Goal: Task Accomplishment & Management: Manage account settings

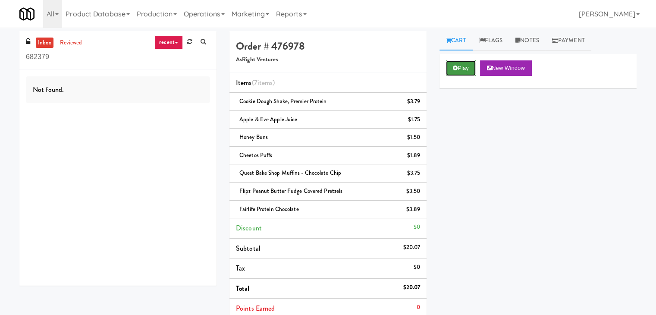
click at [464, 66] on button "Play" at bounding box center [461, 68] width 30 height 16
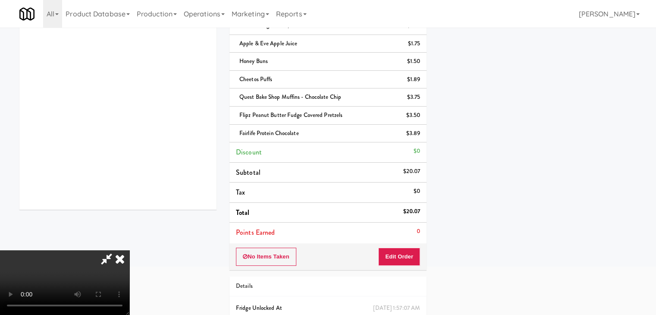
scroll to position [118, 0]
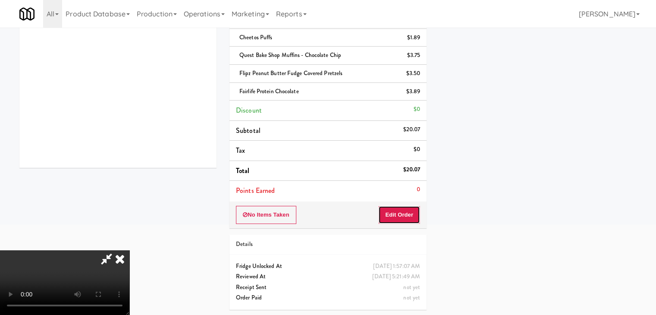
click at [414, 214] on button "Edit Order" at bounding box center [399, 215] width 42 height 18
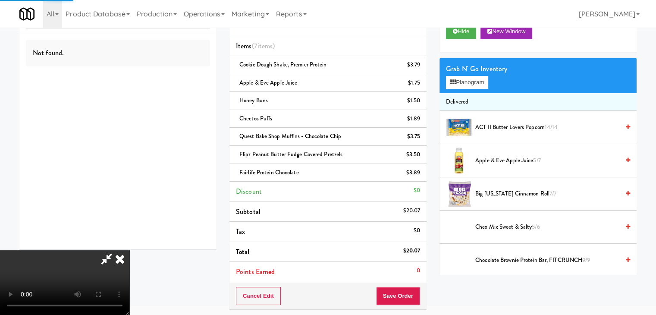
scroll to position [0, 0]
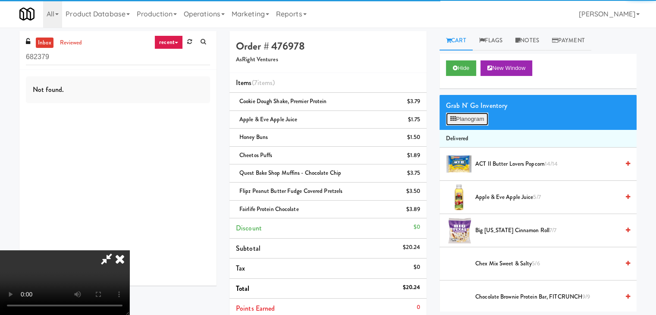
click at [473, 114] on button "Planogram" at bounding box center [467, 119] width 42 height 13
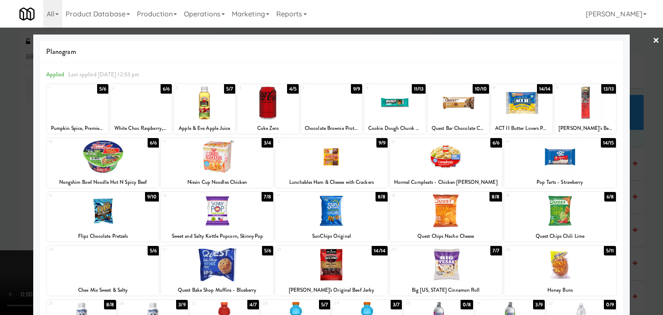
click at [5, 156] on div at bounding box center [331, 157] width 663 height 315
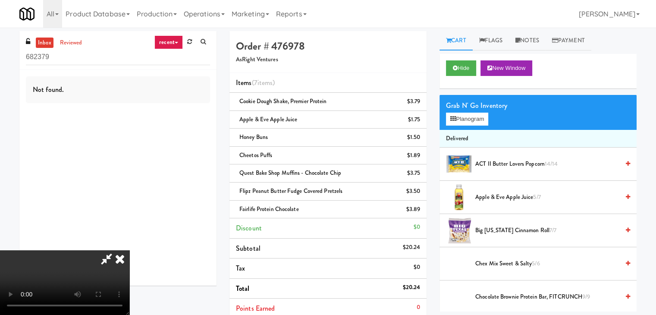
click at [129, 250] on icon at bounding box center [119, 258] width 19 height 17
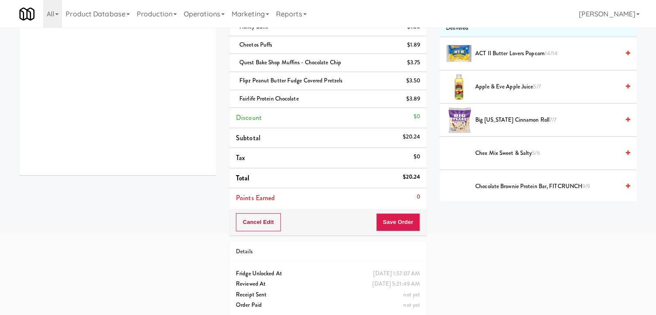
scroll to position [118, 0]
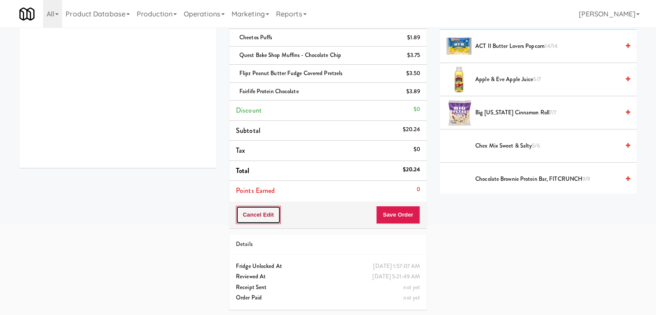
click at [260, 217] on button "Cancel Edit" at bounding box center [258, 215] width 45 height 18
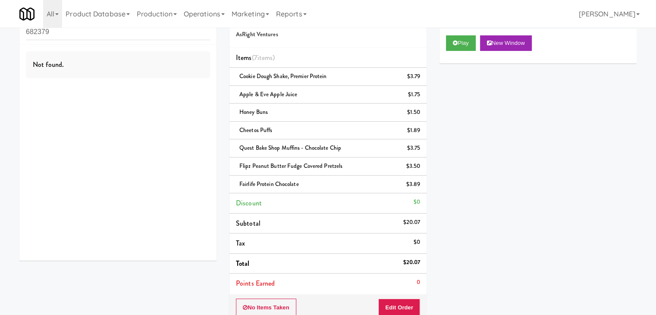
scroll to position [0, 0]
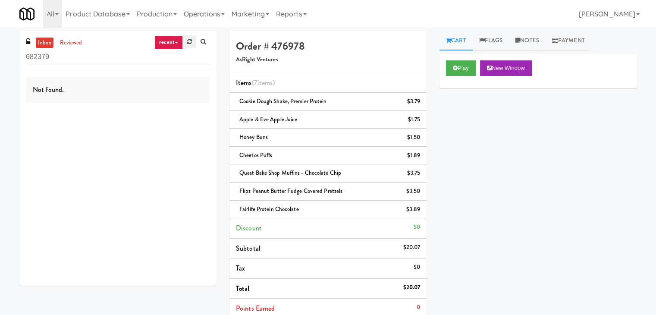
click at [191, 39] on icon at bounding box center [189, 42] width 5 height 6
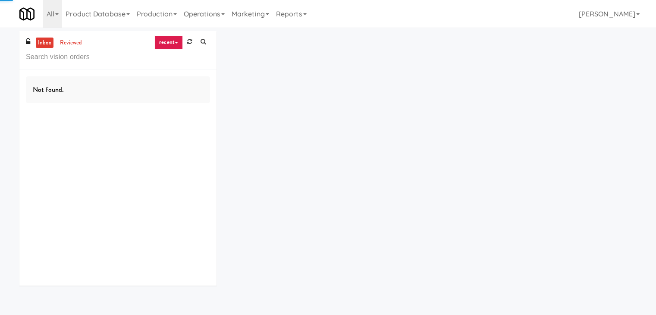
click at [191, 39] on icon at bounding box center [189, 42] width 5 height 6
click at [175, 48] on link "recent" at bounding box center [168, 42] width 28 height 14
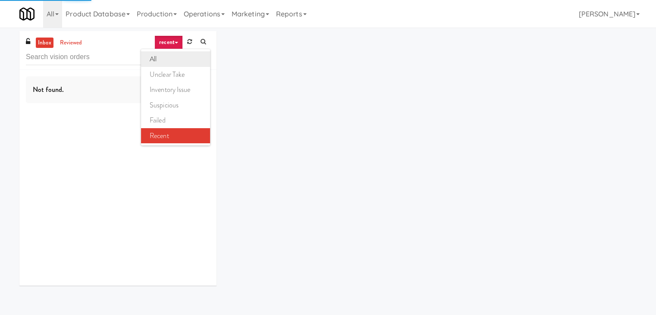
click at [173, 60] on link "all" at bounding box center [175, 59] width 69 height 16
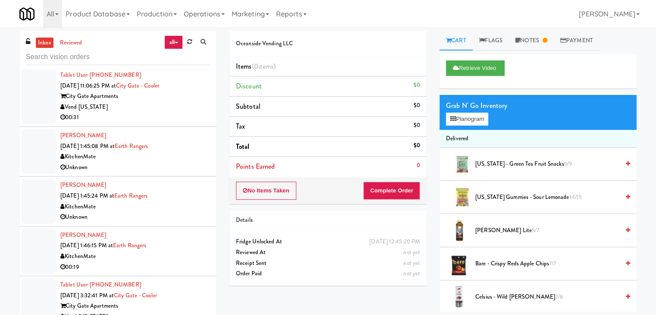
scroll to position [515, 0]
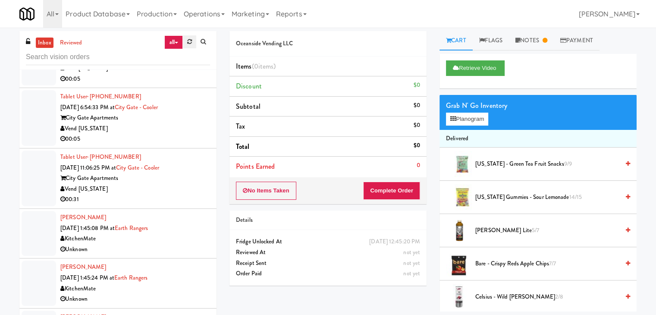
click at [190, 44] on icon at bounding box center [189, 42] width 5 height 6
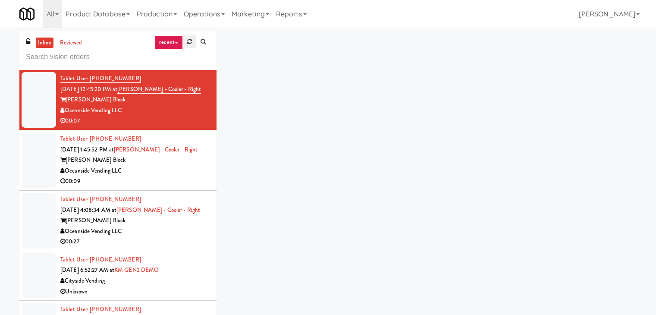
click at [185, 43] on link at bounding box center [189, 41] width 13 height 13
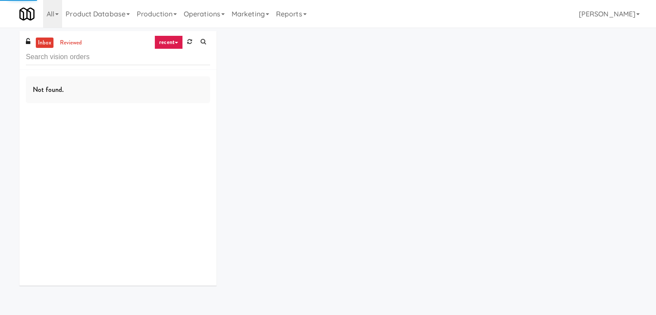
click at [173, 43] on link "recent" at bounding box center [168, 42] width 28 height 14
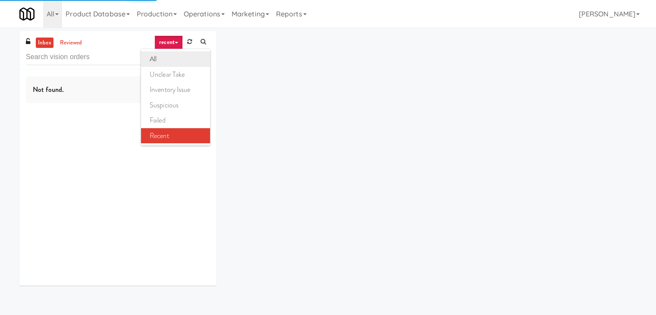
click at [170, 53] on link "all" at bounding box center [175, 59] width 69 height 16
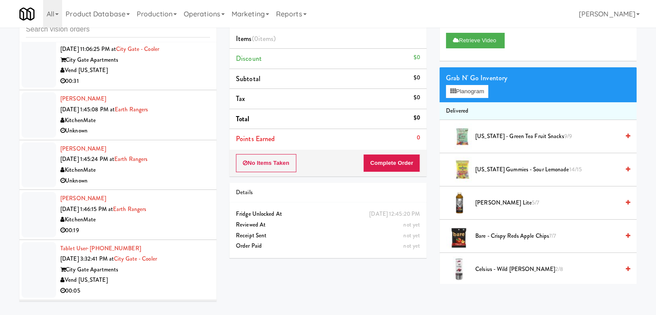
scroll to position [2016, 0]
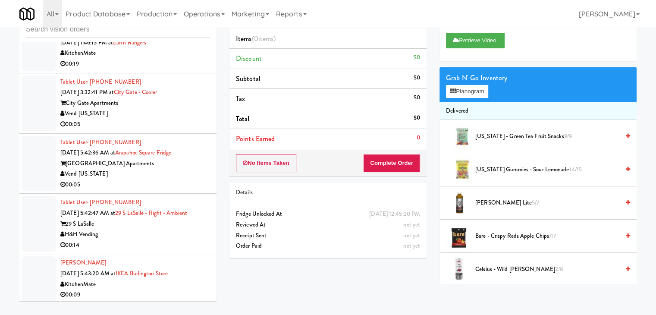
click at [148, 230] on div "H&H Vending" at bounding box center [135, 234] width 150 height 11
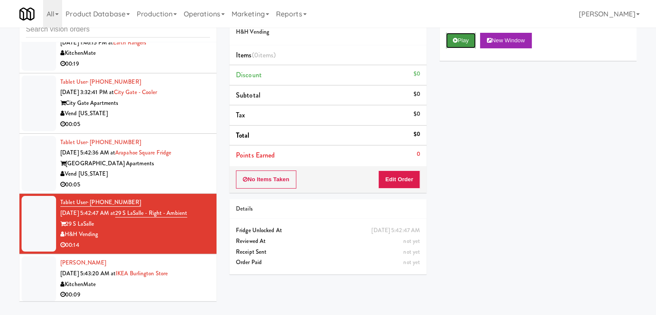
click at [457, 43] on button "Play" at bounding box center [461, 41] width 30 height 16
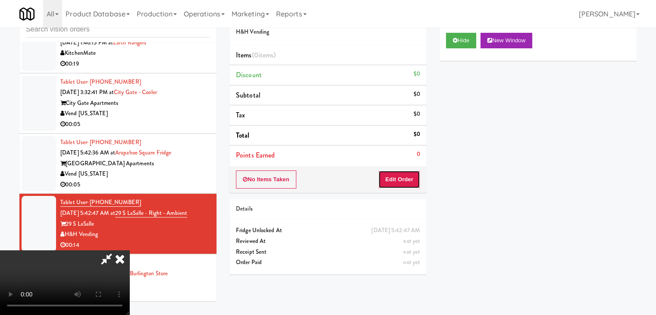
click at [413, 179] on button "Edit Order" at bounding box center [399, 179] width 42 height 18
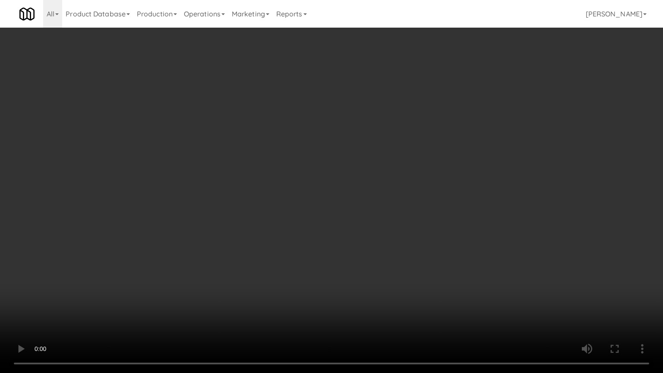
click at [421, 259] on video at bounding box center [331, 186] width 663 height 373
click at [414, 253] on video at bounding box center [331, 186] width 663 height 373
click at [416, 245] on video at bounding box center [331, 186] width 663 height 373
click at [407, 233] on video at bounding box center [331, 186] width 663 height 373
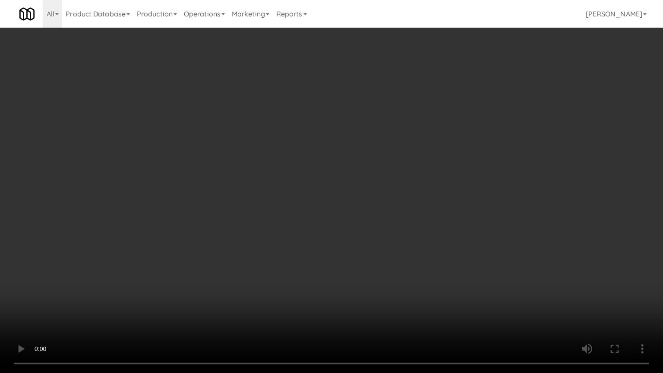
click at [456, 113] on video at bounding box center [331, 186] width 663 height 373
click at [456, 104] on video at bounding box center [331, 186] width 663 height 373
click at [458, 101] on video at bounding box center [331, 186] width 663 height 373
click at [457, 93] on video at bounding box center [331, 186] width 663 height 373
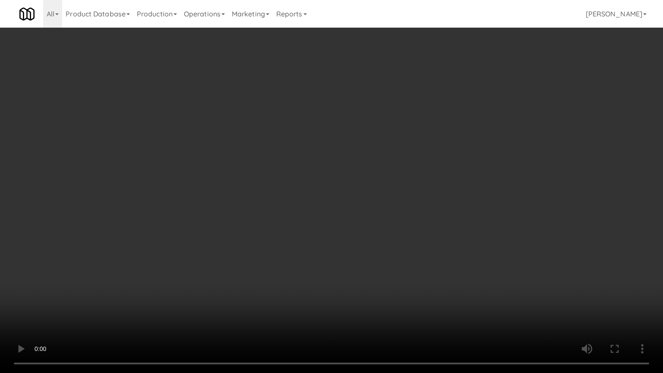
click at [447, 99] on video at bounding box center [331, 186] width 663 height 373
click at [436, 114] on video at bounding box center [331, 186] width 663 height 373
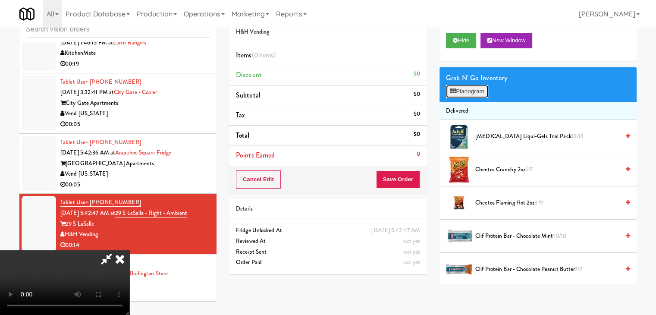
click at [475, 85] on button "Planogram" at bounding box center [467, 91] width 42 height 13
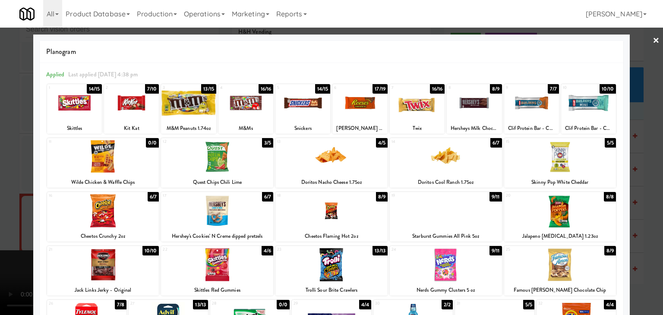
click at [553, 156] on div at bounding box center [560, 156] width 112 height 33
click at [556, 195] on div at bounding box center [560, 210] width 112 height 33
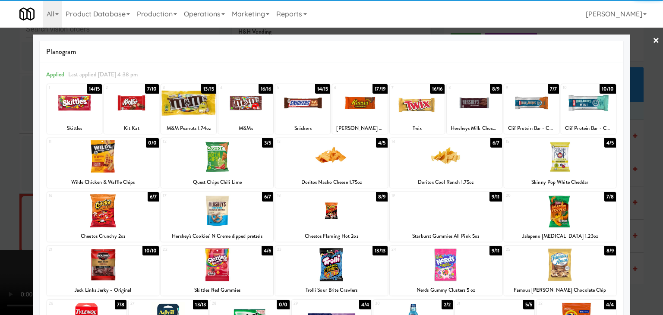
click at [652, 189] on div at bounding box center [331, 157] width 663 height 315
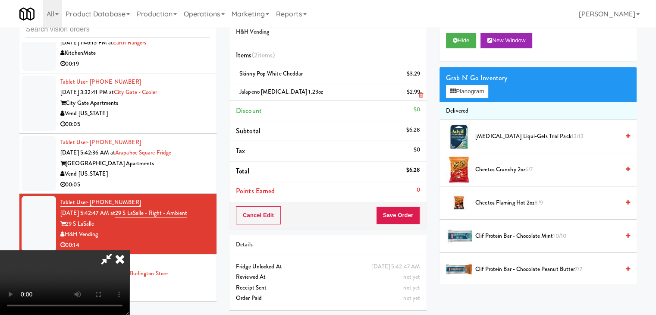
drag, startPoint x: 387, startPoint y: 106, endPoint x: 388, endPoint y: 96, distance: 9.6
click at [129, 250] on icon at bounding box center [119, 258] width 19 height 17
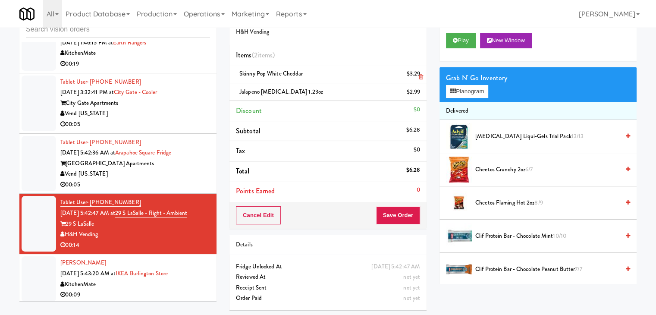
click at [423, 80] on div "Order # 285032 H&H Vending Items (2 items ) Skinny Pop White Cheddar $3.29 Jala…" at bounding box center [328, 159] width 210 height 313
click at [422, 77] on icon at bounding box center [421, 77] width 4 height 6
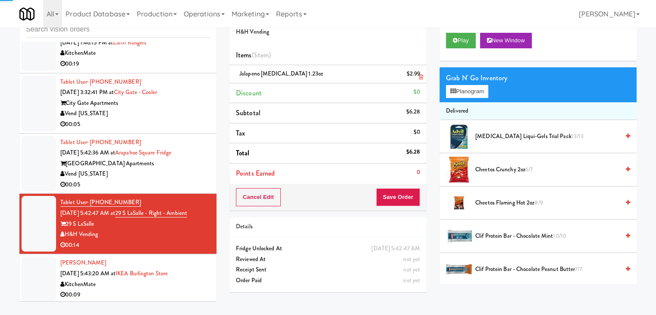
click at [423, 77] on icon at bounding box center [421, 77] width 4 height 6
click at [423, 83] on li "Discount $0" at bounding box center [327, 93] width 197 height 20
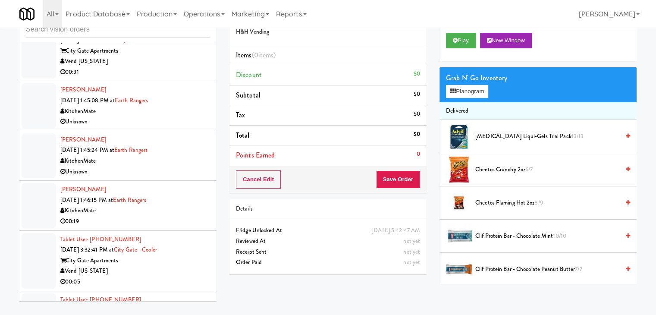
scroll to position [1844, 0]
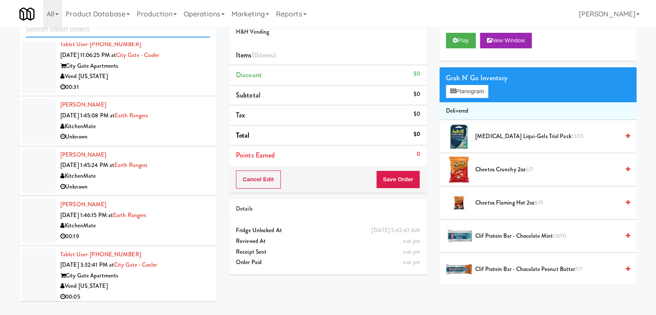
click at [83, 29] on input "text" at bounding box center [118, 30] width 184 height 16
paste input "Pennys DC"
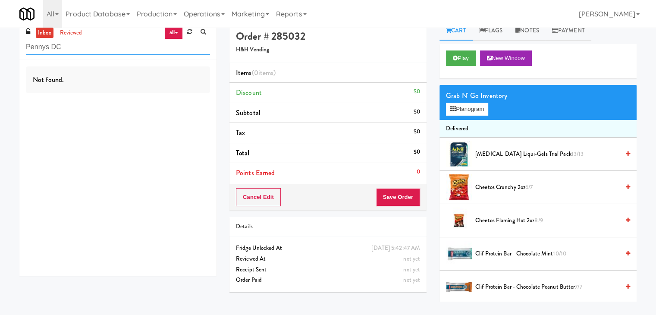
scroll to position [0, 0]
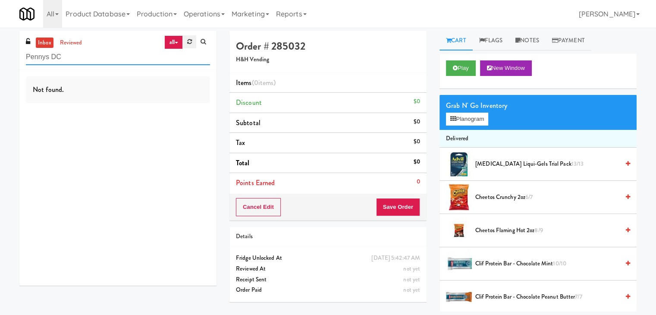
type input "Pennys DC"
click at [191, 41] on icon at bounding box center [189, 42] width 5 height 6
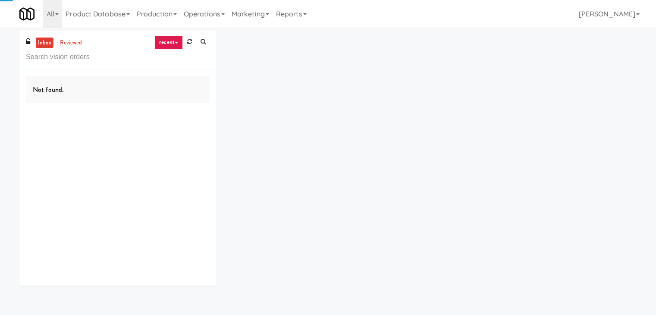
click at [191, 41] on icon at bounding box center [189, 42] width 5 height 6
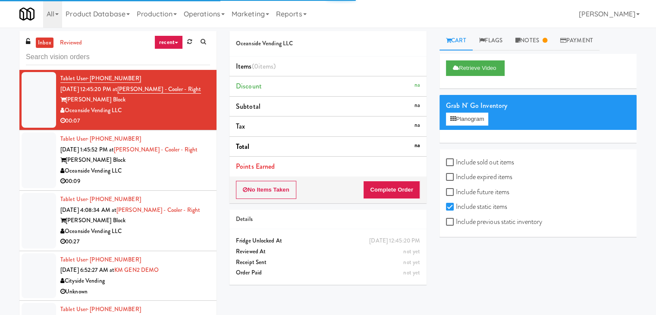
click at [132, 55] on input "text" at bounding box center [118, 57] width 184 height 16
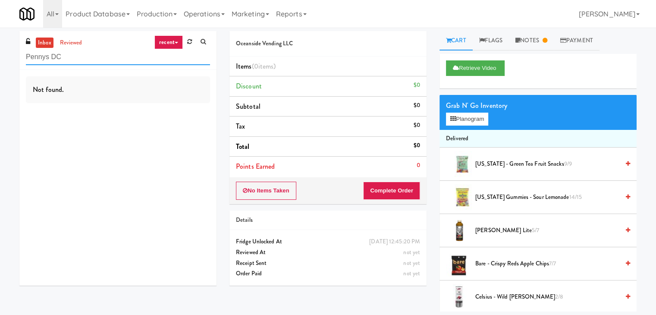
drag, startPoint x: 96, startPoint y: 60, endPoint x: 0, endPoint y: 57, distance: 96.2
click at [0, 57] on div "inbox reviewed recent all unclear take inventory issue suspicious failed recent…" at bounding box center [328, 171] width 656 height 280
paste input "H&H Vending"
paste input "Cooler"
drag, startPoint x: 71, startPoint y: 54, endPoint x: 0, endPoint y: 68, distance: 72.4
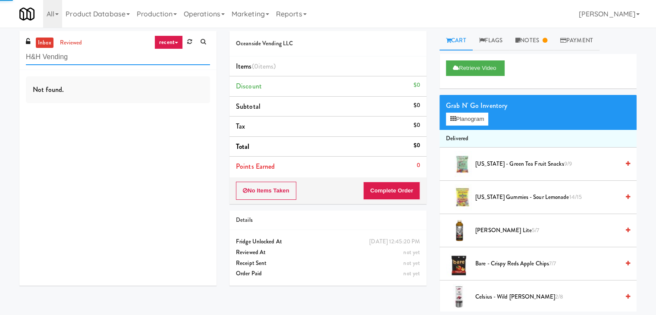
click at [0, 68] on div "inbox reviewed recent all unclear take inventory issue suspicious failed recent…" at bounding box center [328, 171] width 656 height 280
click at [88, 54] on input "Cooler" at bounding box center [118, 57] width 184 height 16
click at [75, 60] on input "Cooler" at bounding box center [118, 57] width 184 height 16
drag, startPoint x: 82, startPoint y: 60, endPoint x: 0, endPoint y: 54, distance: 82.6
click at [0, 54] on div "inbox reviewed recent all unclear take inventory issue suspicious failed recent…" at bounding box center [328, 171] width 656 height 280
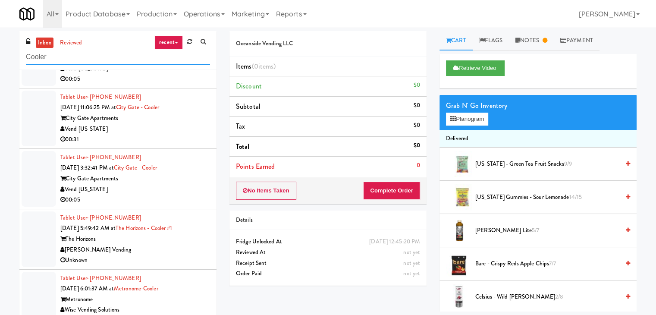
scroll to position [28, 0]
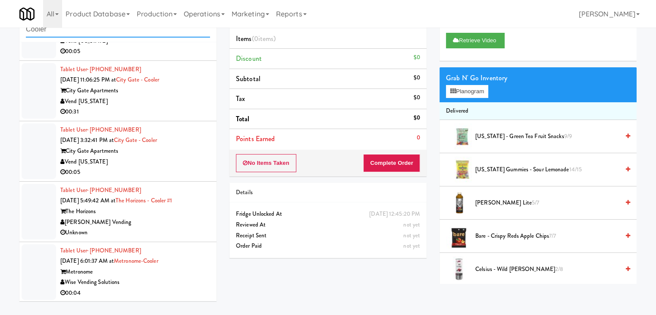
type input "Cooler"
click at [153, 278] on div "Wise Vending Solutions" at bounding box center [135, 282] width 150 height 11
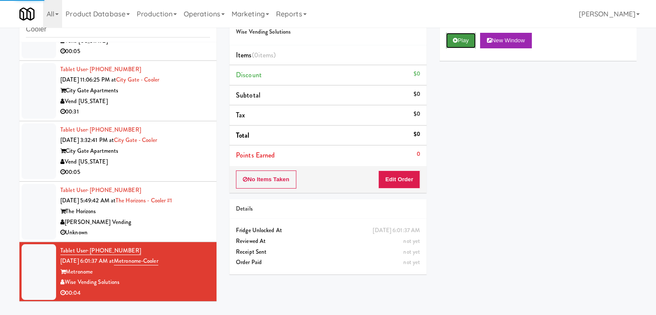
click at [459, 39] on button "Play" at bounding box center [461, 41] width 30 height 16
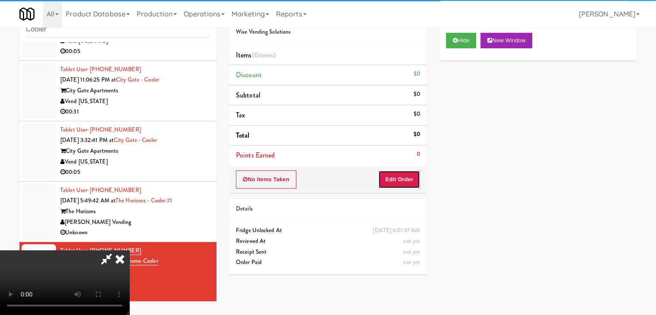
click at [396, 182] on button "Edit Order" at bounding box center [399, 179] width 42 height 18
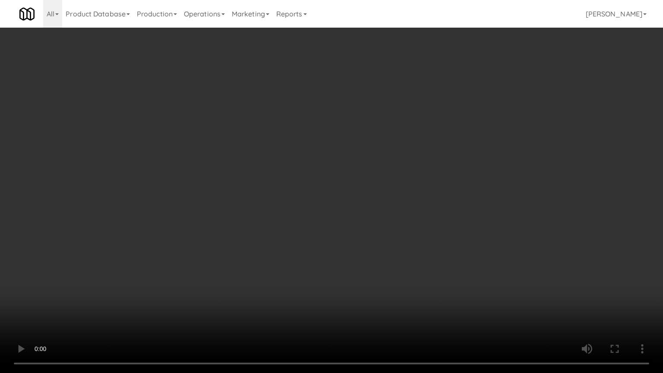
click at [441, 213] on video at bounding box center [331, 186] width 663 height 373
click at [442, 207] on video at bounding box center [331, 186] width 663 height 373
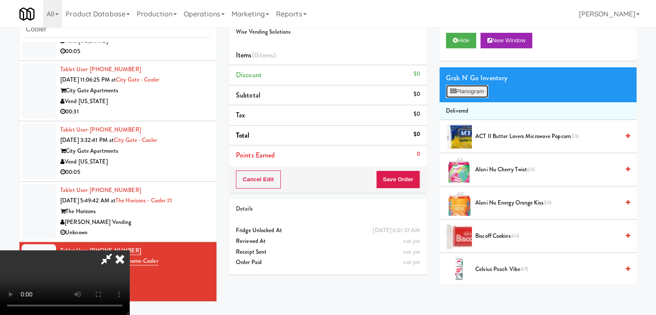
click at [487, 90] on button "Planogram" at bounding box center [467, 91] width 42 height 13
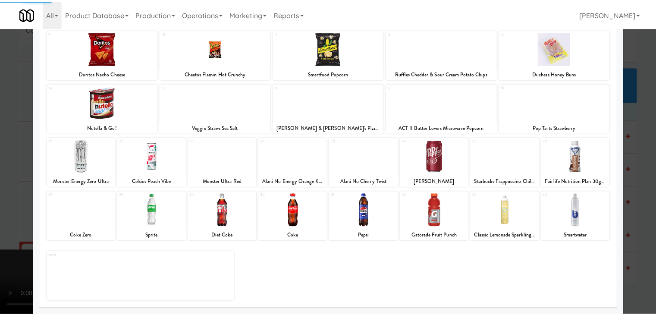
scroll to position [109, 0]
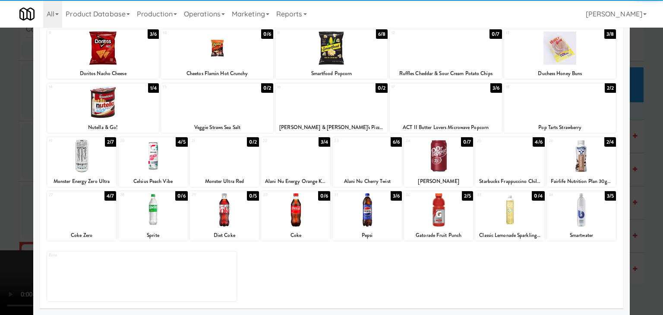
click at [441, 112] on div at bounding box center [446, 101] width 112 height 33
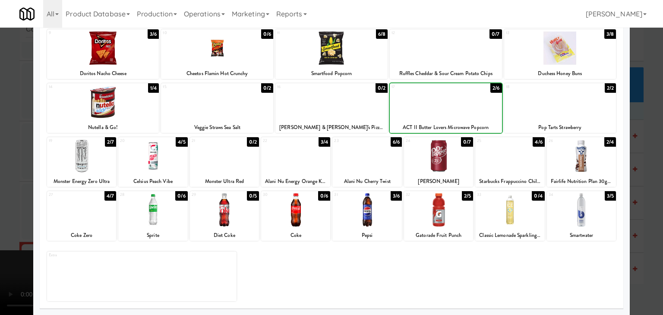
drag, startPoint x: 0, startPoint y: 164, endPoint x: 10, endPoint y: 162, distance: 10.7
click at [0, 163] on div at bounding box center [331, 157] width 663 height 315
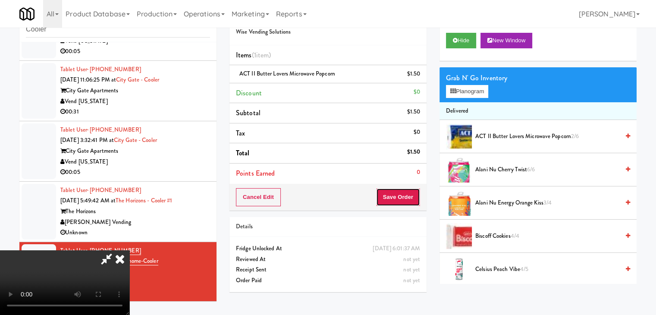
click at [407, 191] on button "Save Order" at bounding box center [398, 197] width 44 height 18
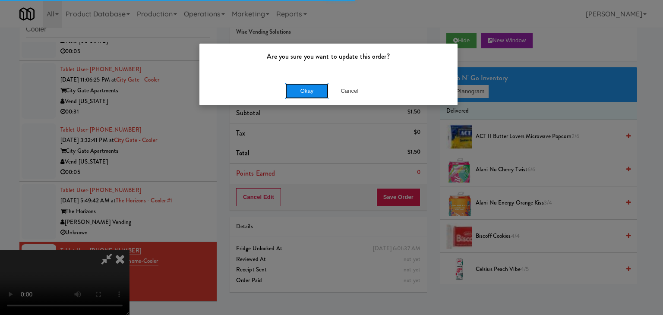
click at [307, 86] on button "Okay" at bounding box center [306, 91] width 43 height 16
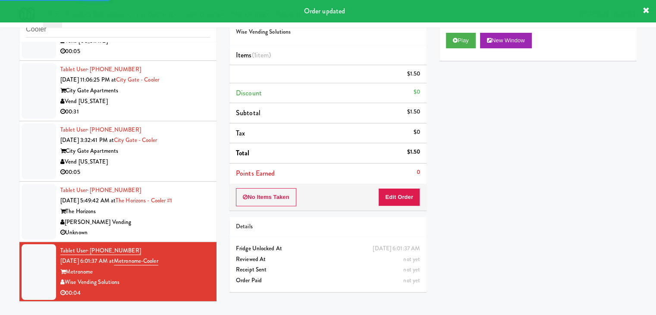
click at [183, 227] on div "Unknown" at bounding box center [135, 232] width 150 height 11
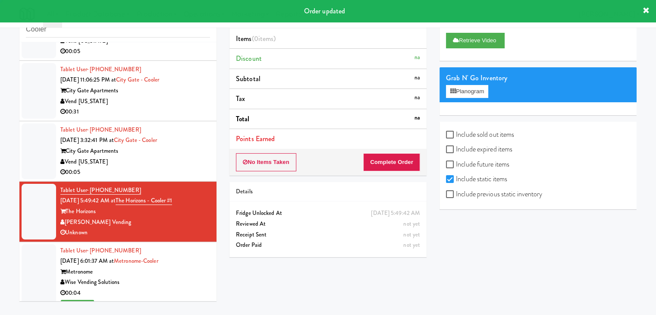
scroll to position [355, 0]
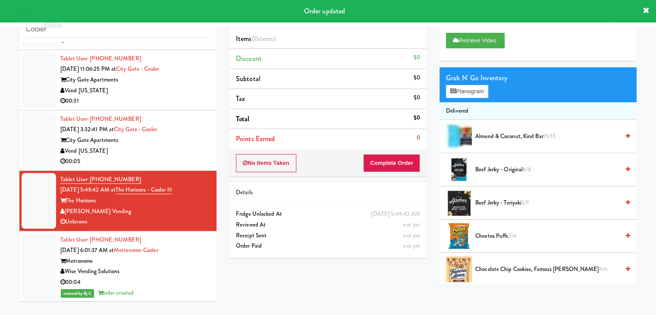
click at [173, 150] on div "Vend [US_STATE]" at bounding box center [135, 151] width 150 height 11
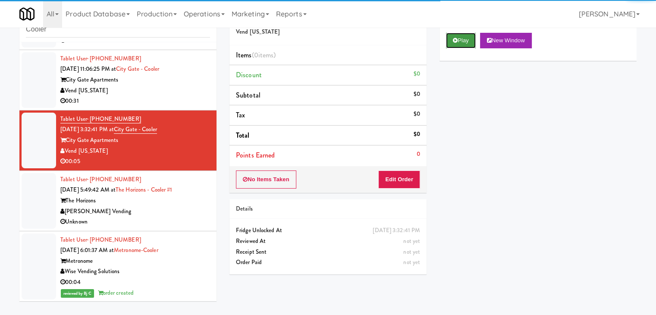
click at [472, 40] on button "Play" at bounding box center [461, 41] width 30 height 16
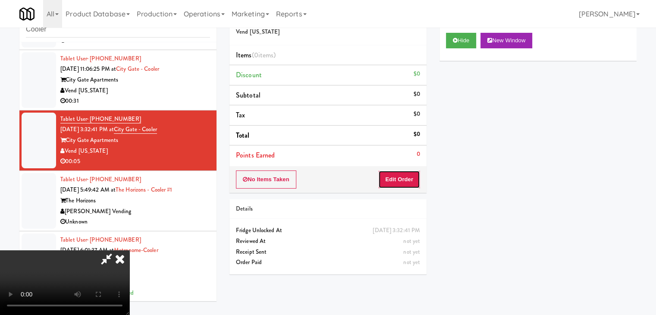
click at [397, 179] on button "Edit Order" at bounding box center [399, 179] width 42 height 18
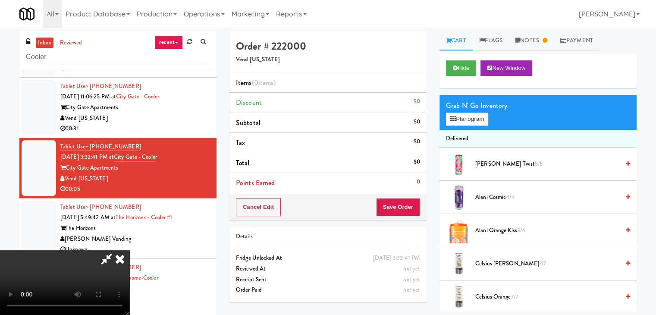
click at [129, 250] on icon at bounding box center [119, 258] width 19 height 17
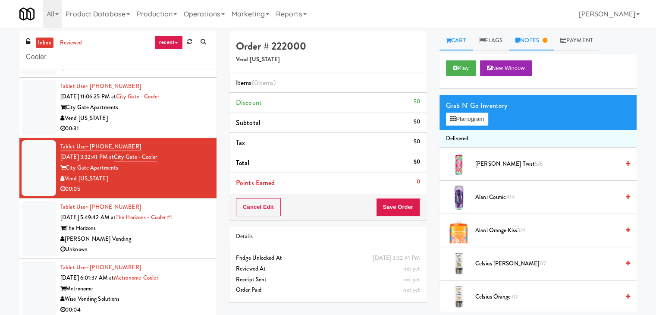
click at [542, 39] on link "Notes" at bounding box center [531, 40] width 45 height 19
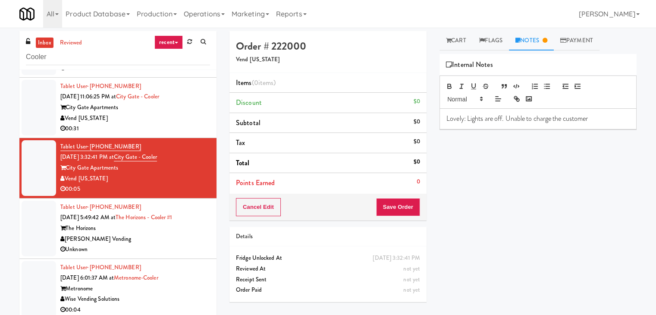
click at [164, 236] on div "[PERSON_NAME] Vending" at bounding box center [135, 239] width 150 height 11
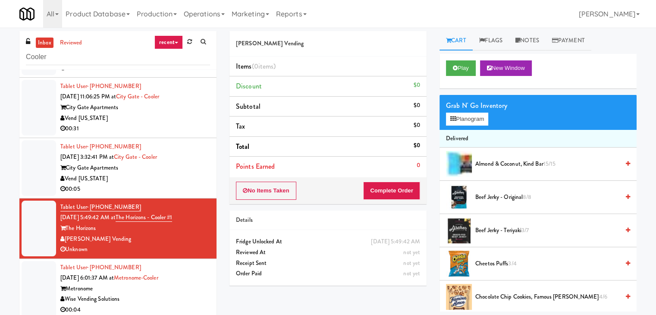
scroll to position [28, 0]
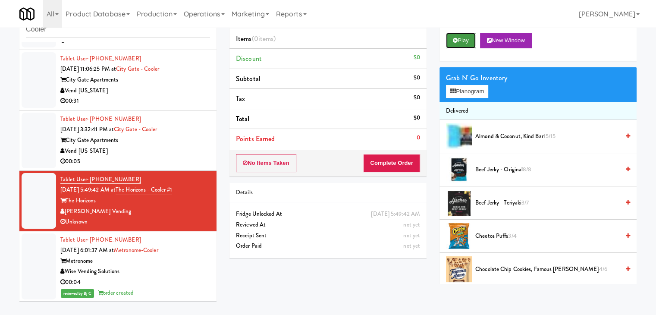
click at [462, 40] on button "Play" at bounding box center [461, 41] width 30 height 16
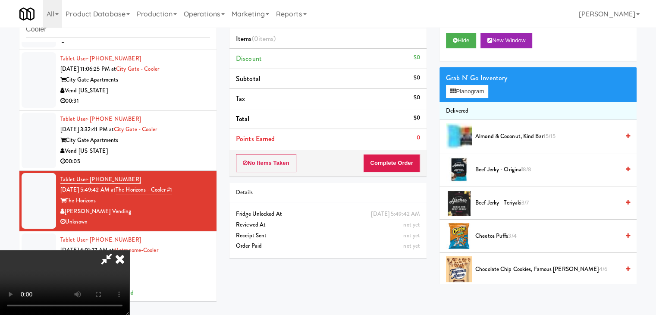
scroll to position [0, 0]
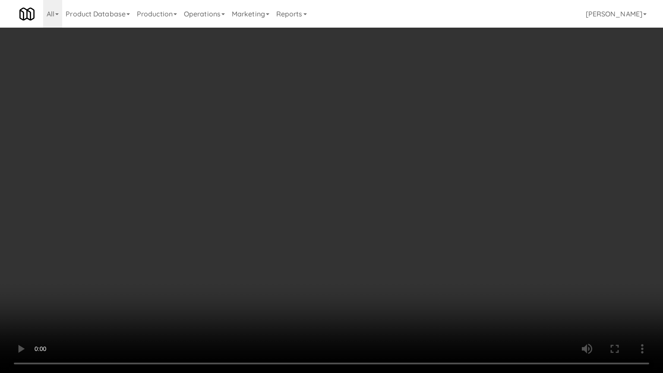
click at [374, 204] on video at bounding box center [331, 186] width 663 height 373
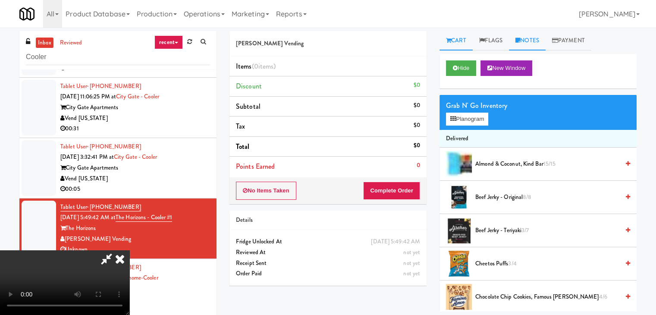
click at [523, 40] on link "Notes" at bounding box center [527, 40] width 37 height 19
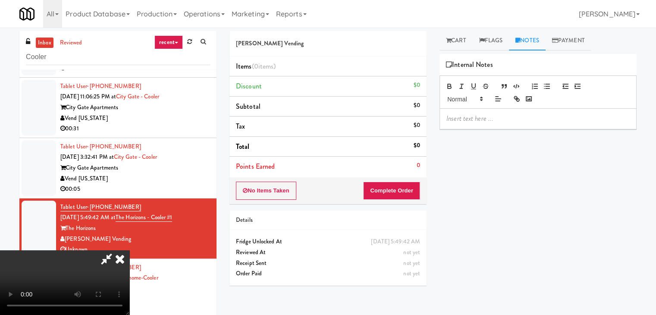
click at [485, 116] on p at bounding box center [537, 118] width 183 height 9
click at [129, 250] on icon at bounding box center [119, 258] width 19 height 17
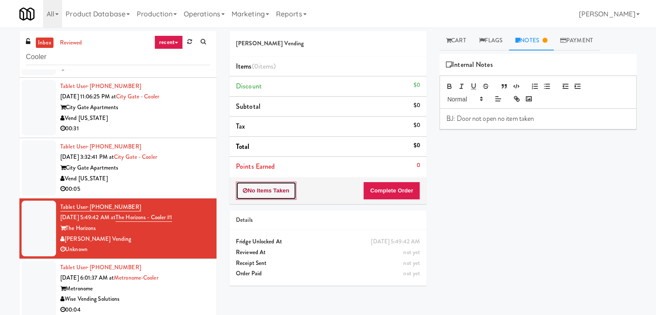
click at [285, 193] on button "No Items Taken" at bounding box center [266, 191] width 60 height 18
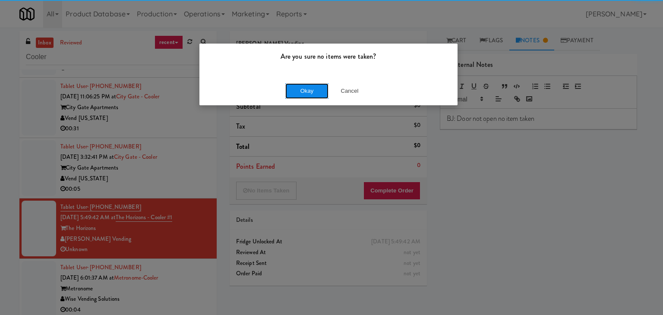
click at [317, 96] on button "Okay" at bounding box center [306, 91] width 43 height 16
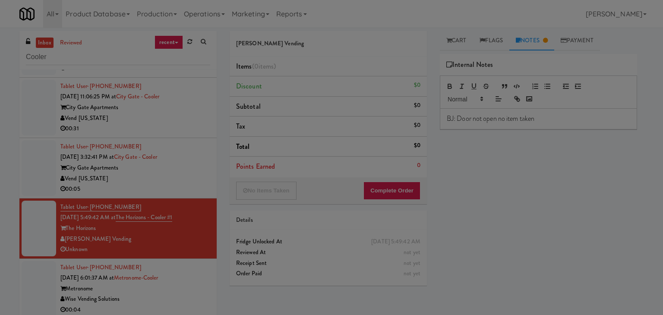
click at [317, 95] on body "Are you sure no items were taken? Okay Cancel Okay Are you sure no items were t…" at bounding box center [331, 185] width 663 height 315
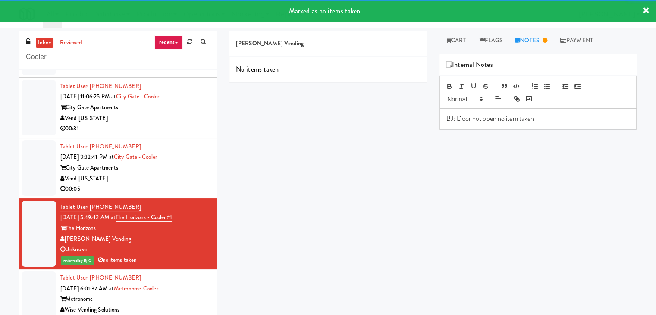
click at [164, 182] on div "Vend [US_STATE]" at bounding box center [135, 178] width 150 height 11
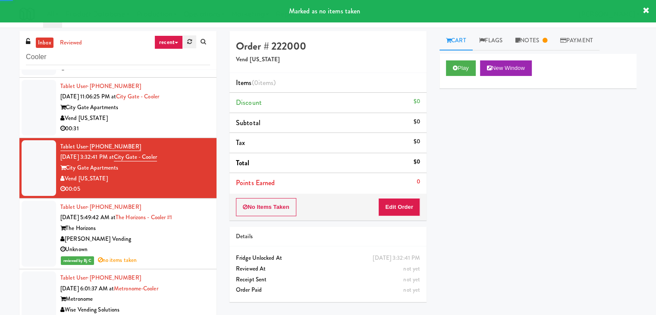
click at [189, 41] on icon at bounding box center [189, 42] width 5 height 6
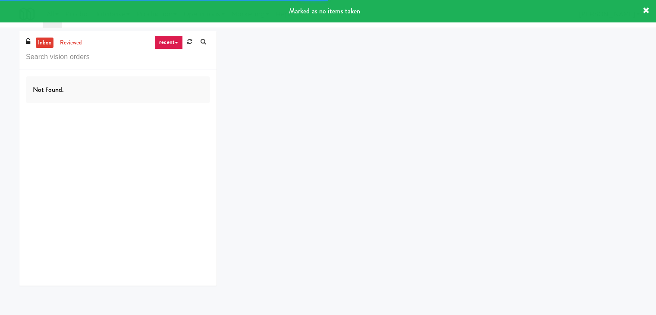
click at [175, 42] on icon at bounding box center [176, 43] width 3 height 2
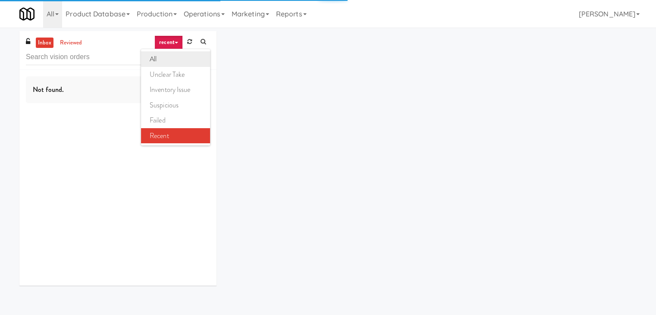
click at [171, 55] on link "all" at bounding box center [175, 59] width 69 height 16
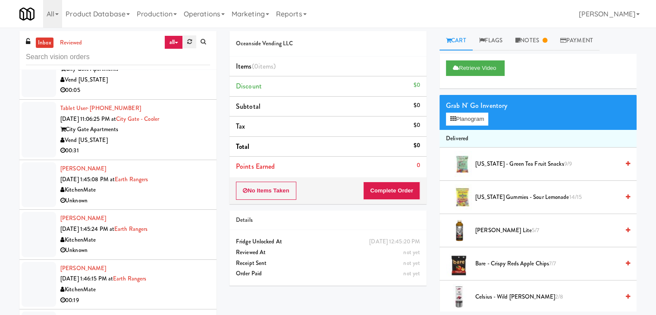
scroll to position [517, 0]
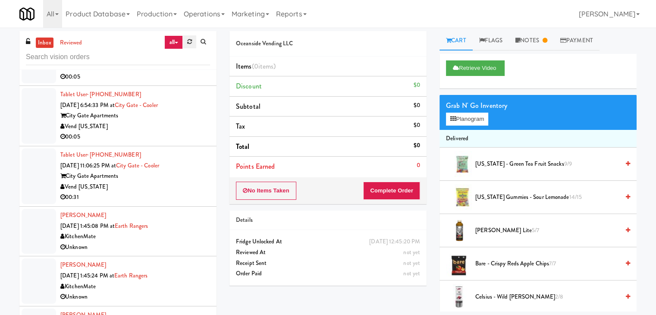
click at [189, 42] on icon at bounding box center [189, 42] width 5 height 6
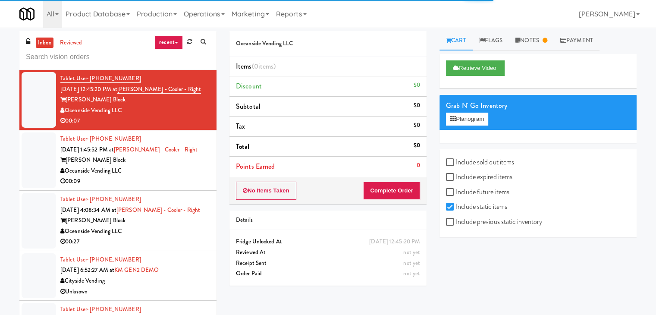
click at [177, 41] on link "recent" at bounding box center [168, 42] width 28 height 14
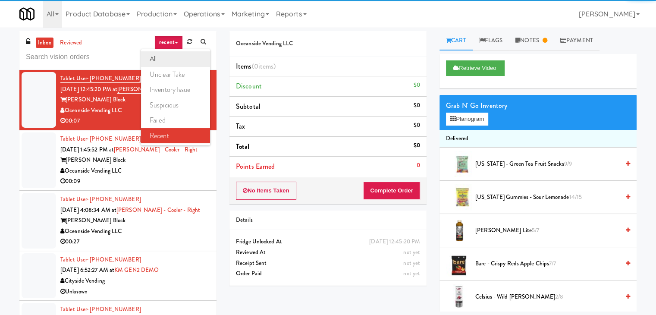
click at [168, 54] on link "all" at bounding box center [175, 59] width 69 height 16
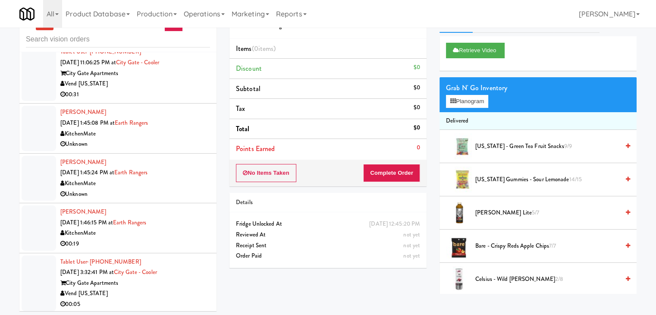
scroll to position [28, 0]
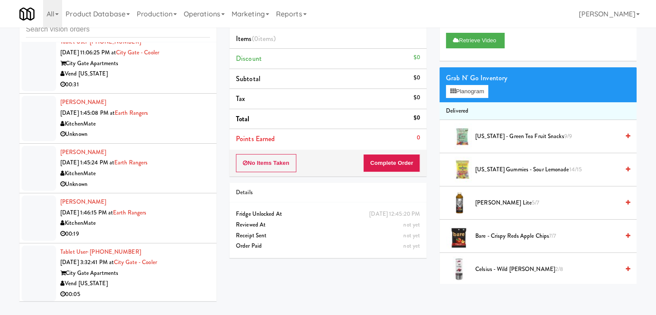
click at [178, 278] on div "Vend [US_STATE]" at bounding box center [135, 283] width 150 height 11
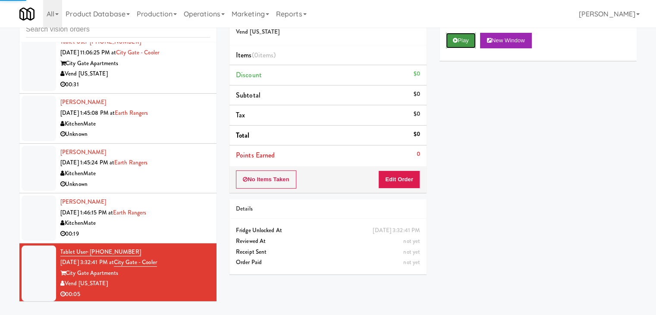
click at [468, 42] on button "Play" at bounding box center [461, 41] width 30 height 16
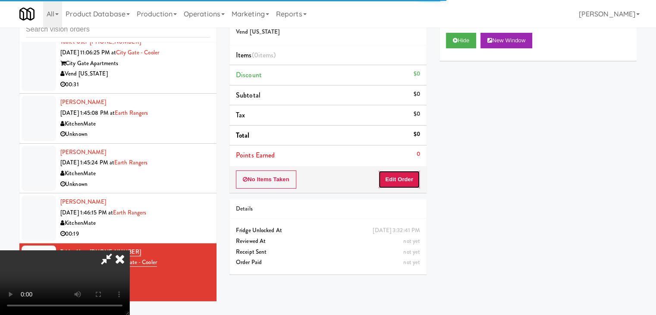
click at [403, 180] on button "Edit Order" at bounding box center [399, 179] width 42 height 18
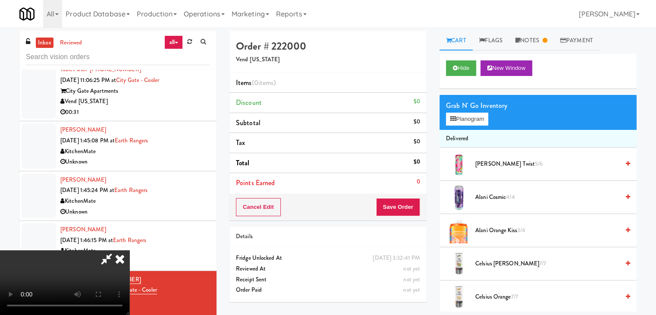
click at [129, 250] on icon at bounding box center [119, 258] width 19 height 17
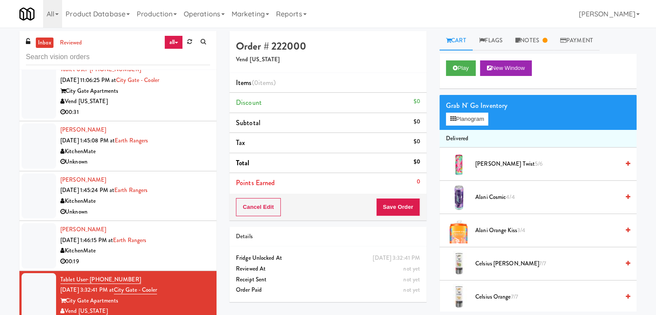
click at [187, 236] on div "Gurleen Dhindsa Aug 22, 2025 1:46:15 PM at Earth Rangers KitchenMate 00:19" at bounding box center [135, 245] width 150 height 42
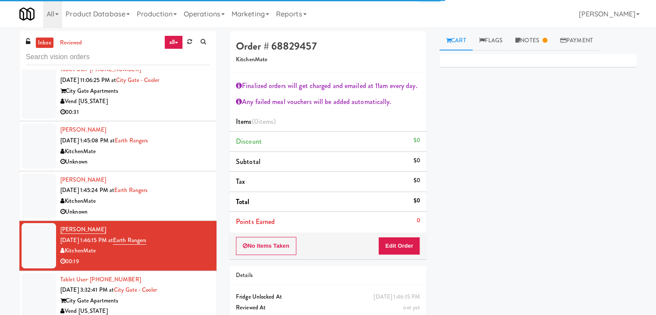
click at [188, 198] on div "KitchenMate" at bounding box center [135, 201] width 150 height 11
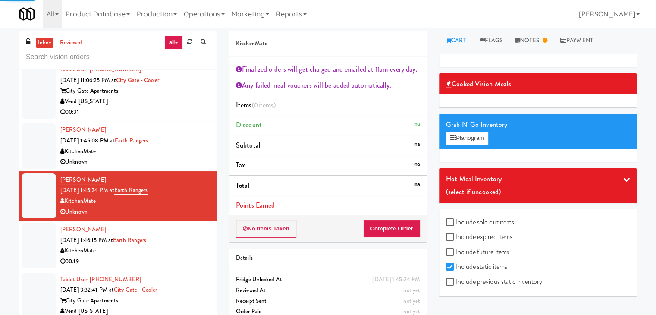
click at [183, 154] on div "KitchenMate" at bounding box center [135, 151] width 150 height 11
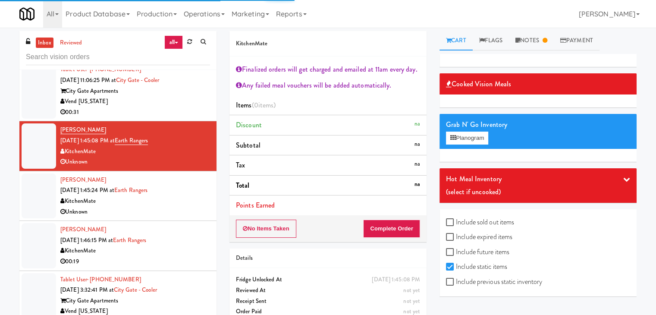
click at [178, 101] on div "Vend [US_STATE]" at bounding box center [135, 101] width 150 height 11
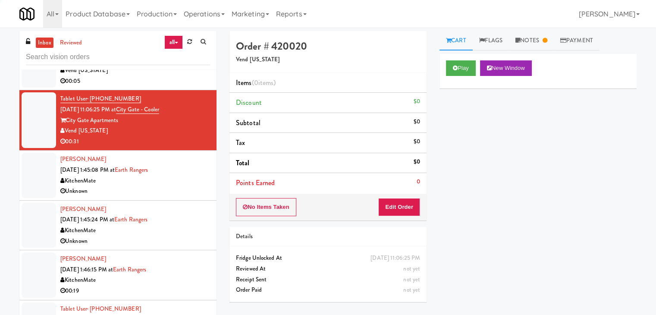
scroll to position [1760, 0]
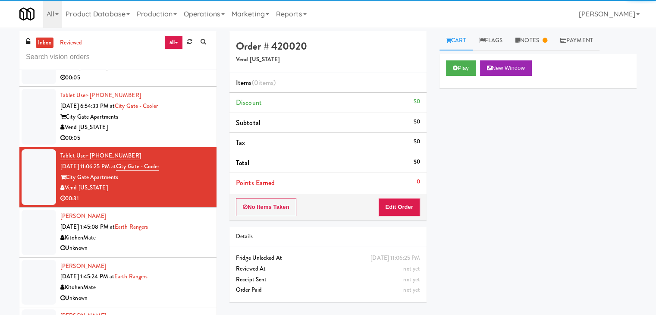
click at [179, 128] on div "Vend [US_STATE]" at bounding box center [135, 127] width 150 height 11
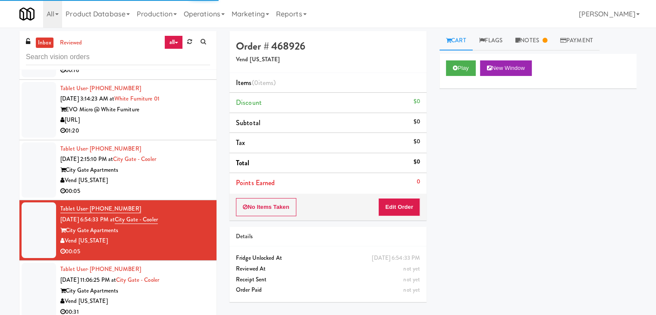
scroll to position [1631, 0]
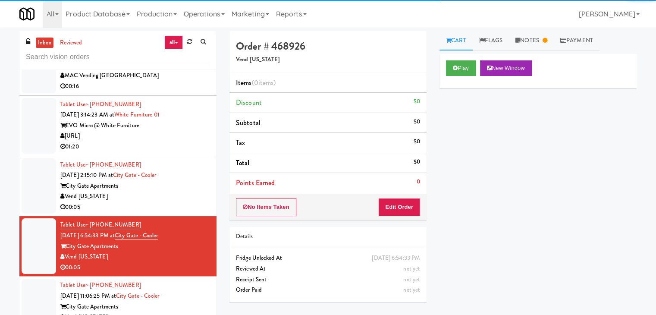
click at [193, 181] on div "City Gate Apartments" at bounding box center [135, 186] width 150 height 11
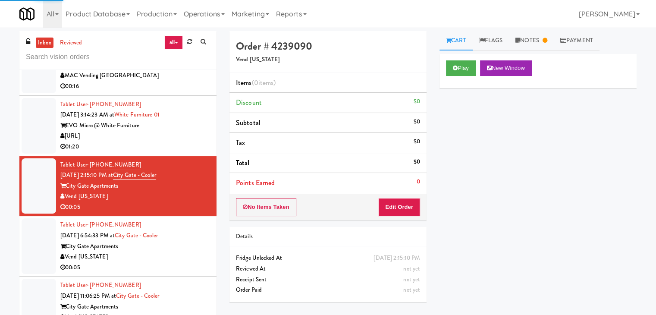
click at [187, 132] on div "[URL]" at bounding box center [135, 136] width 150 height 11
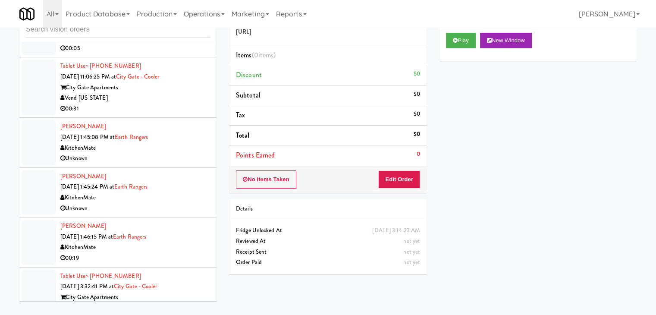
scroll to position [1846, 0]
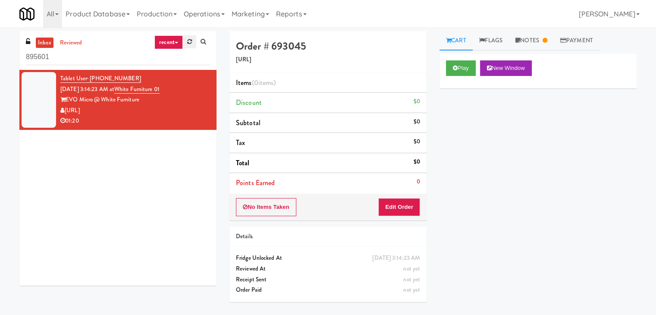
click at [187, 42] on icon at bounding box center [189, 42] width 5 height 6
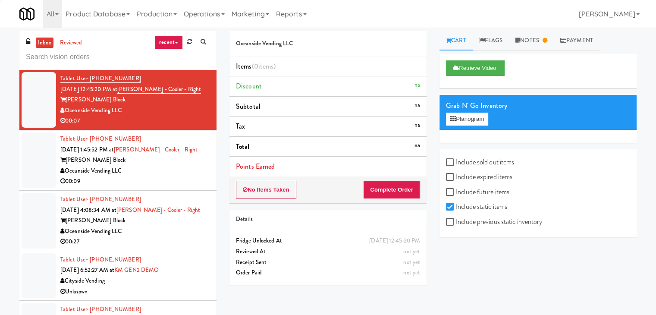
click at [173, 38] on link "recent" at bounding box center [168, 42] width 28 height 14
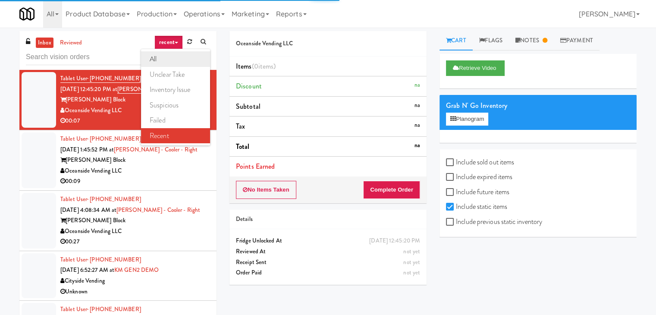
click at [173, 60] on link "all" at bounding box center [175, 59] width 69 height 16
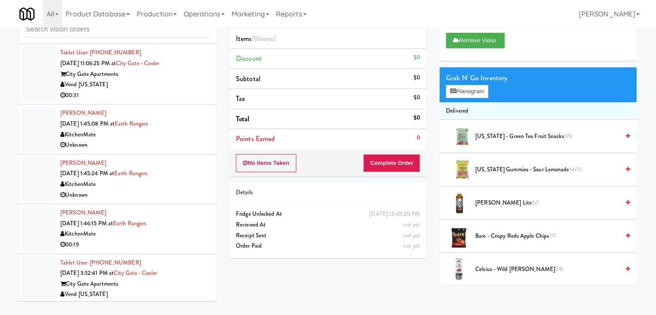
scroll to position [1846, 0]
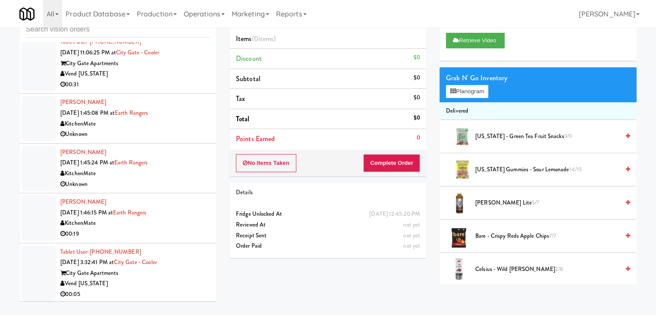
click at [157, 284] on div "Vend [US_STATE]" at bounding box center [135, 283] width 150 height 11
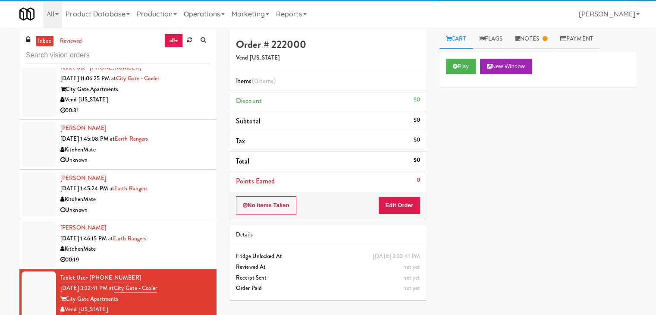
scroll to position [28, 0]
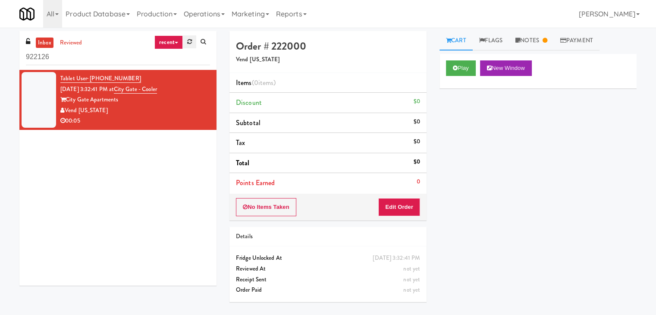
click at [185, 42] on link at bounding box center [189, 41] width 13 height 13
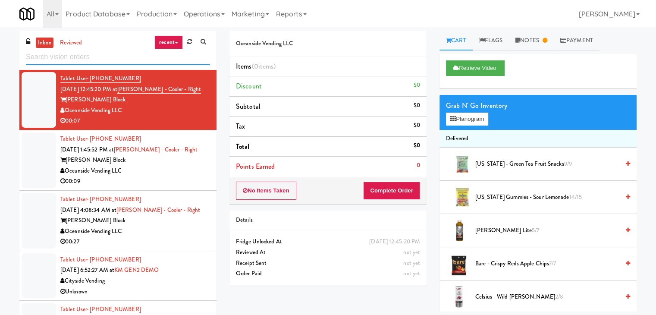
click at [84, 57] on input "text" at bounding box center [118, 57] width 184 height 16
paste input "(Snack & Drink) EWR 6-TB-2ND FLOOR-PRIVATE"
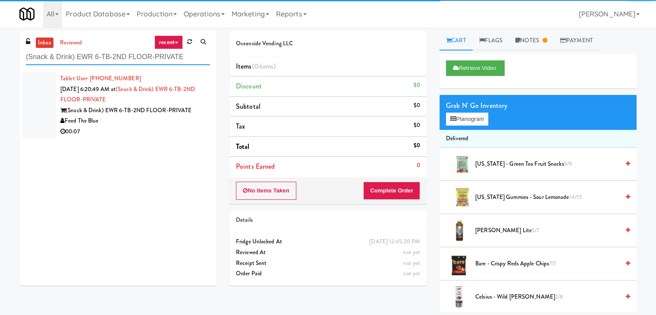
type input "(Snack & Drink) EWR 6-TB-2ND FLOOR-PRIVATE"
click at [163, 120] on div "Feed The Blue" at bounding box center [135, 121] width 150 height 11
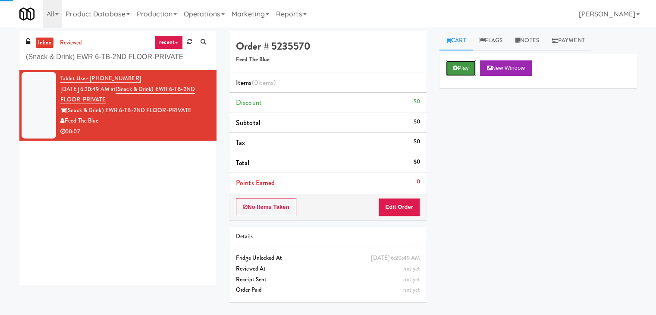
click at [461, 71] on button "Play" at bounding box center [461, 68] width 30 height 16
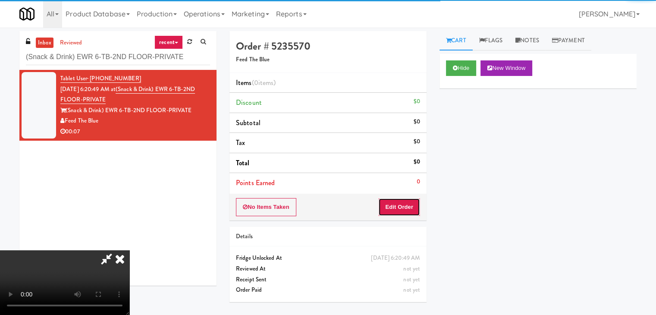
click at [392, 204] on button "Edit Order" at bounding box center [399, 207] width 42 height 18
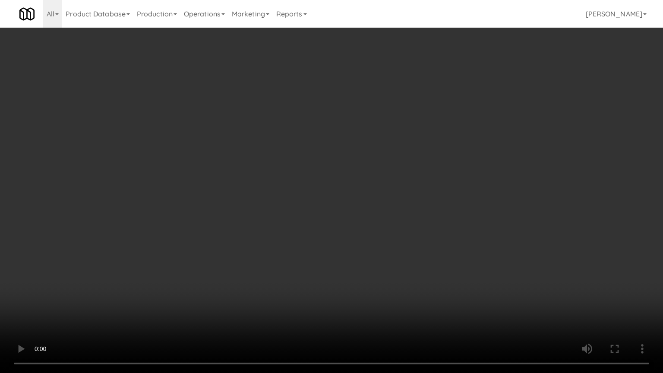
click at [406, 179] on video at bounding box center [331, 186] width 663 height 373
click at [399, 179] on video at bounding box center [331, 186] width 663 height 373
click at [399, 167] on video at bounding box center [331, 186] width 663 height 373
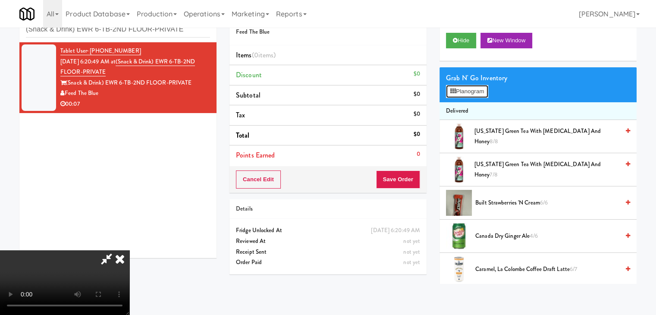
drag, startPoint x: 467, startPoint y: 85, endPoint x: 465, endPoint y: 91, distance: 5.8
click at [465, 89] on button "Planogram" at bounding box center [467, 91] width 42 height 13
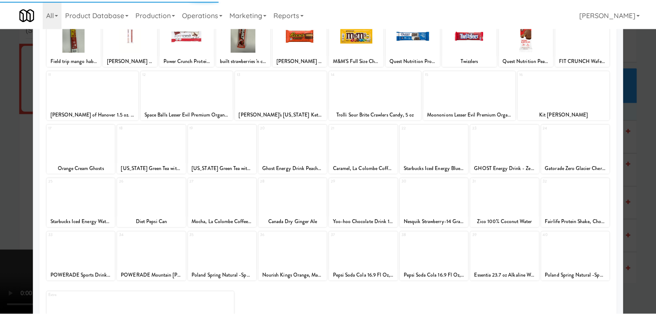
scroll to position [86, 0]
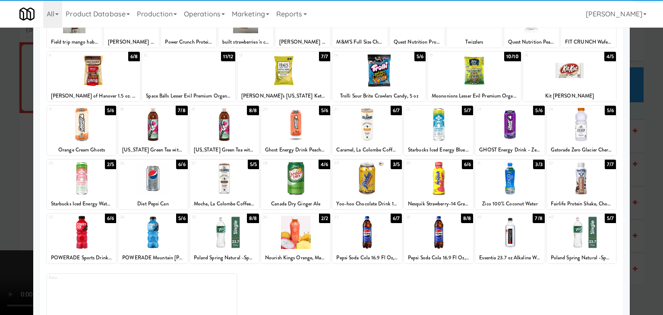
click at [88, 126] on div at bounding box center [81, 124] width 69 height 33
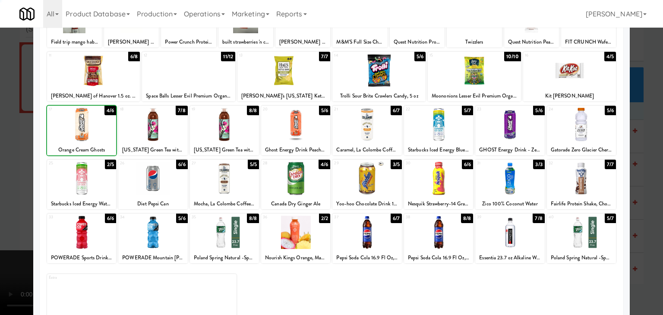
click at [1, 157] on div at bounding box center [331, 157] width 663 height 315
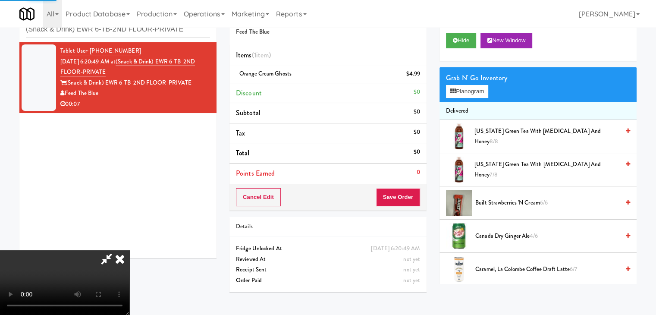
click at [129, 250] on video at bounding box center [64, 282] width 129 height 65
click at [405, 195] on button "Save Order" at bounding box center [398, 197] width 44 height 18
click at [393, 176] on li "Points Earned 0" at bounding box center [327, 173] width 197 height 20
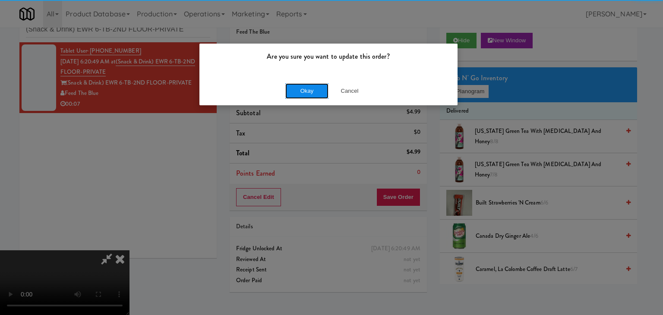
click at [305, 86] on button "Okay" at bounding box center [306, 91] width 43 height 16
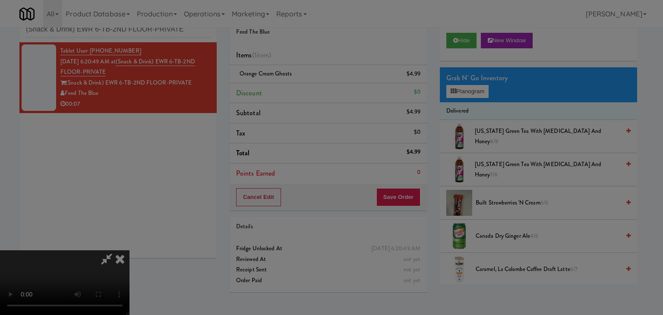
click at [305, 83] on button "Okay" at bounding box center [306, 75] width 43 height 16
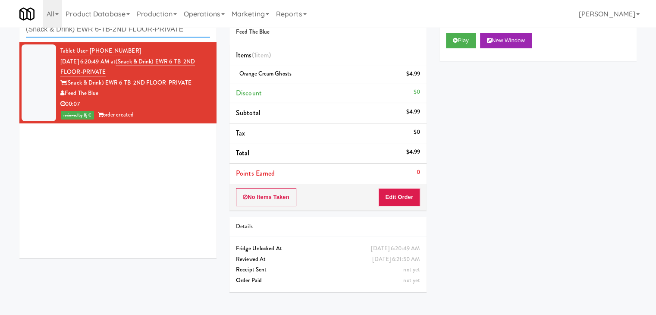
drag, startPoint x: 202, startPoint y: 31, endPoint x: 5, endPoint y: 31, distance: 197.1
click at [0, 31] on div "inbox reviewed recent all unclear take inventory issue suspicious failed recent…" at bounding box center [328, 150] width 656 height 295
paste input "text"
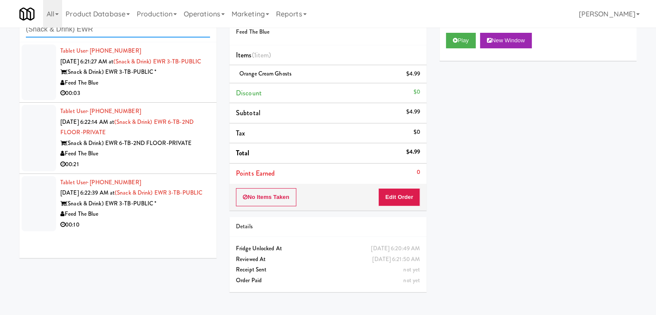
type input "(Snack & Drink) EWR"
click at [179, 99] on div "00:03" at bounding box center [135, 93] width 150 height 11
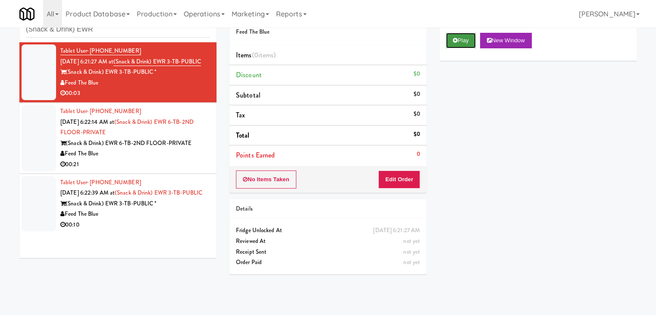
click at [466, 38] on button "Play" at bounding box center [461, 41] width 30 height 16
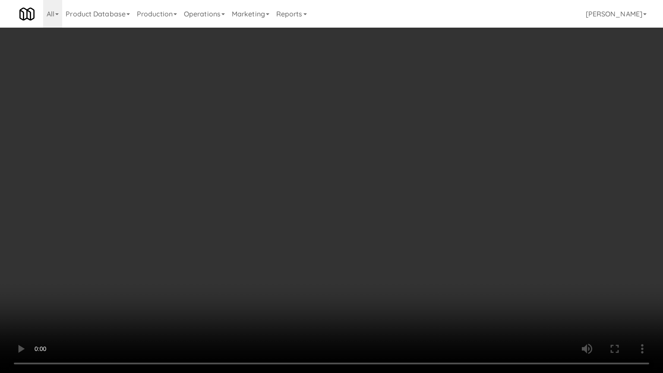
click at [399, 228] on video at bounding box center [331, 186] width 663 height 373
drag, startPoint x: 400, startPoint y: 228, endPoint x: 396, endPoint y: 232, distance: 6.1
click at [400, 228] on video at bounding box center [331, 186] width 663 height 373
click at [395, 223] on video at bounding box center [331, 186] width 663 height 373
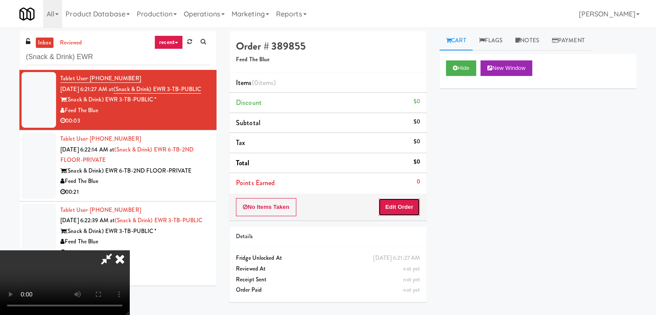
click at [411, 206] on button "Edit Order" at bounding box center [399, 207] width 42 height 18
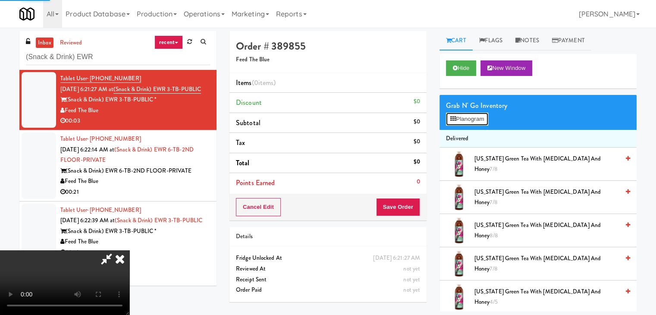
click at [473, 123] on button "Planogram" at bounding box center [467, 119] width 42 height 13
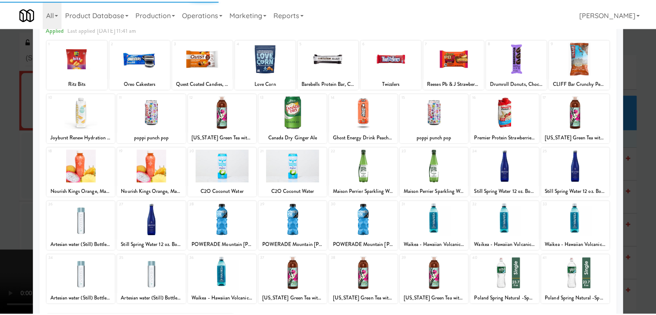
scroll to position [109, 0]
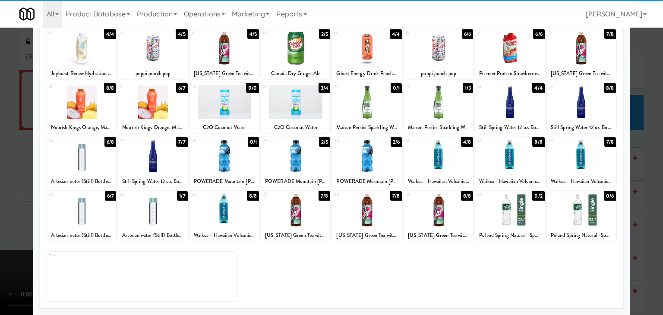
click at [368, 153] on div at bounding box center [366, 155] width 69 height 33
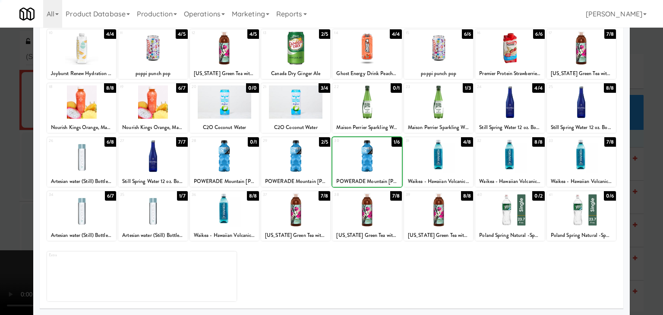
drag, startPoint x: 0, startPoint y: 167, endPoint x: 274, endPoint y: 169, distance: 274.4
click at [16, 166] on div at bounding box center [331, 157] width 663 height 315
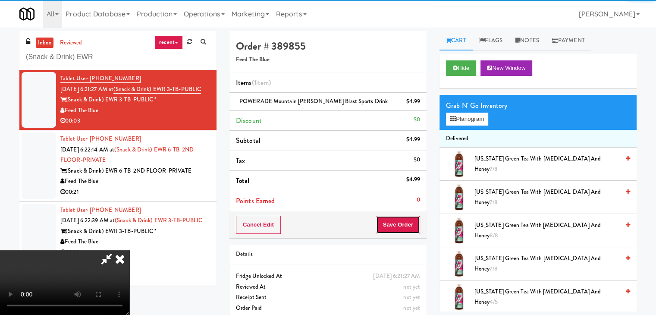
click at [417, 221] on button "Save Order" at bounding box center [398, 225] width 44 height 18
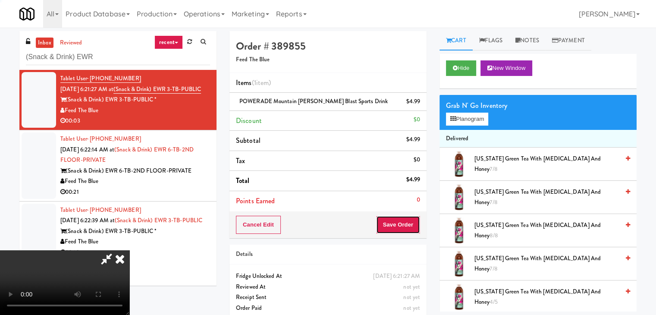
click at [416, 223] on button "Save Order" at bounding box center [398, 225] width 44 height 18
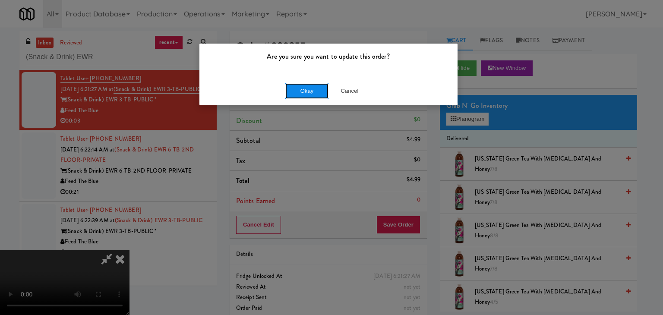
click at [308, 91] on button "Okay" at bounding box center [306, 91] width 43 height 16
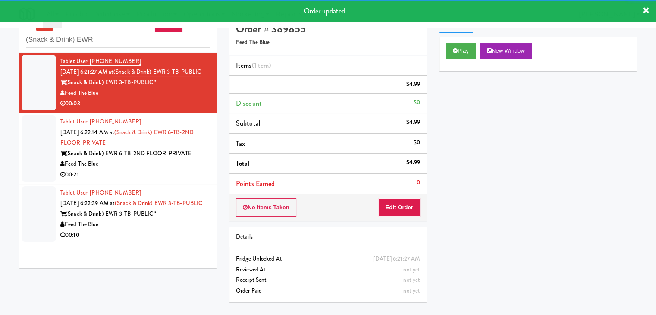
scroll to position [28, 0]
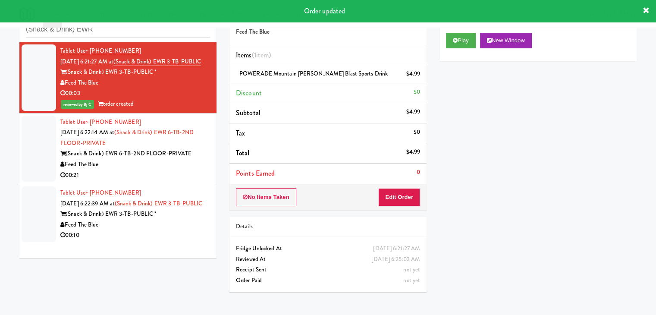
click at [187, 181] on div "00:21" at bounding box center [135, 175] width 150 height 11
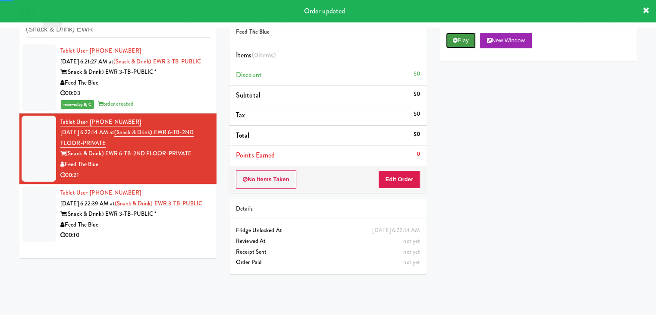
drag, startPoint x: 455, startPoint y: 41, endPoint x: 456, endPoint y: 45, distance: 4.8
click at [455, 41] on icon at bounding box center [455, 41] width 5 height 6
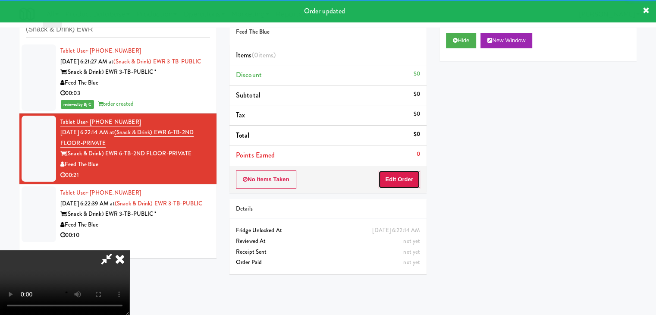
click at [402, 171] on button "Edit Order" at bounding box center [399, 179] width 42 height 18
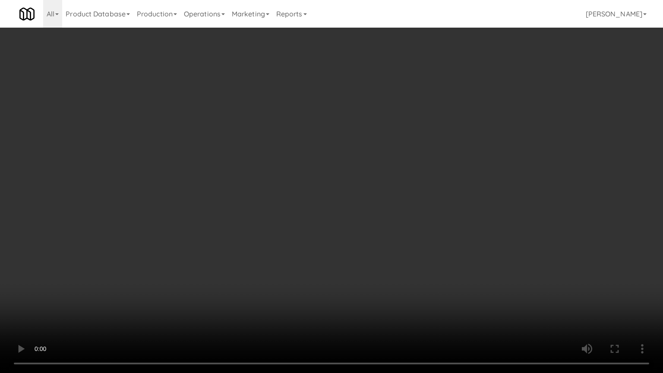
click at [386, 223] on video at bounding box center [331, 186] width 663 height 373
drag, startPoint x: 386, startPoint y: 223, endPoint x: 378, endPoint y: 231, distance: 11.0
click at [384, 225] on video at bounding box center [331, 186] width 663 height 373
click at [383, 224] on video at bounding box center [331, 186] width 663 height 373
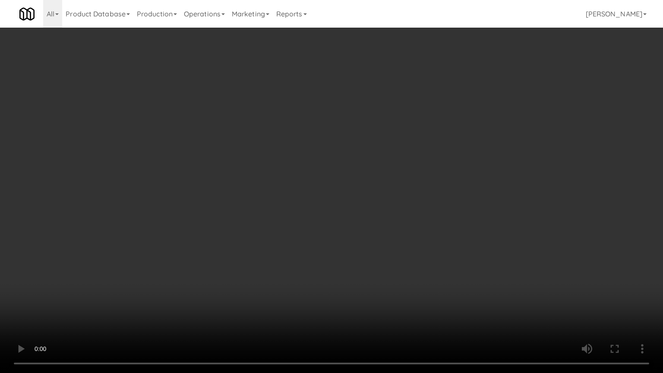
click at [400, 216] on video at bounding box center [331, 186] width 663 height 373
drag, startPoint x: 400, startPoint y: 216, endPoint x: 438, endPoint y: 118, distance: 105.2
click at [399, 214] on video at bounding box center [331, 186] width 663 height 373
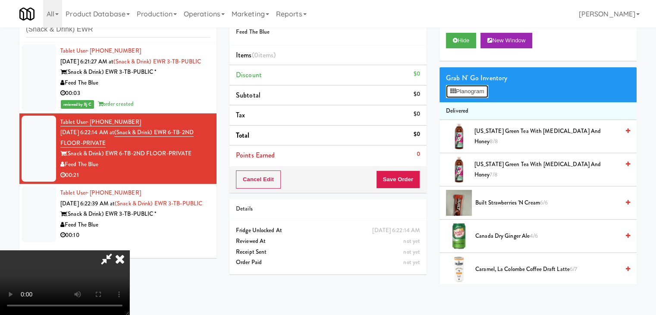
drag, startPoint x: 466, startPoint y: 94, endPoint x: 290, endPoint y: 137, distance: 180.8
click at [290, 137] on div "Order # 497324 Feed The Blue Items (0 items ) Discount $0 Subtotal $0 Tax $0 To…" at bounding box center [432, 143] width 407 height 280
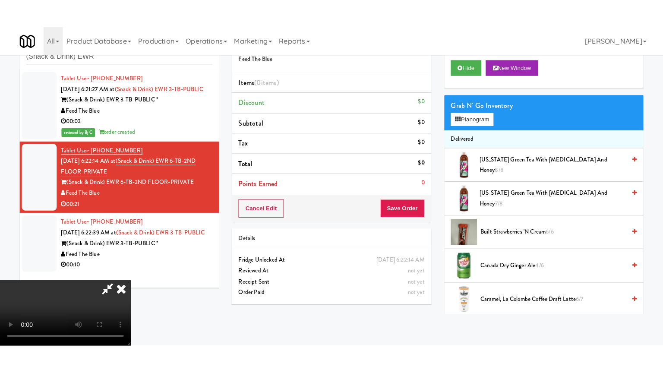
scroll to position [121, 0]
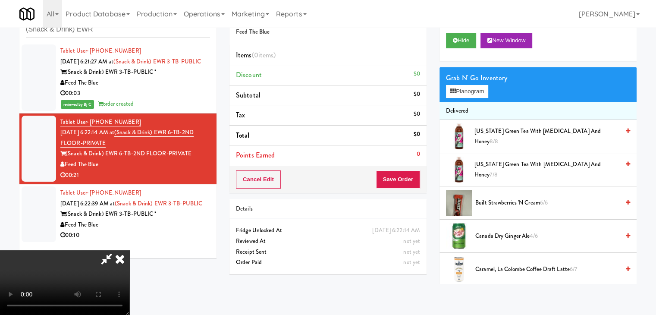
click at [129, 250] on video at bounding box center [64, 282] width 129 height 65
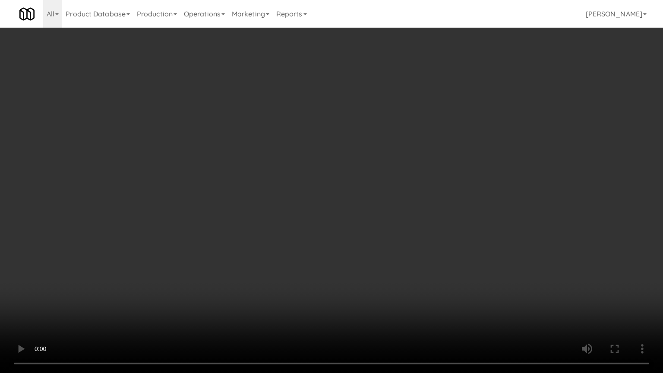
click at [444, 237] on video at bounding box center [331, 186] width 663 height 373
click at [435, 234] on video at bounding box center [331, 186] width 663 height 373
click at [437, 235] on video at bounding box center [331, 186] width 663 height 373
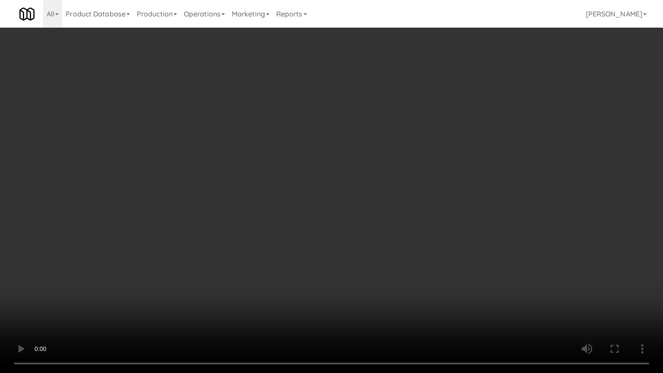
click at [440, 236] on video at bounding box center [331, 186] width 663 height 373
click at [440, 238] on video at bounding box center [331, 186] width 663 height 373
click at [440, 237] on video at bounding box center [331, 186] width 663 height 373
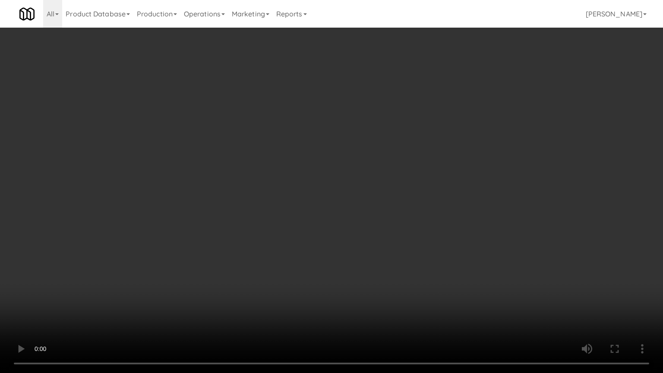
click at [440, 237] on video at bounding box center [331, 186] width 663 height 373
click at [440, 239] on video at bounding box center [331, 186] width 663 height 373
click at [441, 239] on video at bounding box center [331, 186] width 663 height 373
click at [412, 226] on video at bounding box center [331, 186] width 663 height 373
drag, startPoint x: 412, startPoint y: 226, endPoint x: 443, endPoint y: 150, distance: 82.0
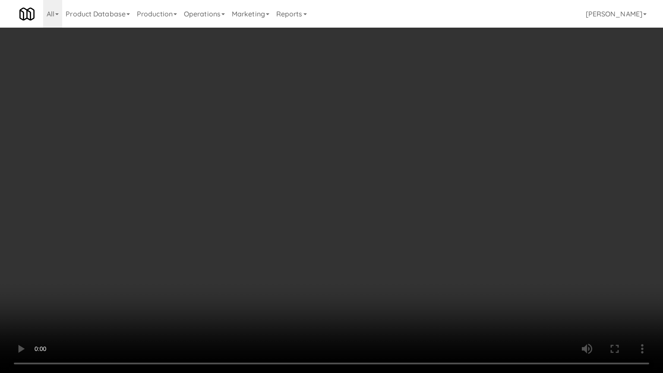
click at [412, 224] on video at bounding box center [331, 186] width 663 height 373
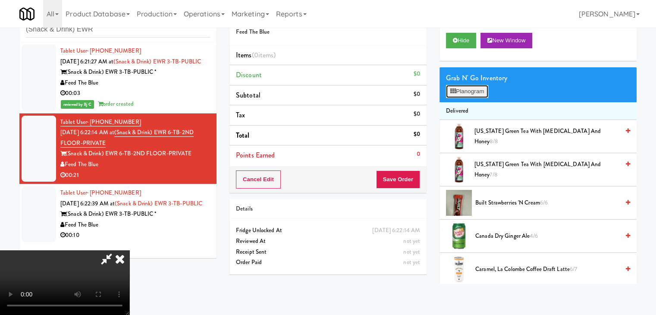
click at [482, 89] on button "Planogram" at bounding box center [467, 91] width 42 height 13
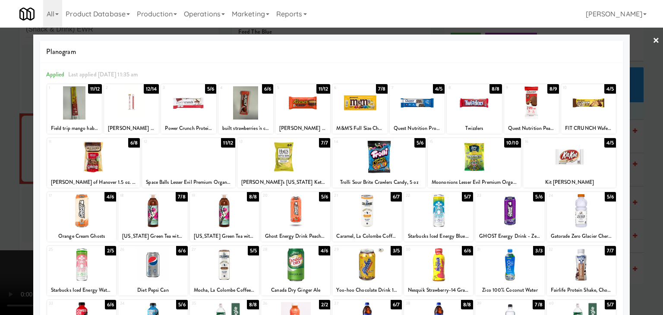
click at [137, 109] on div at bounding box center [131, 102] width 55 height 33
drag, startPoint x: 0, startPoint y: 130, endPoint x: 116, endPoint y: 130, distance: 116.5
click at [0, 130] on div at bounding box center [331, 157] width 663 height 315
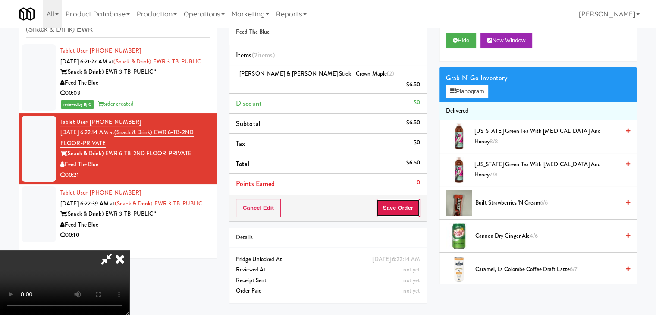
click at [405, 199] on button "Save Order" at bounding box center [398, 208] width 44 height 18
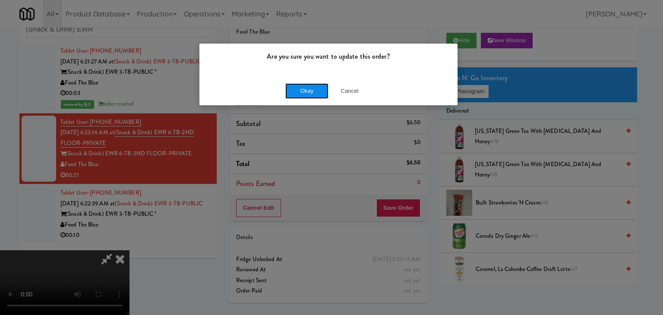
click at [295, 87] on button "Okay" at bounding box center [306, 91] width 43 height 16
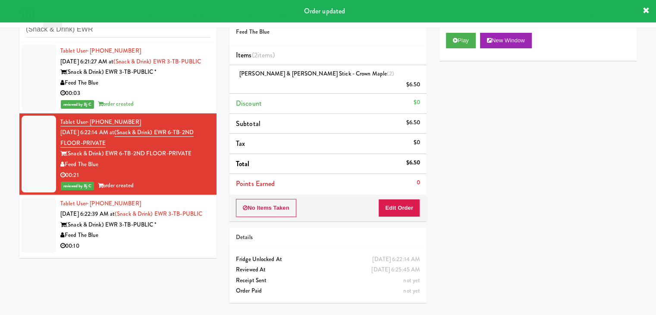
click at [191, 241] on div "Feed The Blue" at bounding box center [135, 235] width 150 height 11
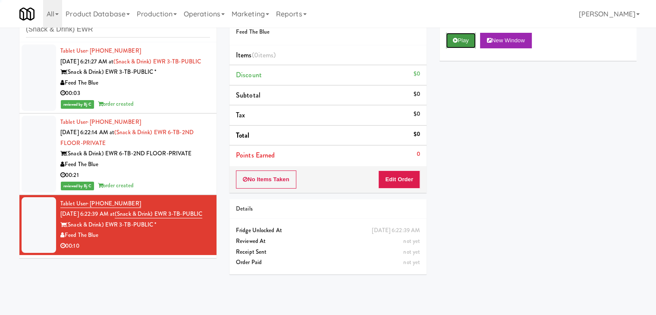
click at [459, 40] on button "Play" at bounding box center [461, 41] width 30 height 16
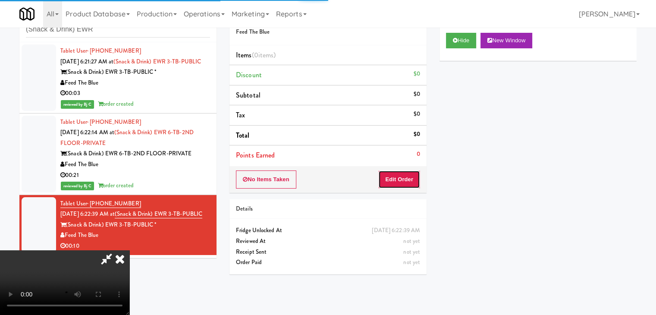
click at [407, 175] on button "Edit Order" at bounding box center [399, 179] width 42 height 18
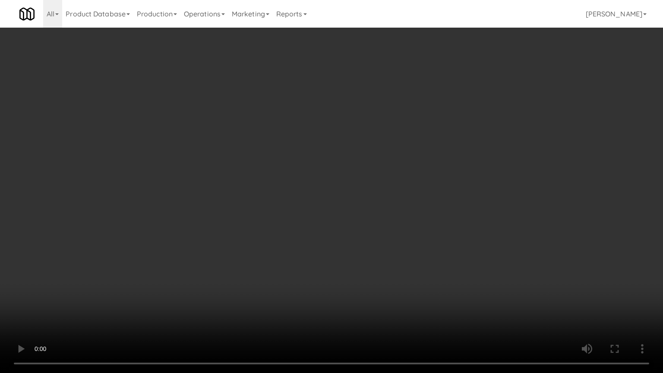
click at [386, 261] on video at bounding box center [331, 186] width 663 height 373
click at [385, 261] on video at bounding box center [331, 186] width 663 height 373
click at [383, 260] on video at bounding box center [331, 186] width 663 height 373
click at [382, 261] on video at bounding box center [331, 186] width 663 height 373
click at [375, 260] on video at bounding box center [331, 186] width 663 height 373
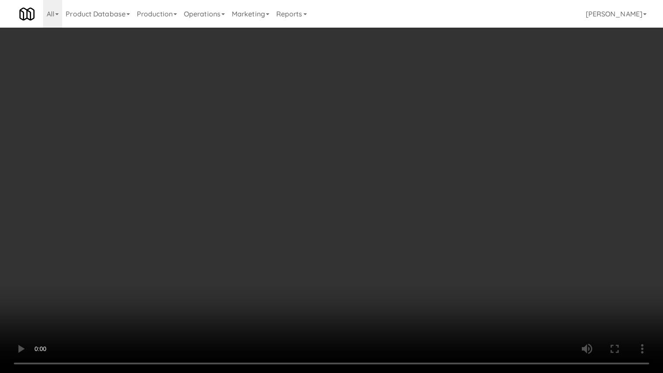
click at [375, 260] on video at bounding box center [331, 186] width 663 height 373
click at [375, 259] on video at bounding box center [331, 186] width 663 height 373
click at [372, 260] on video at bounding box center [331, 186] width 663 height 373
click at [373, 261] on video at bounding box center [331, 186] width 663 height 373
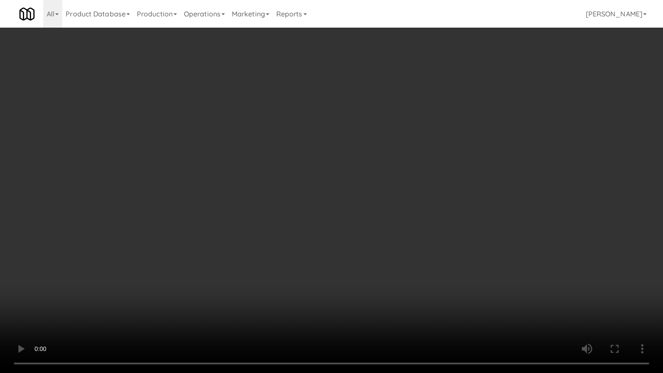
click at [370, 263] on video at bounding box center [331, 186] width 663 height 373
click at [371, 262] on video at bounding box center [331, 186] width 663 height 373
click at [372, 259] on video at bounding box center [331, 186] width 663 height 373
drag, startPoint x: 372, startPoint y: 259, endPoint x: 416, endPoint y: 182, distance: 88.5
click at [372, 258] on video at bounding box center [331, 186] width 663 height 373
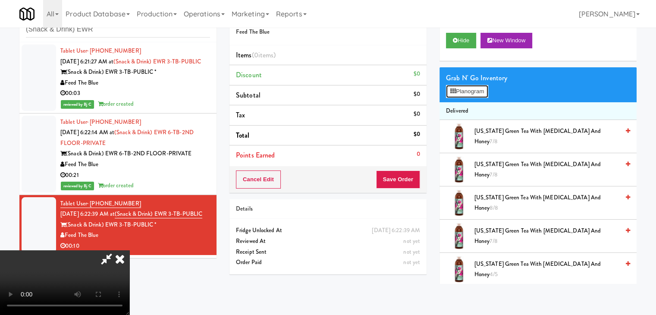
click at [473, 90] on button "Planogram" at bounding box center [467, 91] width 42 height 13
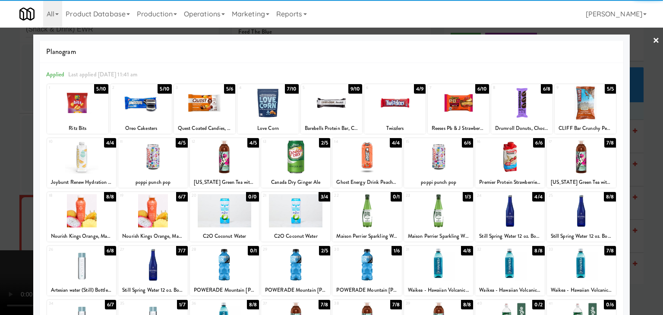
click at [441, 160] on div at bounding box center [438, 156] width 69 height 33
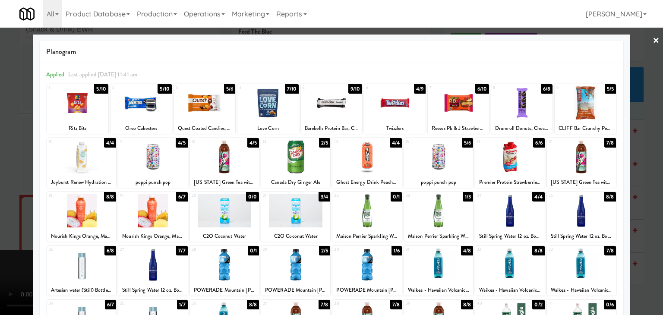
click at [212, 159] on div at bounding box center [224, 156] width 69 height 33
drag, startPoint x: 0, startPoint y: 185, endPoint x: 6, endPoint y: 185, distance: 6.0
click at [0, 185] on div at bounding box center [331, 157] width 663 height 315
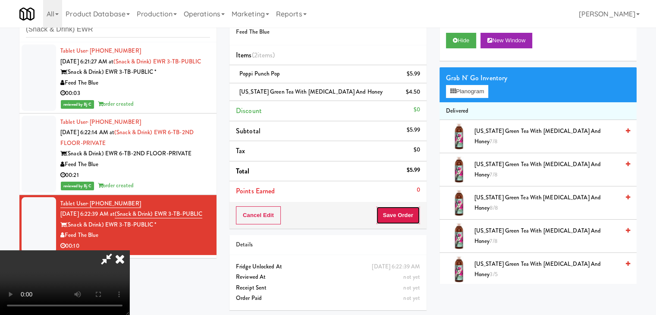
click at [411, 215] on button "Save Order" at bounding box center [398, 215] width 44 height 18
click at [410, 215] on button "Save Order" at bounding box center [398, 215] width 44 height 18
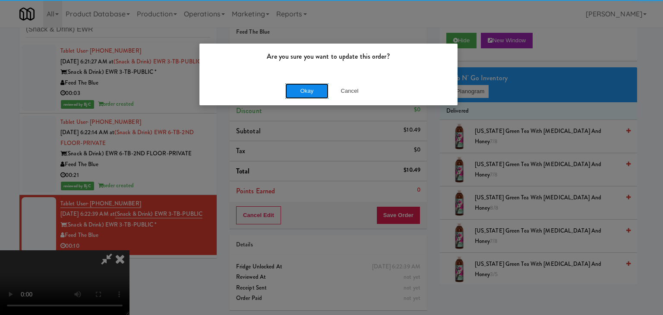
click at [310, 82] on div "Okay Cancel" at bounding box center [328, 90] width 258 height 29
click at [309, 83] on button "Okay" at bounding box center [306, 91] width 43 height 16
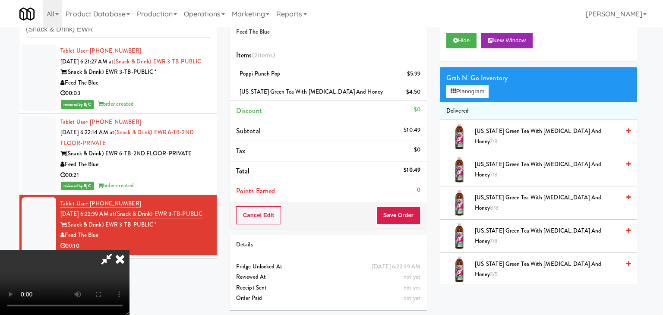
drag, startPoint x: 310, startPoint y: 83, endPoint x: 315, endPoint y: 86, distance: 6.0
click at [310, 83] on div at bounding box center [331, 157] width 663 height 315
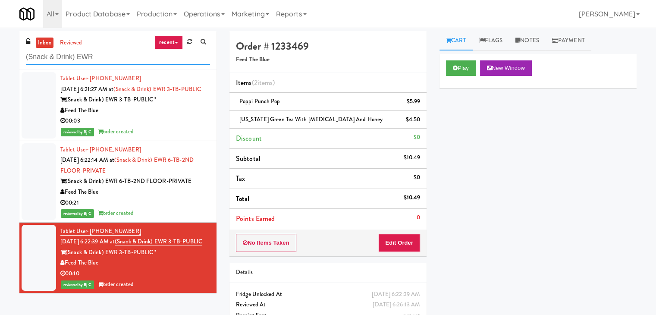
drag, startPoint x: 95, startPoint y: 58, endPoint x: 0, endPoint y: 57, distance: 94.9
click at [0, 57] on div "inbox reviewed recent all unclear take inventory issue suspicious failed recent…" at bounding box center [328, 187] width 656 height 313
paste input "1331 - Pantry - Right"
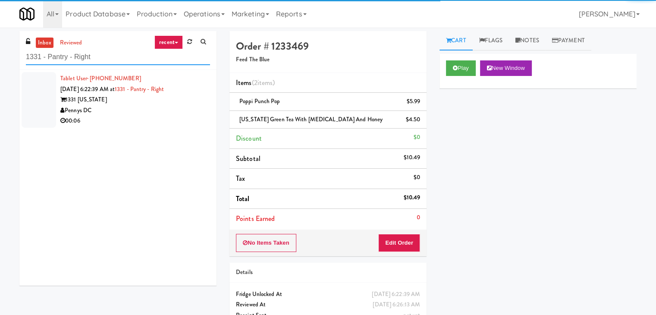
type input "1331 - Pantry - Right"
drag, startPoint x: 155, startPoint y: 113, endPoint x: 160, endPoint y: 114, distance: 5.2
click at [156, 113] on div "Pennys DC" at bounding box center [135, 110] width 150 height 11
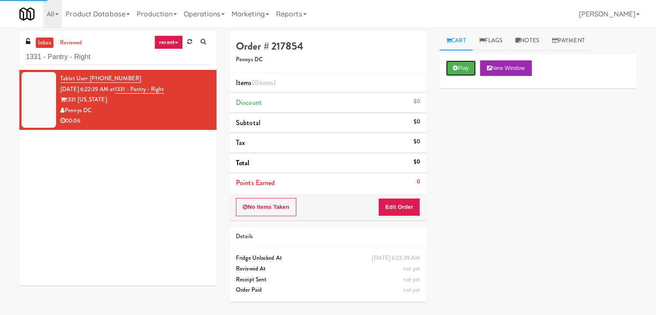
drag, startPoint x: 454, startPoint y: 68, endPoint x: 441, endPoint y: 106, distance: 39.6
click at [454, 69] on icon at bounding box center [455, 68] width 5 height 6
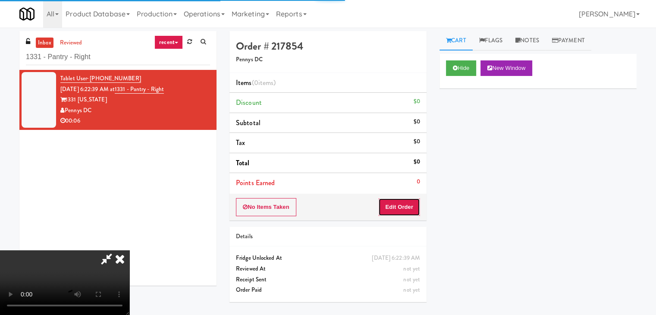
click at [402, 200] on button "Edit Order" at bounding box center [399, 207] width 42 height 18
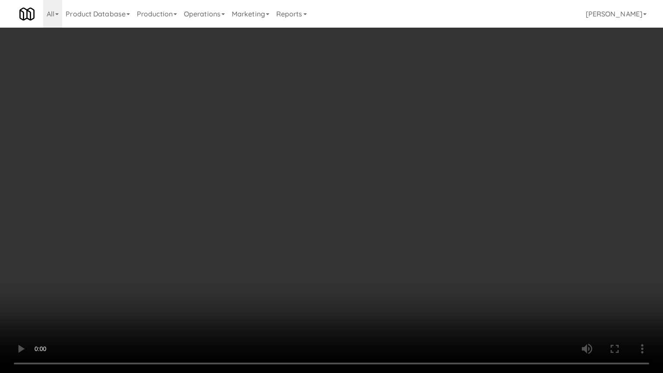
click at [376, 272] on video at bounding box center [331, 186] width 663 height 373
click at [372, 271] on video at bounding box center [331, 186] width 663 height 373
click at [371, 272] on video at bounding box center [331, 186] width 663 height 373
click at [371, 271] on video at bounding box center [331, 186] width 663 height 373
click at [374, 271] on video at bounding box center [331, 186] width 663 height 373
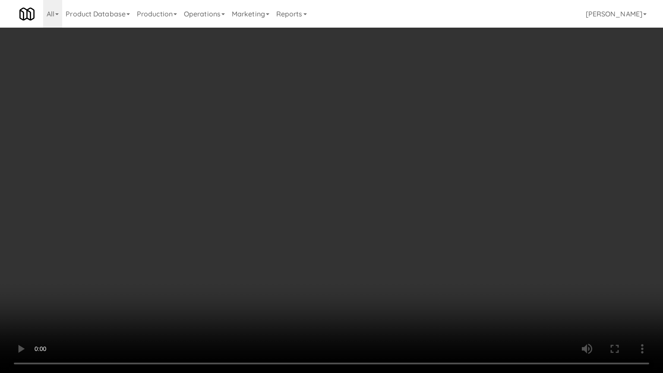
click at [375, 271] on video at bounding box center [331, 186] width 663 height 373
click at [377, 269] on video at bounding box center [331, 186] width 663 height 373
click at [381, 269] on video at bounding box center [331, 186] width 663 height 373
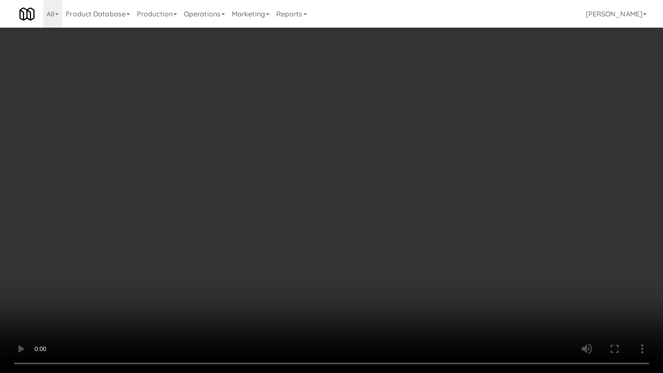
click at [381, 269] on video at bounding box center [331, 186] width 663 height 373
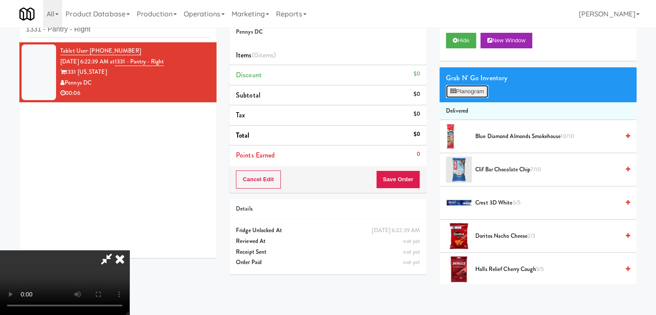
click at [485, 91] on button "Planogram" at bounding box center [467, 91] width 42 height 13
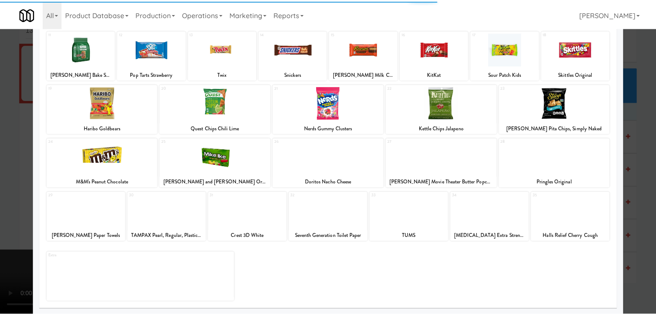
scroll to position [109, 0]
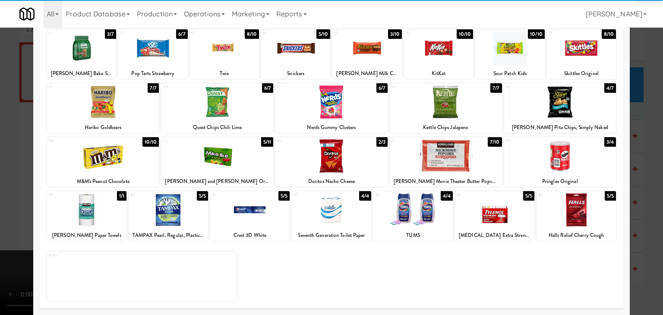
click at [482, 211] on div at bounding box center [494, 209] width 79 height 33
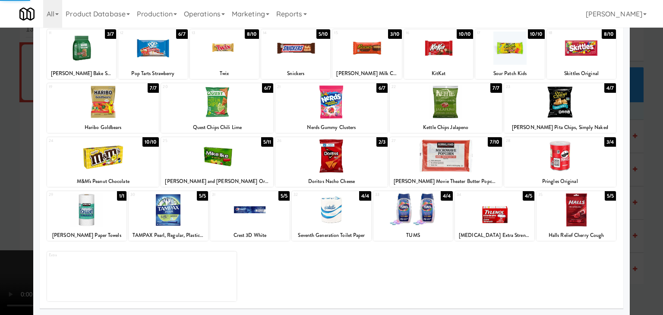
drag, startPoint x: 3, startPoint y: 174, endPoint x: 117, endPoint y: 175, distance: 114.3
click at [4, 174] on div at bounding box center [331, 157] width 663 height 315
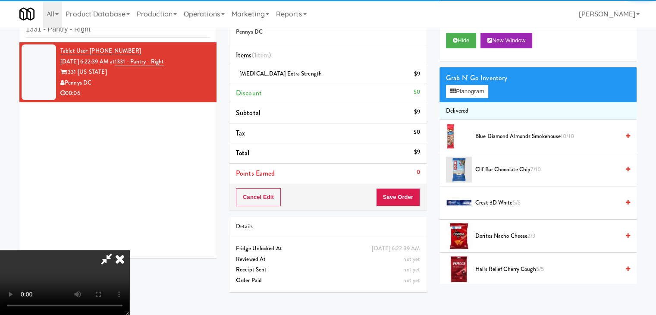
click at [129, 250] on video at bounding box center [64, 282] width 129 height 65
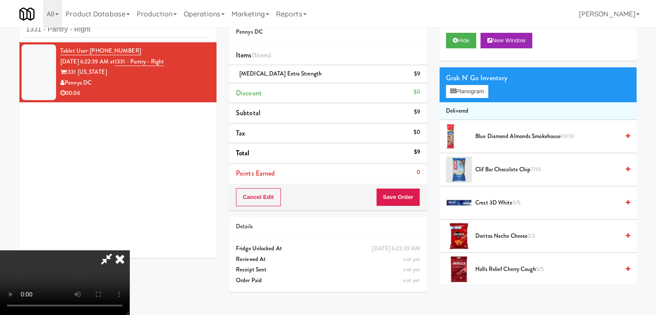
scroll to position [121, 0]
click at [415, 198] on button "Save Order" at bounding box center [398, 197] width 44 height 18
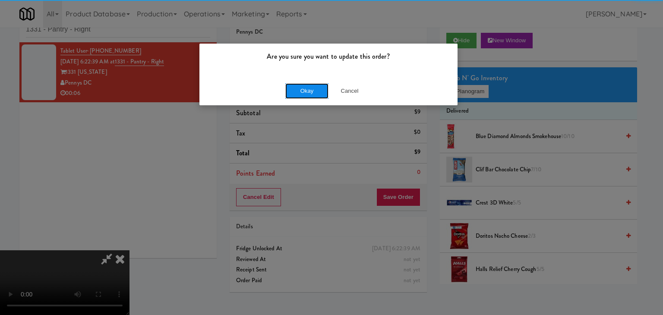
click at [314, 87] on button "Okay" at bounding box center [306, 91] width 43 height 16
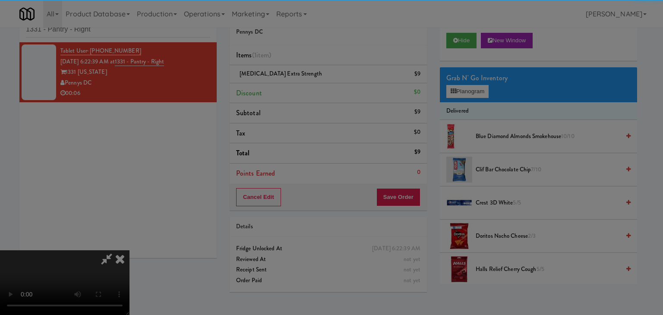
click at [314, 83] on button "Okay" at bounding box center [306, 75] width 43 height 16
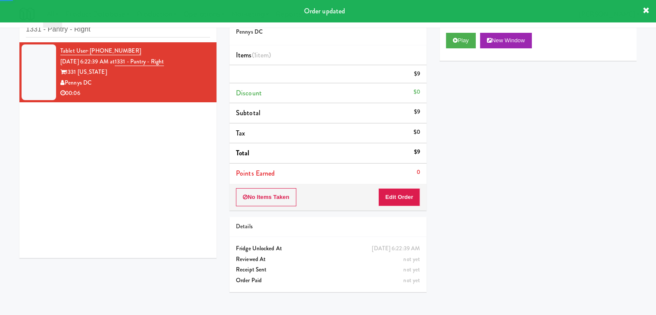
scroll to position [0, 0]
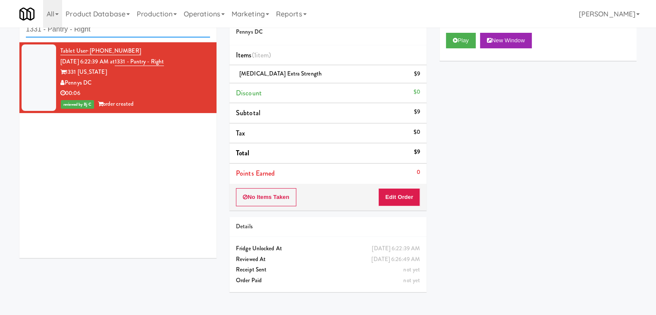
paste input "Cooler"
drag, startPoint x: 104, startPoint y: 35, endPoint x: 0, endPoint y: 35, distance: 104.4
click at [0, 35] on div "inbox reviewed recent all unclear take inventory issue suspicious failed recent…" at bounding box center [328, 150] width 656 height 295
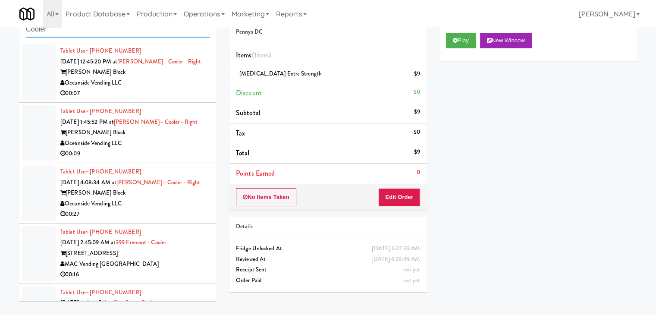
type input "Cooler"
click at [157, 147] on div "Oceanside Vending LLC" at bounding box center [135, 143] width 150 height 11
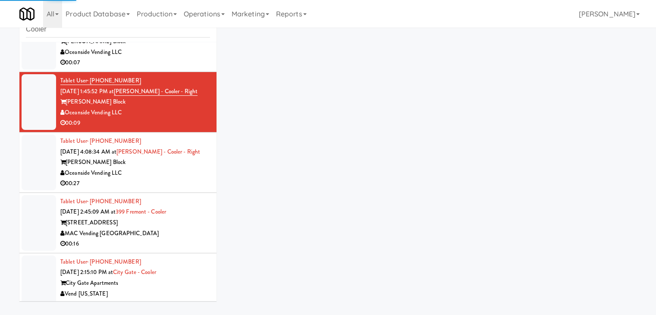
scroll to position [86, 0]
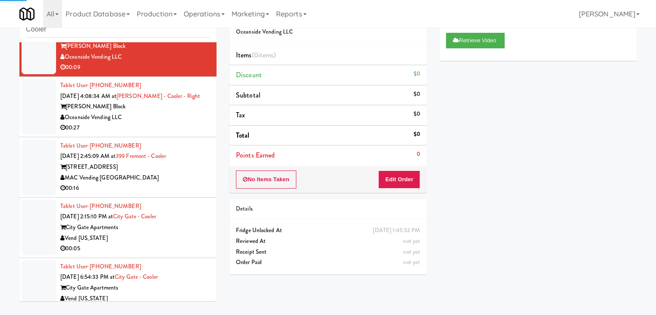
click at [167, 118] on div "Oceanside Vending LLC" at bounding box center [135, 117] width 150 height 11
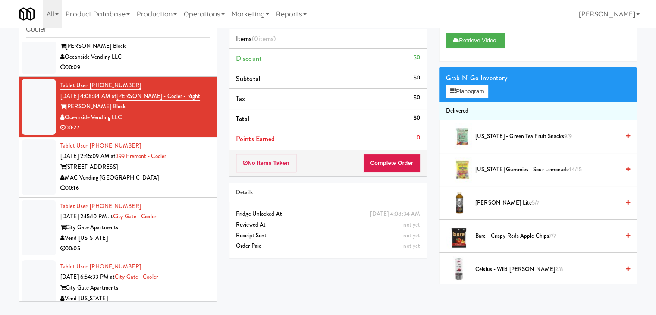
click at [177, 179] on div "MAC Vending [GEOGRAPHIC_DATA]" at bounding box center [135, 178] width 150 height 11
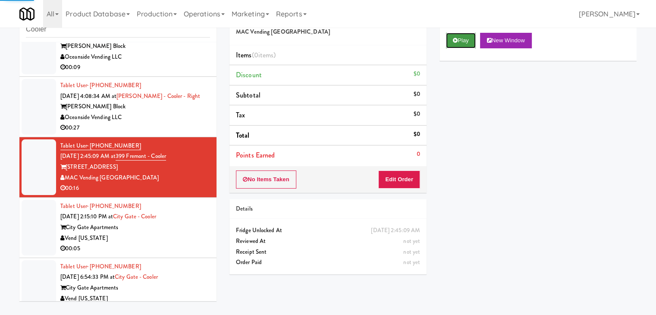
click at [462, 42] on button "Play" at bounding box center [461, 41] width 30 height 16
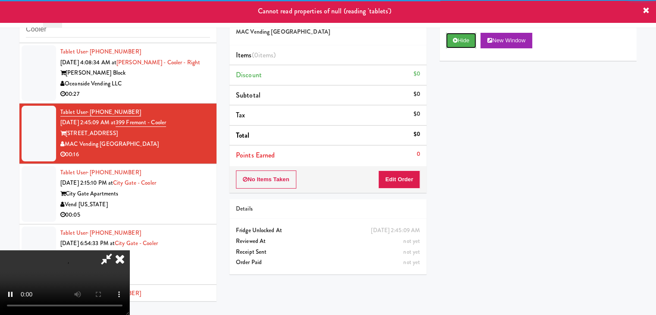
scroll to position [173, 0]
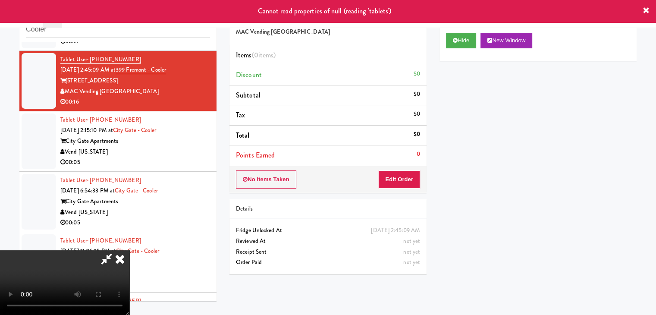
click at [169, 154] on div "Vend [US_STATE]" at bounding box center [135, 152] width 150 height 11
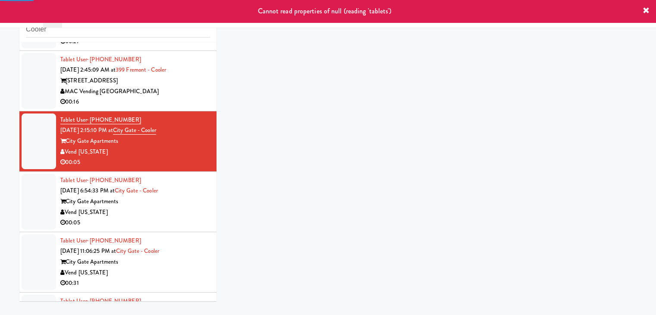
click at [174, 93] on div "MAC Vending [GEOGRAPHIC_DATA]" at bounding box center [135, 91] width 150 height 11
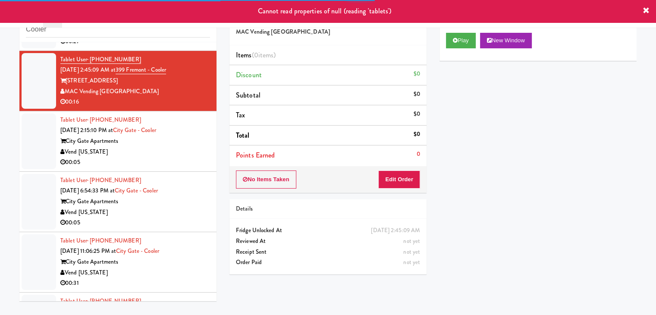
click at [174, 162] on div "00:05" at bounding box center [135, 162] width 150 height 11
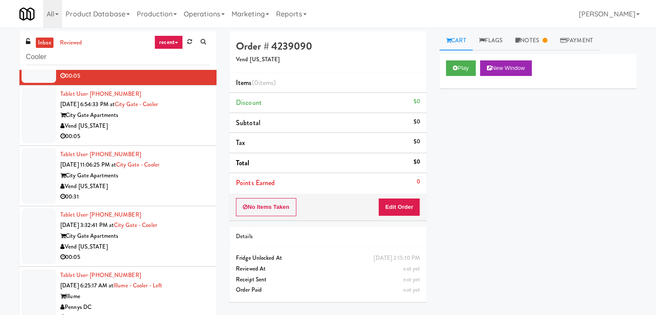
scroll to position [302, 0]
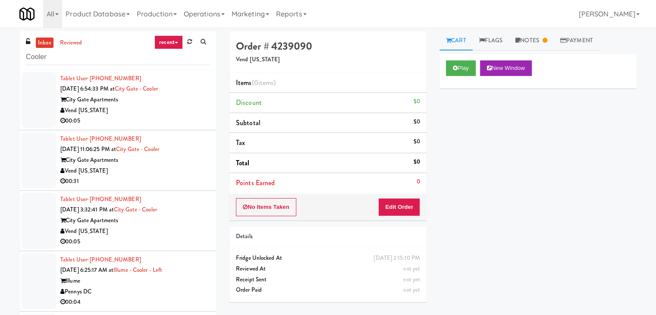
click at [186, 173] on div "Vend [US_STATE]" at bounding box center [135, 171] width 150 height 11
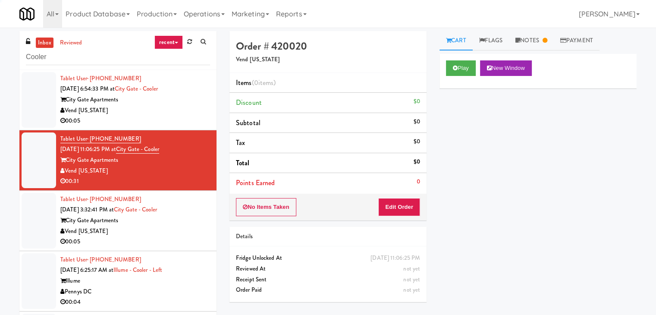
scroll to position [345, 0]
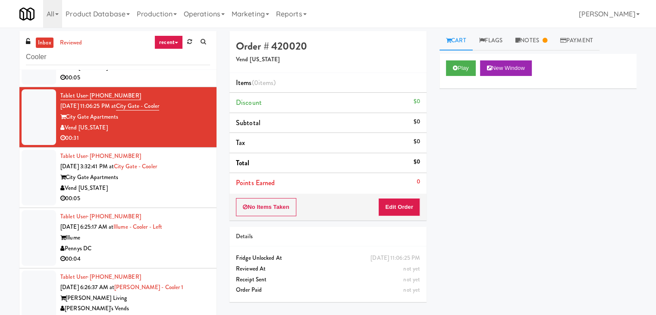
click at [176, 178] on div "City Gate Apartments" at bounding box center [135, 177] width 150 height 11
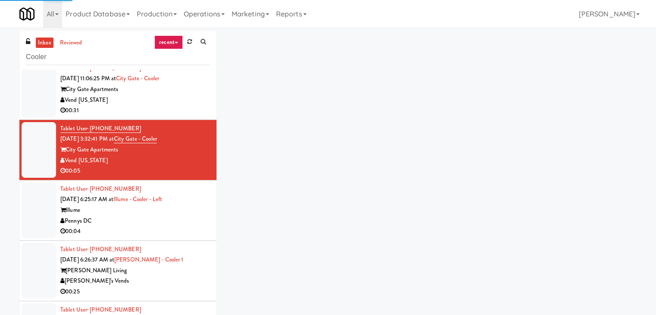
scroll to position [404, 0]
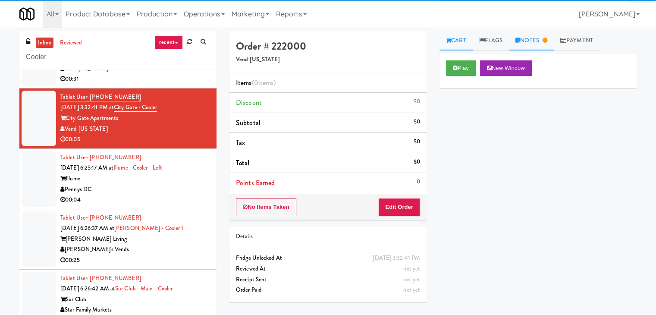
click at [539, 38] on link "Notes" at bounding box center [531, 40] width 45 height 19
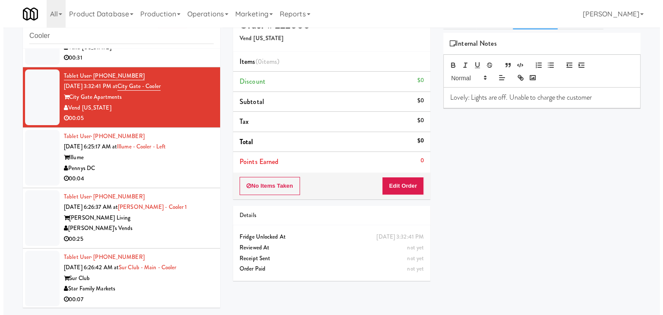
scroll to position [28, 0]
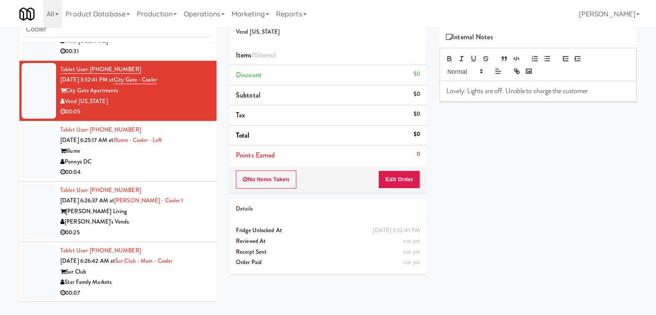
click at [169, 173] on div "00:04" at bounding box center [135, 172] width 150 height 11
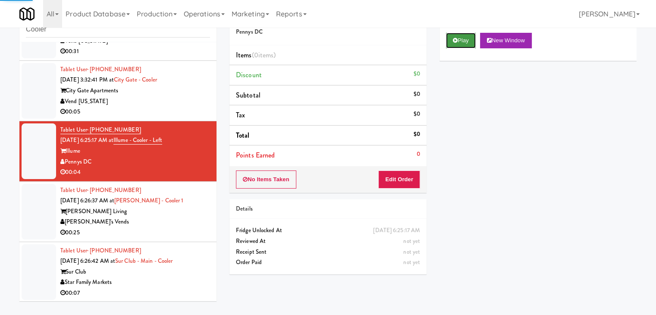
click at [467, 41] on button "Play" at bounding box center [461, 41] width 30 height 16
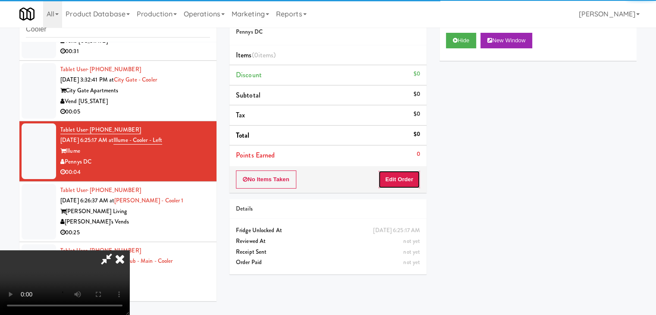
click at [402, 179] on button "Edit Order" at bounding box center [399, 179] width 42 height 18
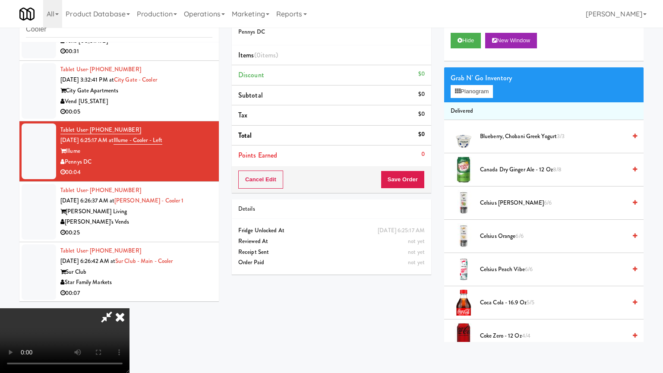
click at [129, 308] on video at bounding box center [64, 340] width 129 height 65
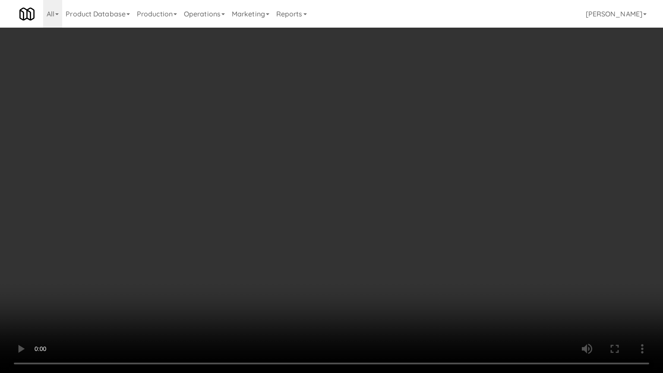
click at [409, 252] on video at bounding box center [331, 186] width 663 height 373
click at [414, 251] on video at bounding box center [331, 186] width 663 height 373
click at [416, 252] on video at bounding box center [331, 186] width 663 height 373
click at [418, 253] on video at bounding box center [331, 186] width 663 height 373
click at [419, 254] on video at bounding box center [331, 186] width 663 height 373
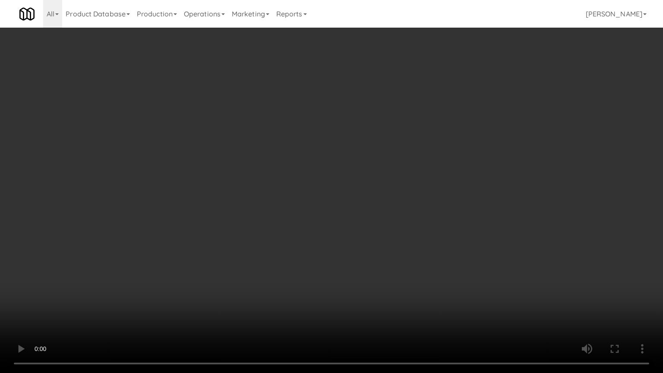
click at [418, 246] on video at bounding box center [331, 186] width 663 height 373
drag, startPoint x: 418, startPoint y: 246, endPoint x: 425, endPoint y: 195, distance: 52.3
click at [418, 245] on video at bounding box center [331, 186] width 663 height 373
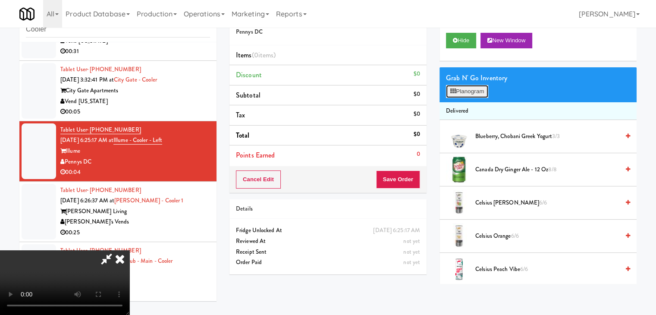
click at [481, 90] on button "Planogram" at bounding box center [467, 91] width 42 height 13
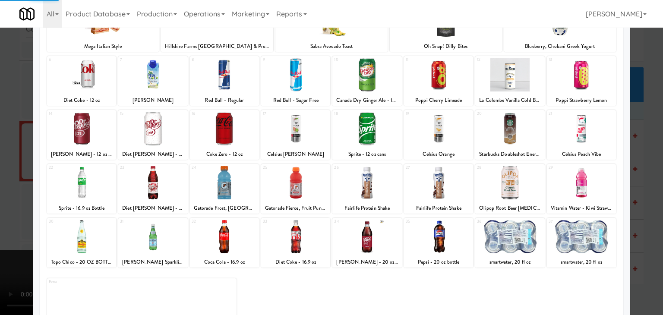
scroll to position [109, 0]
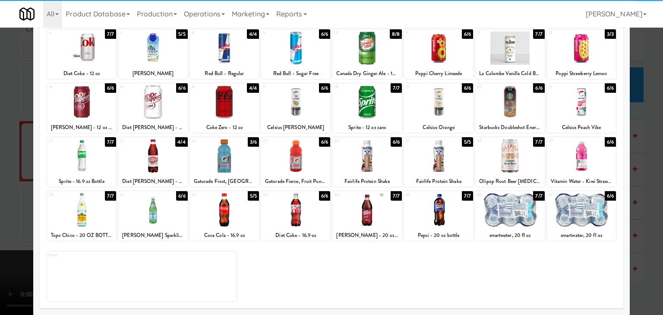
click at [506, 211] on div at bounding box center [509, 209] width 69 height 33
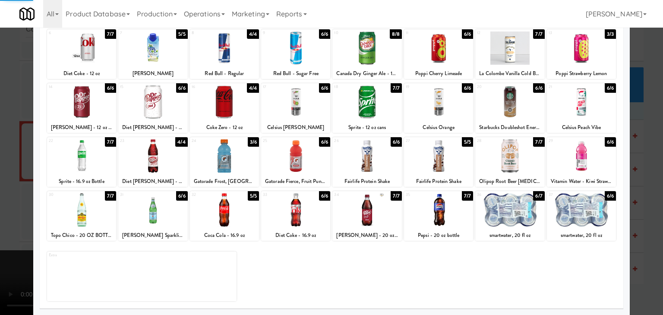
click at [0, 192] on div at bounding box center [331, 157] width 663 height 315
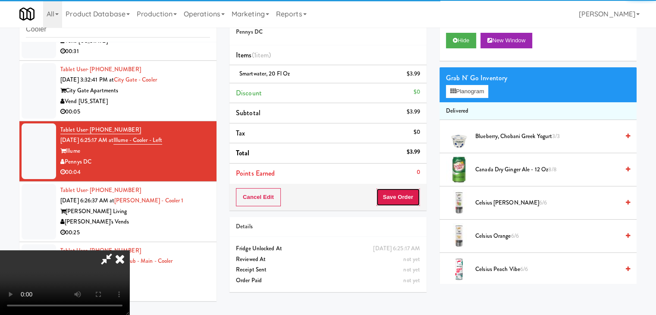
click at [409, 195] on button "Save Order" at bounding box center [398, 197] width 44 height 18
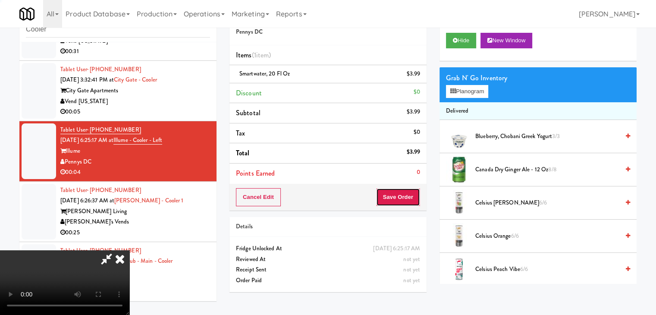
click at [409, 195] on button "Save Order" at bounding box center [398, 197] width 44 height 18
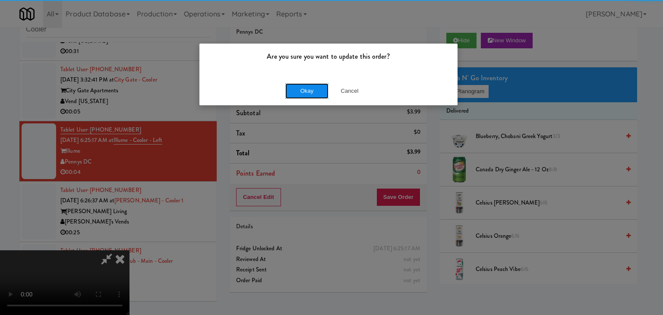
click at [302, 92] on button "Okay" at bounding box center [306, 91] width 43 height 16
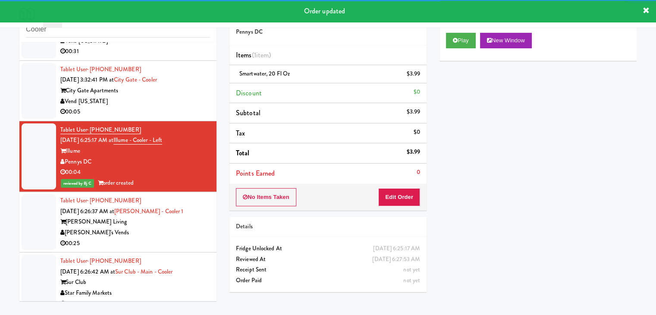
click at [189, 211] on div "Tablet User · (623) 640-8869 Aug 23, 2025 6:26:37 AM at Adeline Luxury - Cooler…" at bounding box center [135, 221] width 150 height 53
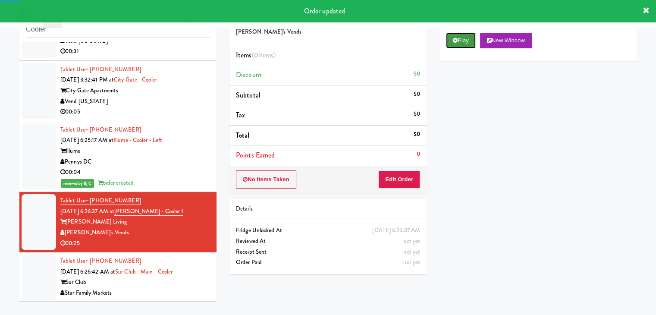
drag, startPoint x: 459, startPoint y: 39, endPoint x: 451, endPoint y: 86, distance: 47.7
click at [459, 39] on button "Play" at bounding box center [461, 41] width 30 height 16
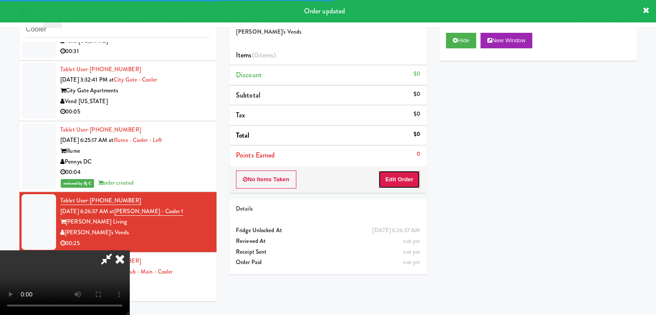
click at [393, 187] on button "Edit Order" at bounding box center [399, 179] width 42 height 18
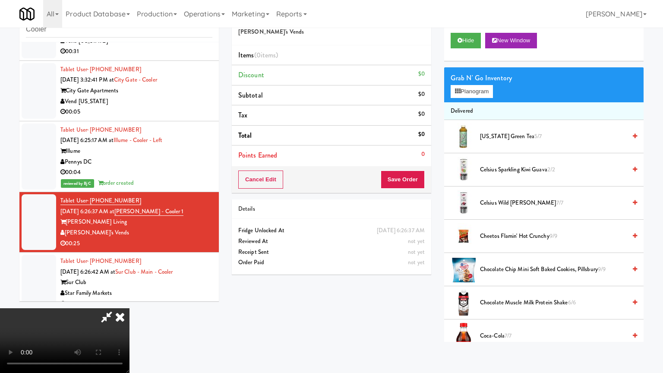
click at [129, 308] on video at bounding box center [64, 340] width 129 height 65
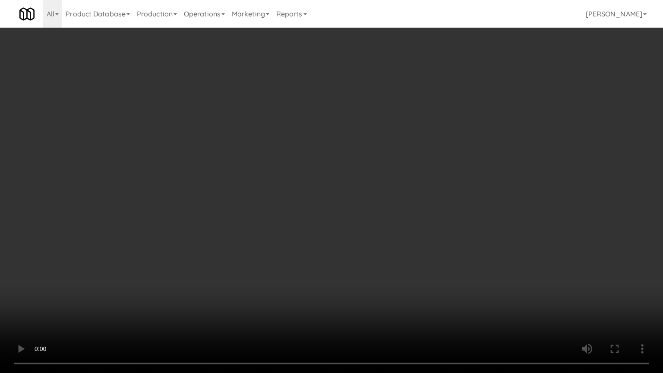
click at [432, 229] on video at bounding box center [331, 186] width 663 height 373
click at [433, 229] on video at bounding box center [331, 186] width 663 height 373
click at [433, 230] on video at bounding box center [331, 186] width 663 height 373
click at [519, 202] on video at bounding box center [331, 186] width 663 height 373
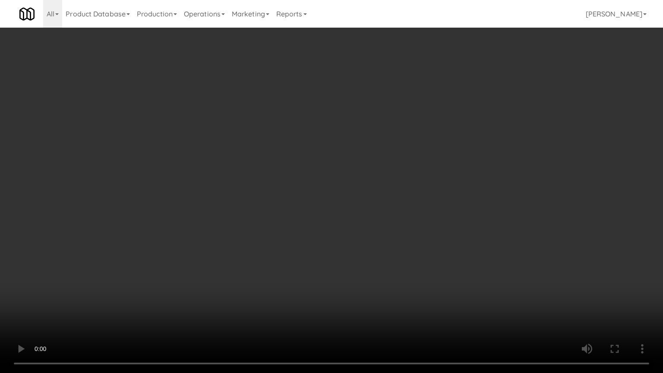
click at [520, 202] on video at bounding box center [331, 186] width 663 height 373
click at [520, 201] on video at bounding box center [331, 186] width 663 height 373
click at [516, 198] on video at bounding box center [331, 186] width 663 height 373
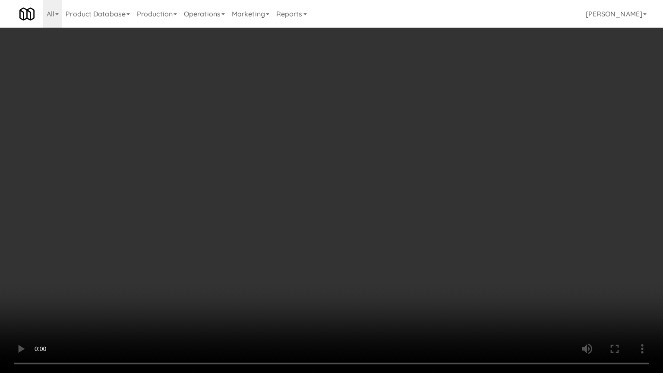
drag, startPoint x: 516, startPoint y: 198, endPoint x: 521, endPoint y: 149, distance: 49.0
click at [516, 198] on video at bounding box center [331, 186] width 663 height 373
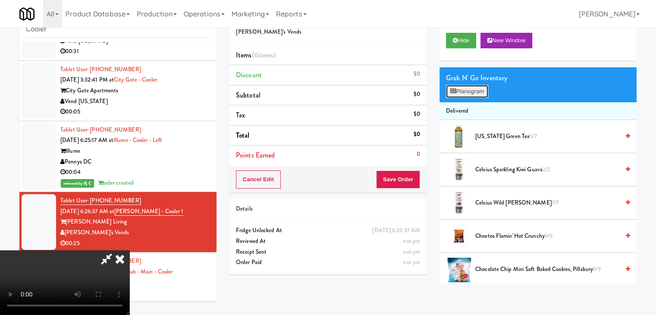
click at [479, 92] on button "Planogram" at bounding box center [467, 91] width 42 height 13
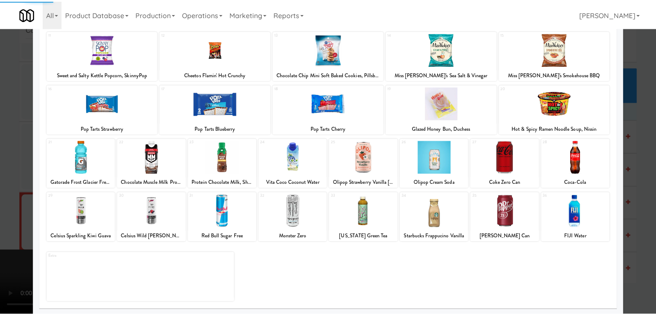
scroll to position [109, 0]
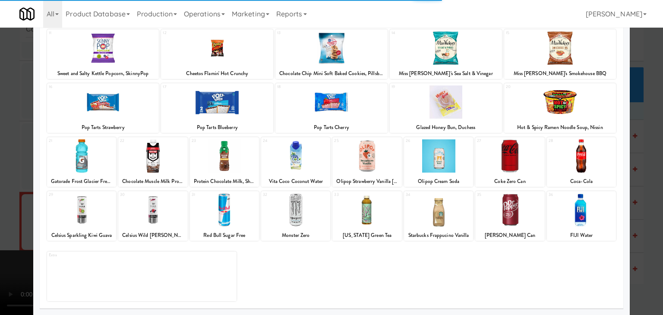
click at [514, 218] on div at bounding box center [509, 209] width 69 height 33
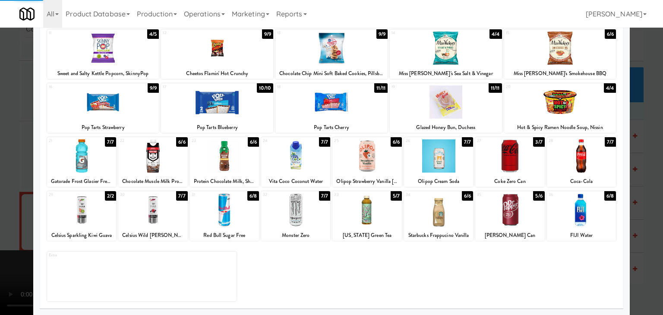
click at [514, 218] on div at bounding box center [509, 209] width 69 height 33
drag, startPoint x: 290, startPoint y: 160, endPoint x: 274, endPoint y: 160, distance: 16.0
click at [290, 159] on div at bounding box center [295, 155] width 69 height 33
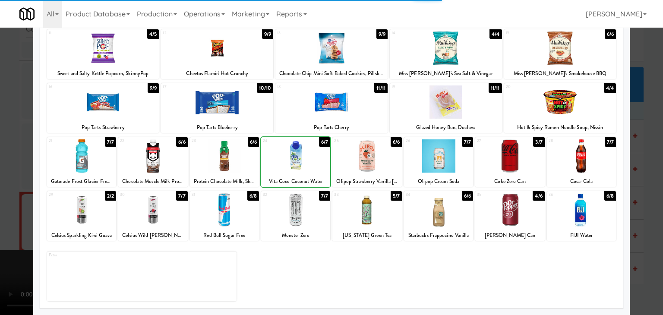
drag, startPoint x: 0, startPoint y: 192, endPoint x: 53, endPoint y: 191, distance: 53.5
click at [0, 192] on div at bounding box center [331, 157] width 663 height 315
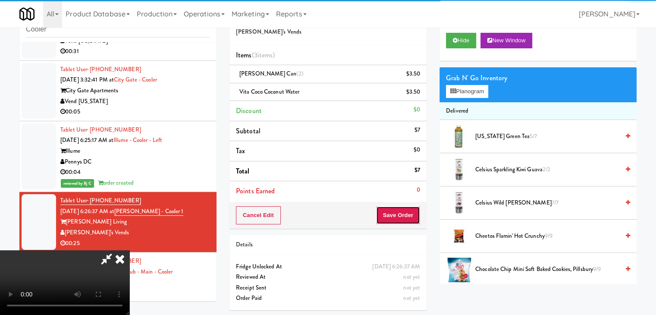
click at [408, 211] on button "Save Order" at bounding box center [398, 215] width 44 height 18
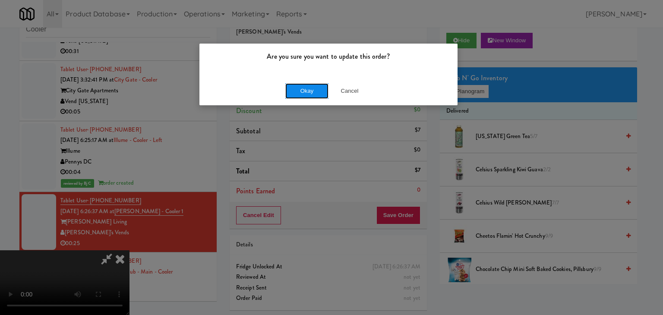
drag, startPoint x: 315, startPoint y: 94, endPoint x: 311, endPoint y: 92, distance: 4.5
click at [311, 93] on button "Okay" at bounding box center [306, 91] width 43 height 16
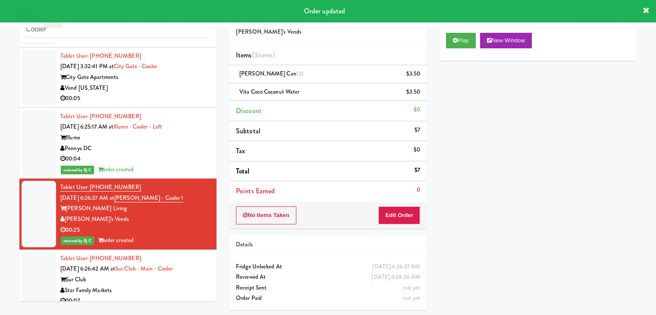
scroll to position [425, 0]
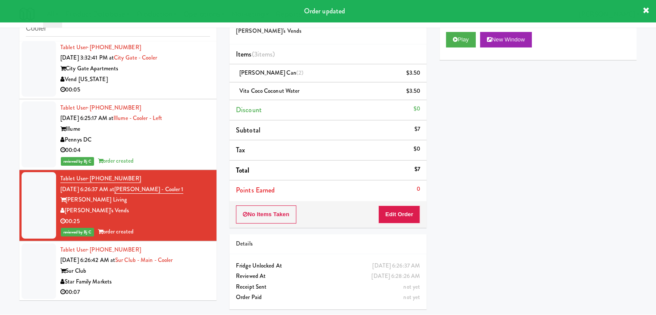
click at [167, 277] on div "Star Family Markets" at bounding box center [135, 282] width 150 height 11
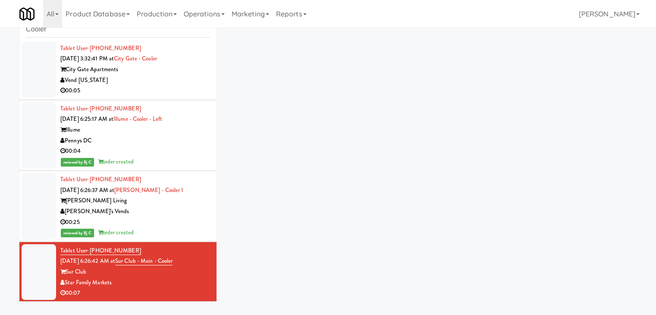
scroll to position [28, 0]
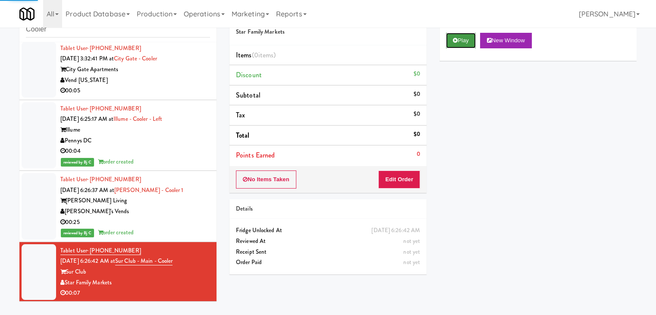
click at [464, 45] on button "Play" at bounding box center [461, 41] width 30 height 16
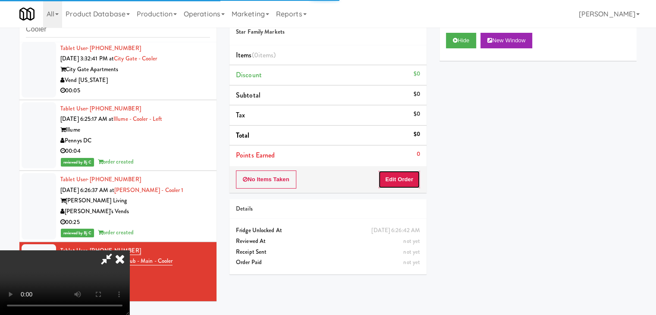
click at [404, 173] on button "Edit Order" at bounding box center [399, 179] width 42 height 18
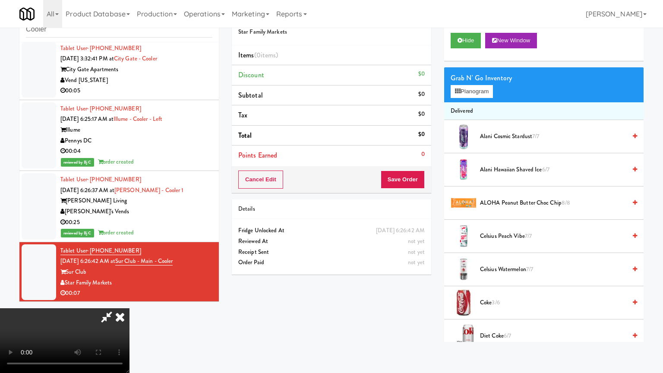
click at [129, 308] on video at bounding box center [64, 340] width 129 height 65
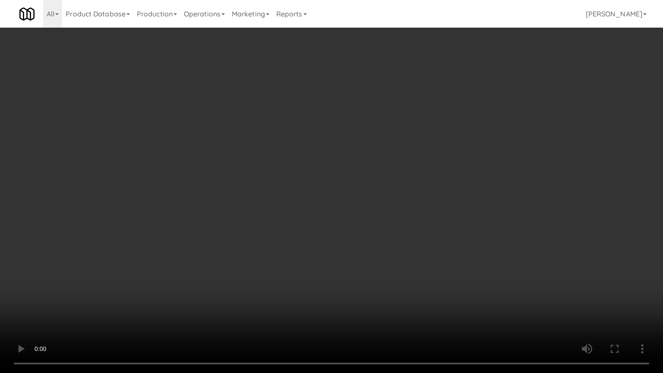
click at [427, 275] on video at bounding box center [331, 186] width 663 height 373
click at [428, 275] on video at bounding box center [331, 186] width 663 height 373
click at [426, 273] on video at bounding box center [331, 186] width 663 height 373
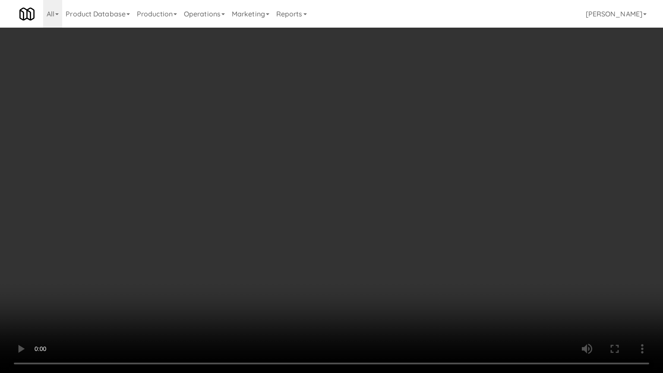
click at [428, 273] on video at bounding box center [331, 186] width 663 height 373
click at [428, 274] on video at bounding box center [331, 186] width 663 height 373
click at [427, 272] on video at bounding box center [331, 186] width 663 height 373
click at [428, 271] on video at bounding box center [331, 186] width 663 height 373
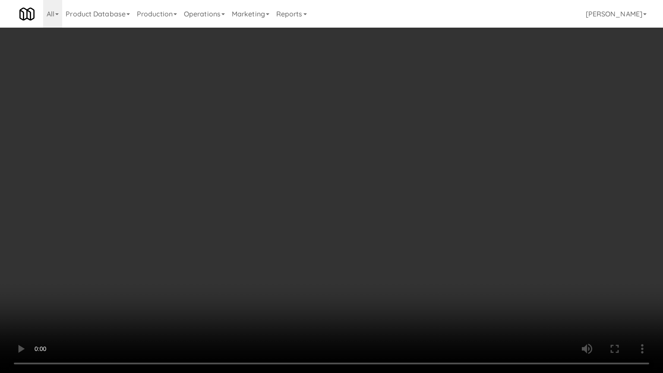
click at [418, 265] on video at bounding box center [331, 186] width 663 height 373
click at [418, 264] on video at bounding box center [331, 186] width 663 height 373
click at [424, 245] on video at bounding box center [331, 186] width 663 height 373
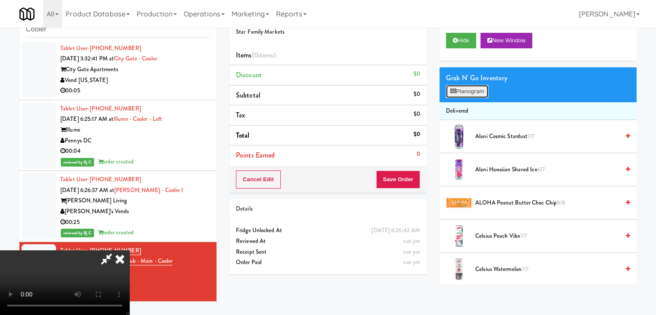
click at [476, 90] on button "Planogram" at bounding box center [467, 91] width 42 height 13
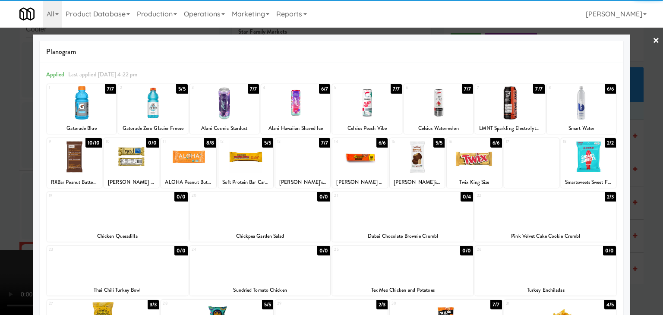
click at [279, 105] on div at bounding box center [295, 102] width 69 height 33
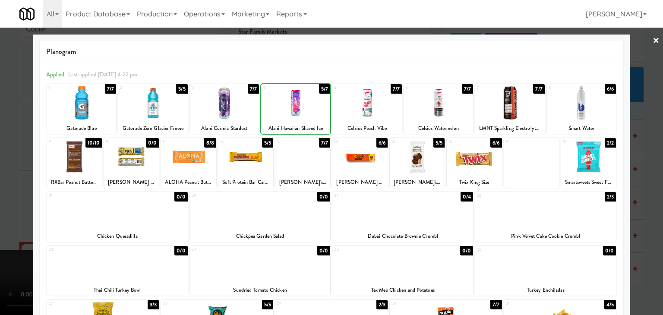
drag, startPoint x: 0, startPoint y: 148, endPoint x: 151, endPoint y: 156, distance: 151.6
click at [2, 148] on div at bounding box center [331, 157] width 663 height 315
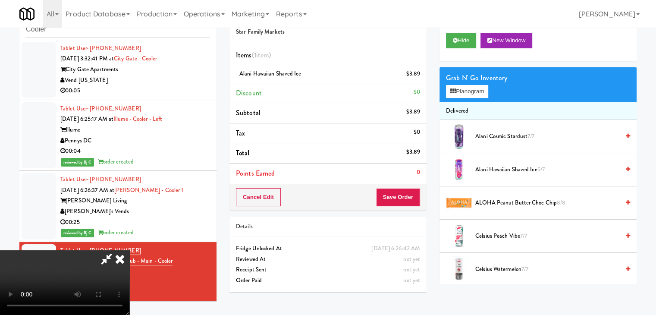
click at [129, 250] on video at bounding box center [64, 282] width 129 height 65
click at [417, 197] on button "Save Order" at bounding box center [398, 197] width 44 height 18
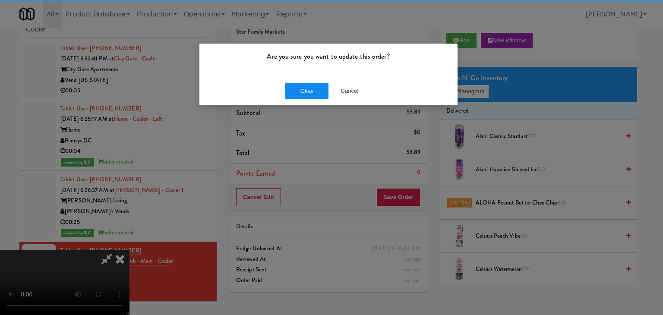
click at [317, 82] on div "Okay Cancel" at bounding box center [328, 90] width 258 height 29
click at [317, 83] on button "Okay" at bounding box center [306, 91] width 43 height 16
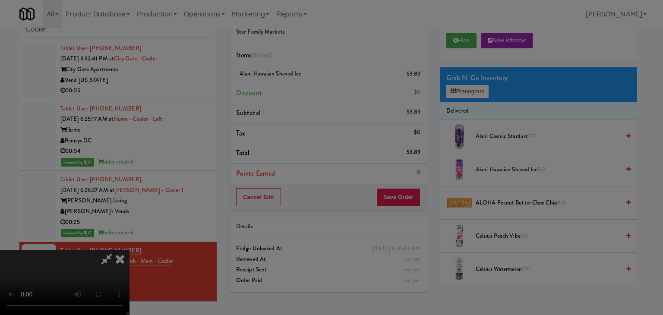
click at [317, 83] on body "Are you sure you want to update this order? Okay Cancel Okay Are you sure you w…" at bounding box center [331, 157] width 663 height 315
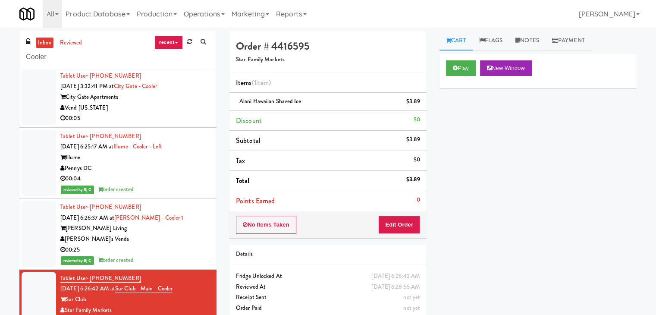
drag, startPoint x: 61, startPoint y: 50, endPoint x: 0, endPoint y: 53, distance: 61.3
click at [0, 53] on div "inbox reviewed recent all unclear take inventory issue suspicious failed recent…" at bounding box center [328, 183] width 656 height 304
drag, startPoint x: 60, startPoint y: 56, endPoint x: 17, endPoint y: 57, distance: 42.3
click at [0, 56] on div "inbox reviewed recent all unclear take inventory issue suspicious failed recent…" at bounding box center [328, 183] width 656 height 304
paste input "RAW Training - Fridge"
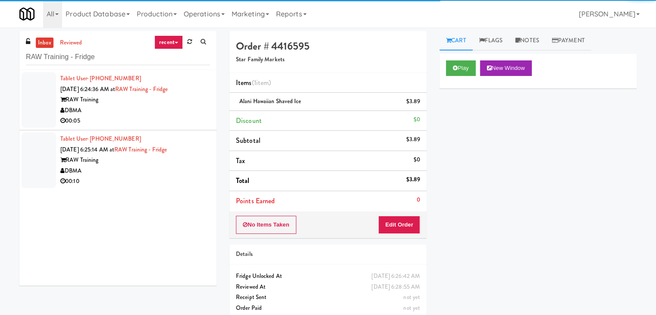
click at [162, 116] on div "00:05" at bounding box center [135, 121] width 150 height 11
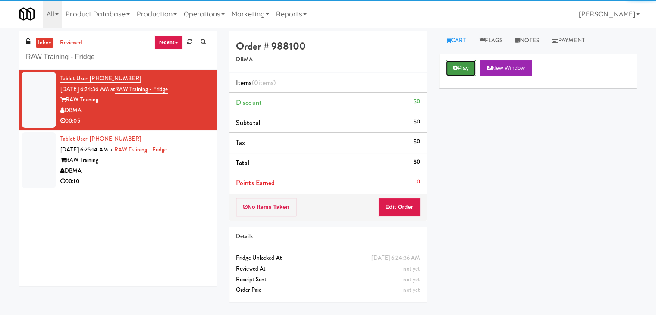
click at [465, 65] on button "Play" at bounding box center [461, 68] width 30 height 16
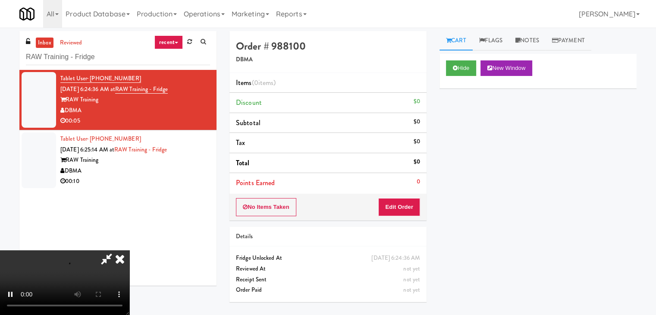
drag, startPoint x: 397, startPoint y: 197, endPoint x: 398, endPoint y: 202, distance: 4.8
click at [398, 202] on div "No Items Taken Edit Order" at bounding box center [327, 207] width 197 height 27
click at [400, 201] on button "Edit Order" at bounding box center [399, 207] width 42 height 18
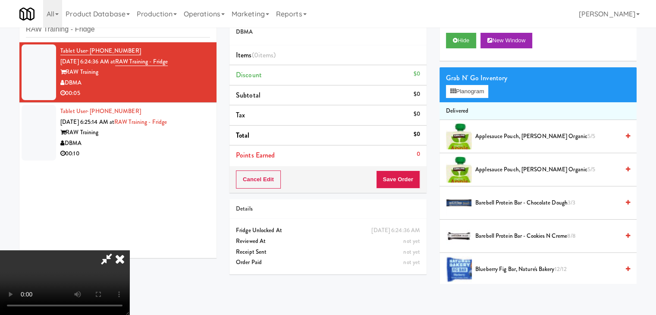
click at [129, 250] on icon at bounding box center [119, 258] width 19 height 17
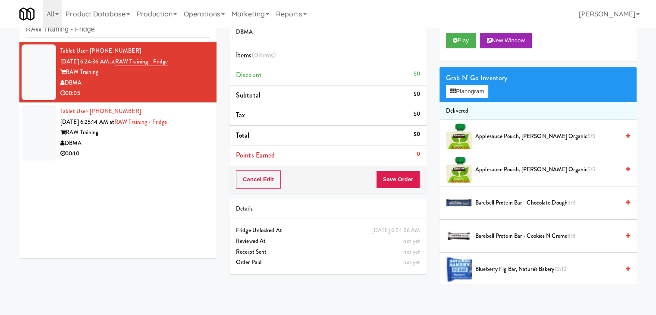
drag, startPoint x: 102, startPoint y: 151, endPoint x: 108, endPoint y: 151, distance: 6.0
click at [102, 151] on div "00:10" at bounding box center [135, 153] width 150 height 11
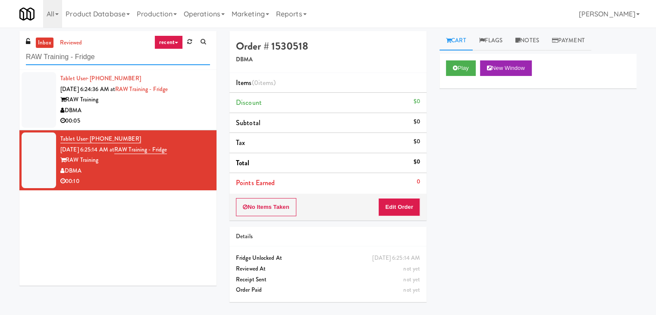
drag, startPoint x: 99, startPoint y: 58, endPoint x: 0, endPoint y: 63, distance: 98.9
click at [0, 62] on div "inbox reviewed recent all unclear take inventory issue suspicious failed recent…" at bounding box center [328, 171] width 656 height 280
paste input "iverwalk at Cameron Harbor Cabinet"
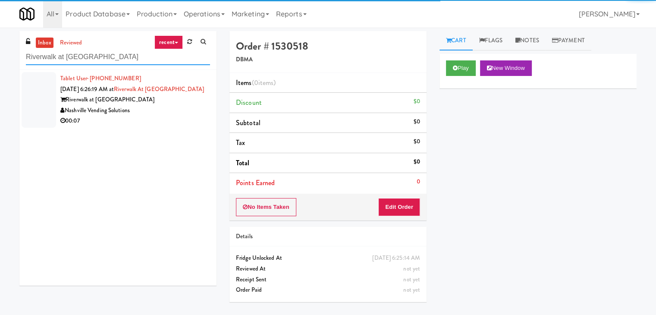
type input "Riverwalk at Cameron Harbor Cabinet"
click at [170, 116] on div "Nashville Vending Solutions" at bounding box center [135, 110] width 150 height 11
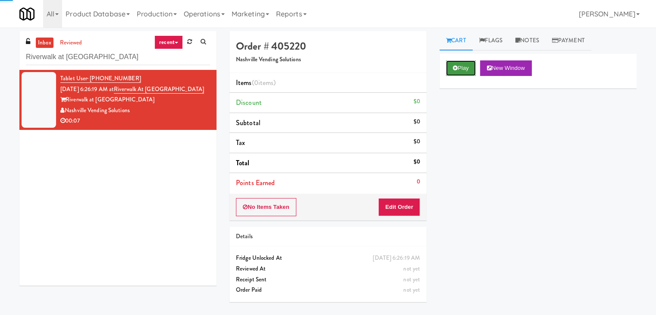
click at [466, 67] on button "Play" at bounding box center [461, 68] width 30 height 16
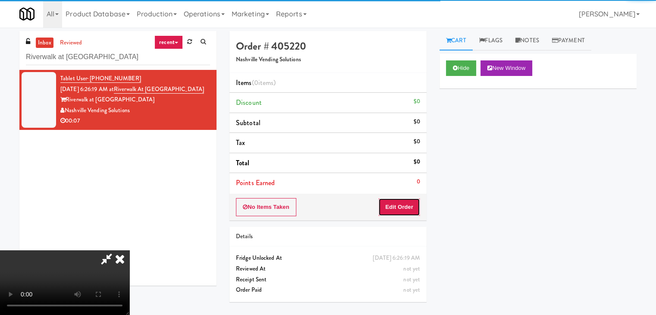
click at [405, 205] on button "Edit Order" at bounding box center [399, 207] width 42 height 18
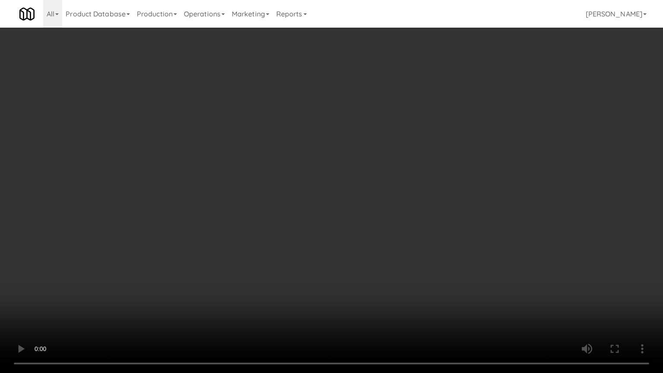
click at [398, 229] on video at bounding box center [331, 186] width 663 height 373
click at [407, 226] on video at bounding box center [331, 186] width 663 height 373
click at [405, 226] on video at bounding box center [331, 186] width 663 height 373
click at [405, 223] on video at bounding box center [331, 186] width 663 height 373
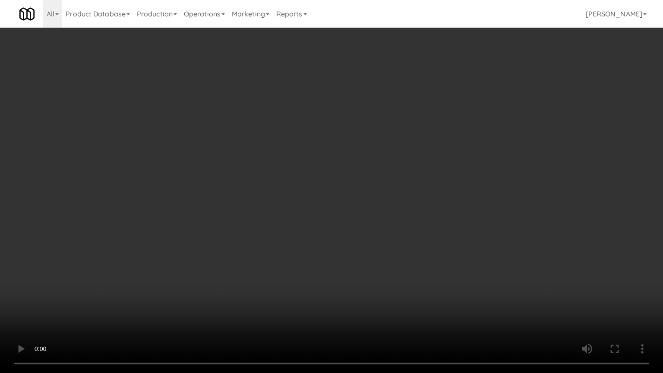
drag, startPoint x: 405, startPoint y: 223, endPoint x: 399, endPoint y: 223, distance: 5.6
click at [404, 223] on video at bounding box center [331, 186] width 663 height 373
click at [400, 219] on video at bounding box center [331, 186] width 663 height 373
click at [410, 229] on video at bounding box center [331, 186] width 663 height 373
click at [417, 217] on video at bounding box center [331, 186] width 663 height 373
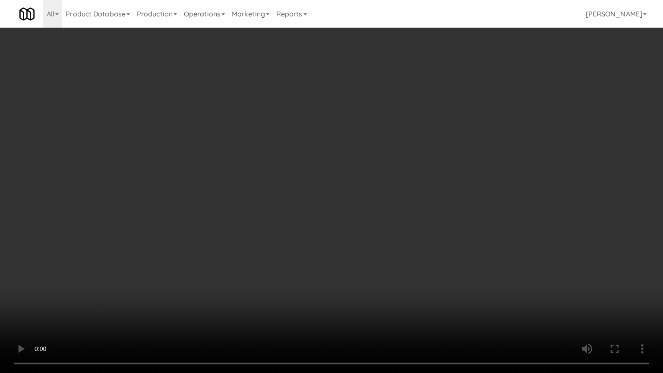
drag, startPoint x: 417, startPoint y: 217, endPoint x: 462, endPoint y: 122, distance: 105.6
click at [417, 216] on video at bounding box center [331, 186] width 663 height 373
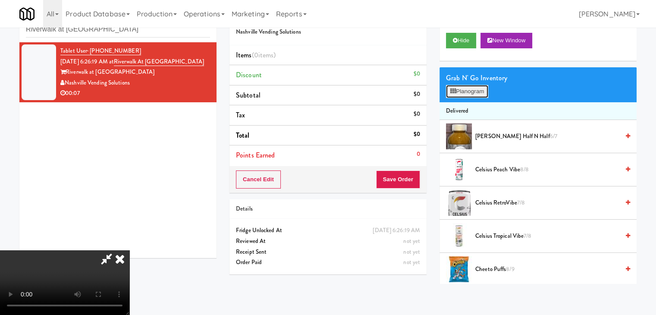
click at [470, 87] on button "Planogram" at bounding box center [467, 91] width 42 height 13
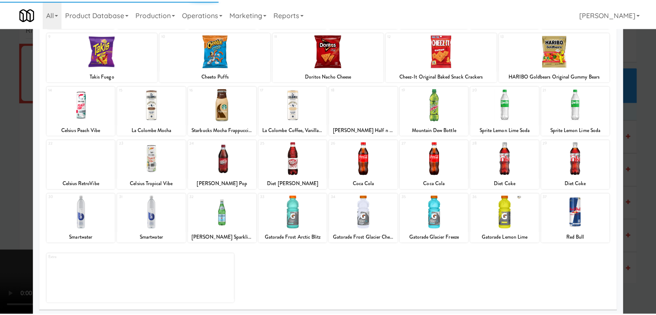
scroll to position [109, 0]
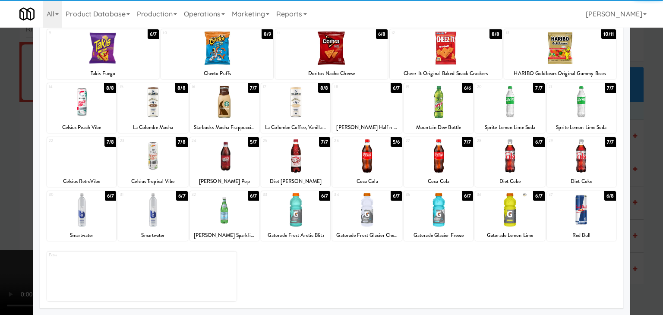
drag, startPoint x: 85, startPoint y: 106, endPoint x: 78, endPoint y: 110, distance: 8.1
click at [84, 105] on div at bounding box center [81, 101] width 69 height 33
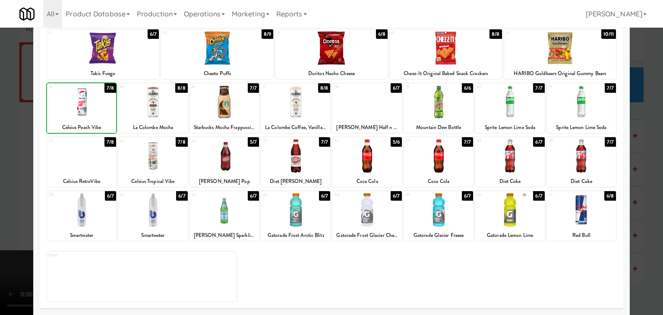
drag, startPoint x: 0, startPoint y: 149, endPoint x: 20, endPoint y: 150, distance: 20.3
click at [0, 149] on div at bounding box center [331, 157] width 663 height 315
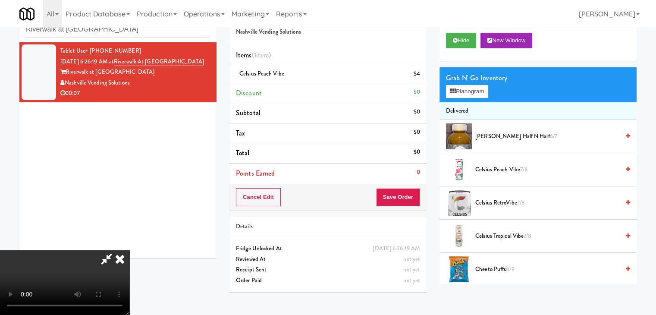
click at [129, 250] on video at bounding box center [64, 282] width 129 height 65
click at [419, 195] on button "Save Order" at bounding box center [398, 197] width 44 height 18
click at [418, 195] on button "Save Order" at bounding box center [398, 197] width 44 height 18
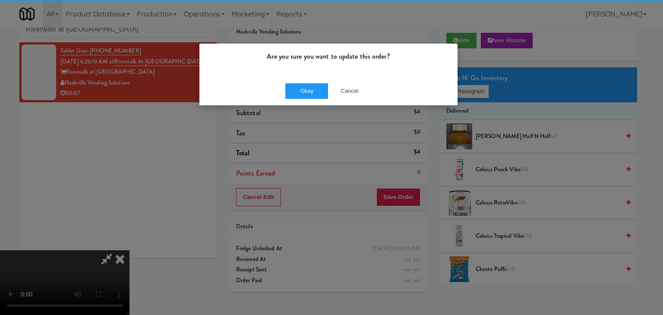
click at [299, 80] on div "Okay Cancel" at bounding box center [328, 90] width 258 height 29
click at [300, 86] on button "Okay" at bounding box center [306, 91] width 43 height 16
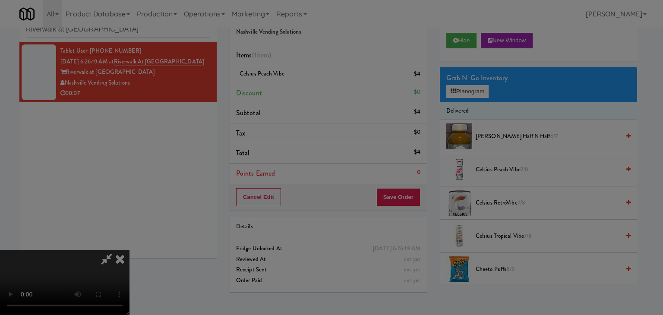
click at [300, 83] on button "Okay" at bounding box center [306, 75] width 43 height 16
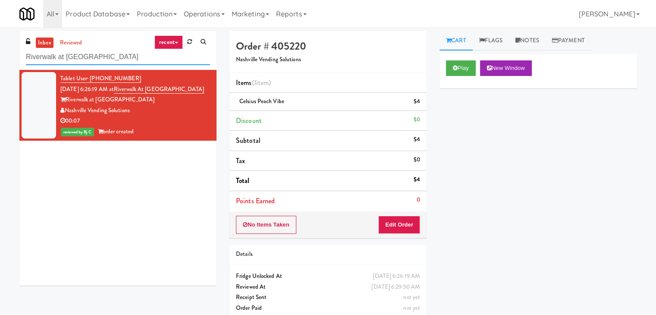
paste input "(Snack & Drink) EWR 5-TB-PUBLIC"
drag, startPoint x: 45, startPoint y: 57, endPoint x: 0, endPoint y: 57, distance: 44.9
click at [0, 57] on div "inbox reviewed recent all unclear take inventory issue suspicious failed recent…" at bounding box center [328, 178] width 656 height 295
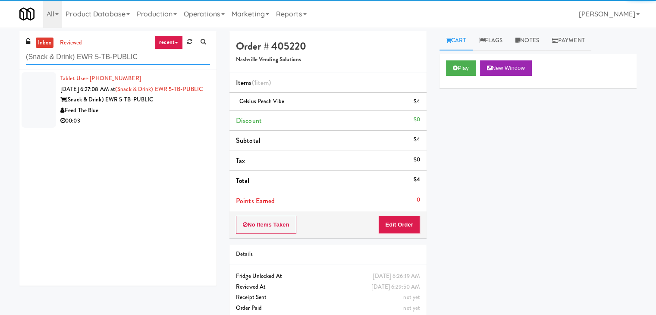
type input "(Snack & Drink) EWR 5-TB-PUBLIC"
click at [186, 126] on div "00:03" at bounding box center [135, 121] width 150 height 11
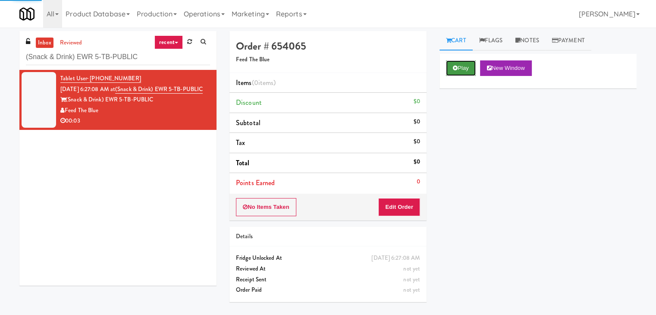
click at [459, 69] on button "Play" at bounding box center [461, 68] width 30 height 16
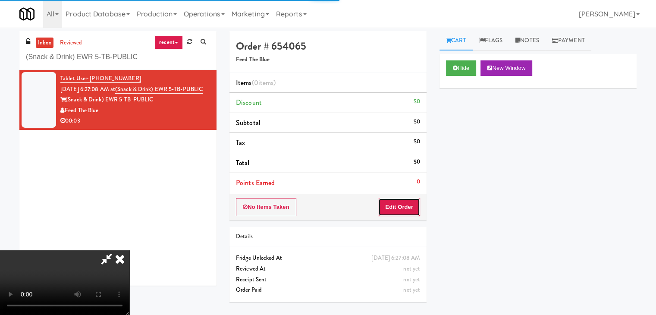
click at [400, 203] on button "Edit Order" at bounding box center [399, 207] width 42 height 18
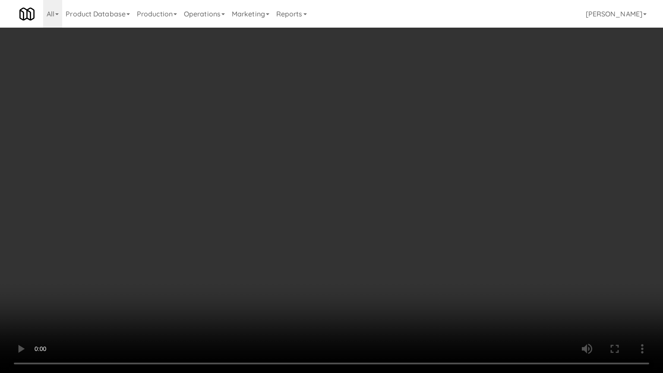
click at [417, 245] on video at bounding box center [331, 186] width 663 height 373
click at [391, 251] on video at bounding box center [331, 186] width 663 height 373
click at [395, 229] on video at bounding box center [331, 186] width 663 height 373
click at [399, 231] on video at bounding box center [331, 186] width 663 height 373
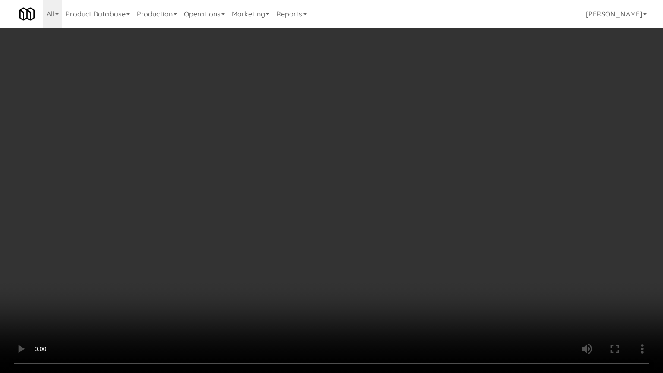
click at [400, 229] on video at bounding box center [331, 186] width 663 height 373
click at [415, 200] on video at bounding box center [331, 186] width 663 height 373
drag, startPoint x: 415, startPoint y: 200, endPoint x: 456, endPoint y: 108, distance: 101.0
click at [418, 192] on video at bounding box center [331, 186] width 663 height 373
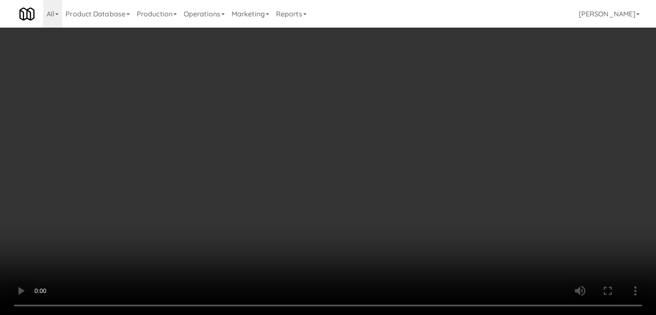
click at [484, 97] on div "Grab N' Go Inventory Planogram" at bounding box center [538, 84] width 197 height 35
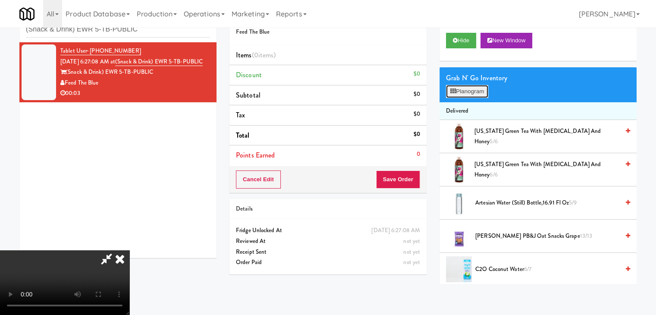
click at [483, 91] on button "Planogram" at bounding box center [467, 91] width 42 height 13
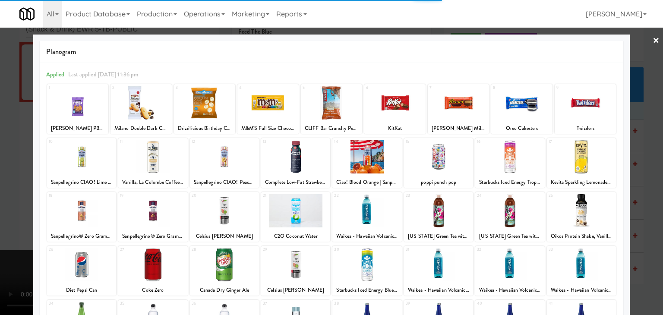
click at [271, 111] on div at bounding box center [267, 102] width 61 height 33
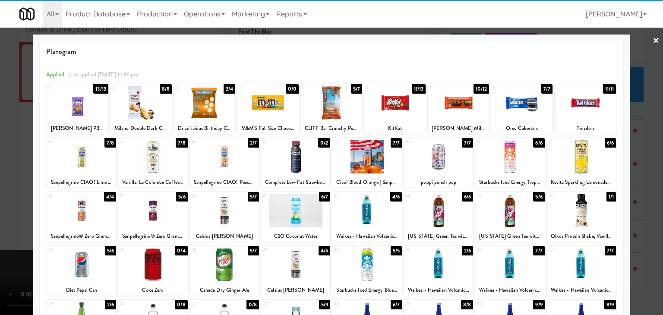
click at [273, 108] on div at bounding box center [267, 102] width 61 height 33
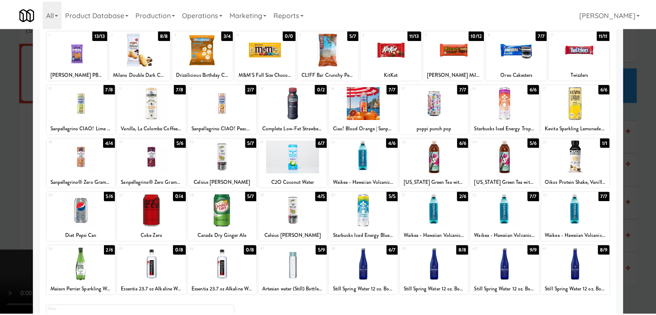
scroll to position [109, 0]
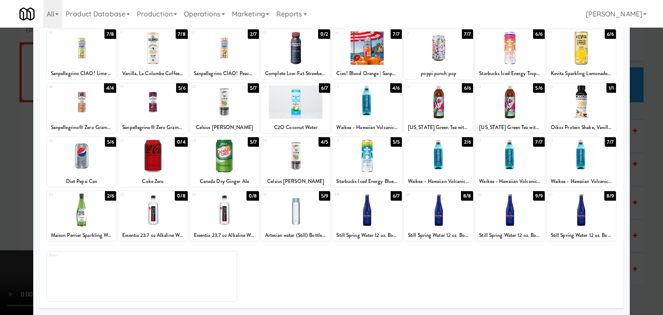
click at [631, 206] on div at bounding box center [331, 157] width 663 height 315
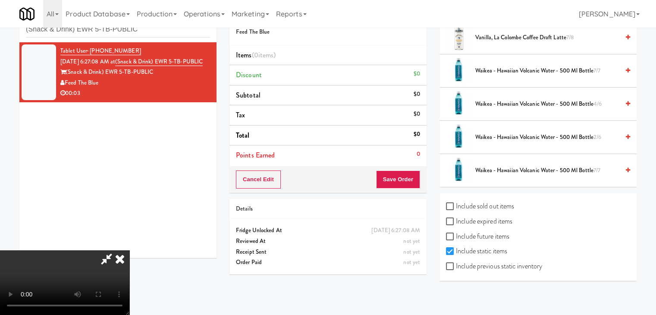
click at [534, 266] on label "Include previous static inventory" at bounding box center [494, 266] width 96 height 13
click at [456, 266] on input "Include previous static inventory" at bounding box center [451, 266] width 10 height 7
checkbox input "true"
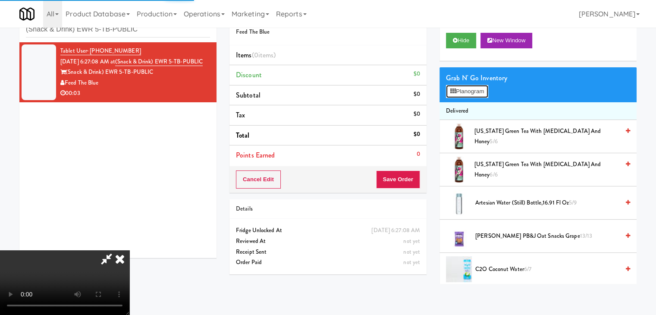
click at [472, 92] on button "Planogram" at bounding box center [467, 91] width 42 height 13
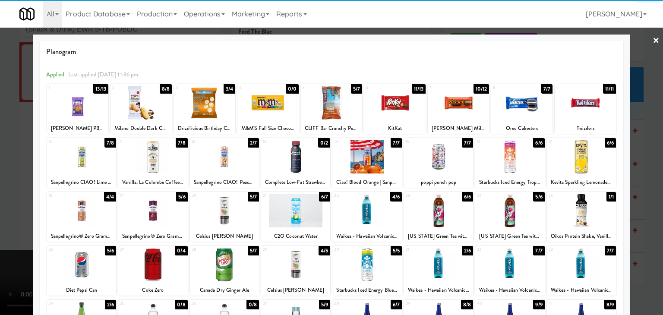
click at [255, 110] on div at bounding box center [267, 102] width 61 height 33
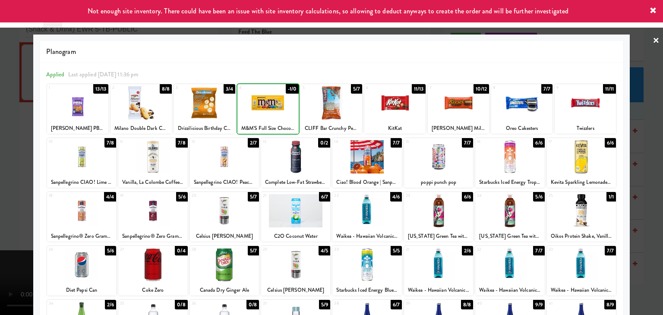
drag, startPoint x: 0, startPoint y: 192, endPoint x: 154, endPoint y: 195, distance: 153.6
click at [7, 192] on div at bounding box center [331, 157] width 663 height 315
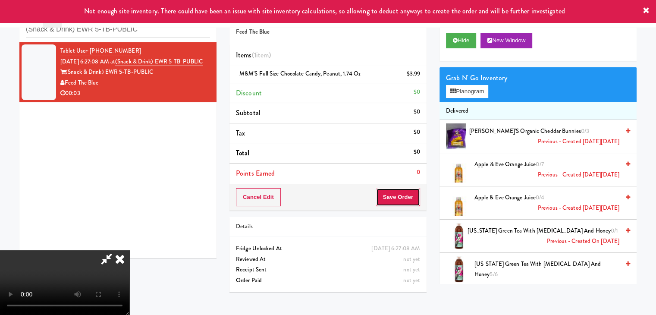
click at [416, 201] on button "Save Order" at bounding box center [398, 197] width 44 height 18
click at [415, 199] on button "Save Order" at bounding box center [398, 197] width 44 height 18
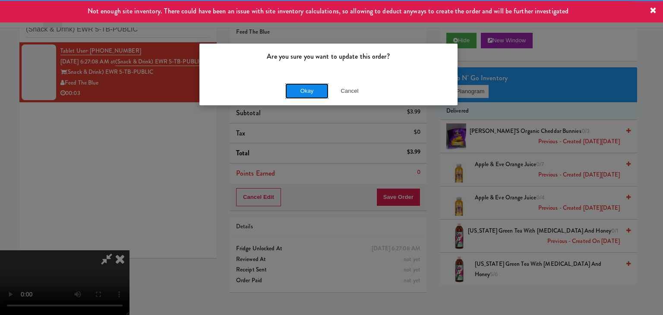
click at [288, 88] on button "Okay" at bounding box center [306, 91] width 43 height 16
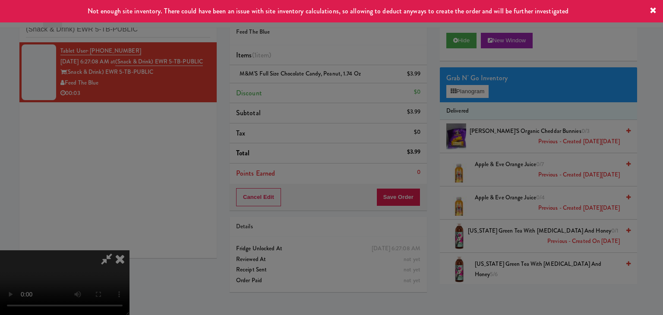
click at [288, 83] on button "Okay" at bounding box center [306, 75] width 43 height 16
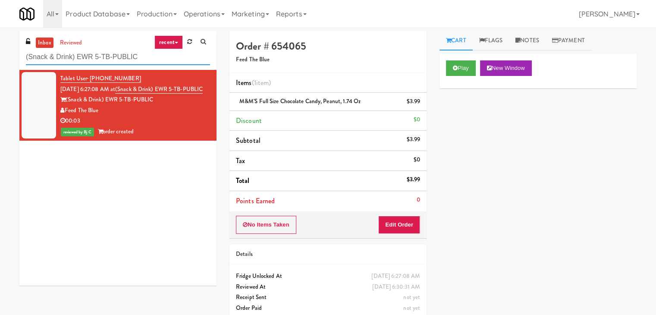
drag, startPoint x: 150, startPoint y: 56, endPoint x: 0, endPoint y: 53, distance: 150.1
click at [0, 53] on div "inbox reviewed recent all unclear take inventory issue suspicious failed recent…" at bounding box center [328, 178] width 656 height 295
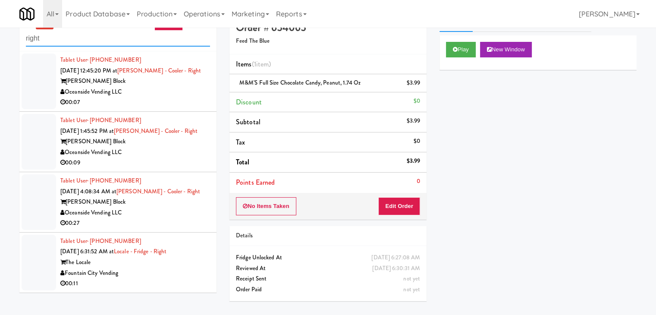
scroll to position [28, 0]
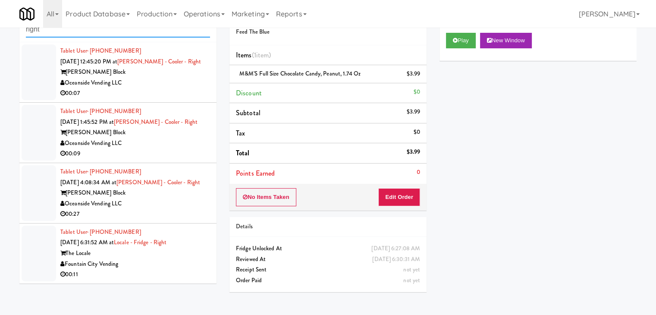
type input "right"
click at [167, 263] on div "Fountain City Vending" at bounding box center [135, 264] width 150 height 11
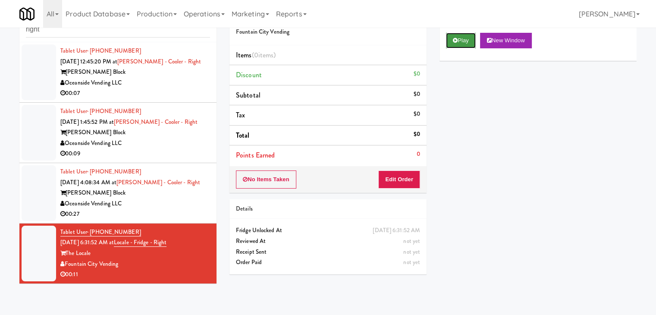
click at [468, 35] on button "Play" at bounding box center [461, 41] width 30 height 16
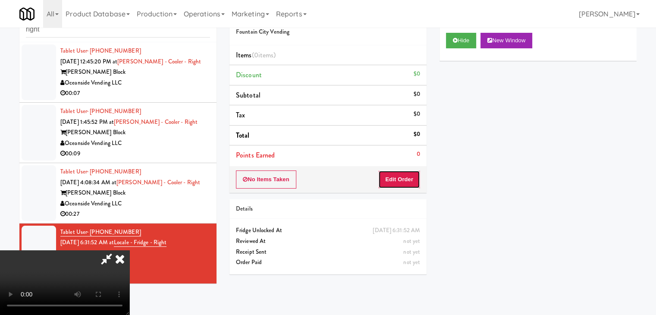
click at [398, 181] on button "Edit Order" at bounding box center [399, 179] width 42 height 18
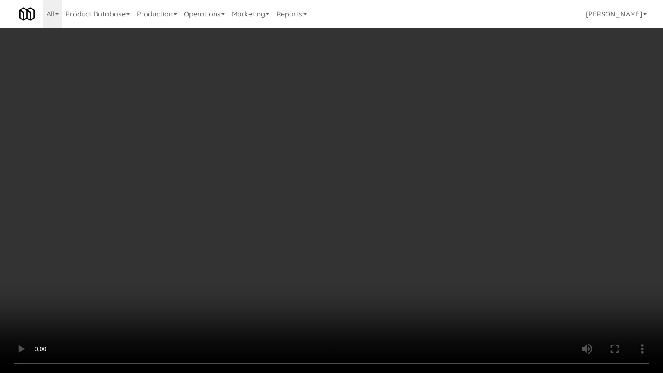
click at [380, 264] on video at bounding box center [331, 186] width 663 height 373
click at [383, 262] on video at bounding box center [331, 186] width 663 height 373
click at [384, 263] on video at bounding box center [331, 186] width 663 height 373
click at [386, 263] on video at bounding box center [331, 186] width 663 height 373
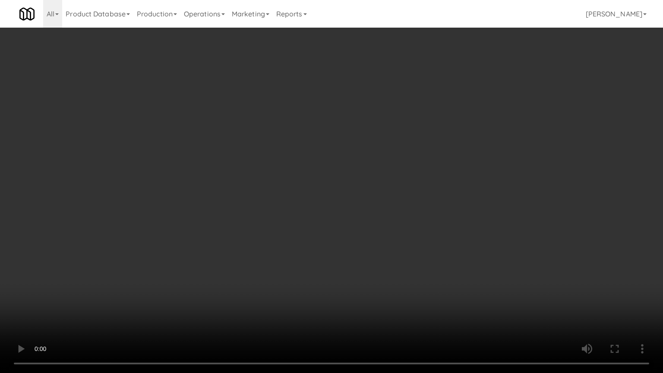
click at [386, 264] on video at bounding box center [331, 186] width 663 height 373
click at [390, 240] on video at bounding box center [331, 186] width 663 height 373
click at [389, 240] on video at bounding box center [331, 186] width 663 height 373
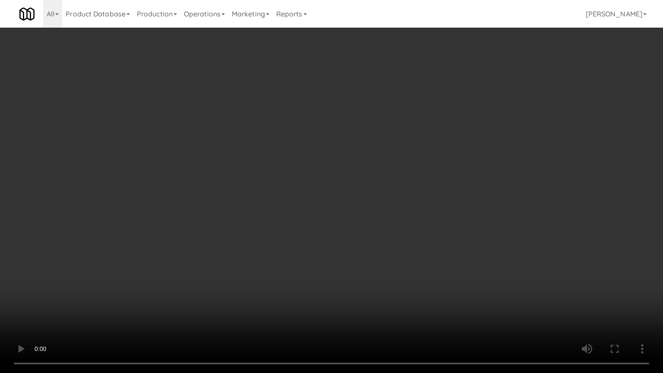
click at [389, 240] on video at bounding box center [331, 186] width 663 height 373
click at [390, 240] on video at bounding box center [331, 186] width 663 height 373
click at [388, 240] on video at bounding box center [331, 186] width 663 height 373
click at [383, 238] on video at bounding box center [331, 186] width 663 height 373
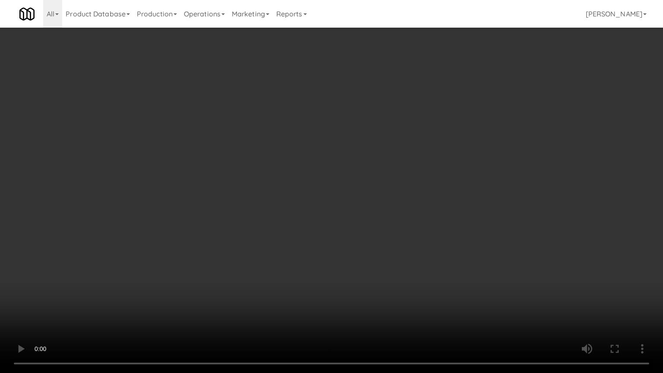
click at [383, 238] on video at bounding box center [331, 186] width 663 height 373
drag, startPoint x: 383, startPoint y: 238, endPoint x: 465, endPoint y: 133, distance: 133.3
click at [383, 237] on video at bounding box center [331, 186] width 663 height 373
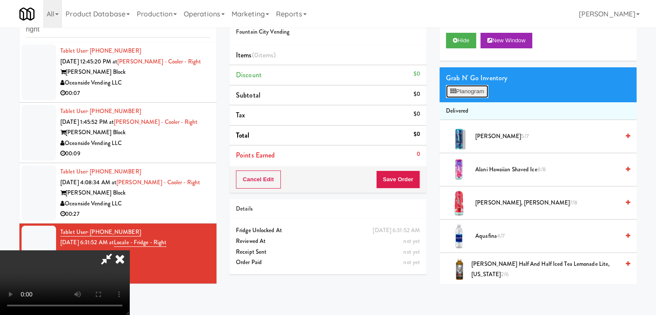
click at [476, 87] on button "Planogram" at bounding box center [467, 91] width 42 height 13
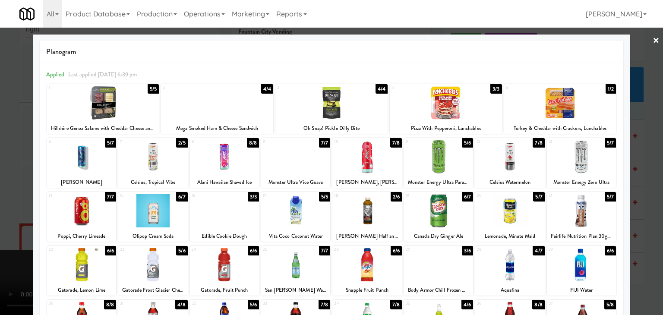
click at [217, 106] on div at bounding box center [217, 102] width 112 height 33
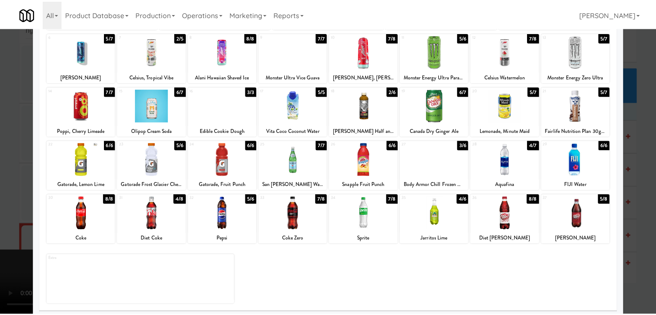
scroll to position [109, 0]
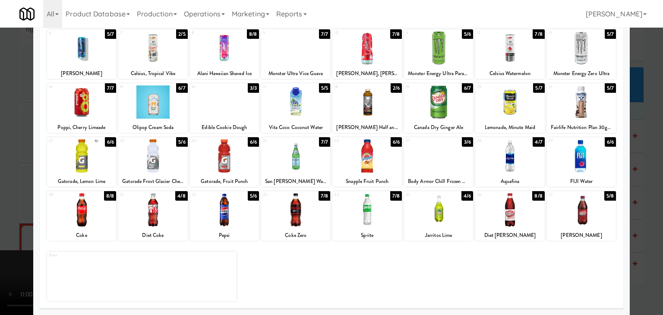
drag, startPoint x: 281, startPoint y: 156, endPoint x: 287, endPoint y: 159, distance: 7.0
click at [282, 156] on div at bounding box center [295, 155] width 69 height 33
click at [378, 214] on div at bounding box center [366, 209] width 69 height 33
click at [0, 179] on div at bounding box center [331, 157] width 663 height 315
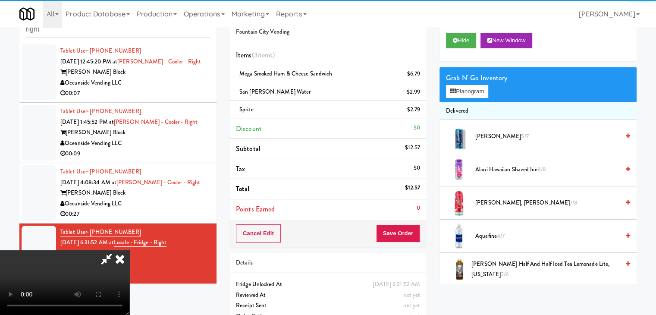
scroll to position [86, 0]
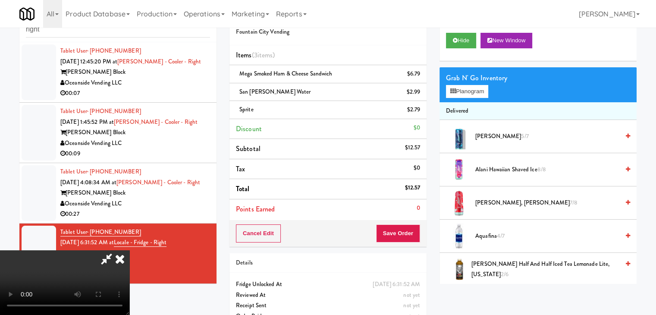
click at [129, 250] on video at bounding box center [64, 282] width 129 height 65
click at [397, 230] on button "Save Order" at bounding box center [398, 233] width 44 height 18
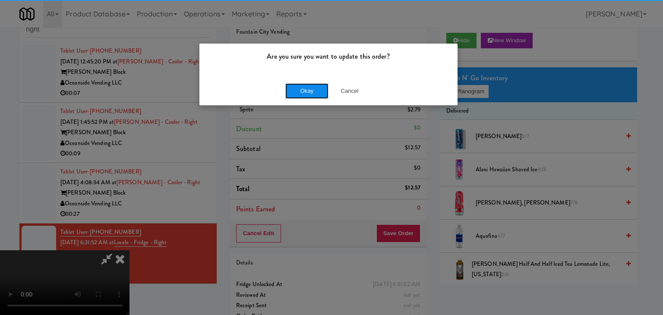
click at [294, 86] on button "Okay" at bounding box center [306, 91] width 43 height 16
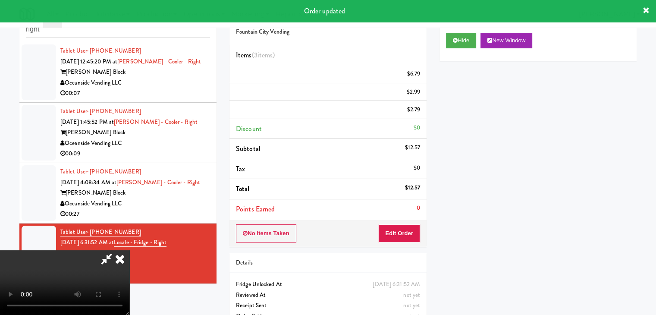
scroll to position [0, 0]
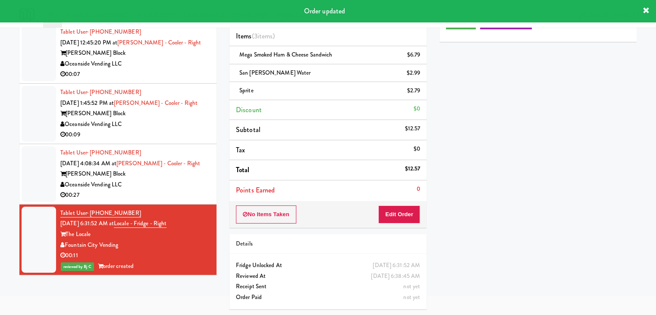
click at [193, 190] on div "00:27" at bounding box center [135, 195] width 150 height 11
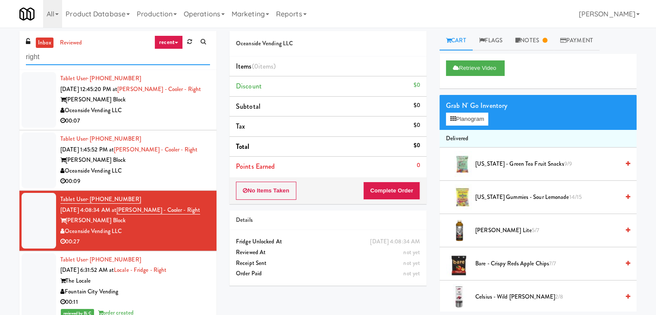
click at [0, 61] on div "inbox reviewed recent all unclear take inventory issue suspicious failed recent…" at bounding box center [328, 179] width 656 height 297
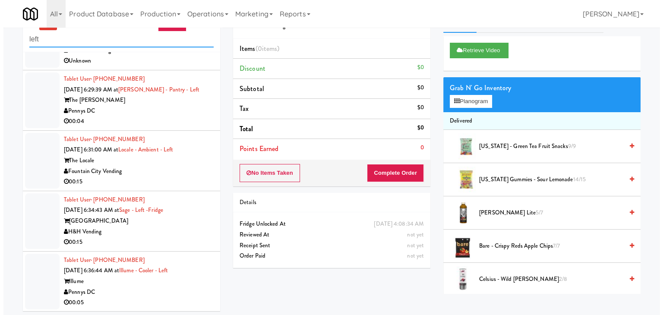
scroll to position [28, 0]
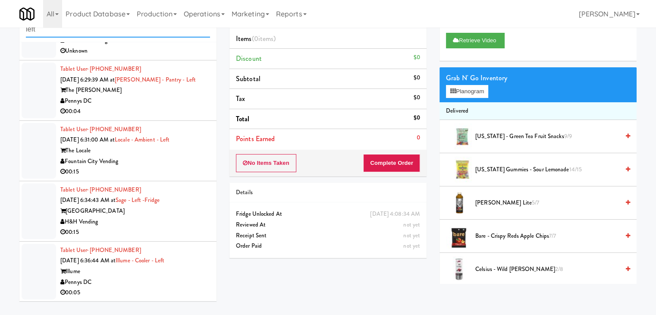
type input "left"
click at [138, 278] on div "Pennys DC" at bounding box center [135, 282] width 150 height 11
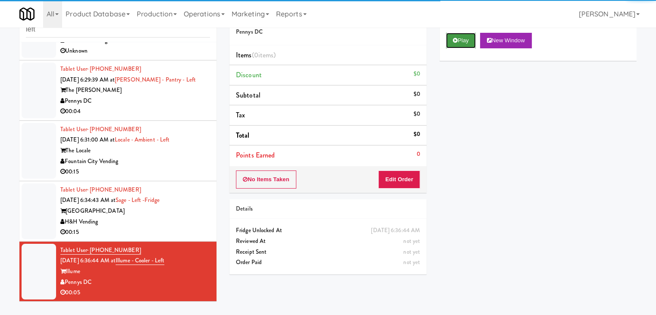
click at [471, 37] on button "Play" at bounding box center [461, 41] width 30 height 16
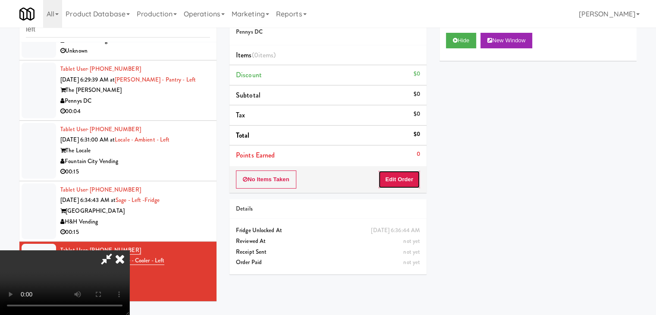
click at [396, 179] on button "Edit Order" at bounding box center [399, 179] width 42 height 18
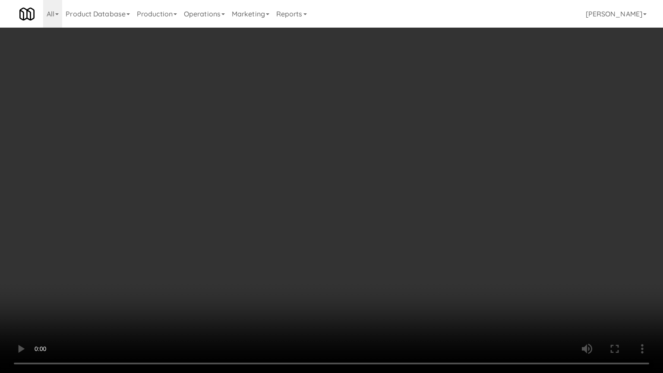
click at [349, 273] on video at bounding box center [331, 186] width 663 height 373
click at [349, 275] on video at bounding box center [331, 186] width 663 height 373
click at [347, 270] on video at bounding box center [331, 186] width 663 height 373
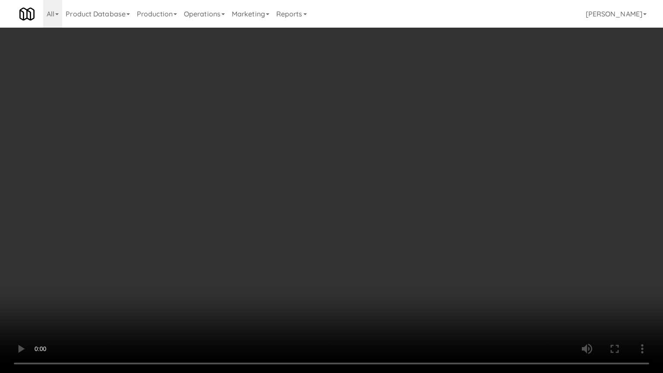
click at [347, 270] on video at bounding box center [331, 186] width 663 height 373
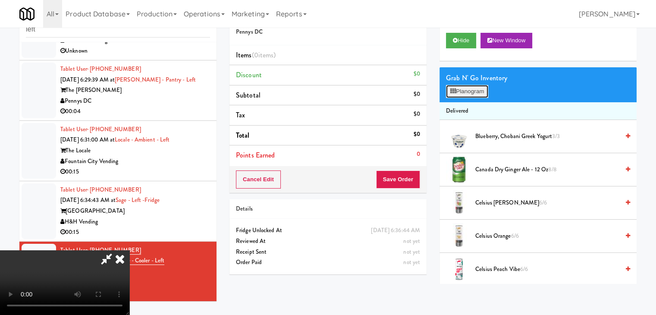
click at [469, 89] on button "Planogram" at bounding box center [467, 91] width 42 height 13
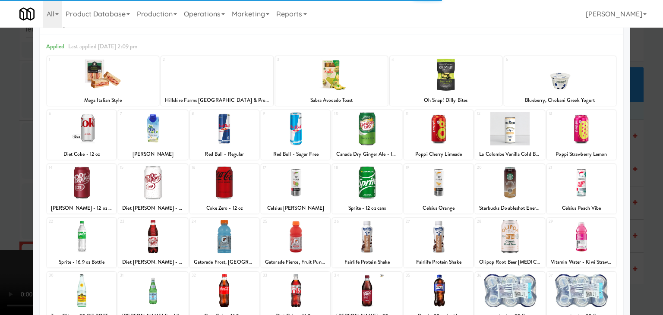
scroll to position [86, 0]
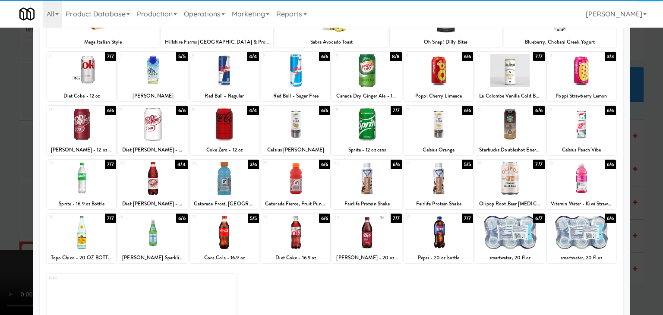
click at [585, 114] on div at bounding box center [581, 124] width 69 height 33
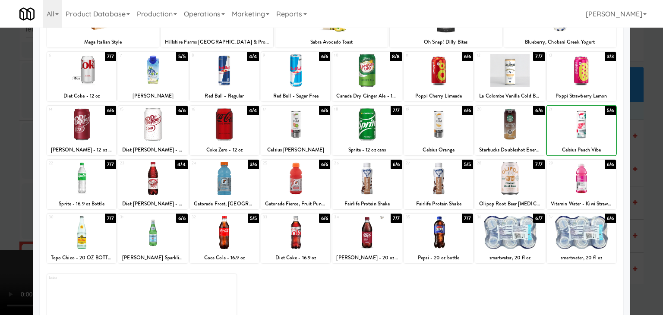
click at [646, 137] on div at bounding box center [331, 157] width 663 height 315
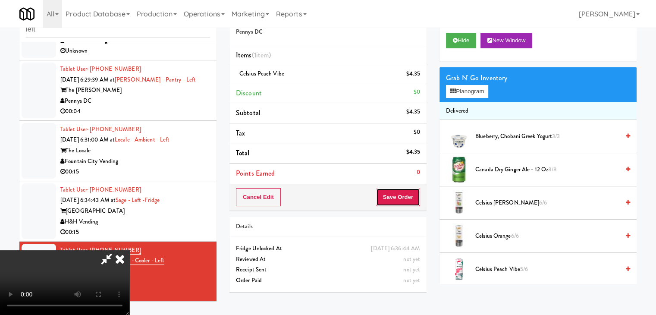
click at [407, 198] on button "Save Order" at bounding box center [398, 197] width 44 height 18
click at [407, 196] on button "Save Order" at bounding box center [398, 197] width 44 height 18
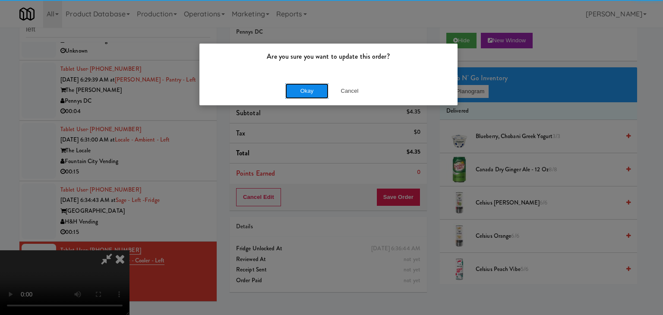
click at [313, 92] on button "Okay" at bounding box center [306, 91] width 43 height 16
click at [313, 92] on div "Okay Cancel" at bounding box center [328, 90] width 258 height 29
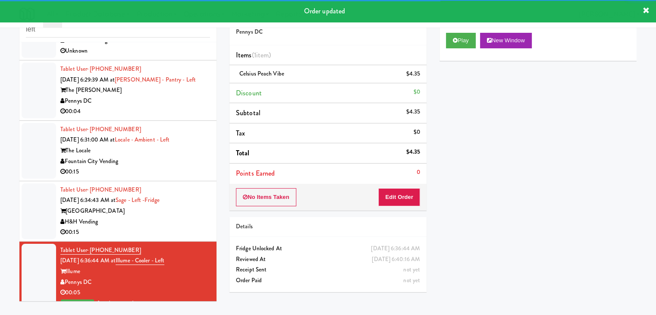
click at [189, 211] on div "Sage West Loop" at bounding box center [135, 211] width 150 height 11
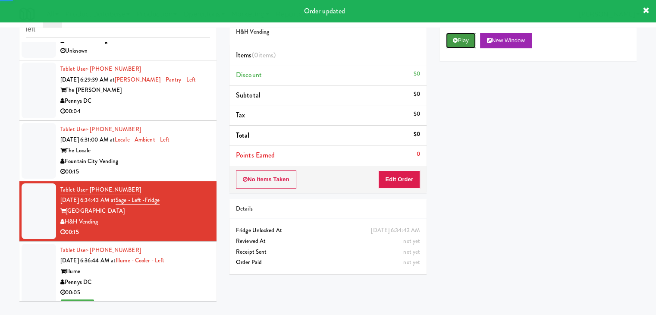
click at [454, 40] on icon at bounding box center [455, 41] width 5 height 6
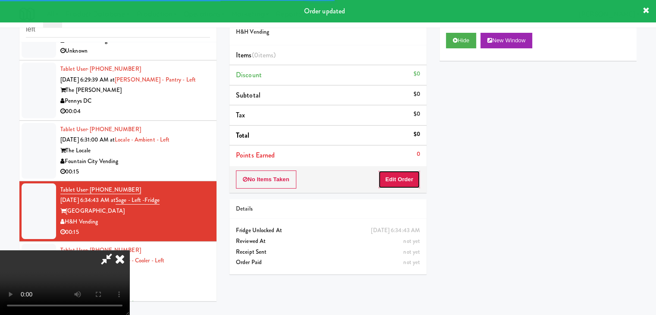
click at [396, 173] on button "Edit Order" at bounding box center [399, 179] width 42 height 18
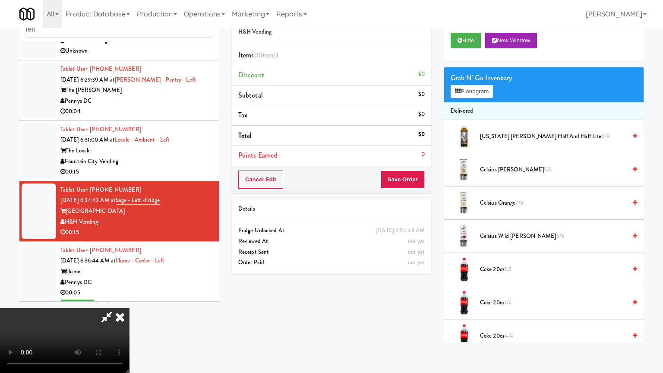
click at [129, 308] on video at bounding box center [64, 340] width 129 height 65
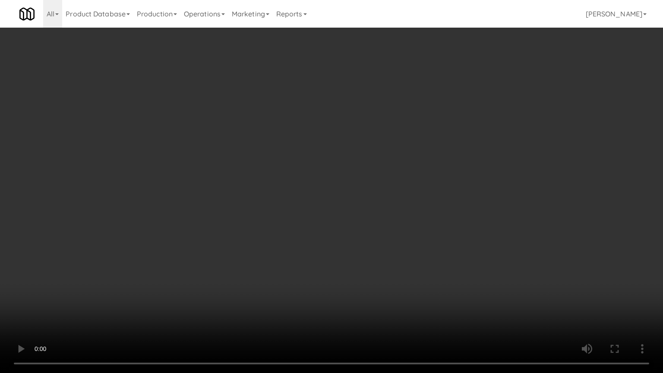
drag, startPoint x: 390, startPoint y: 246, endPoint x: 390, endPoint y: 209, distance: 37.5
click at [390, 246] on video at bounding box center [331, 186] width 663 height 373
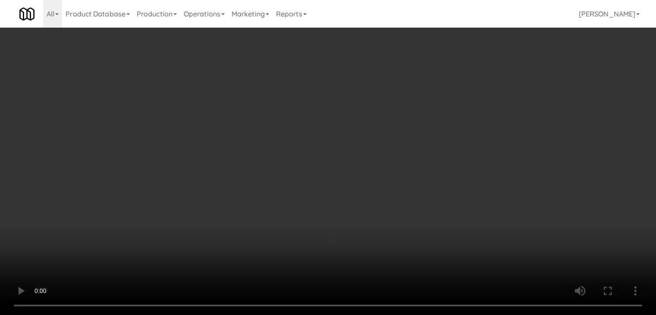
click at [343, 201] on video at bounding box center [328, 157] width 656 height 315
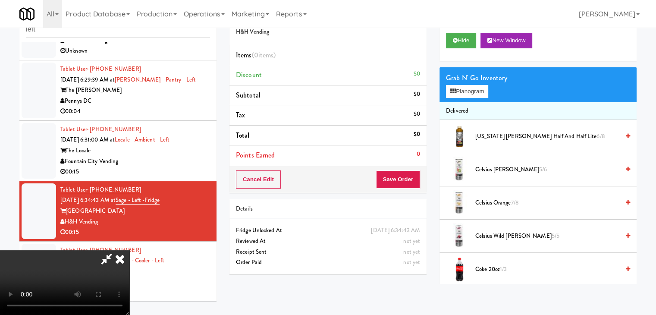
click at [129, 250] on video at bounding box center [64, 282] width 129 height 65
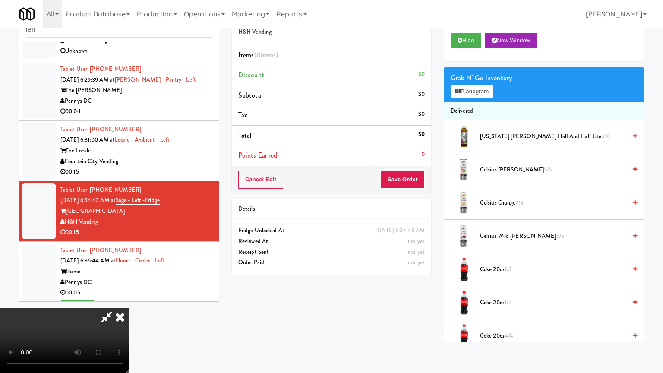
click at [129, 308] on video at bounding box center [64, 340] width 129 height 65
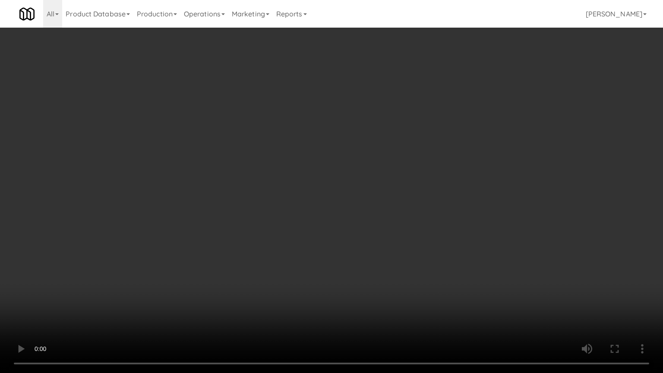
click at [361, 232] on video at bounding box center [331, 186] width 663 height 373
click at [361, 227] on video at bounding box center [331, 186] width 663 height 373
click at [309, 214] on video at bounding box center [331, 186] width 663 height 373
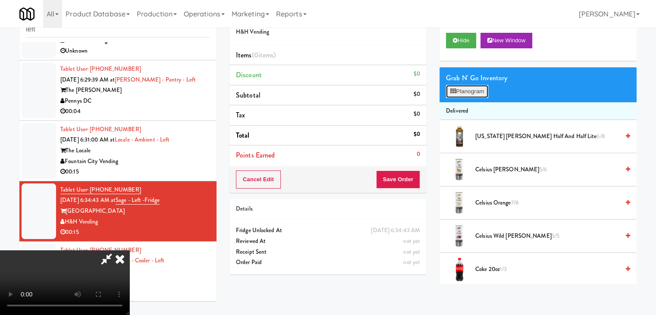
click at [475, 91] on button "Planogram" at bounding box center [467, 91] width 42 height 13
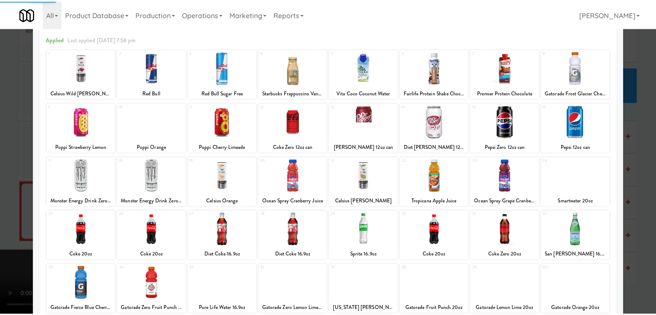
scroll to position [86, 0]
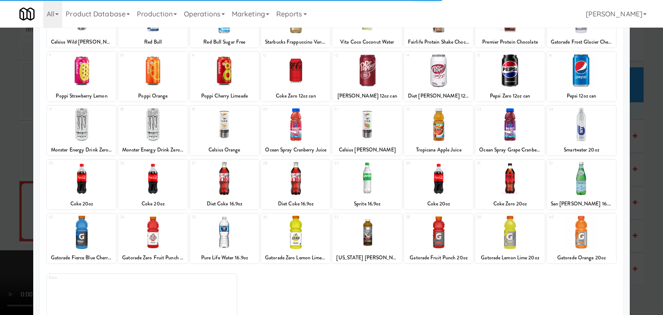
click at [357, 235] on div at bounding box center [366, 232] width 69 height 33
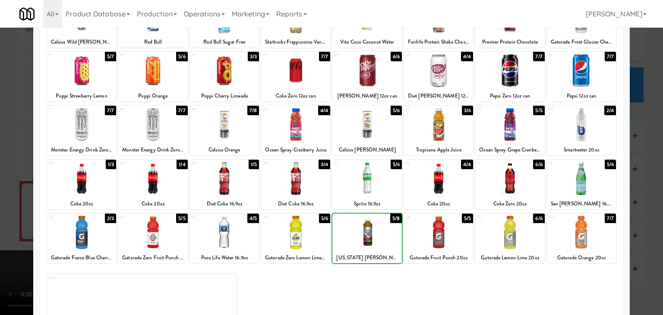
click at [357, 236] on div at bounding box center [366, 232] width 69 height 33
click at [0, 214] on div at bounding box center [331, 157] width 663 height 315
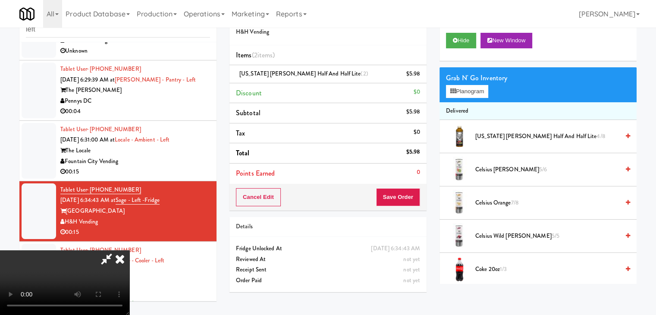
click at [407, 204] on div "Cancel Edit Save Order" at bounding box center [327, 197] width 197 height 27
click at [407, 203] on button "Save Order" at bounding box center [398, 197] width 44 height 18
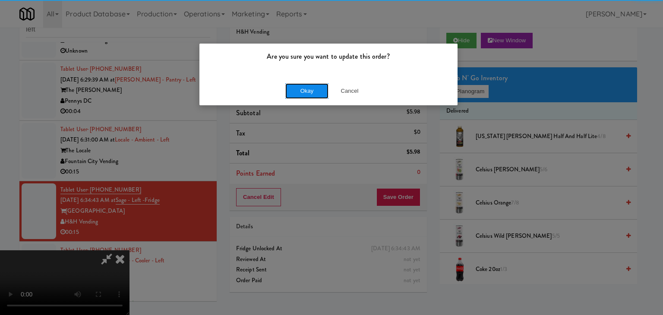
click at [308, 93] on button "Okay" at bounding box center [306, 91] width 43 height 16
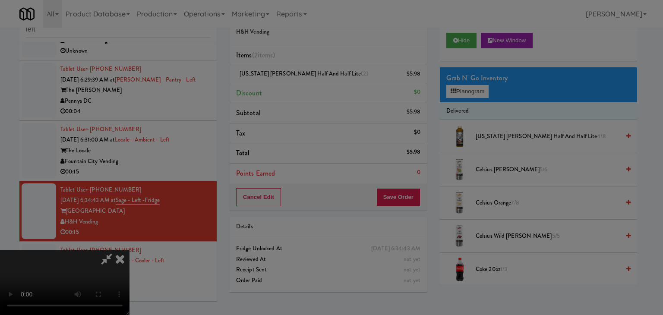
click at [308, 89] on div "Okay Cancel" at bounding box center [328, 74] width 258 height 29
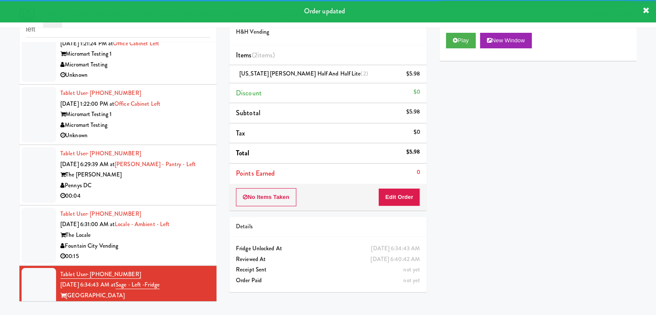
scroll to position [16, 0]
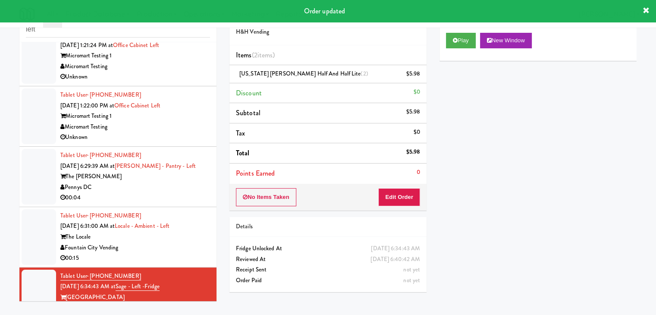
click at [176, 243] on div "Fountain City Vending" at bounding box center [135, 247] width 150 height 11
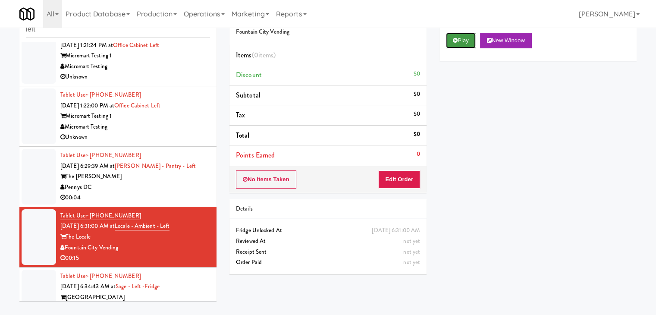
click at [473, 40] on button "Play" at bounding box center [461, 41] width 30 height 16
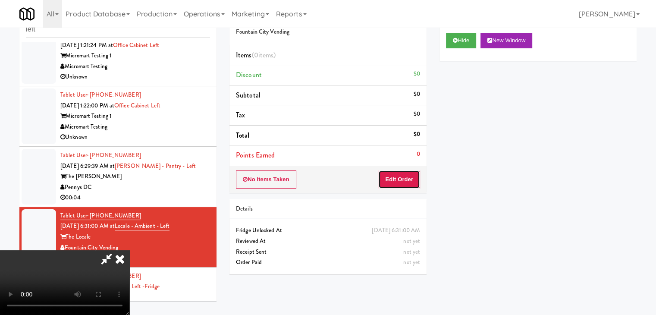
click at [407, 177] on button "Edit Order" at bounding box center [399, 179] width 42 height 18
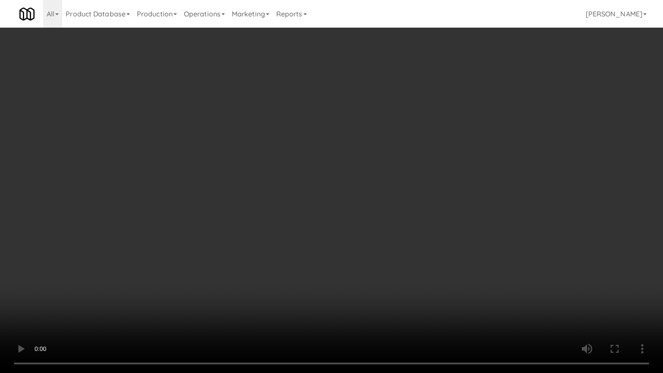
click at [412, 248] on video at bounding box center [331, 186] width 663 height 373
click at [412, 249] on video at bounding box center [331, 186] width 663 height 373
click at [424, 251] on video at bounding box center [331, 186] width 663 height 373
click at [422, 245] on video at bounding box center [331, 186] width 663 height 373
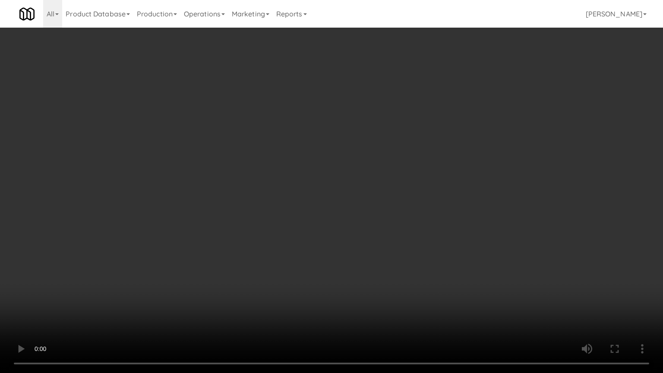
click at [421, 245] on video at bounding box center [331, 186] width 663 height 373
click at [417, 248] on video at bounding box center [331, 186] width 663 height 373
click at [418, 248] on video at bounding box center [331, 186] width 663 height 373
click at [419, 243] on video at bounding box center [331, 186] width 663 height 373
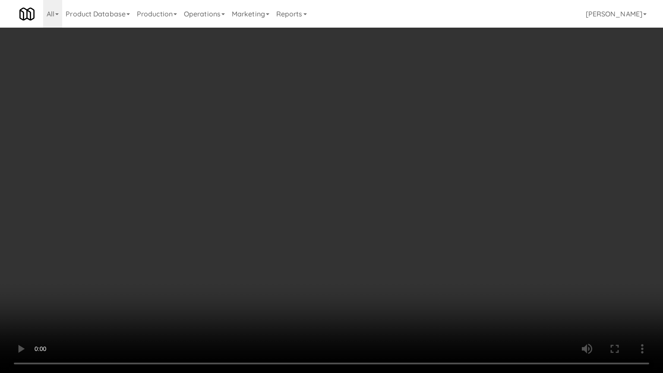
click at [419, 243] on video at bounding box center [331, 186] width 663 height 373
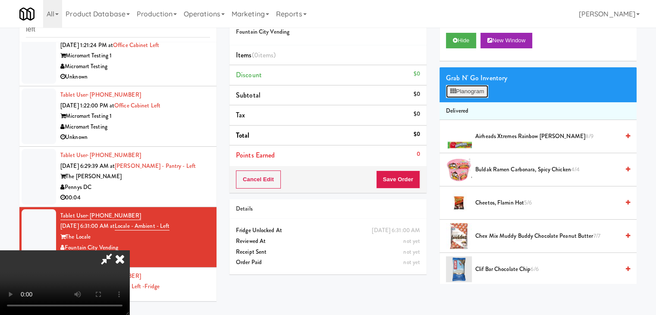
click at [475, 88] on button "Planogram" at bounding box center [467, 91] width 42 height 13
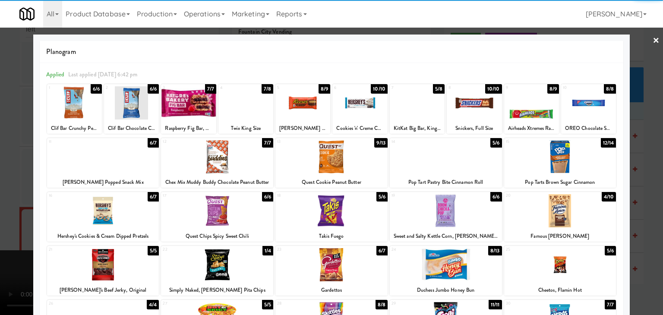
click at [419, 109] on div at bounding box center [417, 102] width 55 height 33
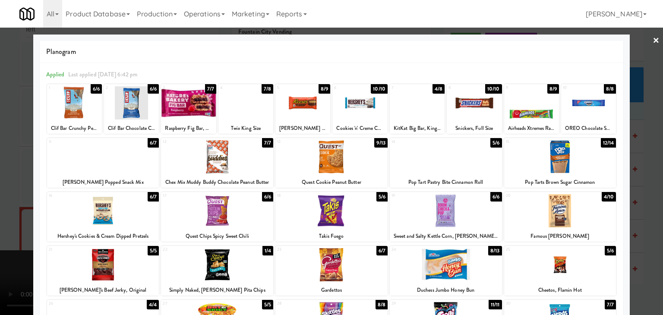
click at [577, 203] on div at bounding box center [560, 210] width 112 height 33
click at [646, 203] on div at bounding box center [331, 157] width 663 height 315
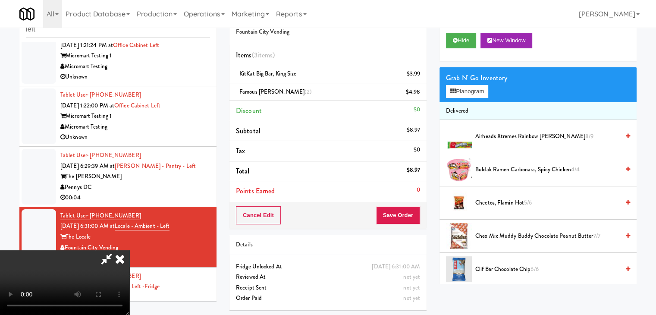
click at [129, 250] on video at bounding box center [64, 282] width 129 height 65
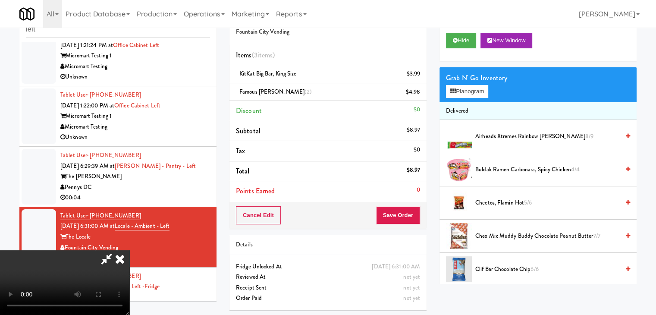
click at [129, 250] on video at bounding box center [64, 282] width 129 height 65
click at [475, 90] on button "Planogram" at bounding box center [467, 91] width 42 height 13
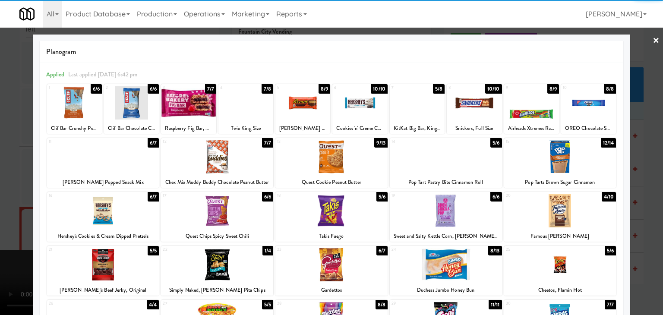
click at [339, 160] on div at bounding box center [331, 156] width 112 height 33
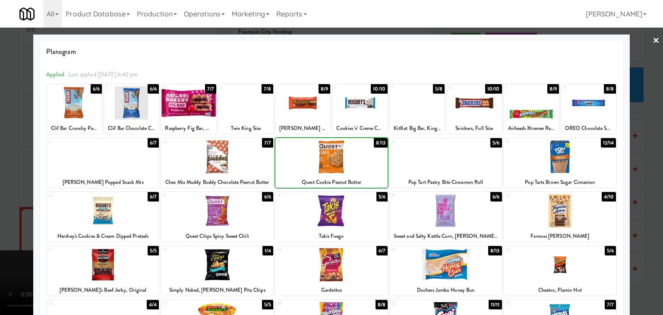
click at [339, 160] on div at bounding box center [331, 156] width 112 height 33
click at [0, 194] on div at bounding box center [331, 157] width 663 height 315
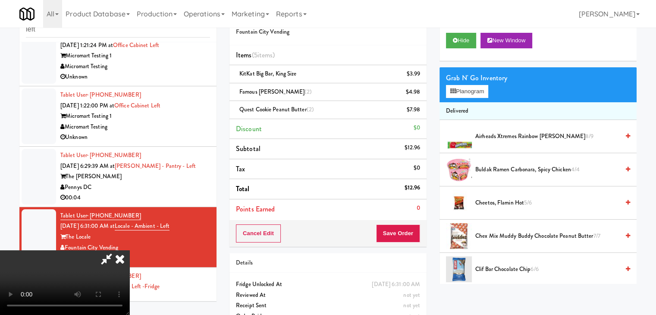
click at [129, 250] on video at bounding box center [64, 282] width 129 height 65
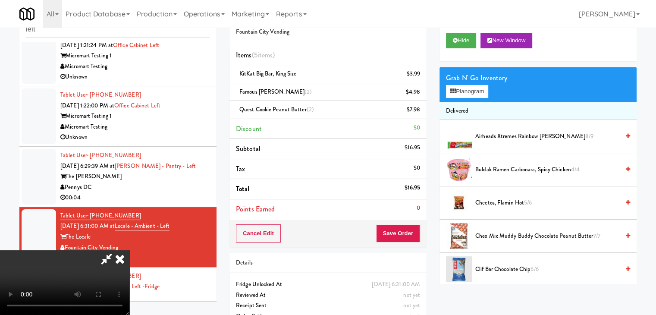
click at [129, 250] on video at bounding box center [64, 282] width 129 height 65
click at [464, 99] on div "Grab N' Go Inventory Planogram" at bounding box center [538, 84] width 197 height 35
click at [471, 91] on button "Planogram" at bounding box center [467, 91] width 42 height 13
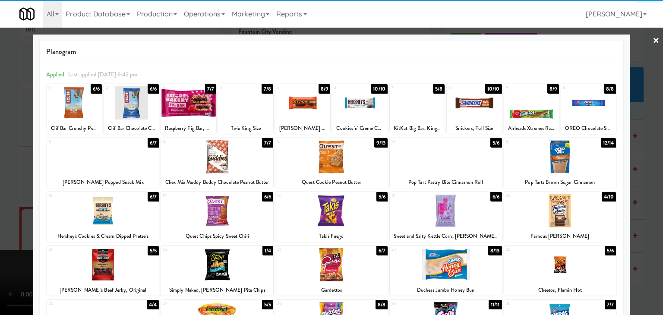
click at [111, 166] on div at bounding box center [103, 156] width 112 height 33
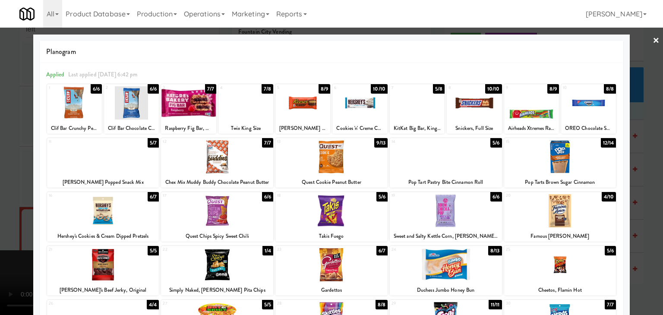
drag, startPoint x: 0, startPoint y: 179, endPoint x: 14, endPoint y: 179, distance: 13.8
click at [2, 179] on div at bounding box center [331, 157] width 663 height 315
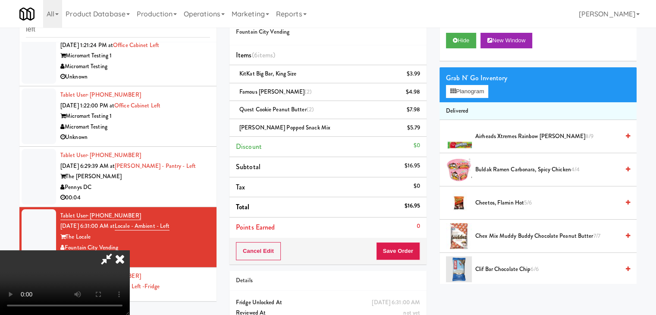
drag, startPoint x: 192, startPoint y: 191, endPoint x: 199, endPoint y: 192, distance: 7.4
click at [129, 250] on video at bounding box center [64, 282] width 129 height 65
drag, startPoint x: 409, startPoint y: 254, endPoint x: 392, endPoint y: 237, distance: 24.1
click at [409, 254] on button "Save Order" at bounding box center [398, 251] width 44 height 18
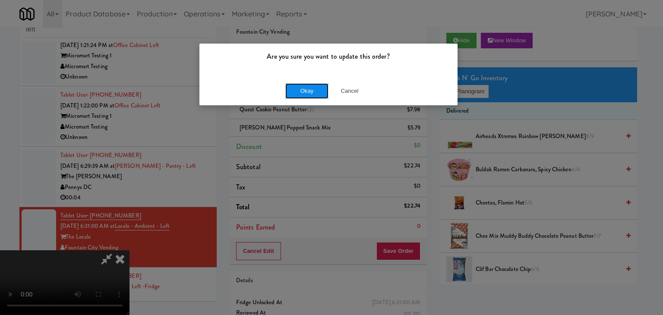
click at [305, 97] on button "Okay" at bounding box center [306, 91] width 43 height 16
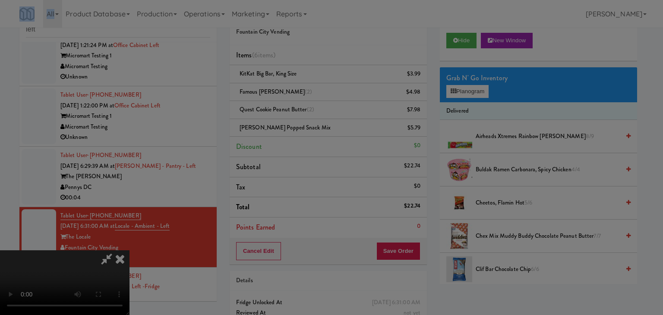
click at [305, 97] on div "Are you sure you want to update this order? Okay Cancel" at bounding box center [331, 157] width 663 height 315
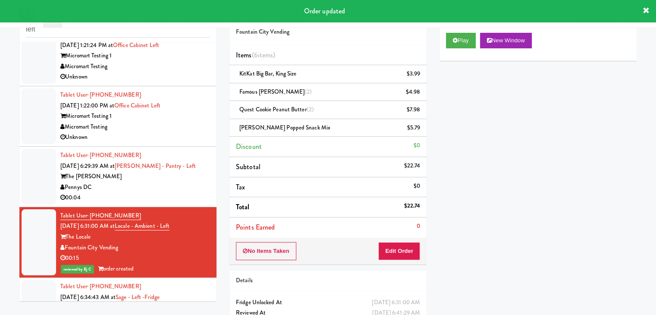
click at [151, 197] on div "00:04" at bounding box center [135, 197] width 150 height 11
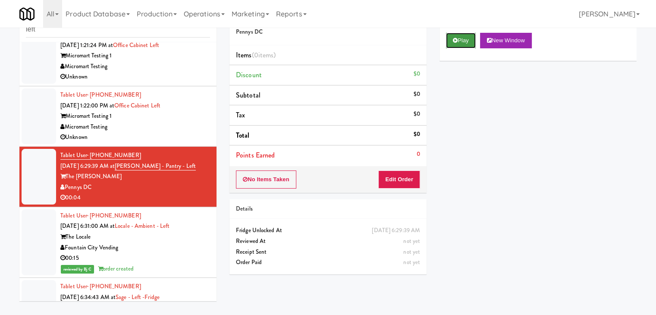
click at [462, 44] on button "Play" at bounding box center [461, 41] width 30 height 16
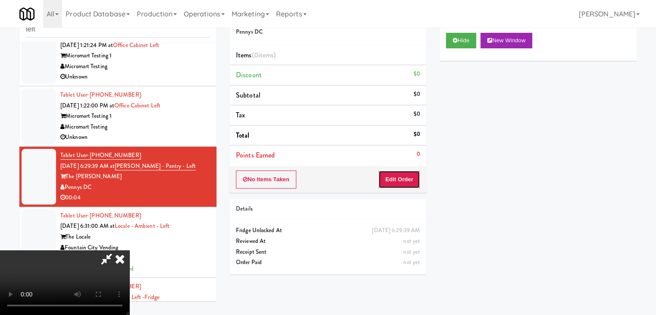
click at [397, 183] on button "Edit Order" at bounding box center [399, 179] width 42 height 18
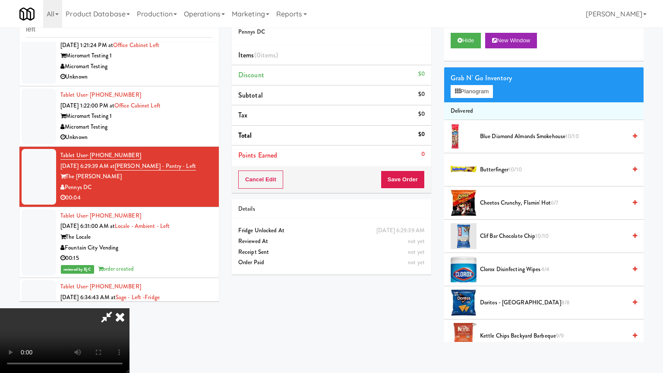
click at [129, 308] on video at bounding box center [64, 340] width 129 height 65
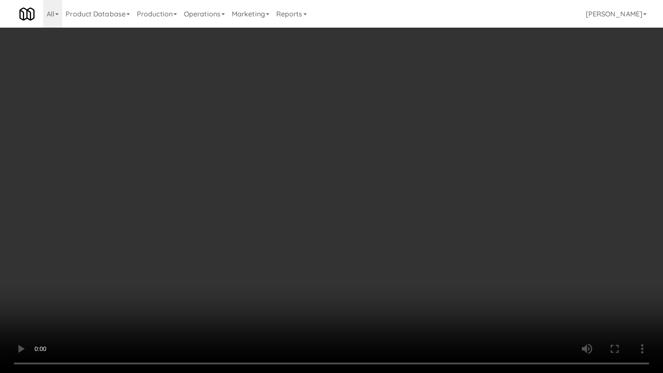
click at [387, 278] on video at bounding box center [331, 186] width 663 height 373
click at [391, 277] on video at bounding box center [331, 186] width 663 height 373
click at [394, 285] on video at bounding box center [331, 186] width 663 height 373
click at [394, 284] on video at bounding box center [331, 186] width 663 height 373
click at [385, 277] on video at bounding box center [331, 186] width 663 height 373
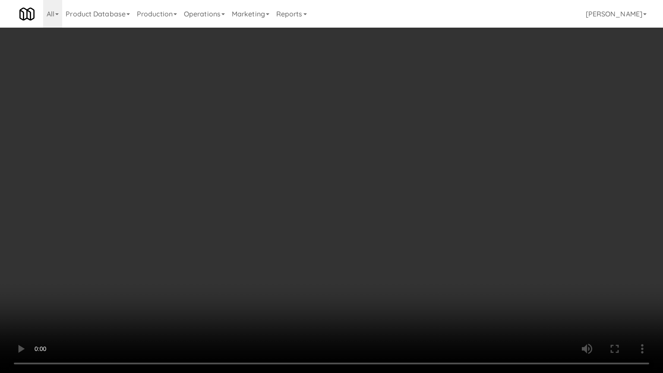
click at [385, 276] on video at bounding box center [331, 186] width 663 height 373
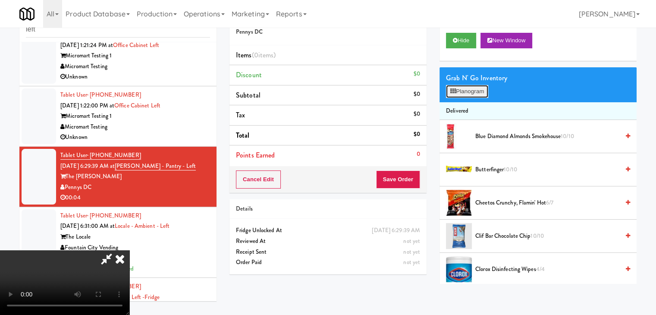
click at [475, 92] on button "Planogram" at bounding box center [467, 91] width 42 height 13
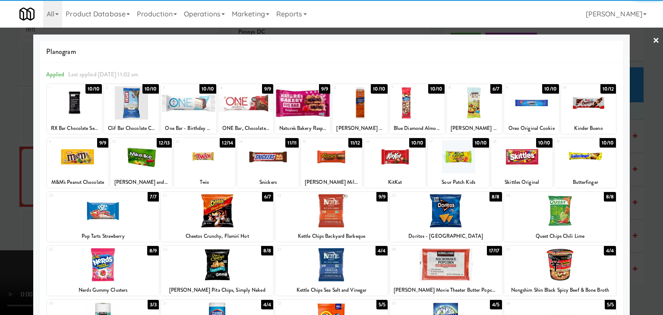
click at [192, 110] on div at bounding box center [188, 102] width 55 height 33
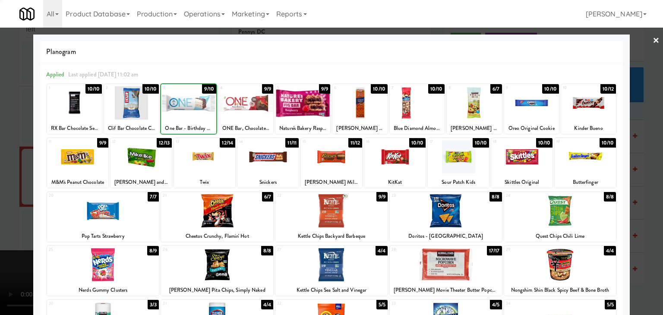
click at [2, 157] on div at bounding box center [331, 157] width 663 height 315
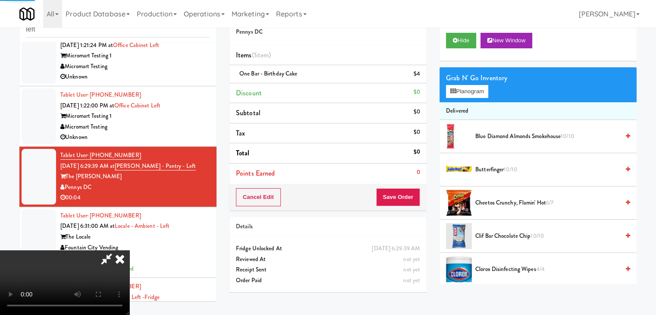
click at [129, 250] on video at bounding box center [64, 282] width 129 height 65
click at [411, 199] on button "Save Order" at bounding box center [398, 197] width 44 height 18
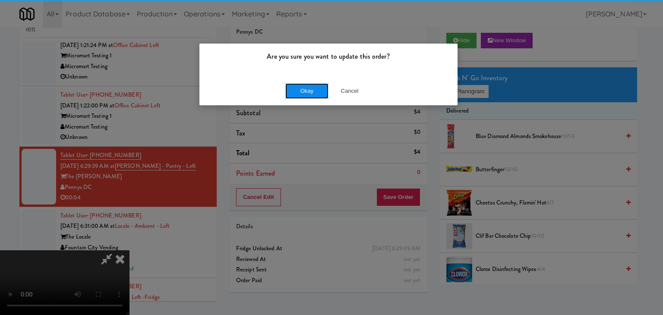
click at [307, 84] on button "Okay" at bounding box center [306, 91] width 43 height 16
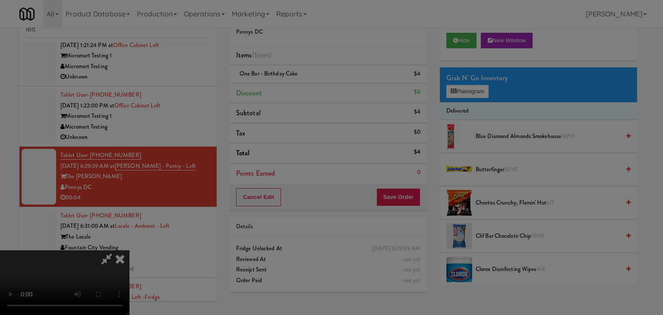
click at [307, 83] on button "Okay" at bounding box center [306, 75] width 43 height 16
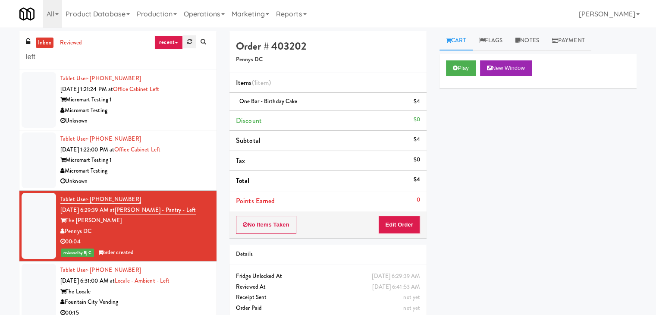
click at [190, 41] on icon at bounding box center [189, 42] width 5 height 6
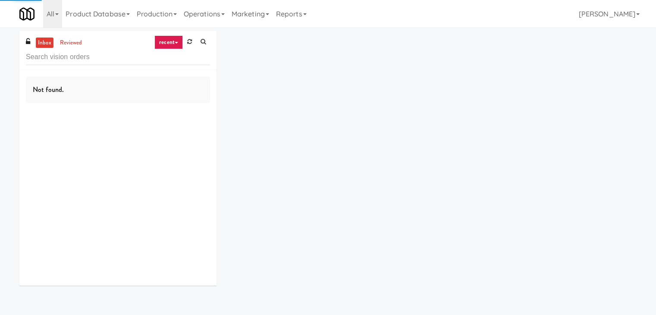
click at [190, 41] on icon at bounding box center [189, 42] width 5 height 6
click at [164, 42] on link "recent" at bounding box center [168, 42] width 28 height 14
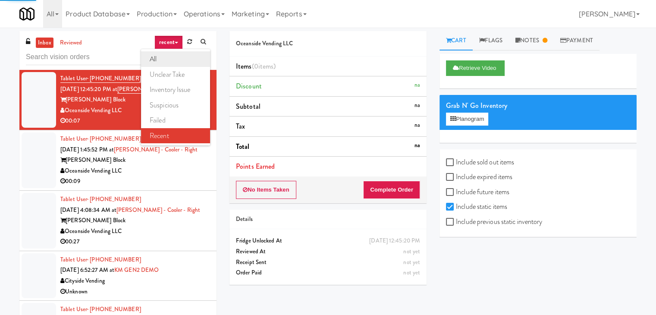
click at [179, 57] on link "all" at bounding box center [175, 59] width 69 height 16
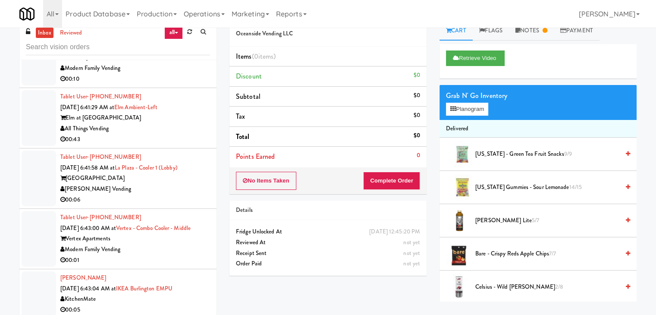
scroll to position [28, 0]
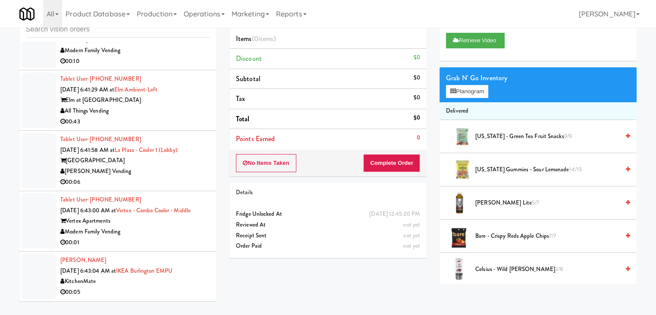
click at [137, 281] on div "KitchenMate" at bounding box center [135, 281] width 150 height 11
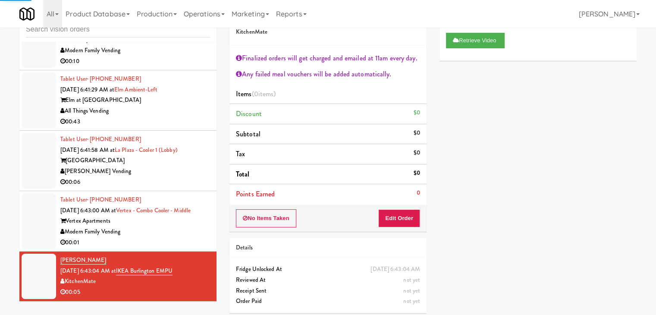
click at [173, 229] on div "Modern Family Vending" at bounding box center [135, 231] width 150 height 11
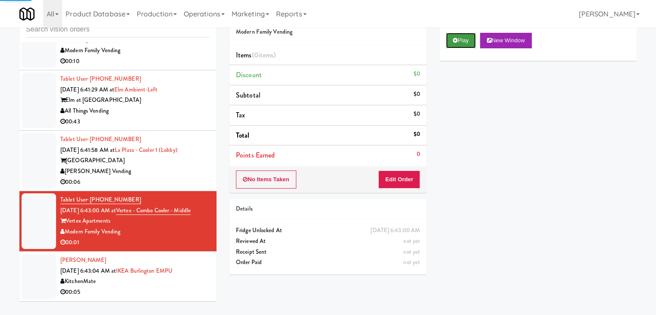
click at [466, 39] on button "Play" at bounding box center [461, 41] width 30 height 16
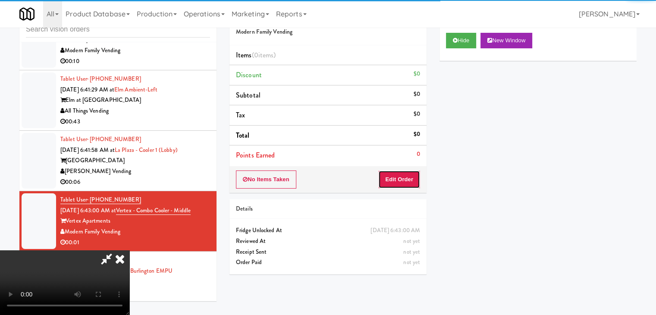
click at [397, 180] on button "Edit Order" at bounding box center [399, 179] width 42 height 18
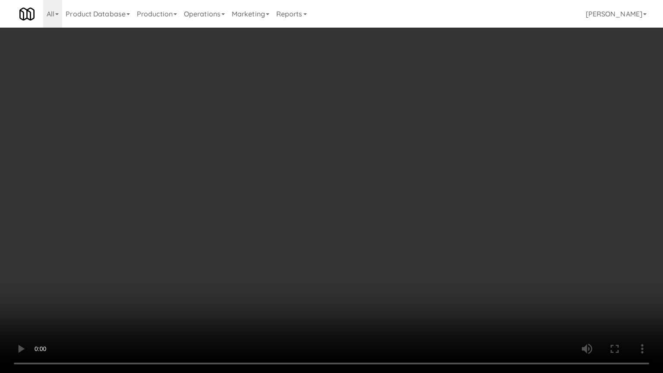
click at [365, 251] on video at bounding box center [331, 186] width 663 height 373
click at [364, 241] on video at bounding box center [331, 186] width 663 height 373
drag, startPoint x: 364, startPoint y: 241, endPoint x: 353, endPoint y: 198, distance: 44.6
click at [364, 240] on video at bounding box center [331, 186] width 663 height 373
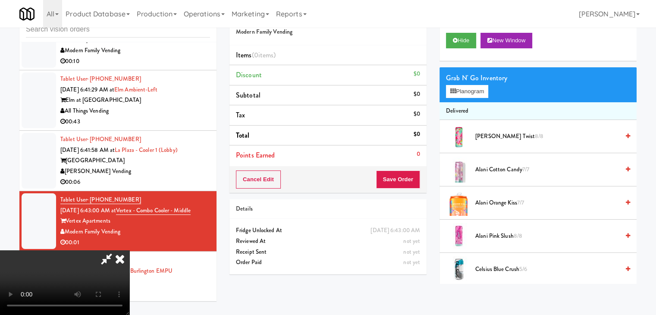
click at [129, 250] on icon at bounding box center [119, 258] width 19 height 17
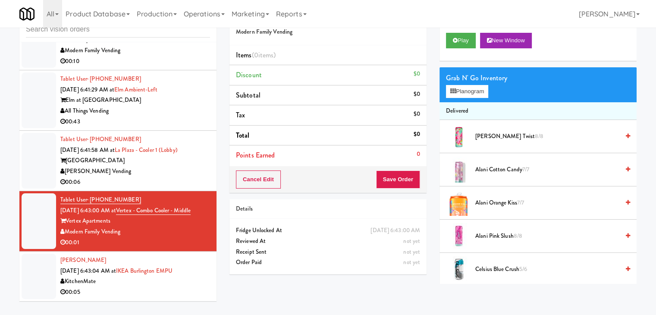
click at [155, 177] on div "00:06" at bounding box center [135, 182] width 150 height 11
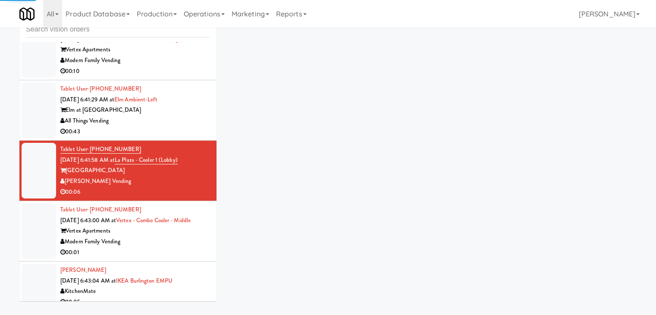
scroll to position [2598, 0]
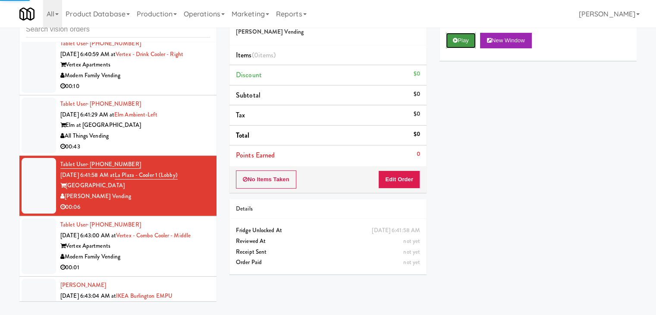
click at [463, 40] on button "Play" at bounding box center [461, 41] width 30 height 16
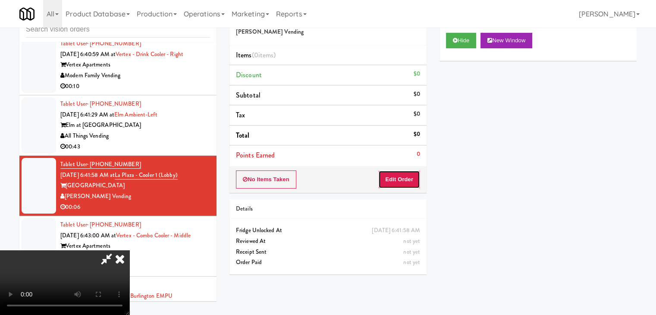
click at [397, 172] on button "Edit Order" at bounding box center [399, 179] width 42 height 18
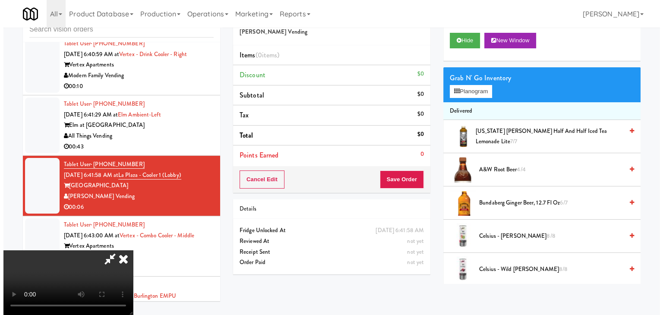
scroll to position [0, 0]
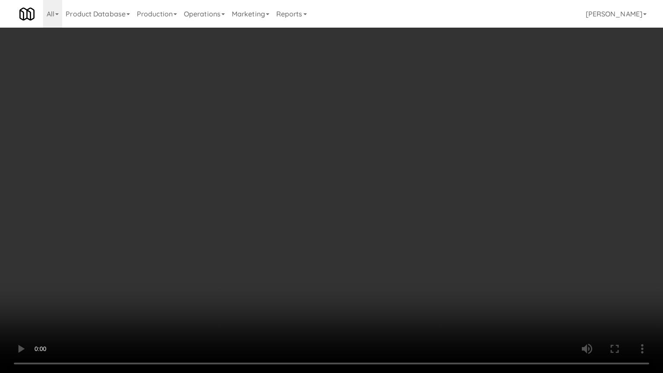
click at [379, 238] on video at bounding box center [331, 186] width 663 height 373
drag, startPoint x: 379, startPoint y: 238, endPoint x: 374, endPoint y: 243, distance: 7.3
click at [379, 238] on video at bounding box center [331, 186] width 663 height 373
click at [376, 241] on video at bounding box center [331, 186] width 663 height 373
drag, startPoint x: 376, startPoint y: 241, endPoint x: 399, endPoint y: 173, distance: 71.3
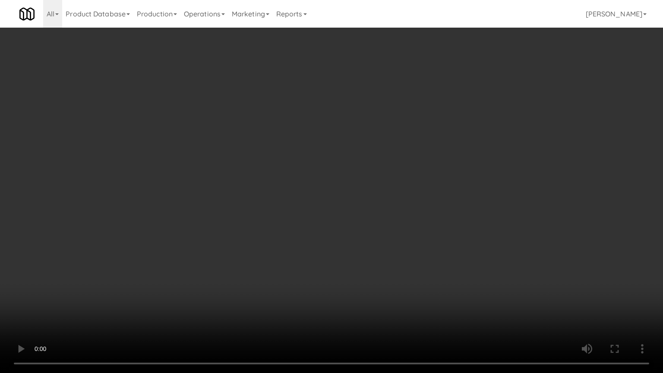
click at [376, 239] on video at bounding box center [331, 186] width 663 height 373
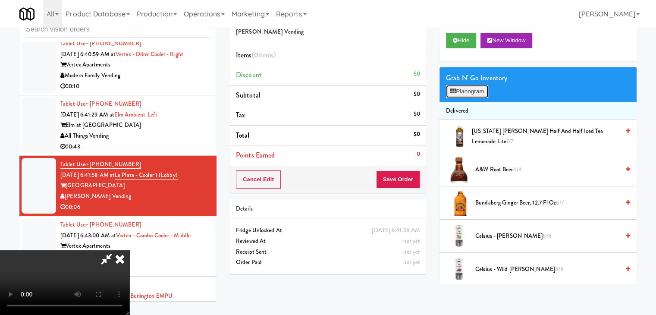
click at [468, 95] on button "Planogram" at bounding box center [467, 91] width 42 height 13
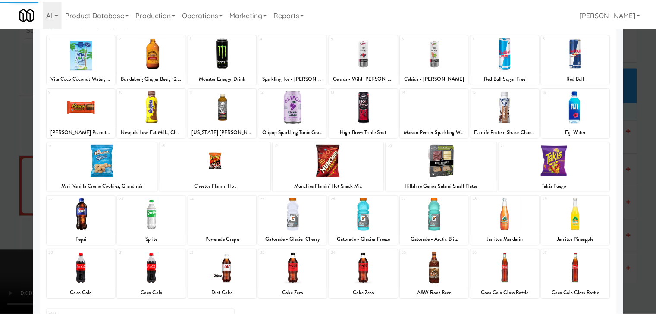
scroll to position [109, 0]
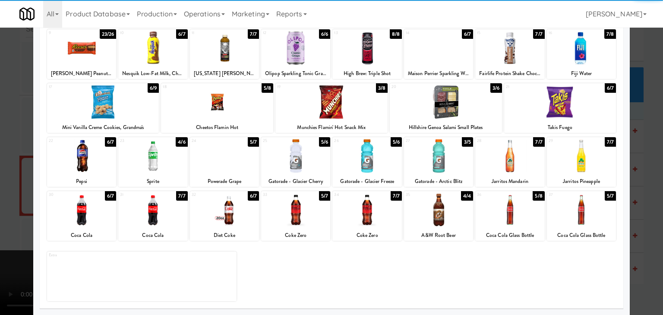
click at [580, 217] on div at bounding box center [581, 209] width 69 height 33
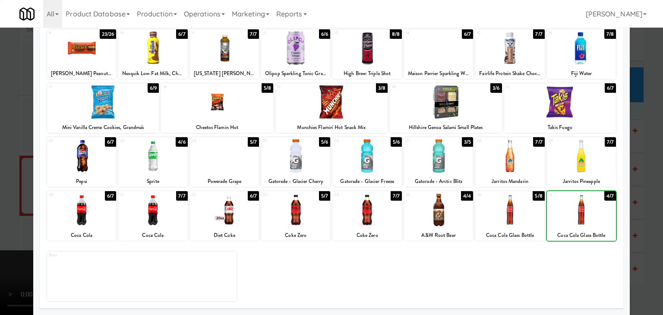
click at [635, 217] on div at bounding box center [331, 157] width 663 height 315
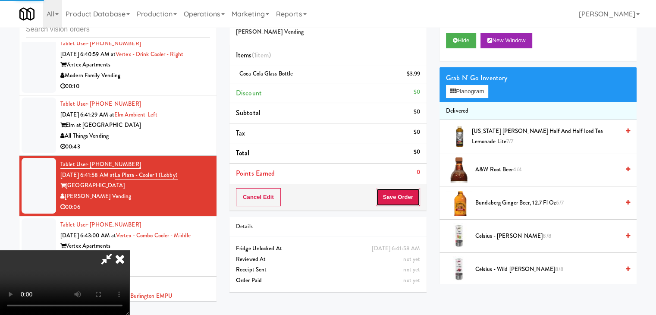
click at [410, 195] on button "Save Order" at bounding box center [398, 197] width 44 height 18
click at [410, 194] on button "Save Order" at bounding box center [398, 197] width 44 height 18
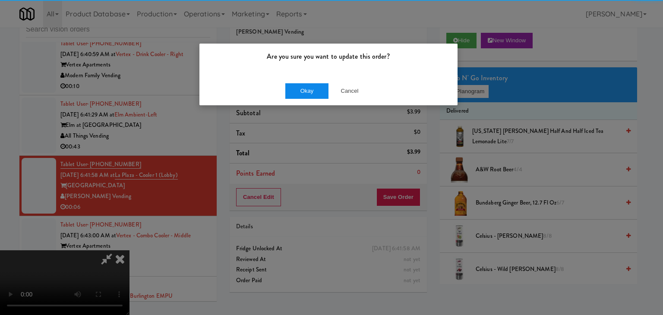
drag, startPoint x: 302, startPoint y: 99, endPoint x: 305, endPoint y: 95, distance: 4.9
click at [302, 97] on div "Okay Cancel" at bounding box center [328, 90] width 258 height 29
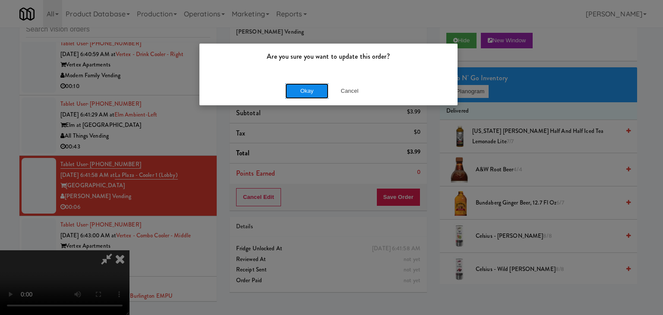
click at [305, 94] on button "Okay" at bounding box center [306, 91] width 43 height 16
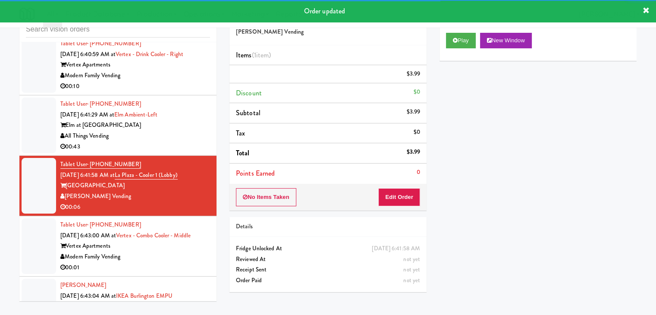
click at [180, 151] on div "00:43" at bounding box center [135, 146] width 150 height 11
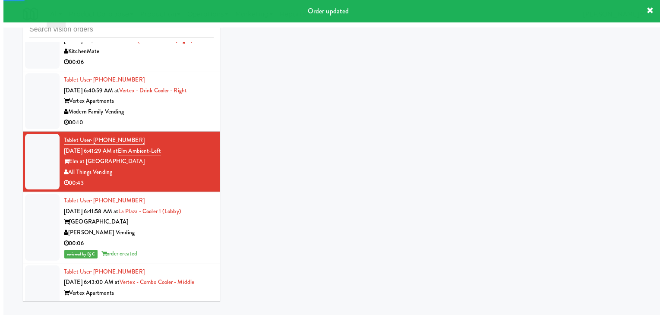
scroll to position [2555, 0]
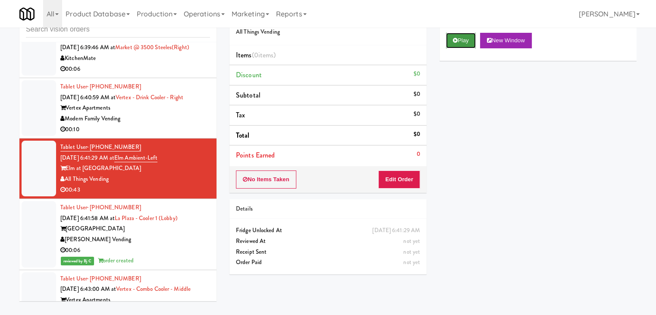
click at [464, 44] on button "Play" at bounding box center [461, 41] width 30 height 16
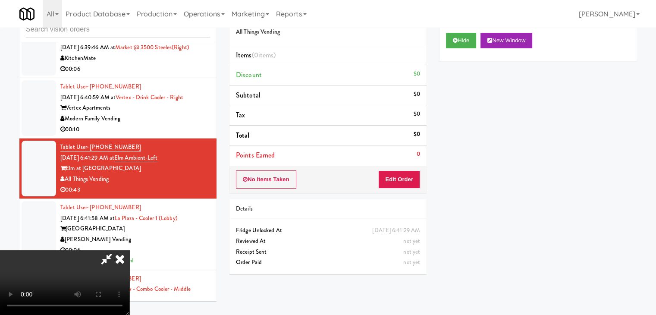
click at [129, 250] on video at bounding box center [64, 282] width 129 height 65
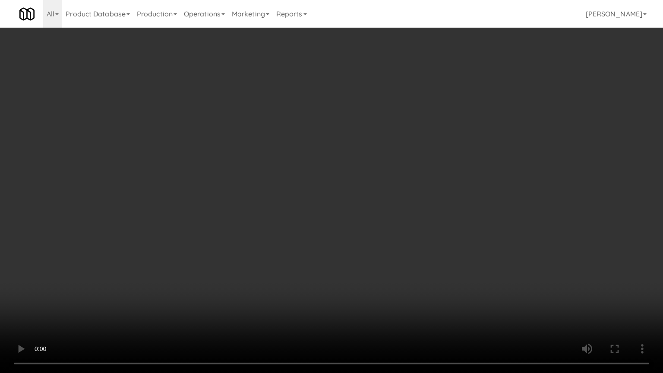
click at [278, 214] on video at bounding box center [331, 186] width 663 height 373
click at [349, 183] on video at bounding box center [331, 186] width 663 height 373
click at [350, 192] on video at bounding box center [331, 186] width 663 height 373
click at [399, 199] on video at bounding box center [331, 186] width 663 height 373
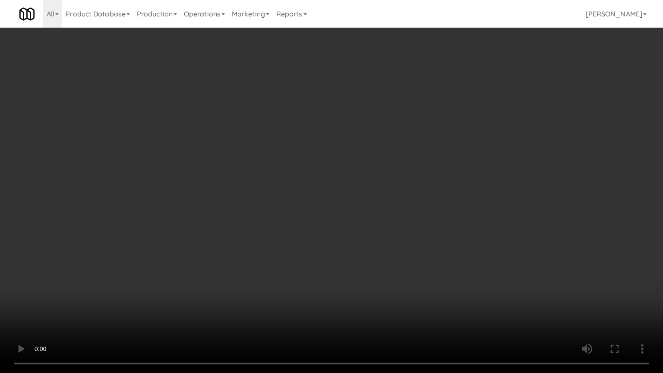
click at [400, 195] on video at bounding box center [331, 186] width 663 height 373
click at [473, 169] on video at bounding box center [331, 186] width 663 height 373
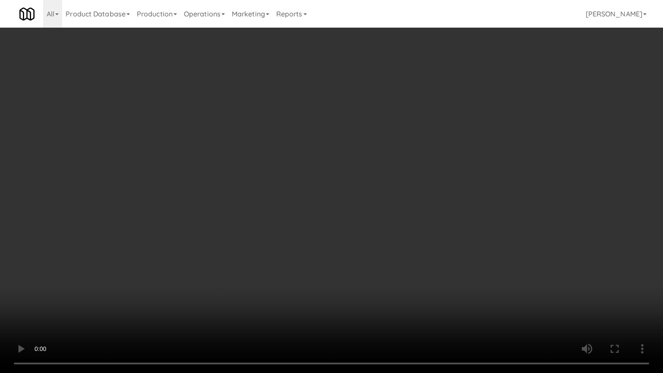
click at [473, 169] on video at bounding box center [331, 186] width 663 height 373
click at [465, 169] on video at bounding box center [331, 186] width 663 height 373
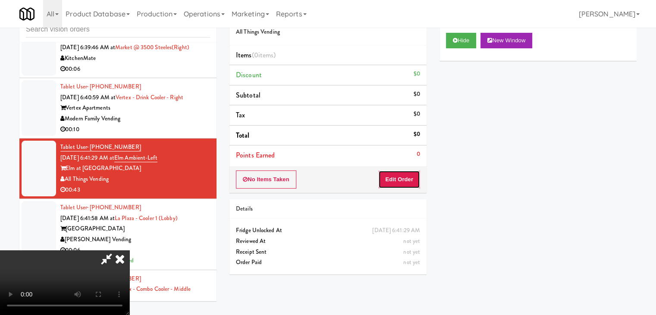
click at [412, 175] on button "Edit Order" at bounding box center [399, 179] width 42 height 18
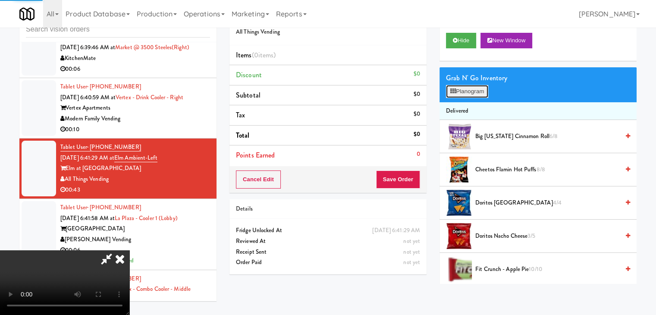
click at [484, 92] on button "Planogram" at bounding box center [467, 91] width 42 height 13
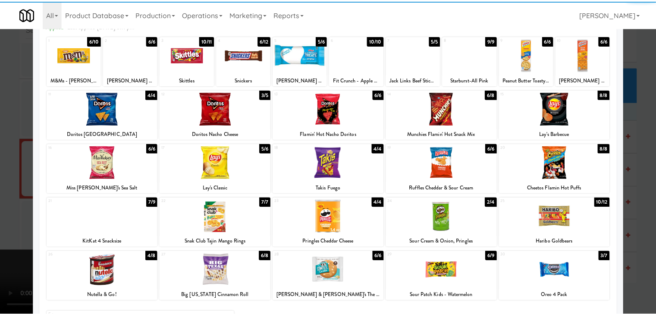
scroll to position [109, 0]
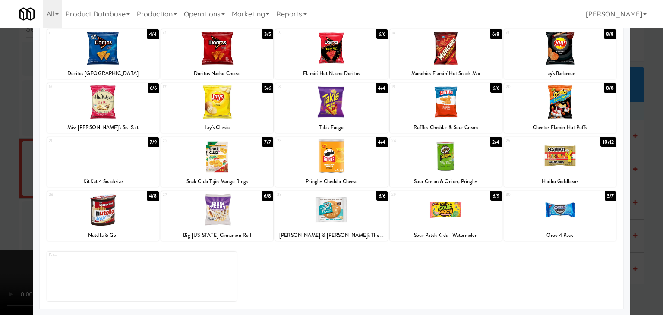
click at [574, 215] on div at bounding box center [560, 209] width 112 height 33
click at [641, 213] on div at bounding box center [331, 157] width 663 height 315
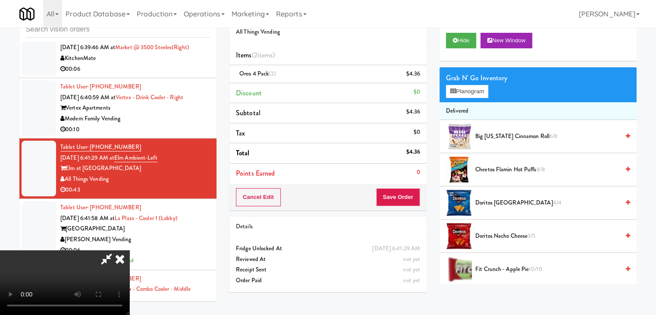
click at [416, 197] on div "Cancel Edit Save Order" at bounding box center [327, 197] width 197 height 27
click at [416, 197] on button "Save Order" at bounding box center [398, 197] width 44 height 18
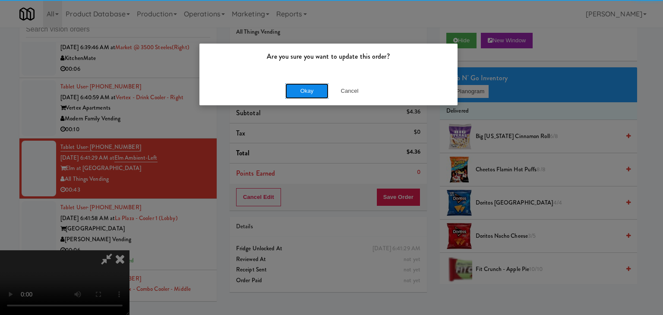
click at [317, 88] on button "Okay" at bounding box center [306, 91] width 43 height 16
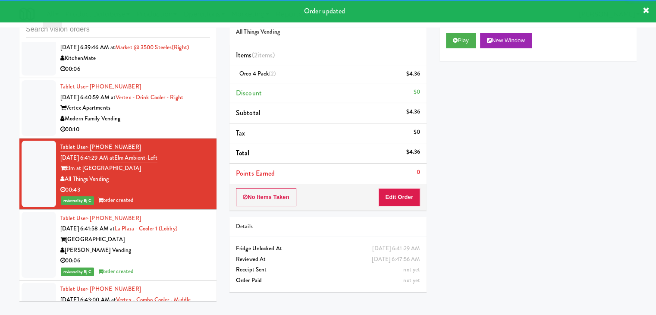
click at [199, 135] on div "00:10" at bounding box center [135, 129] width 150 height 11
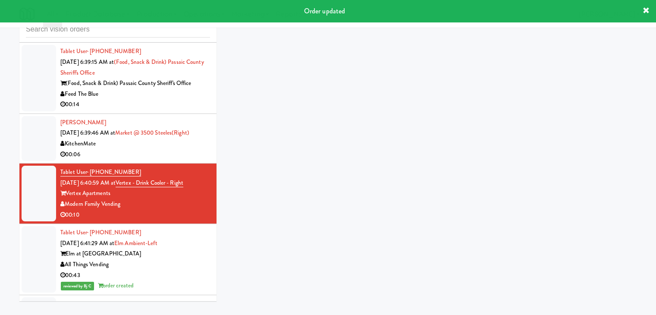
scroll to position [2468, 0]
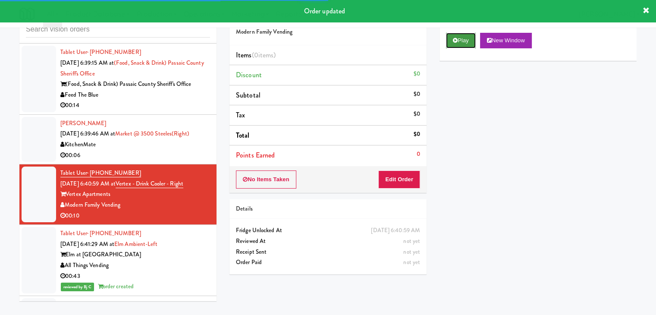
click at [465, 42] on button "Play" at bounding box center [461, 41] width 30 height 16
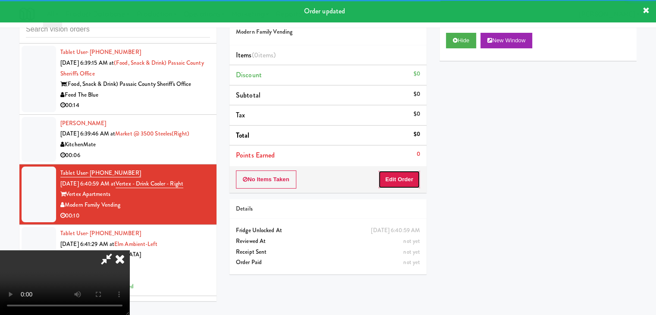
click at [411, 176] on button "Edit Order" at bounding box center [399, 179] width 42 height 18
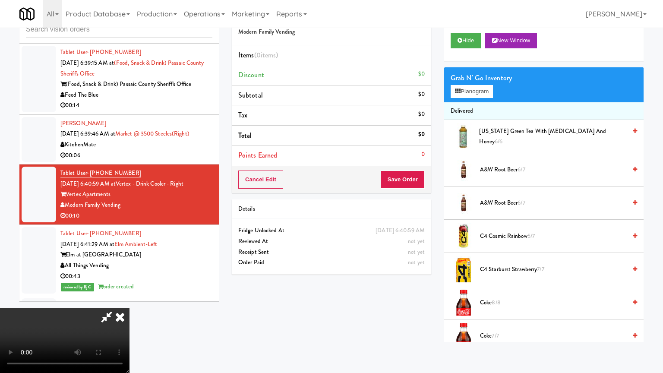
click at [129, 308] on video at bounding box center [64, 340] width 129 height 65
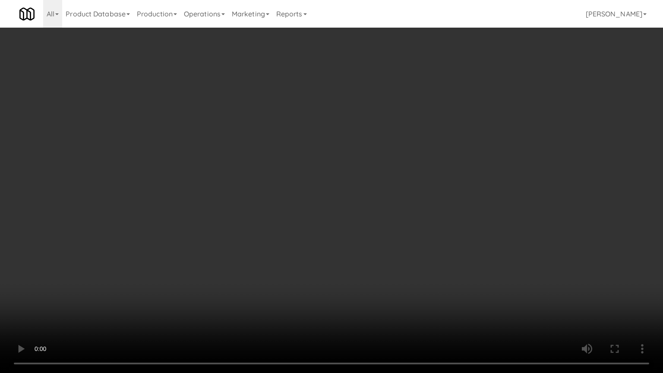
click at [385, 223] on video at bounding box center [331, 186] width 663 height 373
click at [386, 214] on video at bounding box center [331, 186] width 663 height 373
click at [385, 214] on video at bounding box center [331, 186] width 663 height 373
click at [408, 202] on video at bounding box center [331, 186] width 663 height 373
click at [428, 233] on video at bounding box center [331, 186] width 663 height 373
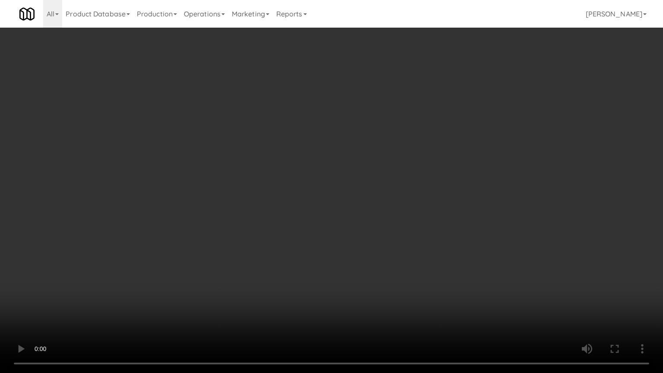
drag, startPoint x: 383, startPoint y: 292, endPoint x: 377, endPoint y: 306, distance: 15.8
click at [382, 294] on video at bounding box center [331, 186] width 663 height 373
click at [414, 124] on video at bounding box center [331, 186] width 663 height 373
click at [433, 134] on video at bounding box center [331, 186] width 663 height 373
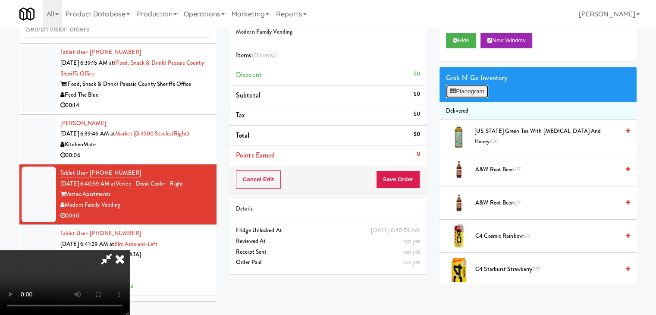
click at [471, 88] on button "Planogram" at bounding box center [467, 91] width 42 height 13
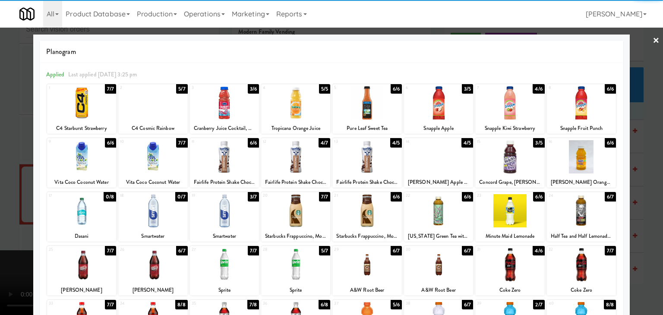
click at [494, 109] on div at bounding box center [509, 102] width 69 height 33
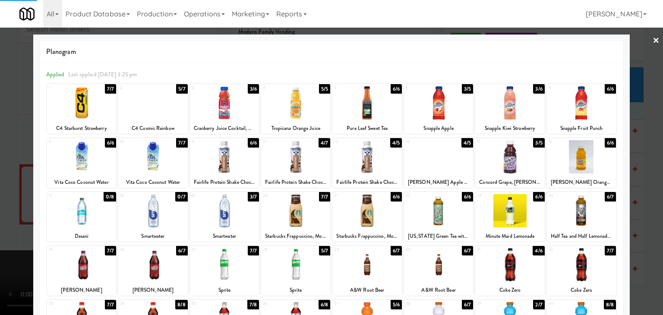
drag, startPoint x: 0, startPoint y: 201, endPoint x: 111, endPoint y: 197, distance: 110.9
click at [4, 200] on div at bounding box center [331, 157] width 663 height 315
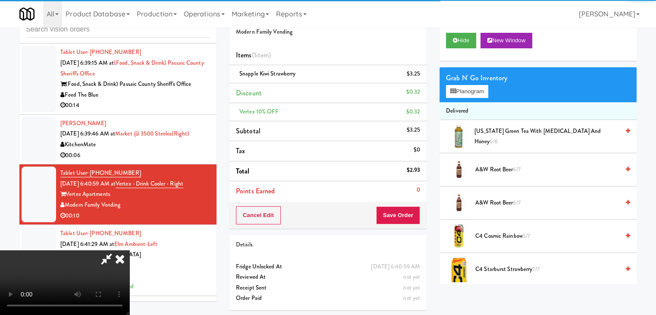
click at [411, 198] on li "Points Earned 0" at bounding box center [327, 191] width 197 height 20
click at [406, 204] on div "Cancel Edit Save Order" at bounding box center [327, 215] width 197 height 27
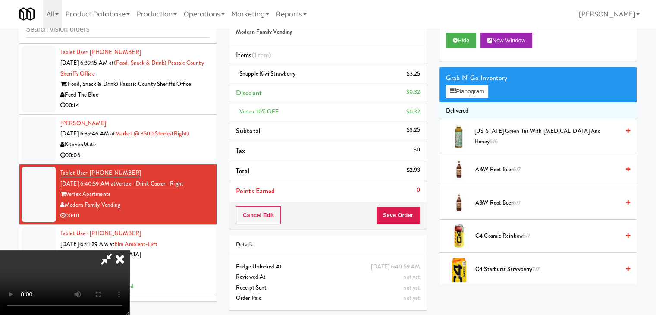
click at [397, 209] on div "Cancel Edit Save Order" at bounding box center [327, 215] width 197 height 27
click at [402, 213] on button "Save Order" at bounding box center [398, 215] width 44 height 18
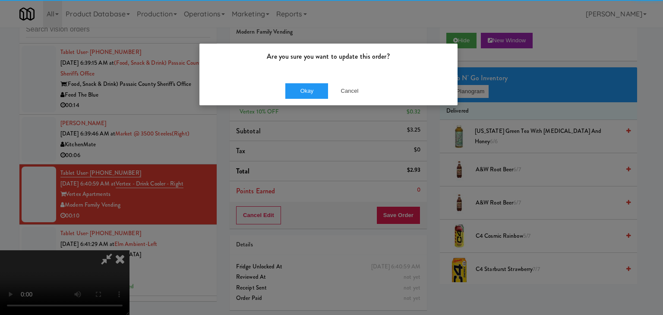
click at [321, 82] on div "Okay Cancel" at bounding box center [328, 90] width 258 height 29
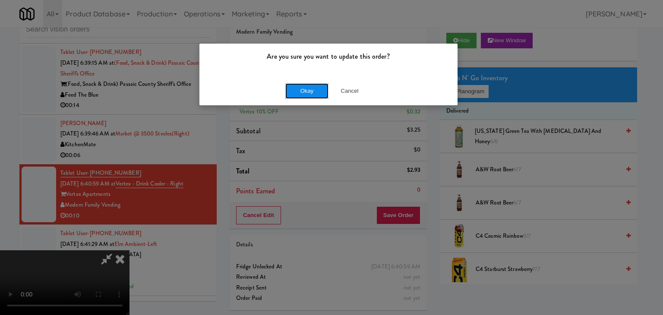
click at [321, 85] on button "Okay" at bounding box center [306, 91] width 43 height 16
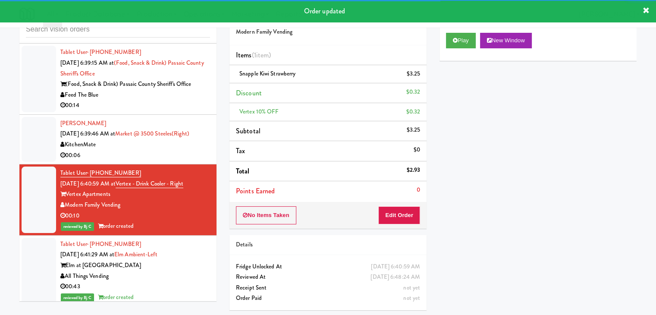
click at [161, 159] on div "00:06" at bounding box center [135, 155] width 150 height 11
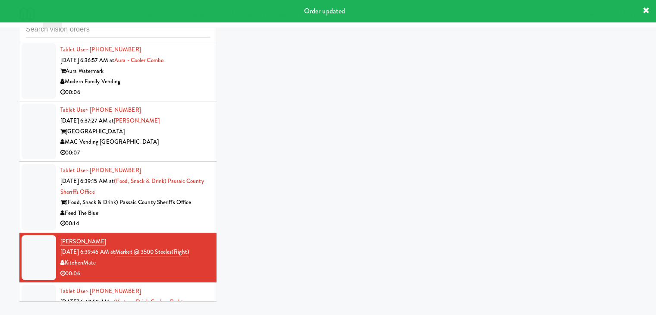
scroll to position [2339, 0]
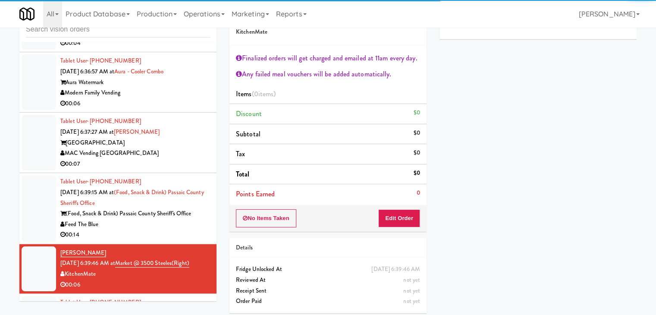
click at [148, 239] on div "00:14" at bounding box center [135, 234] width 150 height 11
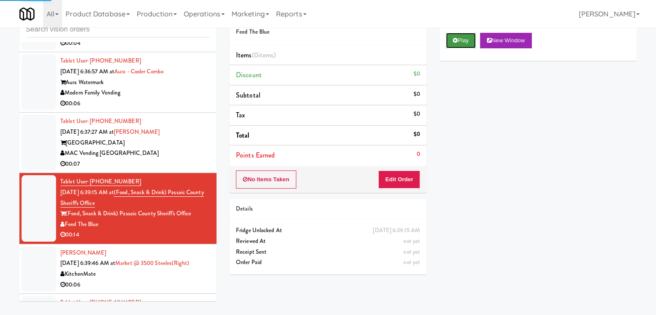
click at [462, 37] on button "Play" at bounding box center [461, 41] width 30 height 16
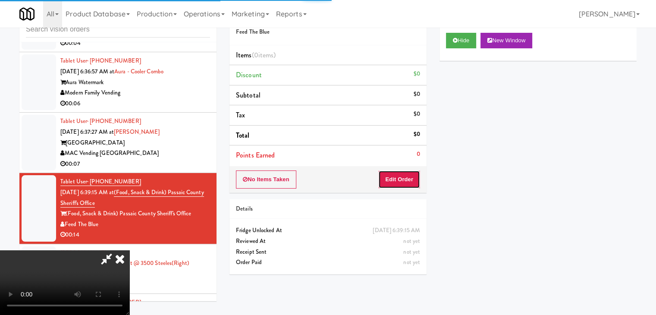
click at [405, 177] on button "Edit Order" at bounding box center [399, 179] width 42 height 18
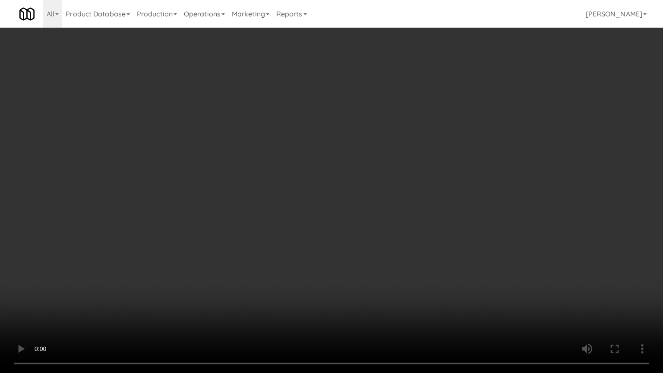
click at [417, 223] on video at bounding box center [331, 186] width 663 height 373
click at [418, 225] on video at bounding box center [331, 186] width 663 height 373
click at [419, 224] on video at bounding box center [331, 186] width 663 height 373
click at [422, 223] on video at bounding box center [331, 186] width 663 height 373
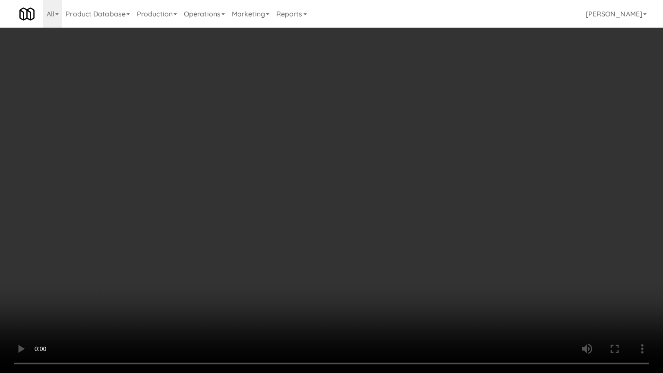
click at [422, 223] on video at bounding box center [331, 186] width 663 height 373
click at [419, 224] on video at bounding box center [331, 186] width 663 height 373
click at [421, 221] on video at bounding box center [331, 186] width 663 height 373
click at [422, 221] on video at bounding box center [331, 186] width 663 height 373
click at [423, 221] on video at bounding box center [331, 186] width 663 height 373
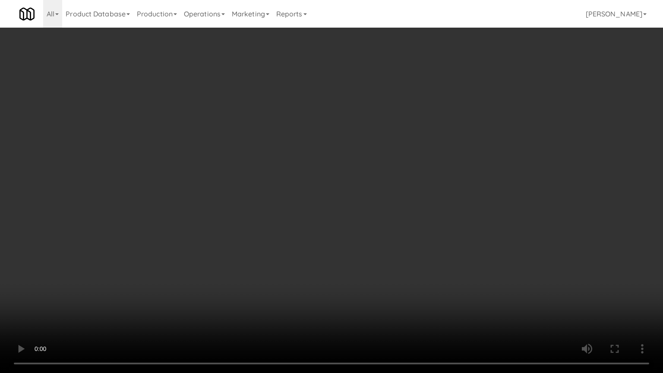
click at [415, 199] on video at bounding box center [331, 186] width 663 height 373
drag, startPoint x: 415, startPoint y: 199, endPoint x: 424, endPoint y: 148, distance: 51.3
click at [415, 198] on video at bounding box center [331, 186] width 663 height 373
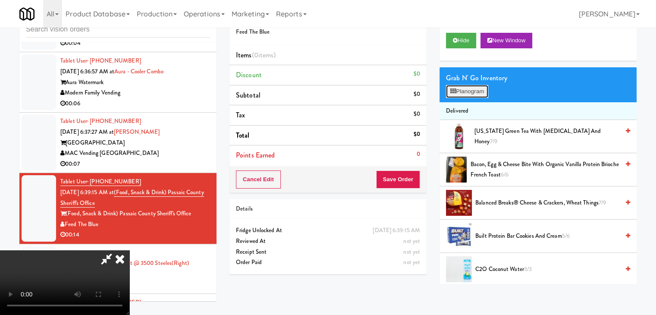
click at [473, 94] on button "Planogram" at bounding box center [467, 91] width 42 height 13
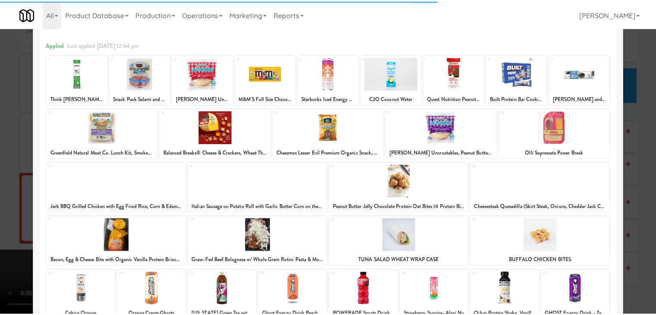
scroll to position [43, 0]
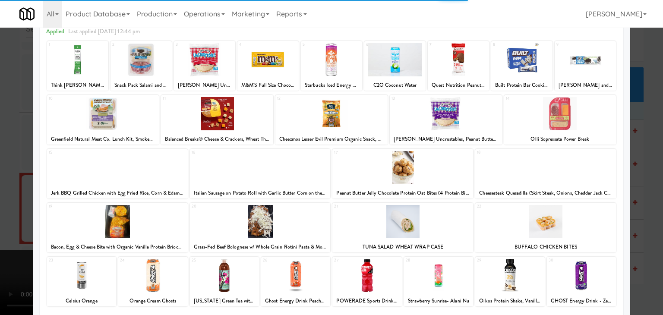
click at [557, 170] on div at bounding box center [545, 167] width 141 height 33
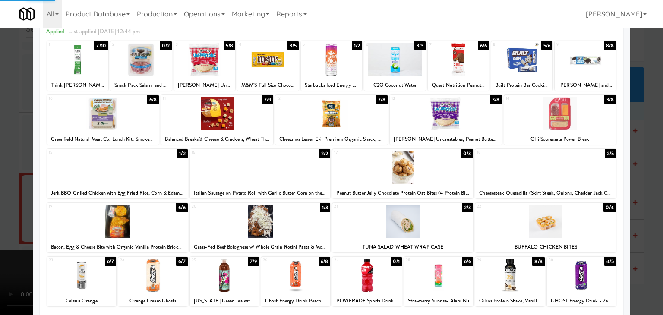
click at [650, 173] on div at bounding box center [331, 157] width 663 height 315
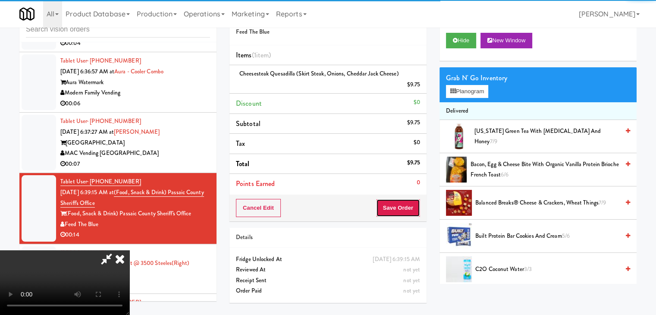
click at [415, 207] on button "Save Order" at bounding box center [398, 208] width 44 height 18
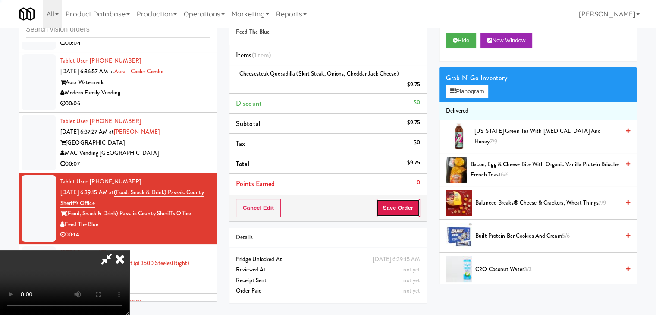
click at [414, 208] on button "Save Order" at bounding box center [398, 208] width 44 height 18
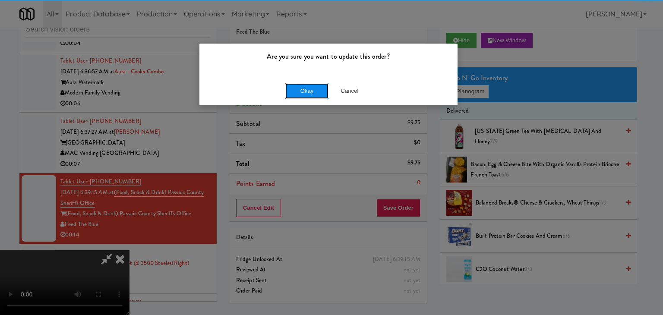
click at [307, 89] on button "Okay" at bounding box center [306, 91] width 43 height 16
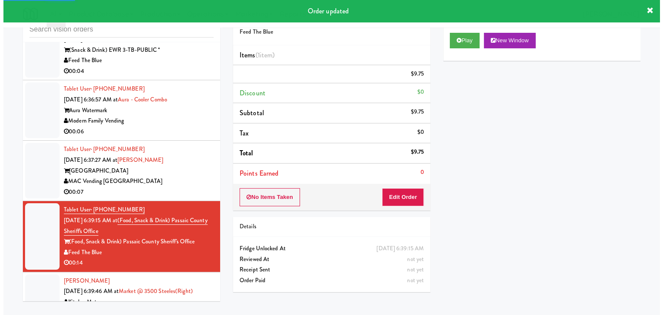
scroll to position [2296, 0]
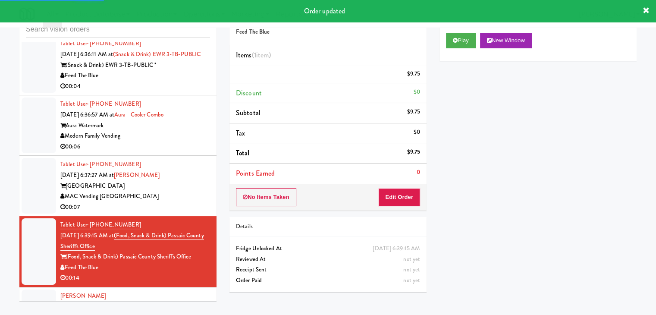
click at [190, 202] on div "MAC Vending [GEOGRAPHIC_DATA]" at bounding box center [135, 196] width 150 height 11
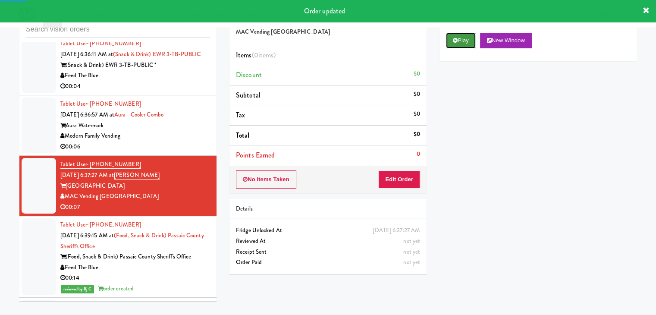
click at [457, 43] on button "Play" at bounding box center [461, 41] width 30 height 16
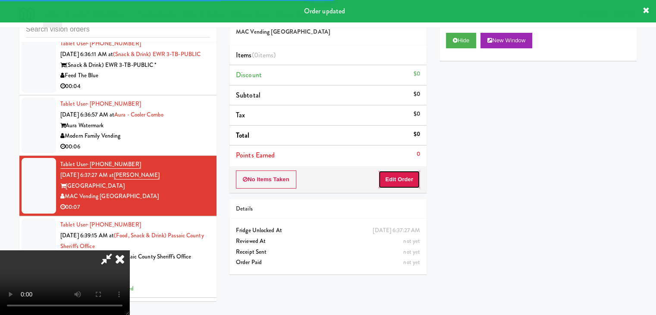
click at [402, 178] on button "Edit Order" at bounding box center [399, 179] width 42 height 18
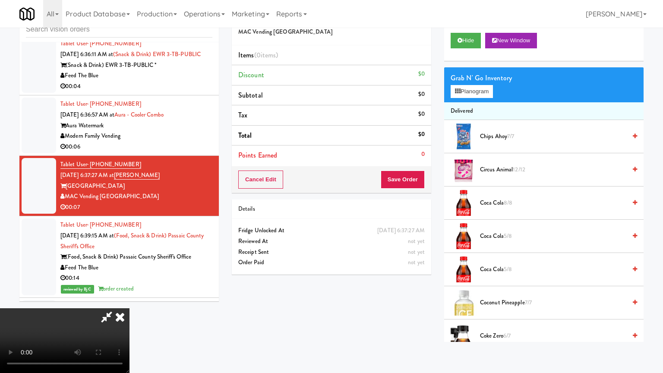
click at [129, 308] on video at bounding box center [64, 340] width 129 height 65
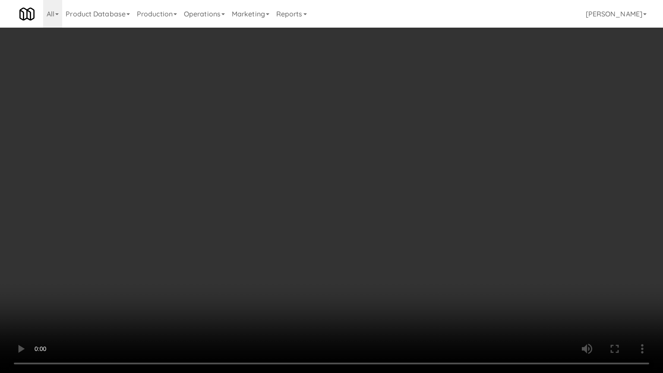
click at [418, 248] on video at bounding box center [331, 186] width 663 height 373
click at [415, 248] on video at bounding box center [331, 186] width 663 height 373
click at [414, 248] on video at bounding box center [331, 186] width 663 height 373
click at [411, 241] on video at bounding box center [331, 186] width 663 height 373
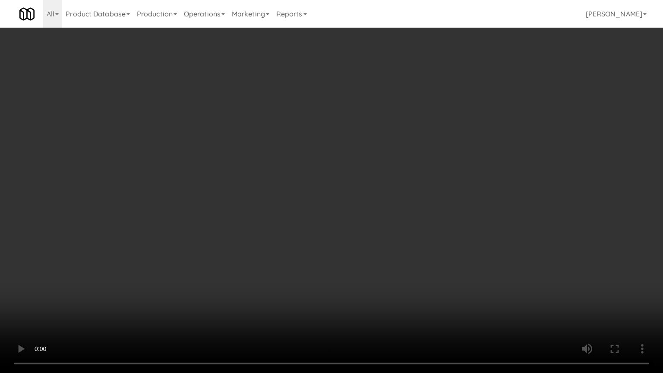
click at [411, 241] on video at bounding box center [331, 186] width 663 height 373
click at [404, 243] on video at bounding box center [331, 186] width 663 height 373
click at [403, 240] on video at bounding box center [331, 186] width 663 height 373
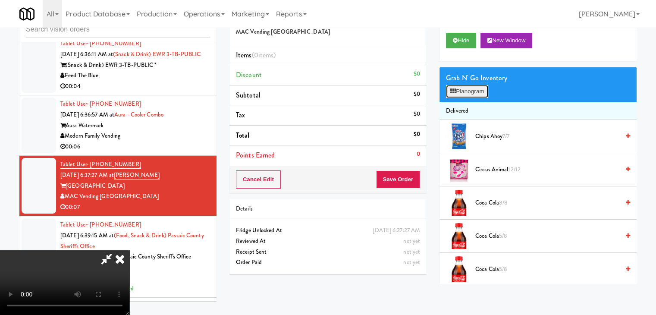
click at [468, 91] on button "Planogram" at bounding box center [467, 91] width 42 height 13
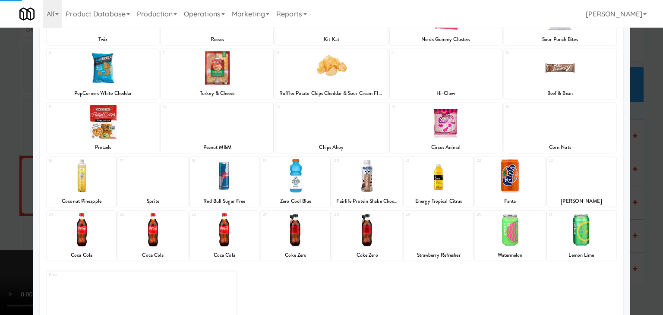
scroll to position [109, 0]
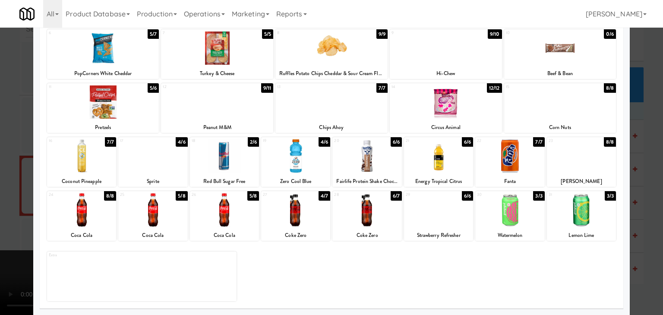
click at [278, 212] on div at bounding box center [295, 209] width 69 height 33
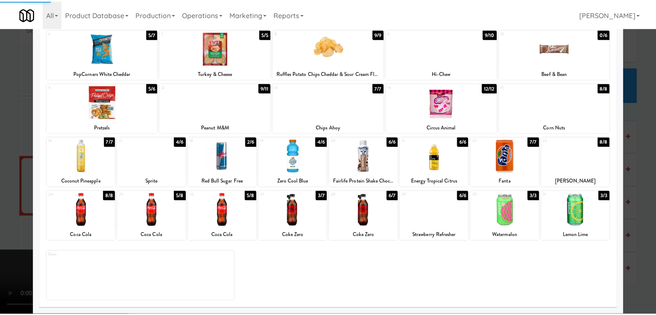
scroll to position [22, 0]
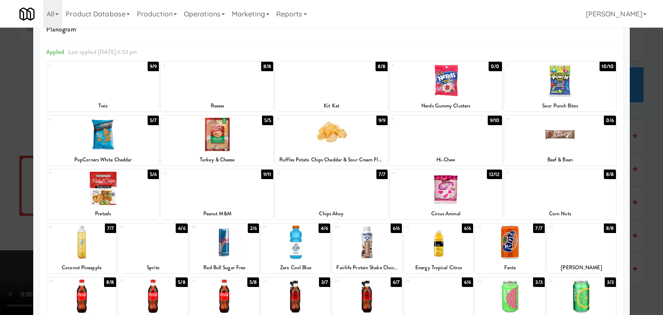
click at [0, 193] on div at bounding box center [331, 157] width 663 height 315
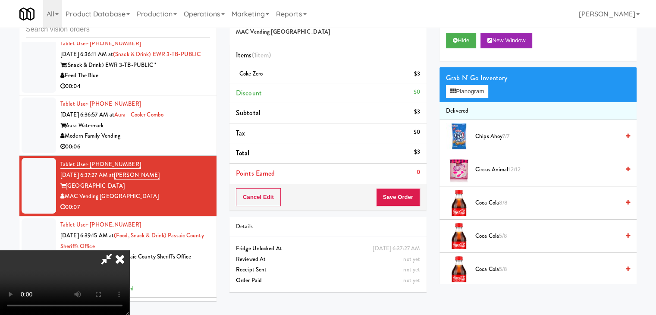
click at [129, 250] on video at bounding box center [64, 282] width 129 height 65
click at [129, 273] on video at bounding box center [64, 282] width 129 height 65
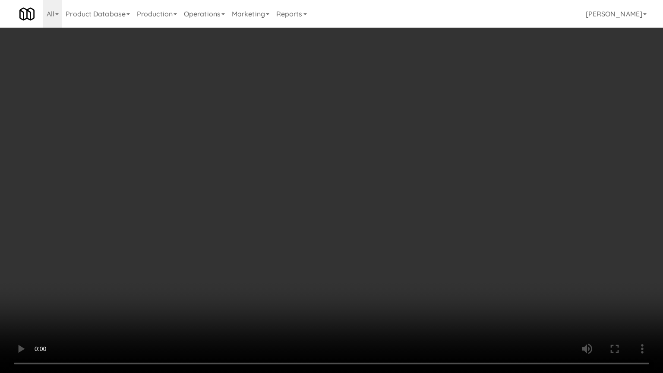
drag, startPoint x: 264, startPoint y: 273, endPoint x: 301, endPoint y: 271, distance: 36.3
click at [265, 273] on video at bounding box center [331, 186] width 663 height 373
click at [341, 271] on video at bounding box center [331, 186] width 663 height 373
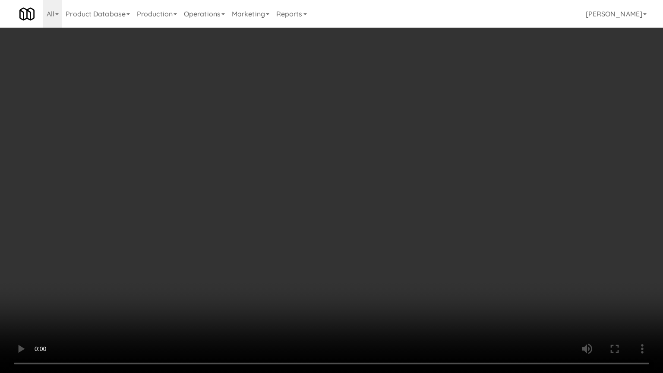
click at [341, 271] on video at bounding box center [331, 186] width 663 height 373
click at [340, 271] on video at bounding box center [331, 186] width 663 height 373
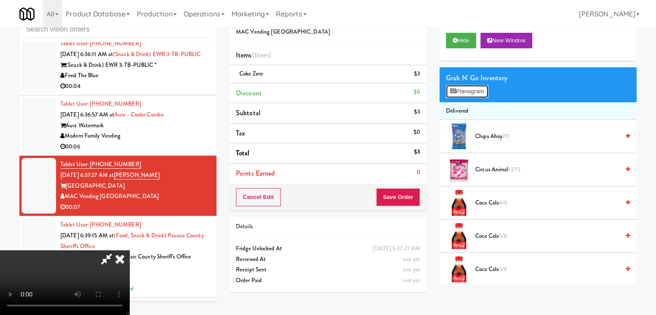
drag, startPoint x: 475, startPoint y: 94, endPoint x: 503, endPoint y: 134, distance: 49.4
click at [503, 135] on span "Chips Ahoy 7/7" at bounding box center [547, 136] width 144 height 11
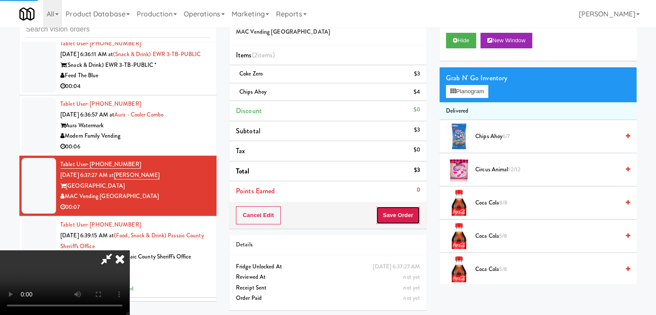
click at [401, 214] on button "Save Order" at bounding box center [398, 215] width 44 height 18
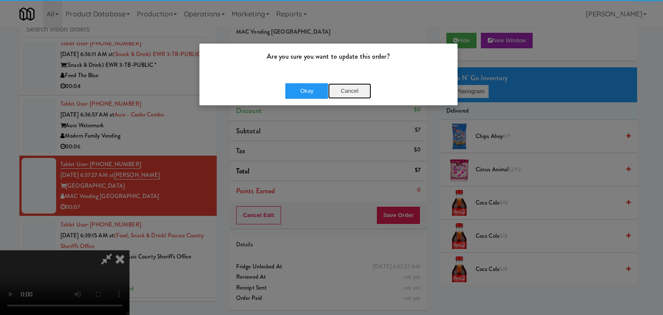
click at [348, 89] on button "Cancel" at bounding box center [349, 91] width 43 height 16
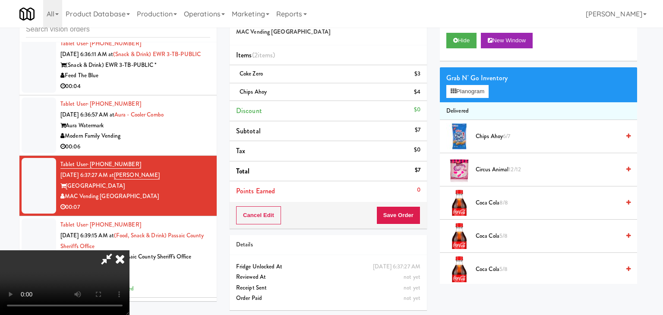
click at [317, 176] on div at bounding box center [331, 157] width 663 height 315
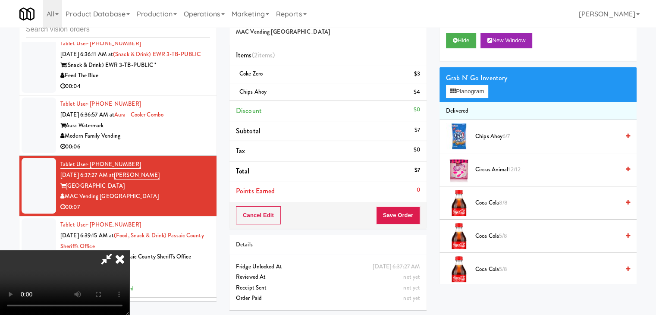
click at [129, 250] on video at bounding box center [64, 282] width 129 height 65
click at [405, 210] on button "Save Order" at bounding box center [398, 215] width 44 height 18
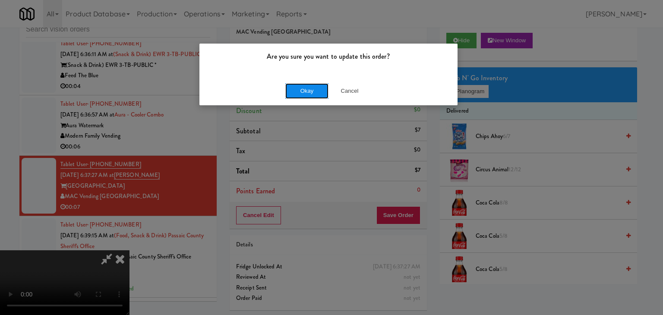
click at [317, 95] on button "Okay" at bounding box center [306, 91] width 43 height 16
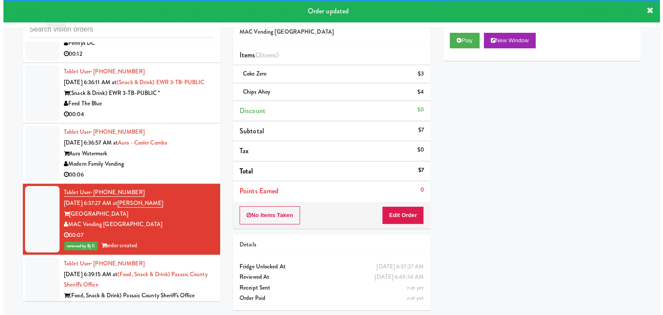
scroll to position [2253, 0]
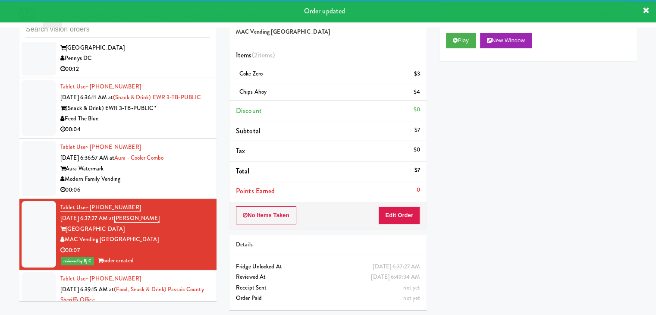
click at [186, 182] on div "Modern Family Vending" at bounding box center [135, 179] width 150 height 11
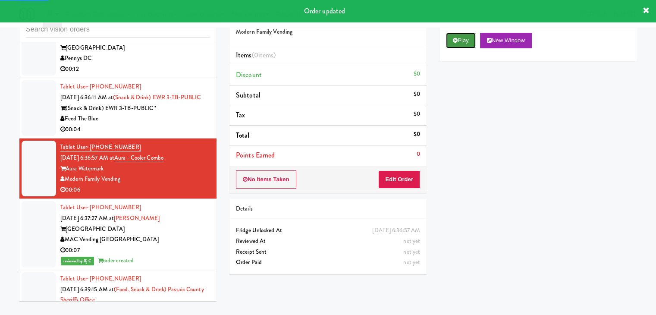
click at [468, 38] on button "Play" at bounding box center [461, 41] width 30 height 16
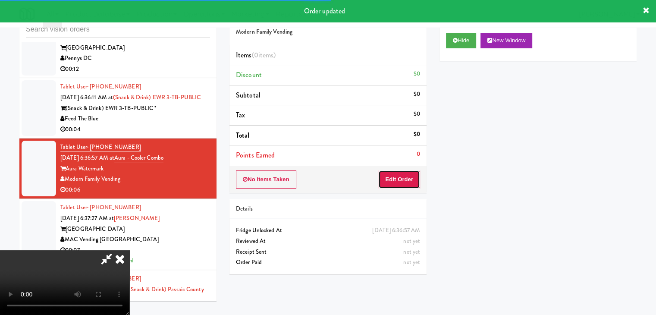
click at [402, 175] on button "Edit Order" at bounding box center [399, 179] width 42 height 18
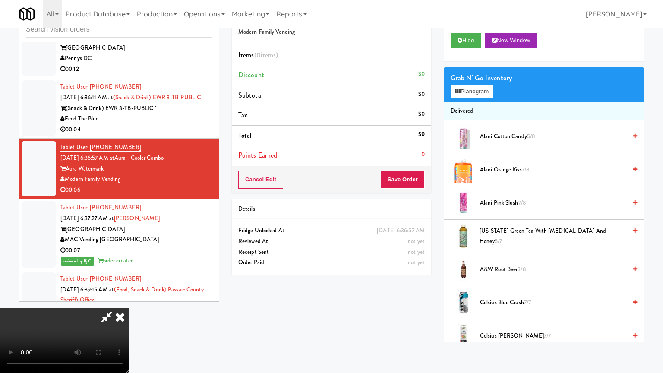
click at [129, 308] on video at bounding box center [64, 340] width 129 height 65
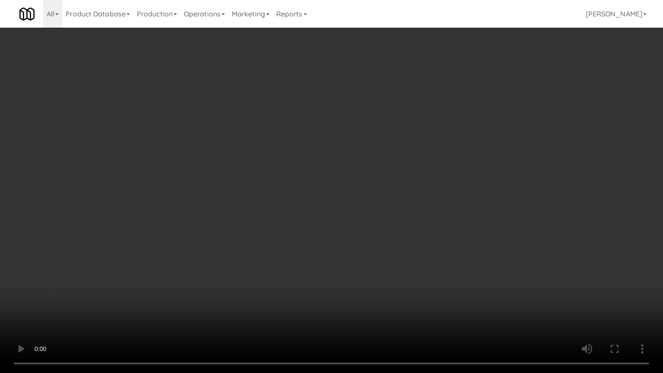
click at [421, 245] on video at bounding box center [331, 186] width 663 height 373
click at [421, 243] on video at bounding box center [331, 186] width 663 height 373
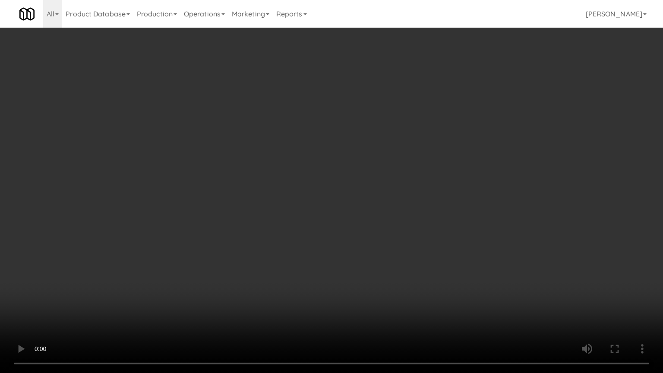
click at [424, 239] on video at bounding box center [331, 186] width 663 height 373
click at [419, 238] on video at bounding box center [331, 186] width 663 height 373
click at [419, 237] on video at bounding box center [331, 186] width 663 height 373
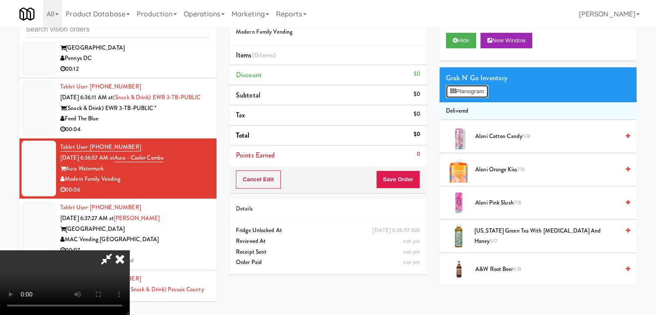
click at [463, 94] on button "Planogram" at bounding box center [467, 91] width 42 height 13
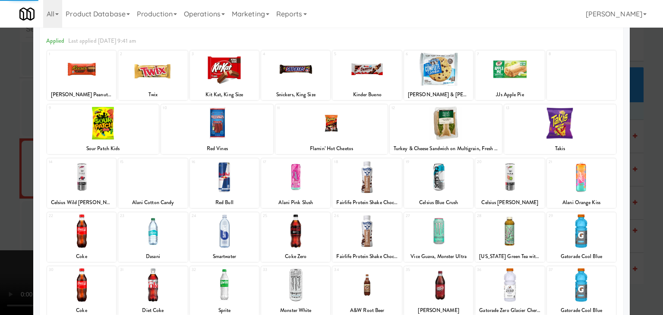
scroll to position [86, 0]
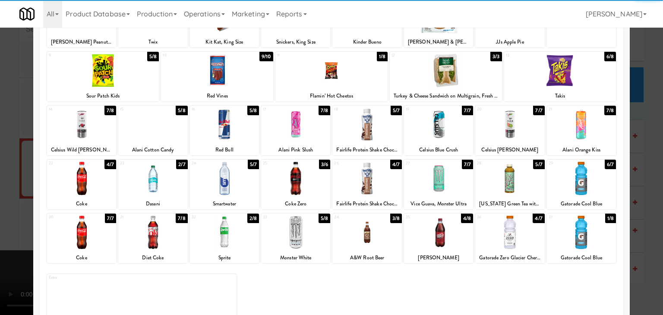
click at [161, 185] on div at bounding box center [152, 178] width 69 height 33
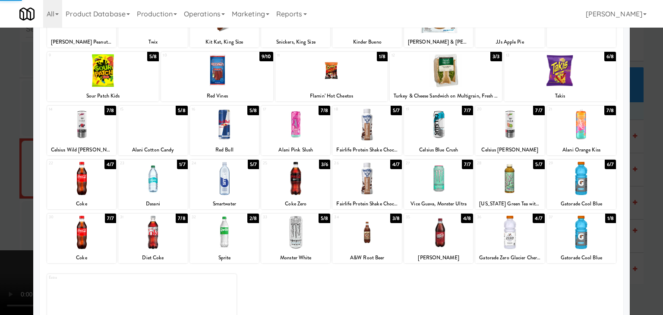
click at [0, 185] on div at bounding box center [331, 157] width 663 height 315
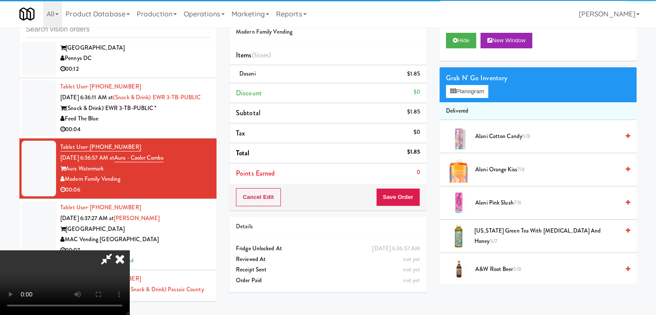
click at [129, 250] on video at bounding box center [64, 282] width 129 height 65
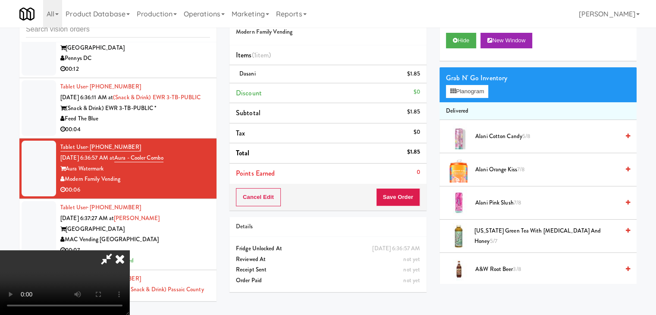
click at [129, 250] on video at bounding box center [64, 282] width 129 height 65
click at [463, 93] on button "Planogram" at bounding box center [467, 91] width 42 height 13
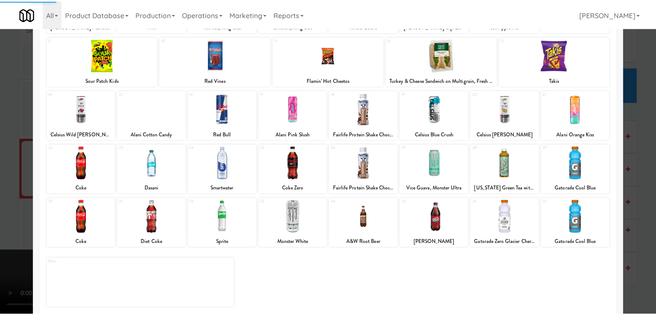
scroll to position [109, 0]
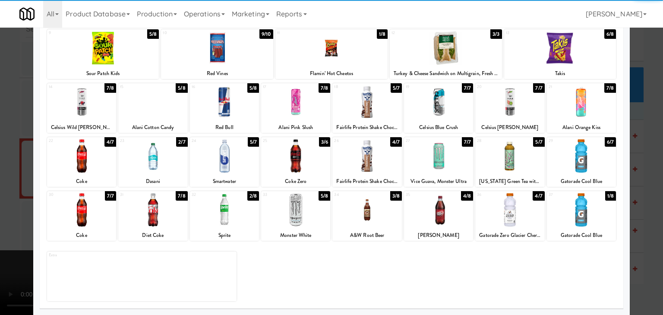
click at [359, 219] on div at bounding box center [366, 209] width 69 height 33
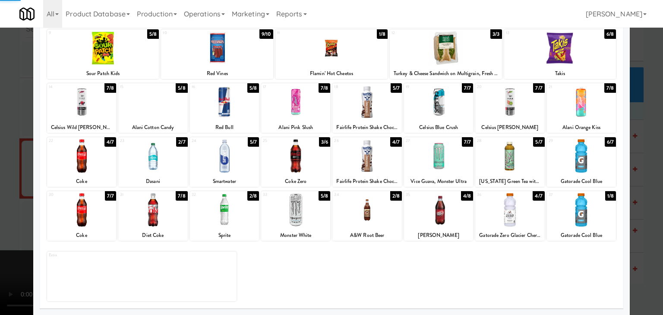
drag, startPoint x: 0, startPoint y: 212, endPoint x: 154, endPoint y: 211, distance: 154.0
click at [0, 212] on div at bounding box center [331, 157] width 663 height 315
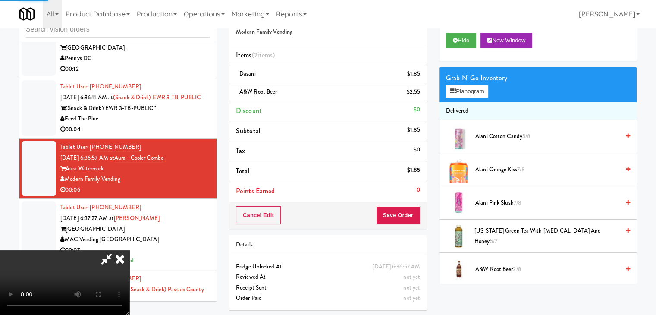
click at [129, 250] on video at bounding box center [64, 282] width 129 height 65
click at [412, 218] on button "Save Order" at bounding box center [398, 215] width 44 height 18
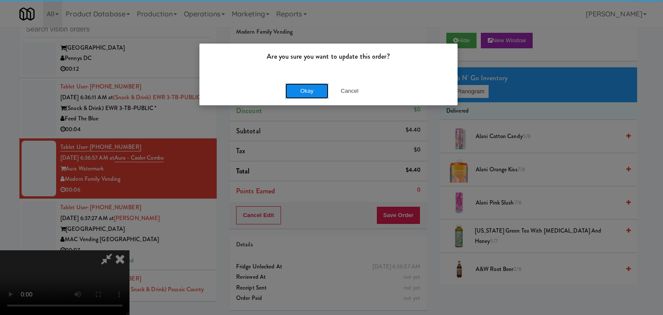
click at [295, 90] on button "Okay" at bounding box center [306, 91] width 43 height 16
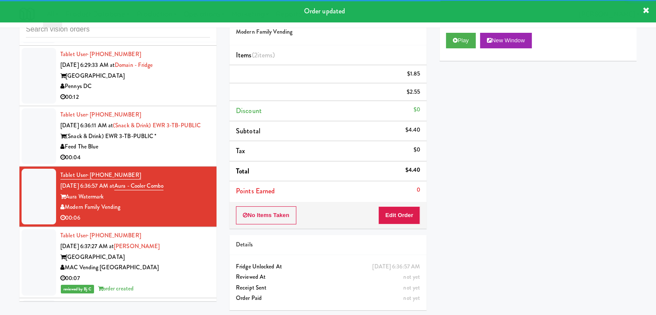
scroll to position [2210, 0]
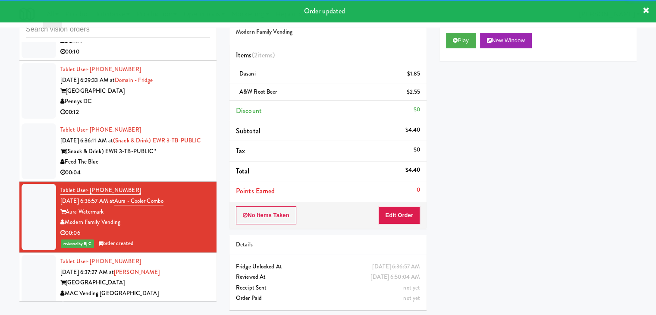
click at [187, 167] on div "Feed The Blue" at bounding box center [135, 162] width 150 height 11
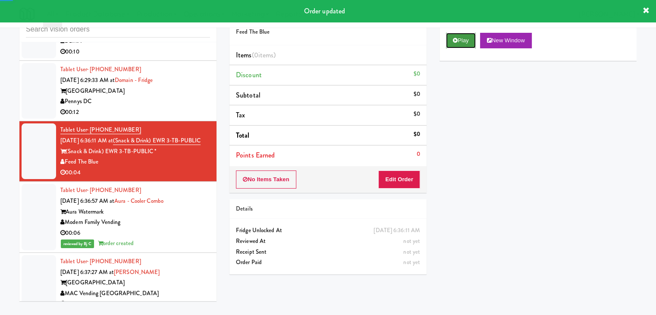
click at [466, 36] on button "Play" at bounding box center [461, 41] width 30 height 16
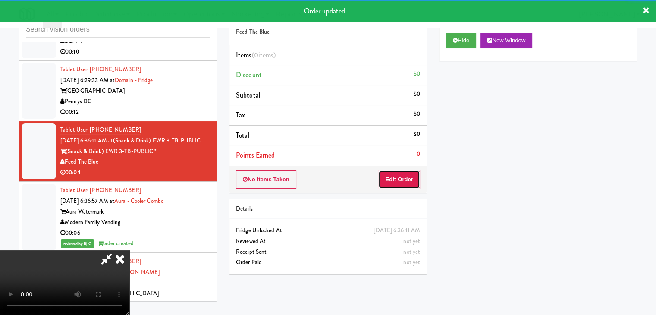
click at [396, 179] on button "Edit Order" at bounding box center [399, 179] width 42 height 18
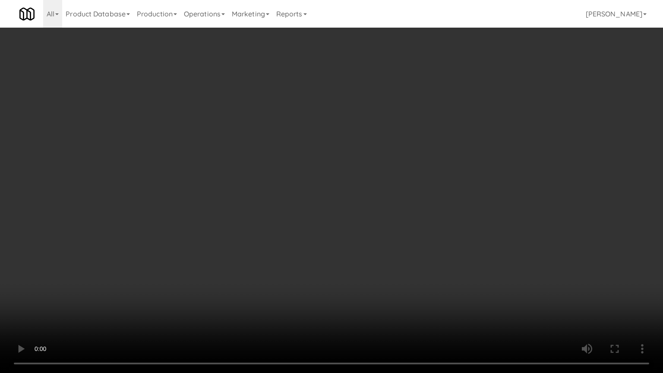
click at [356, 259] on video at bounding box center [331, 186] width 663 height 373
click at [352, 252] on video at bounding box center [331, 186] width 663 height 373
click at [351, 252] on video at bounding box center [331, 186] width 663 height 373
click at [349, 250] on video at bounding box center [331, 186] width 663 height 373
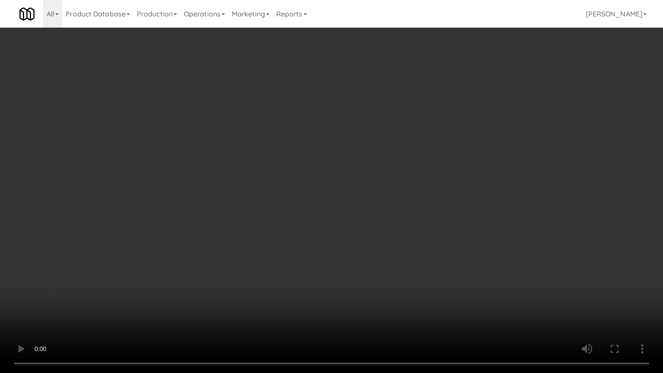
click at [350, 250] on video at bounding box center [331, 186] width 663 height 373
click at [350, 215] on video at bounding box center [331, 186] width 663 height 373
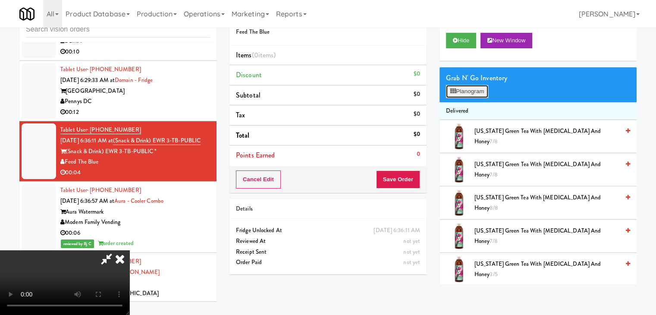
click at [474, 89] on button "Planogram" at bounding box center [467, 91] width 42 height 13
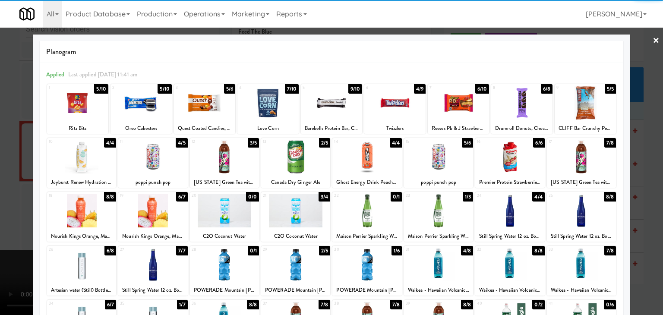
click at [368, 154] on div at bounding box center [366, 156] width 69 height 33
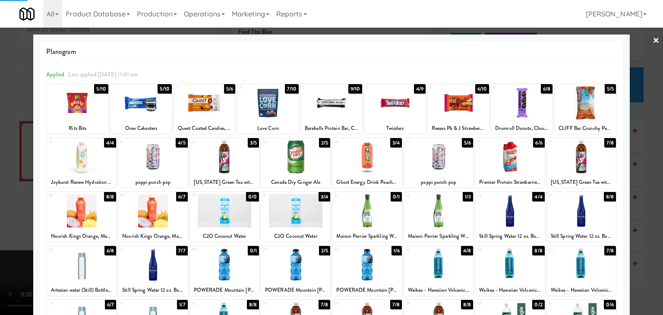
drag, startPoint x: 0, startPoint y: 170, endPoint x: 57, endPoint y: 170, distance: 56.5
click at [5, 170] on div at bounding box center [331, 157] width 663 height 315
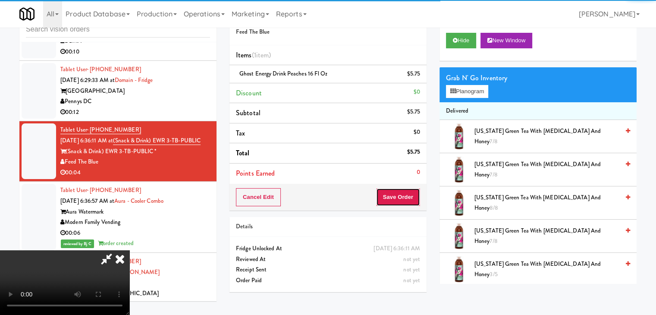
click at [415, 197] on button "Save Order" at bounding box center [398, 197] width 44 height 18
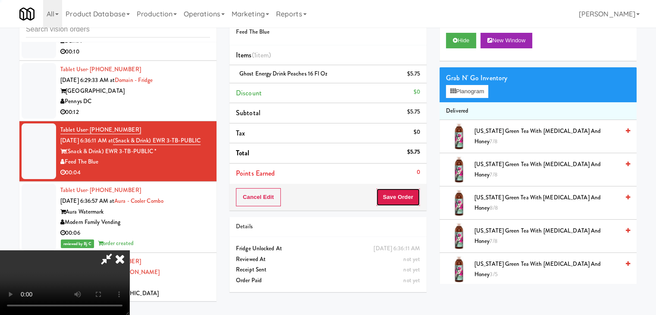
drag, startPoint x: 415, startPoint y: 197, endPoint x: 403, endPoint y: 189, distance: 14.6
click at [416, 198] on button "Save Order" at bounding box center [398, 197] width 44 height 18
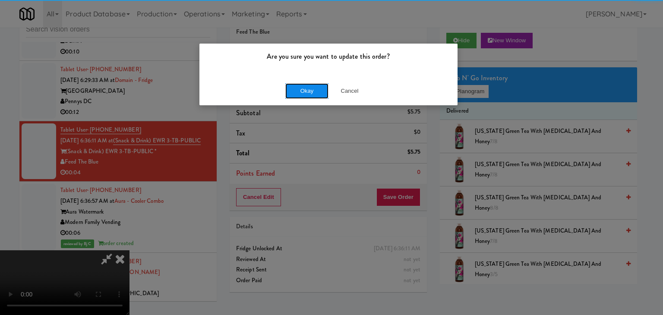
click at [317, 88] on button "Okay" at bounding box center [306, 91] width 43 height 16
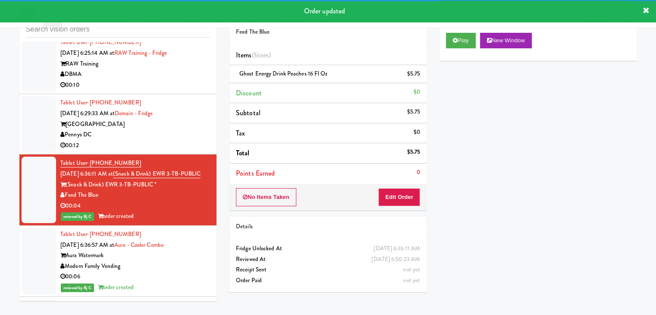
scroll to position [2123, 0]
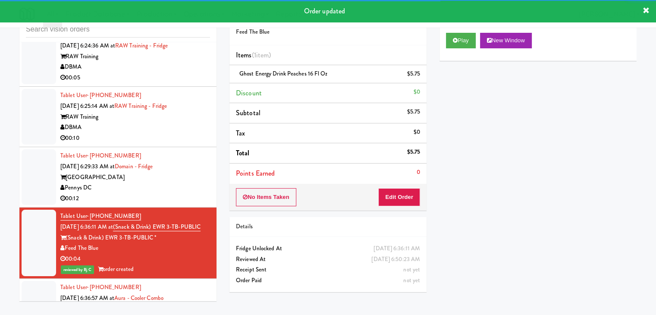
click at [186, 183] on div "Pennys DC" at bounding box center [135, 187] width 150 height 11
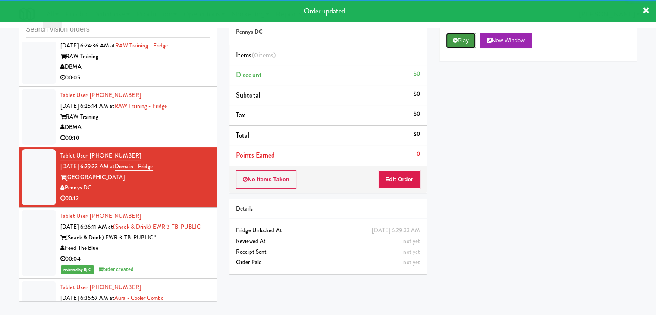
click at [461, 41] on button "Play" at bounding box center [461, 41] width 30 height 16
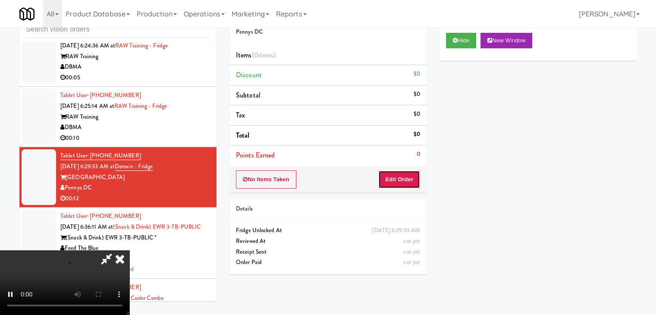
click at [396, 175] on button "Edit Order" at bounding box center [399, 179] width 42 height 18
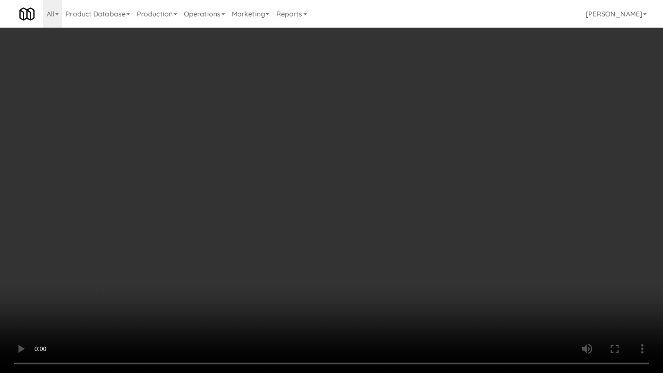
click at [405, 264] on video at bounding box center [331, 186] width 663 height 373
click at [398, 254] on video at bounding box center [331, 186] width 663 height 373
click at [392, 254] on video at bounding box center [331, 186] width 663 height 373
click at [390, 254] on video at bounding box center [331, 186] width 663 height 373
click at [389, 254] on video at bounding box center [331, 186] width 663 height 373
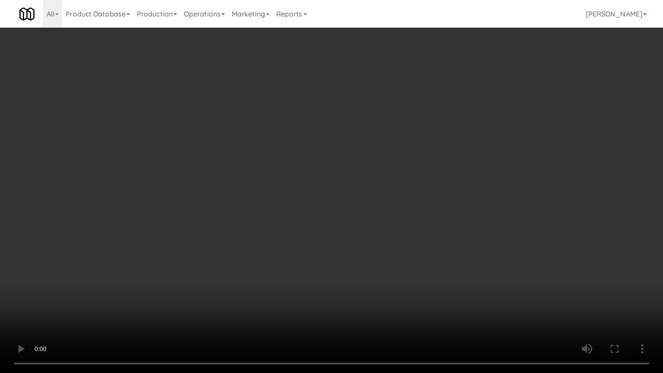
click at [388, 254] on video at bounding box center [331, 186] width 663 height 373
click at [388, 253] on video at bounding box center [331, 186] width 663 height 373
click at [382, 253] on video at bounding box center [331, 186] width 663 height 373
click at [378, 251] on video at bounding box center [331, 186] width 663 height 373
click at [371, 224] on video at bounding box center [331, 186] width 663 height 373
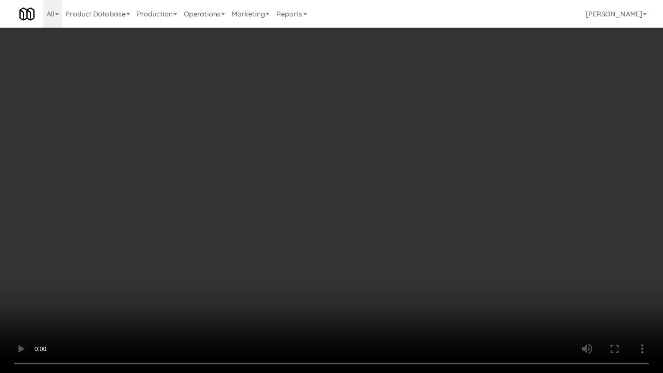
click at [376, 221] on video at bounding box center [331, 186] width 663 height 373
click at [373, 220] on video at bounding box center [331, 186] width 663 height 373
drag, startPoint x: 373, startPoint y: 220, endPoint x: 376, endPoint y: 178, distance: 42.0
click at [373, 219] on video at bounding box center [331, 186] width 663 height 373
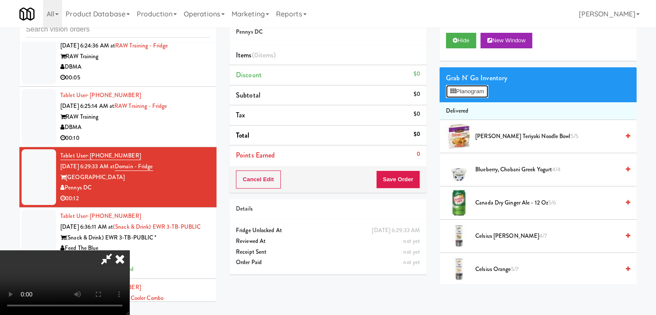
click at [461, 92] on button "Planogram" at bounding box center [467, 91] width 42 height 13
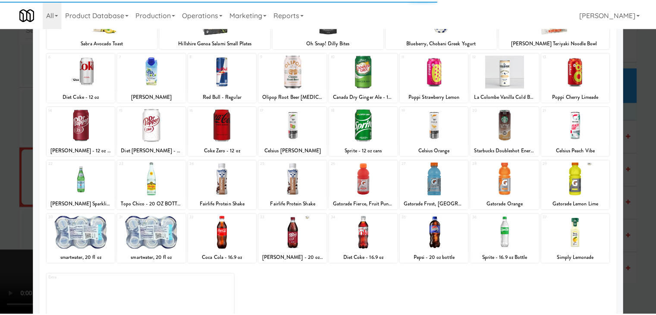
scroll to position [86, 0]
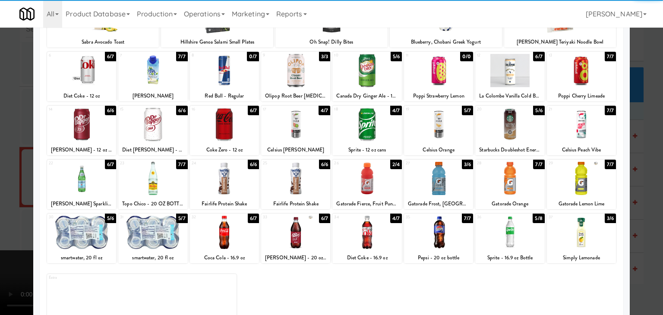
click at [300, 80] on div at bounding box center [295, 70] width 69 height 33
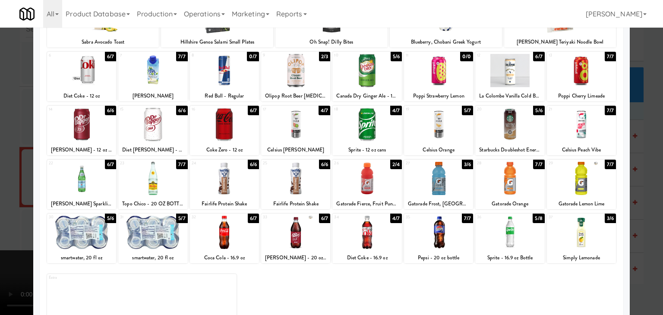
click at [588, 244] on div at bounding box center [581, 232] width 69 height 33
click at [638, 242] on div at bounding box center [331, 157] width 663 height 315
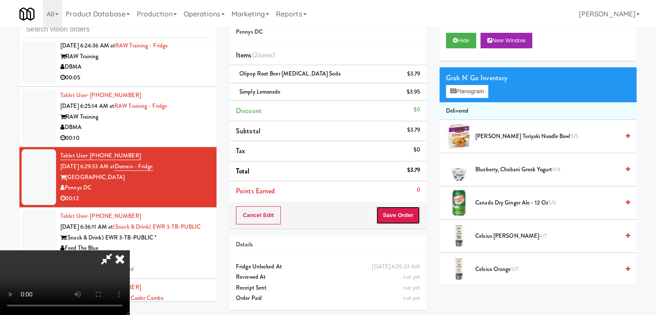
click at [408, 215] on button "Save Order" at bounding box center [398, 215] width 44 height 18
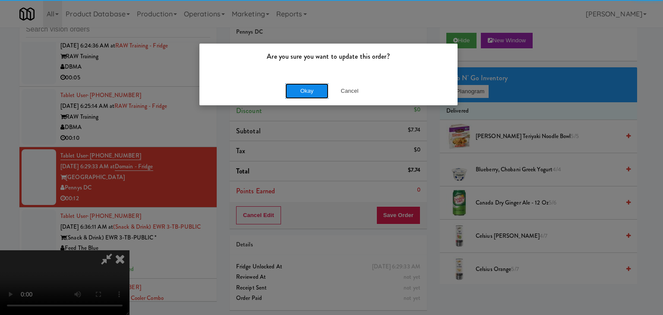
click at [307, 88] on button "Okay" at bounding box center [306, 91] width 43 height 16
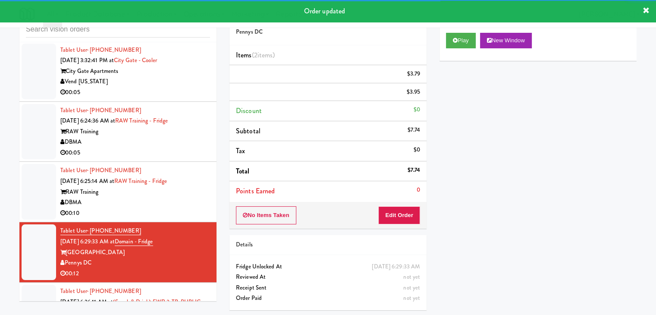
scroll to position [2037, 0]
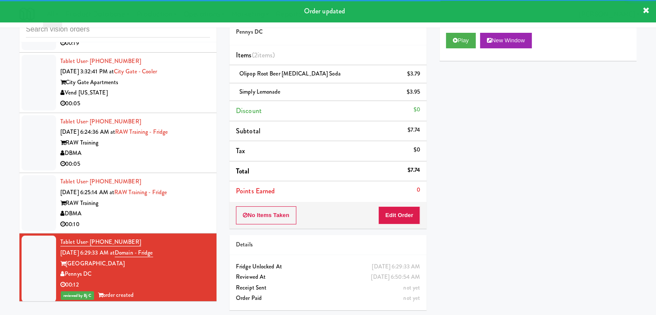
click at [188, 208] on div "DBMA" at bounding box center [135, 213] width 150 height 11
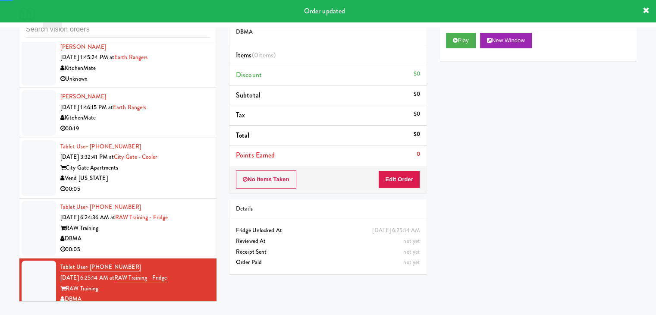
scroll to position [1951, 0]
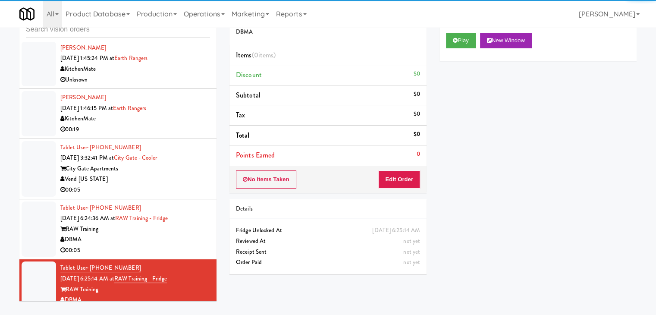
click at [193, 179] on div "Vend [US_STATE]" at bounding box center [135, 179] width 150 height 11
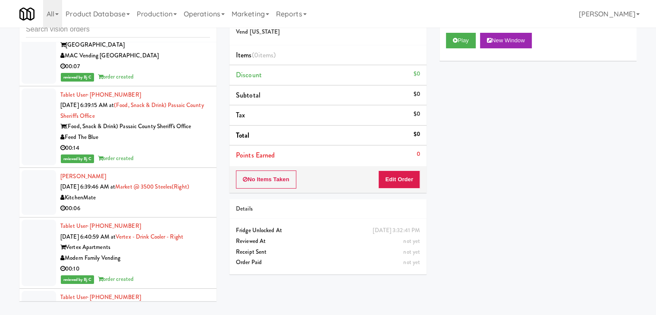
scroll to position [2726, 0]
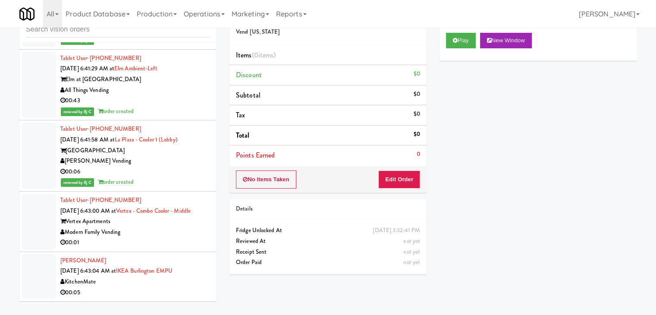
click at [168, 222] on div "Vertex Apartments" at bounding box center [135, 221] width 150 height 11
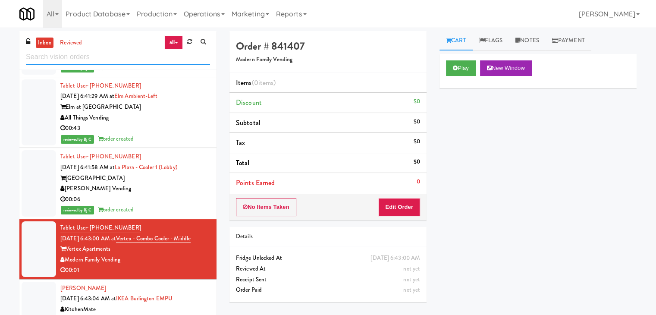
click at [96, 50] on input "text" at bounding box center [118, 57] width 184 height 16
paste input "Anytime Fitness Cooler"
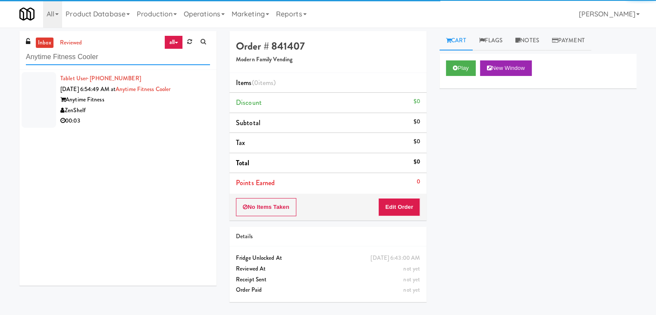
type input "Anytime Fitness Cooler"
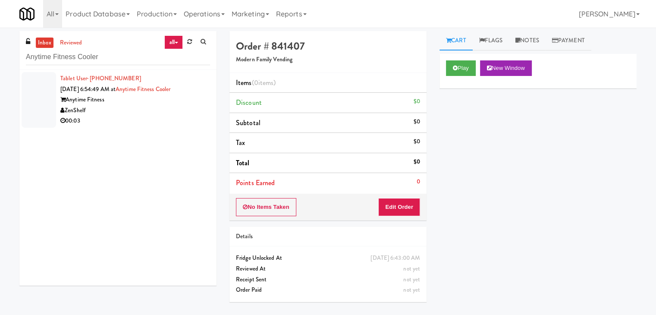
click at [154, 112] on div "ZenShelf" at bounding box center [135, 110] width 150 height 11
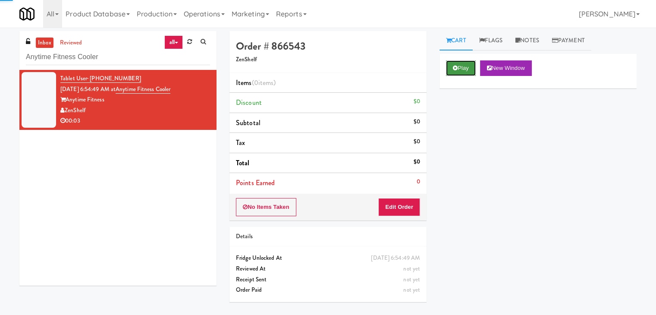
click at [457, 68] on icon at bounding box center [455, 68] width 5 height 6
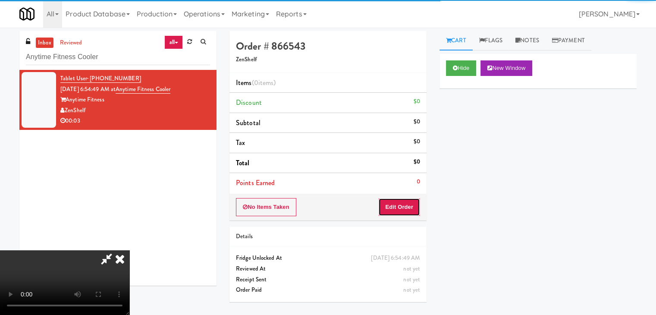
click at [410, 201] on button "Edit Order" at bounding box center [399, 207] width 42 height 18
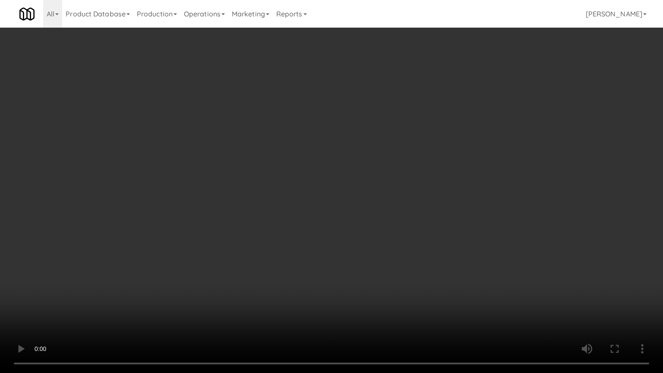
click at [359, 271] on video at bounding box center [331, 186] width 663 height 373
click at [335, 243] on video at bounding box center [331, 186] width 663 height 373
drag, startPoint x: 335, startPoint y: 243, endPoint x: 341, endPoint y: 205, distance: 38.8
click at [335, 243] on video at bounding box center [331, 186] width 663 height 373
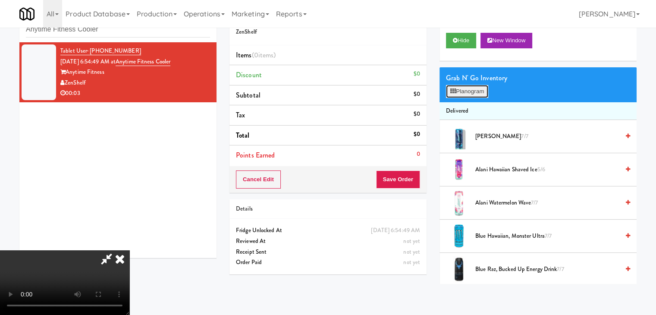
click at [468, 91] on button "Planogram" at bounding box center [467, 91] width 42 height 13
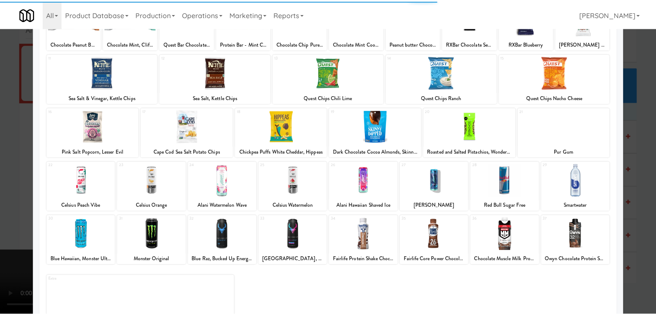
scroll to position [86, 0]
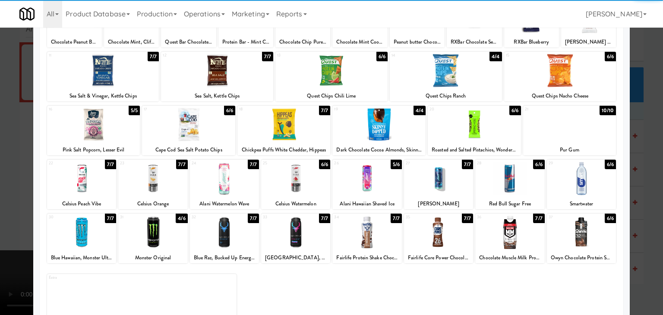
click at [101, 244] on div at bounding box center [81, 232] width 69 height 33
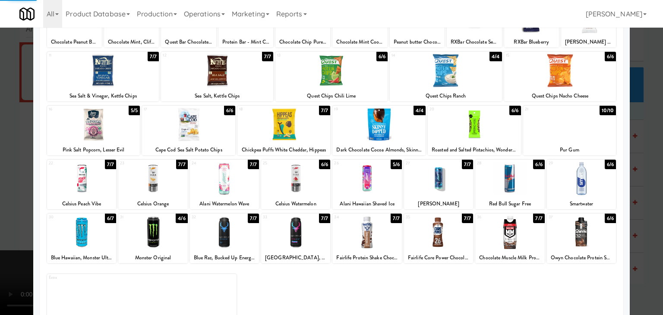
drag, startPoint x: 0, startPoint y: 221, endPoint x: 44, endPoint y: 220, distance: 44.5
click at [13, 220] on div at bounding box center [331, 157] width 663 height 315
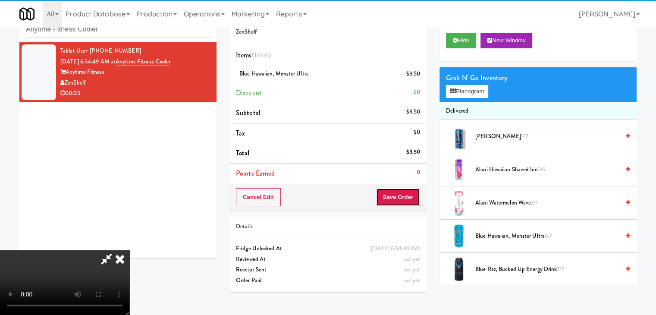
click at [395, 192] on button "Save Order" at bounding box center [398, 197] width 44 height 18
click at [399, 193] on button "Save Order" at bounding box center [398, 197] width 44 height 18
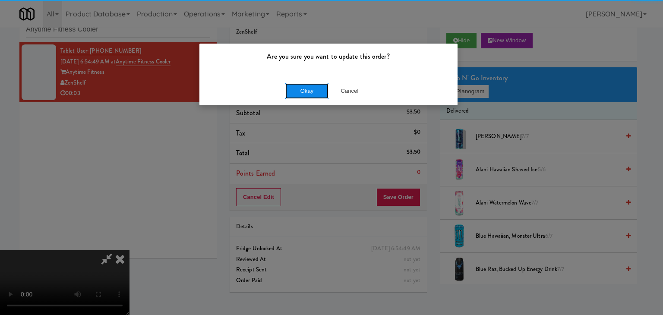
click at [297, 88] on button "Okay" at bounding box center [306, 91] width 43 height 16
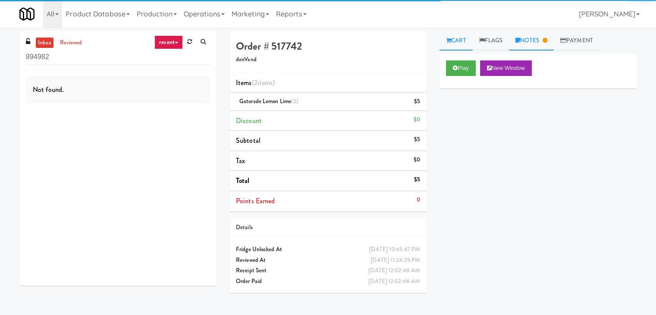
click at [538, 36] on link "Notes" at bounding box center [531, 40] width 45 height 19
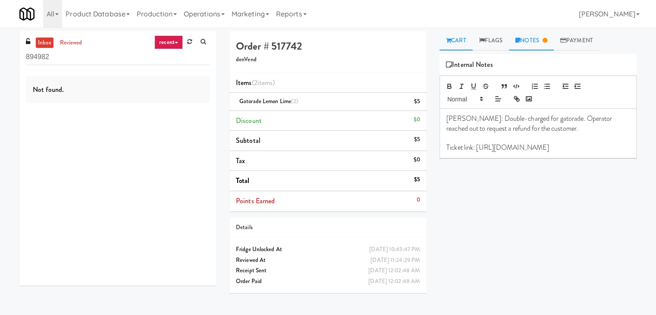
click at [461, 40] on link "Cart" at bounding box center [456, 40] width 33 height 19
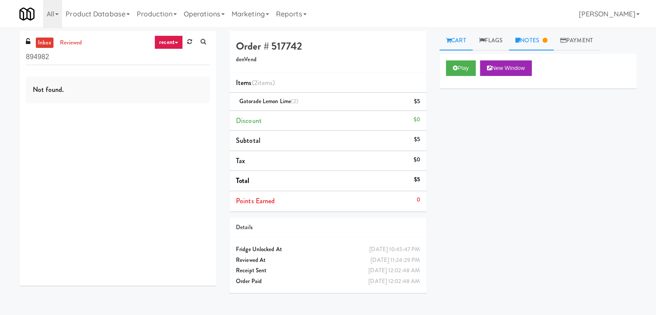
click at [535, 42] on link "Notes" at bounding box center [531, 40] width 45 height 19
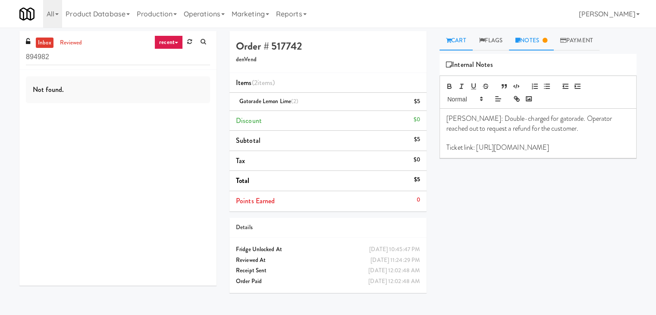
click at [465, 36] on link "Cart" at bounding box center [456, 40] width 33 height 19
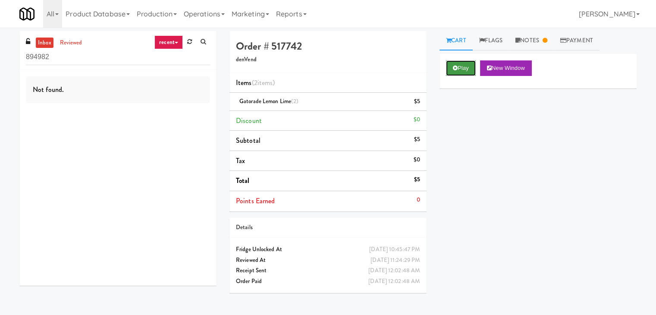
click at [459, 69] on button "Play" at bounding box center [461, 68] width 30 height 16
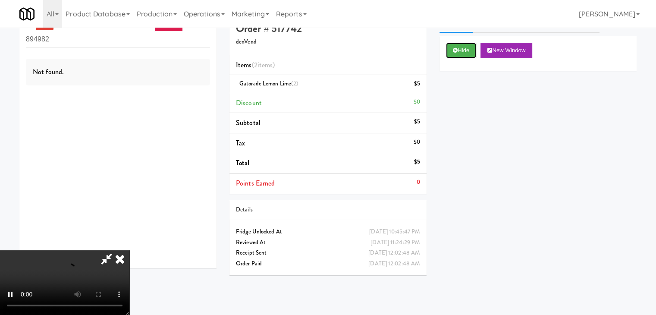
scroll to position [28, 0]
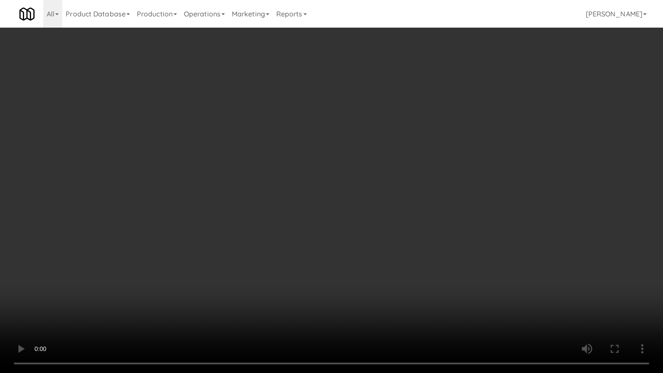
click at [382, 225] on video at bounding box center [331, 186] width 663 height 373
click at [382, 226] on video at bounding box center [331, 186] width 663 height 373
click at [384, 222] on video at bounding box center [331, 186] width 663 height 373
drag, startPoint x: 384, startPoint y: 222, endPoint x: 369, endPoint y: 151, distance: 72.3
click at [384, 222] on video at bounding box center [331, 186] width 663 height 373
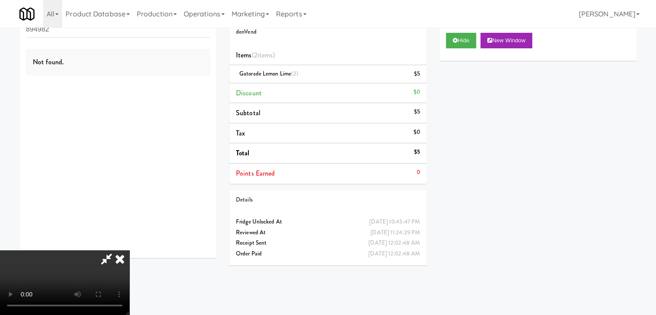
click at [129, 250] on icon at bounding box center [119, 258] width 19 height 17
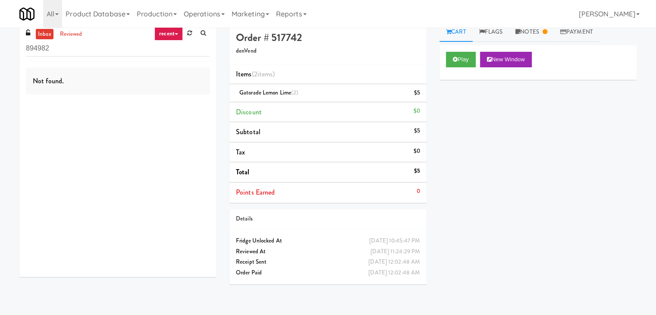
scroll to position [0, 0]
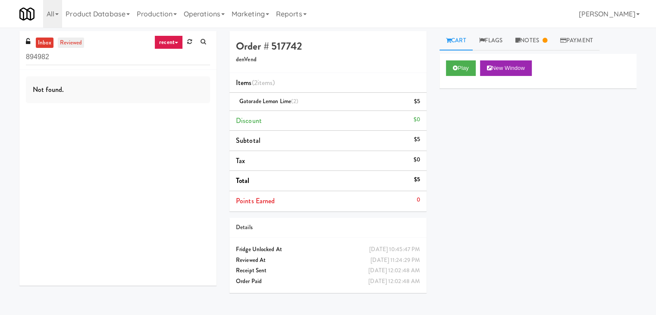
click at [68, 39] on link "reviewed" at bounding box center [71, 43] width 27 height 11
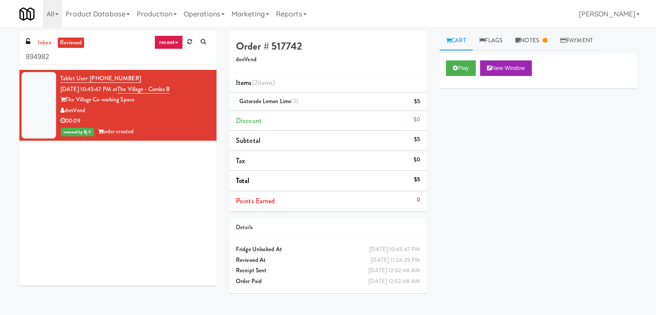
click at [182, 42] on link "recent" at bounding box center [168, 42] width 28 height 14
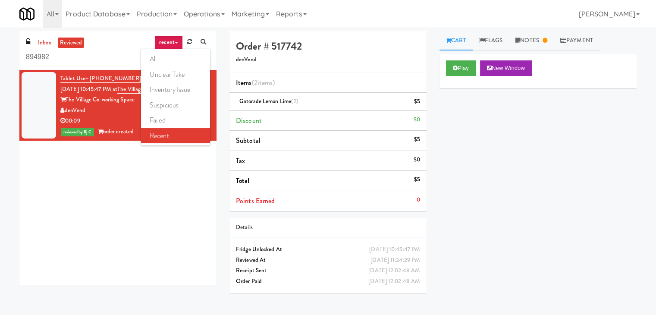
click at [171, 41] on link "recent" at bounding box center [168, 42] width 28 height 14
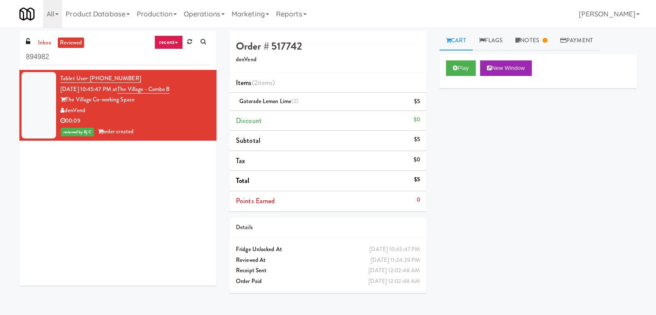
click at [179, 42] on link "recent" at bounding box center [168, 42] width 28 height 14
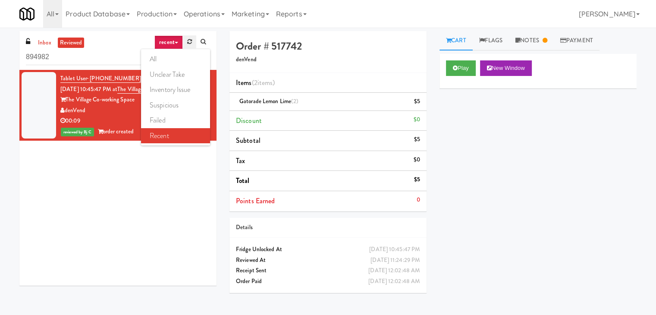
click at [184, 42] on link at bounding box center [189, 41] width 13 height 13
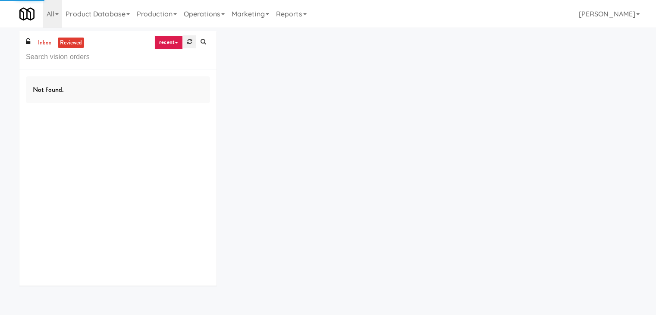
click at [185, 42] on link at bounding box center [189, 41] width 13 height 13
click at [175, 47] on link "recent" at bounding box center [168, 42] width 28 height 14
click at [170, 57] on link "all" at bounding box center [175, 59] width 69 height 16
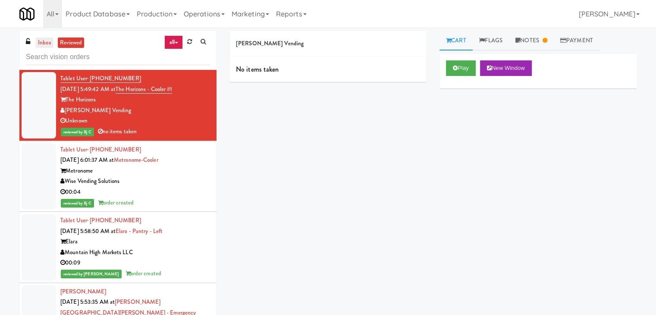
click at [47, 38] on link "inbox" at bounding box center [45, 43] width 18 height 11
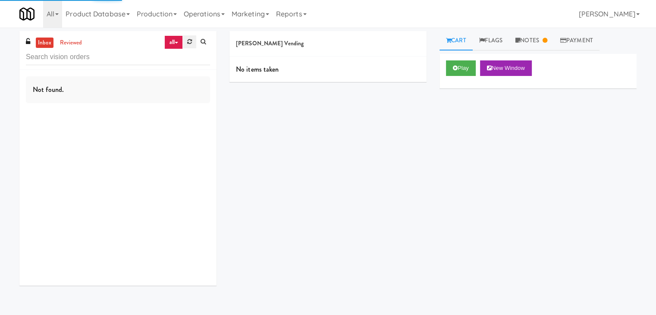
click at [192, 40] on link at bounding box center [189, 41] width 13 height 13
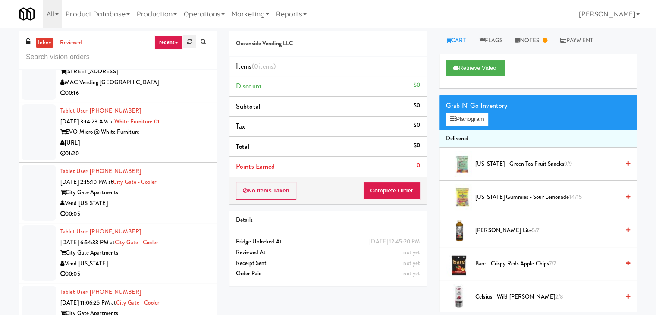
scroll to position [379, 0]
click at [186, 44] on link at bounding box center [189, 41] width 13 height 13
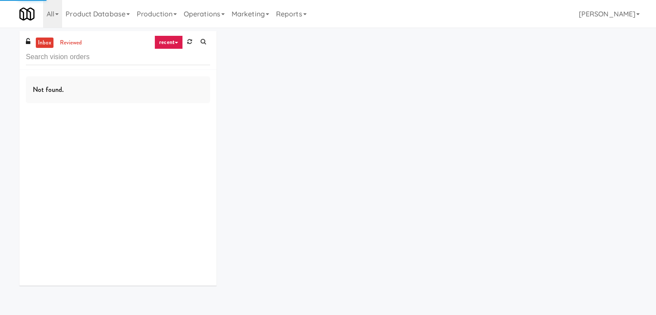
click at [175, 42] on icon at bounding box center [176, 43] width 3 height 2
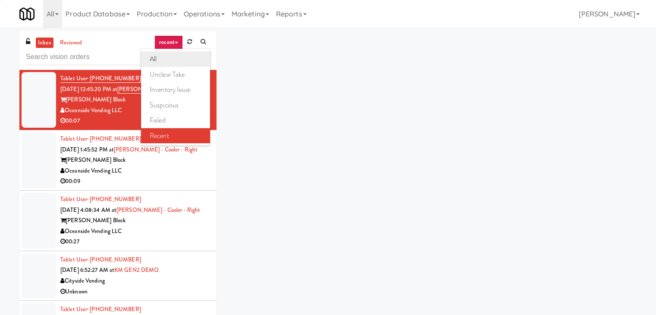
click at [170, 54] on link "all" at bounding box center [175, 59] width 69 height 16
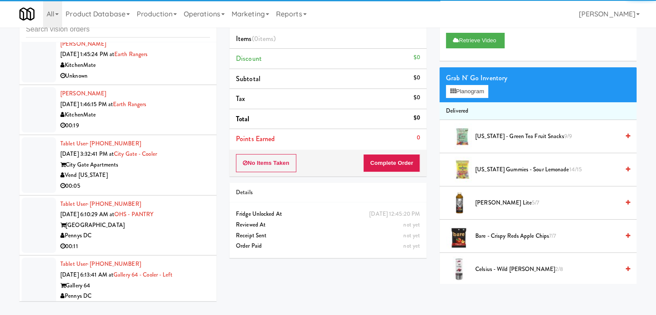
scroll to position [1967, 0]
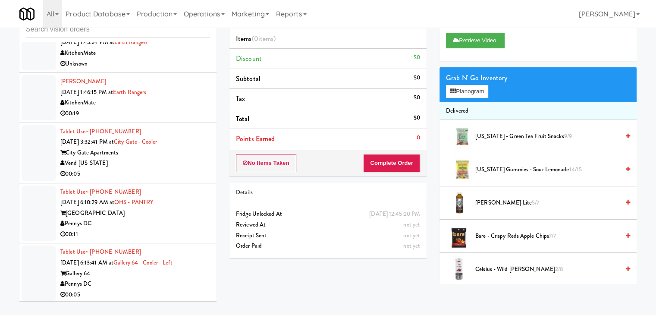
click at [148, 289] on div "00:05" at bounding box center [135, 294] width 150 height 11
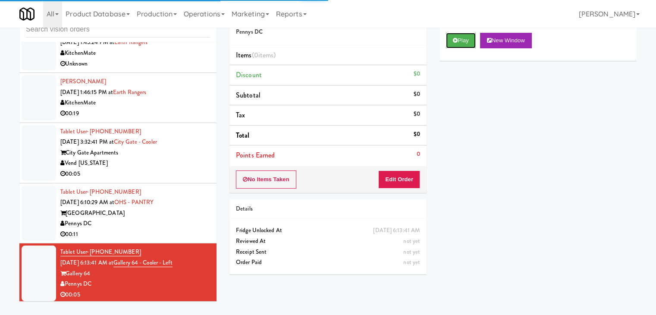
click at [459, 42] on button "Play" at bounding box center [461, 41] width 30 height 16
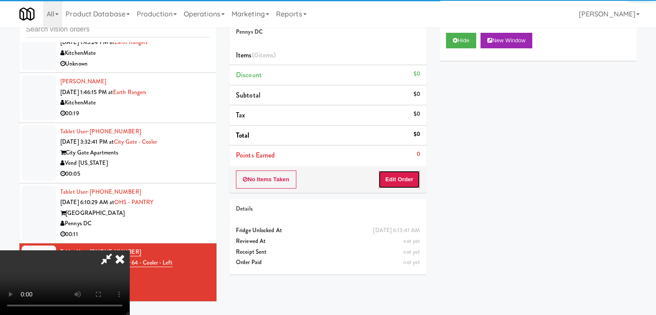
click at [403, 172] on button "Edit Order" at bounding box center [399, 179] width 42 height 18
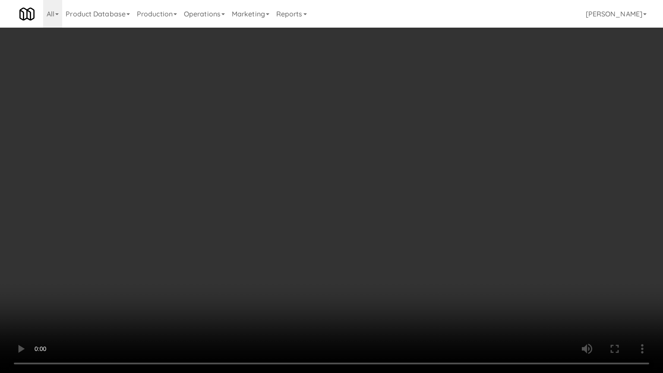
click at [398, 245] on video at bounding box center [331, 186] width 663 height 373
click at [399, 245] on video at bounding box center [331, 186] width 663 height 373
click at [400, 243] on video at bounding box center [331, 186] width 663 height 373
click at [396, 243] on video at bounding box center [331, 186] width 663 height 373
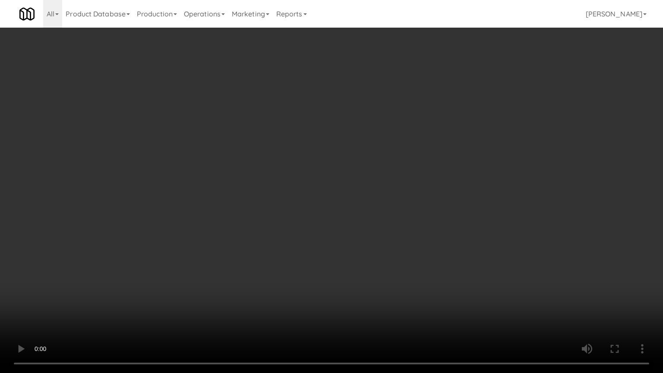
click at [396, 243] on video at bounding box center [331, 186] width 663 height 373
click at [400, 239] on video at bounding box center [331, 186] width 663 height 373
drag, startPoint x: 400, startPoint y: 239, endPoint x: 430, endPoint y: 161, distance: 82.8
click at [400, 236] on video at bounding box center [331, 186] width 663 height 373
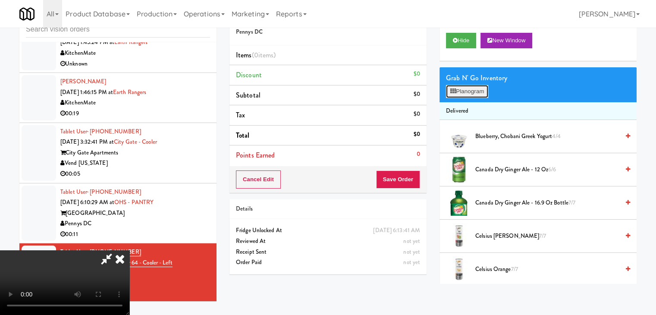
click at [476, 92] on button "Planogram" at bounding box center [467, 91] width 42 height 13
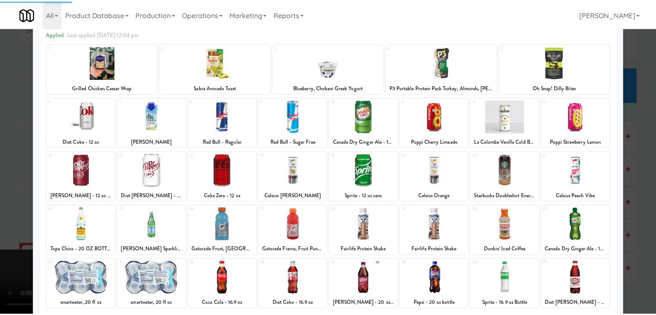
scroll to position [86, 0]
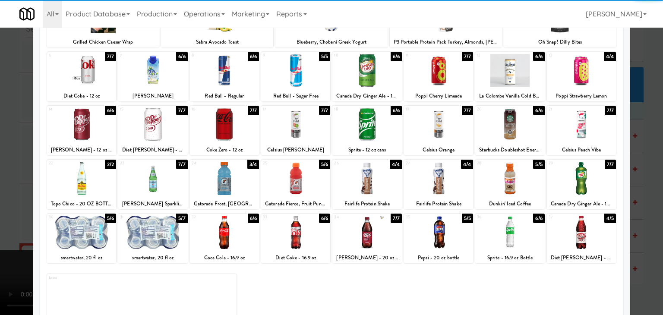
click at [295, 176] on div at bounding box center [295, 178] width 69 height 33
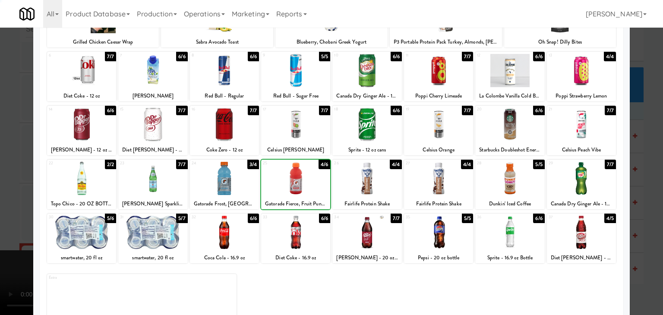
drag, startPoint x: 0, startPoint y: 175, endPoint x: 71, endPoint y: 170, distance: 70.9
click at [12, 171] on div at bounding box center [331, 157] width 663 height 315
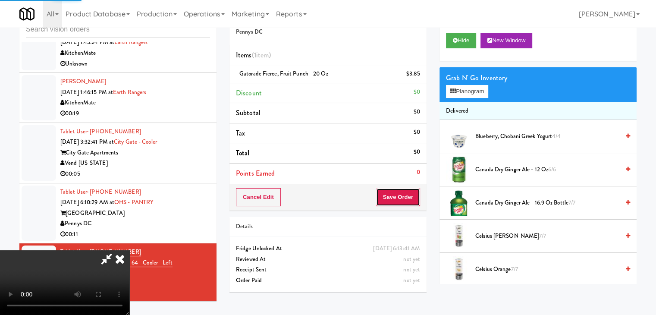
click at [407, 196] on button "Save Order" at bounding box center [398, 197] width 44 height 18
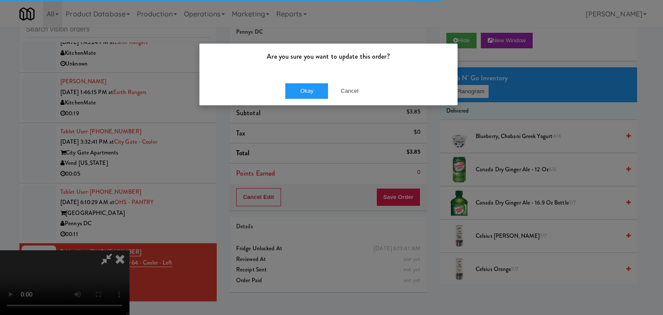
click at [302, 71] on div "Are you sure you want to update this order?" at bounding box center [328, 60] width 258 height 33
click at [301, 83] on div "Okay Cancel" at bounding box center [328, 90] width 258 height 29
drag, startPoint x: 301, startPoint y: 85, endPoint x: 300, endPoint y: 94, distance: 9.1
click at [301, 85] on button "Okay" at bounding box center [306, 91] width 43 height 16
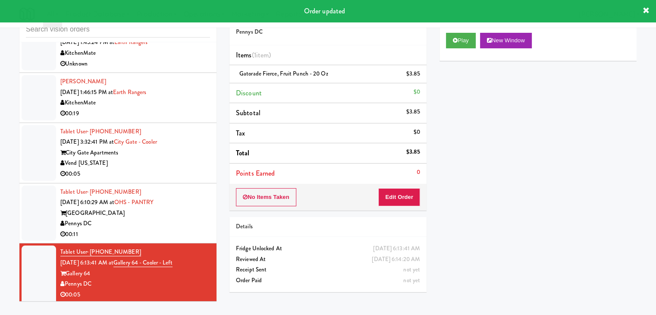
click at [186, 218] on div "Pennys DC" at bounding box center [135, 223] width 150 height 11
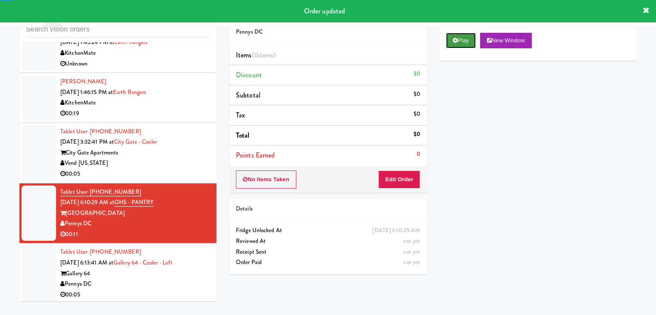
click at [458, 44] on button "Play" at bounding box center [461, 41] width 30 height 16
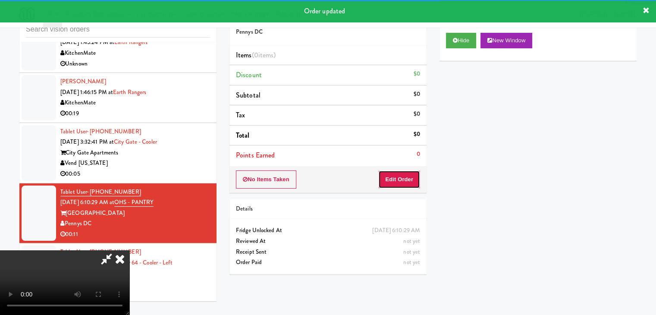
click at [397, 181] on button "Edit Order" at bounding box center [399, 179] width 42 height 18
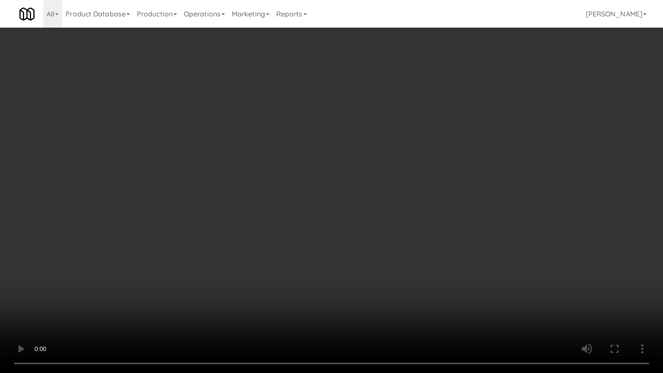
click at [413, 268] on video at bounding box center [331, 186] width 663 height 373
click at [416, 269] on video at bounding box center [331, 186] width 663 height 373
click at [416, 266] on video at bounding box center [331, 186] width 663 height 373
click at [417, 265] on video at bounding box center [331, 186] width 663 height 373
click at [435, 227] on video at bounding box center [331, 186] width 663 height 373
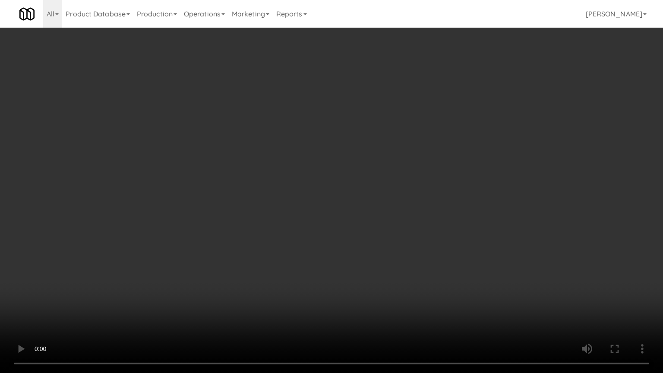
drag, startPoint x: 435, startPoint y: 227, endPoint x: 434, endPoint y: 184, distance: 43.1
click at [435, 226] on video at bounding box center [331, 186] width 663 height 373
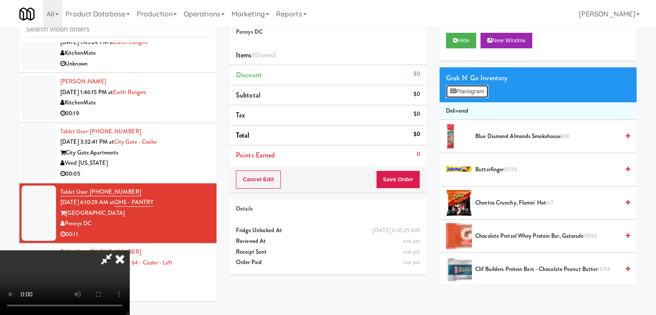
click at [479, 94] on button "Planogram" at bounding box center [467, 91] width 42 height 13
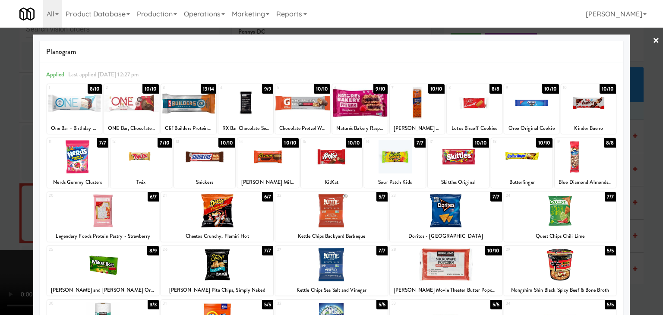
click at [359, 106] on div at bounding box center [359, 102] width 55 height 33
drag, startPoint x: 3, startPoint y: 144, endPoint x: 233, endPoint y: 154, distance: 229.3
click at [9, 144] on div at bounding box center [331, 157] width 663 height 315
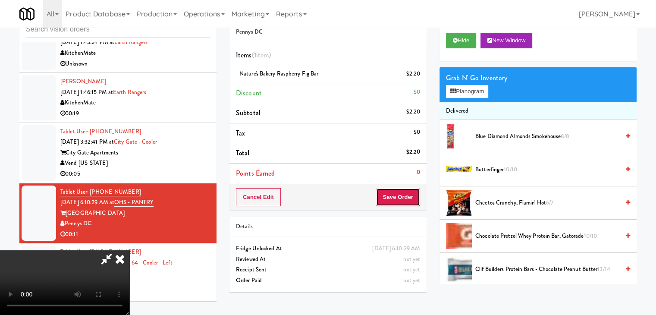
drag, startPoint x: 414, startPoint y: 192, endPoint x: 412, endPoint y: 197, distance: 5.6
click at [412, 195] on button "Save Order" at bounding box center [398, 197] width 44 height 18
click at [411, 197] on button "Save Order" at bounding box center [398, 197] width 44 height 18
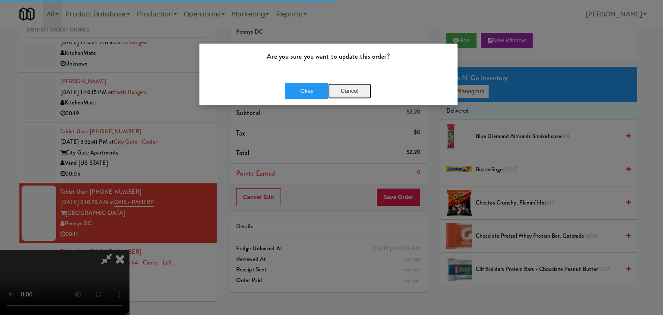
click at [329, 86] on button "Cancel" at bounding box center [349, 91] width 43 height 16
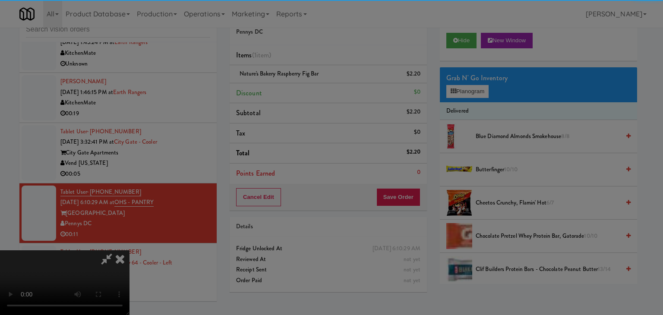
click at [322, 87] on body "Are you sure you want to update this order? Okay Cancel Okay Are you sure you w…" at bounding box center [331, 157] width 663 height 315
click at [321, 88] on div at bounding box center [331, 157] width 663 height 315
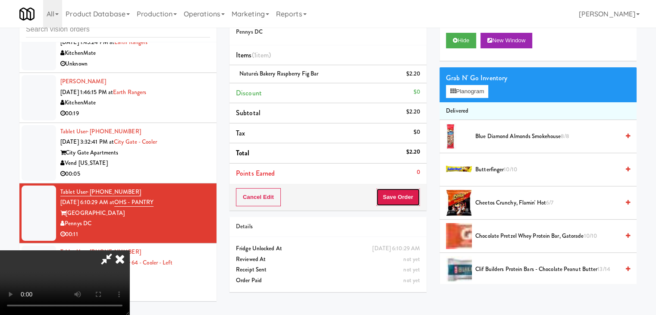
click at [409, 195] on button "Save Order" at bounding box center [398, 197] width 44 height 18
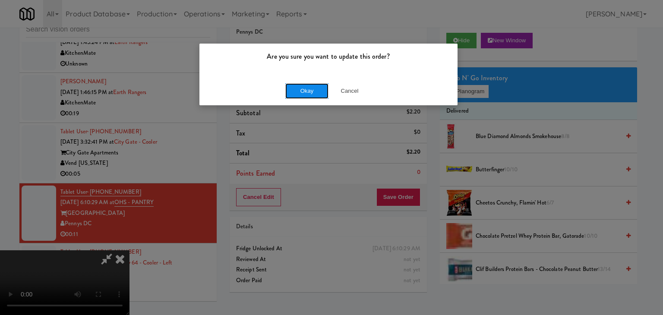
click at [314, 87] on button "Okay" at bounding box center [306, 91] width 43 height 16
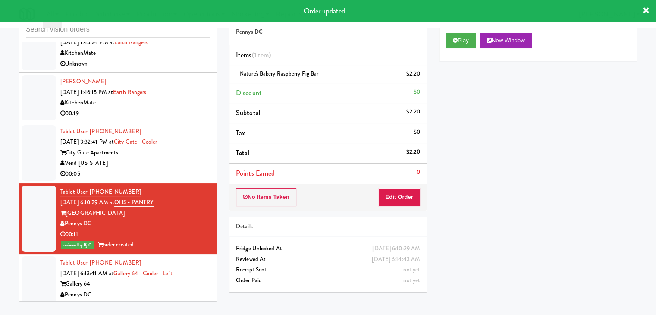
click at [179, 170] on div "00:05" at bounding box center [135, 174] width 150 height 11
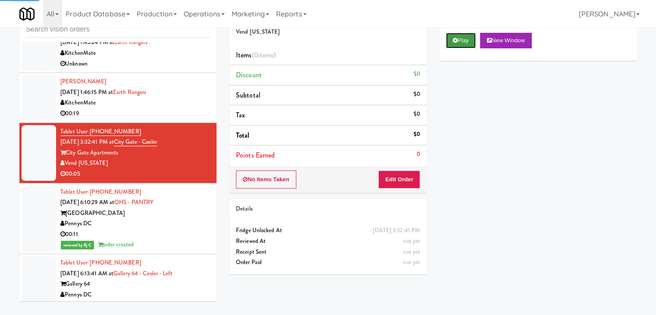
click at [467, 42] on button "Play" at bounding box center [461, 41] width 30 height 16
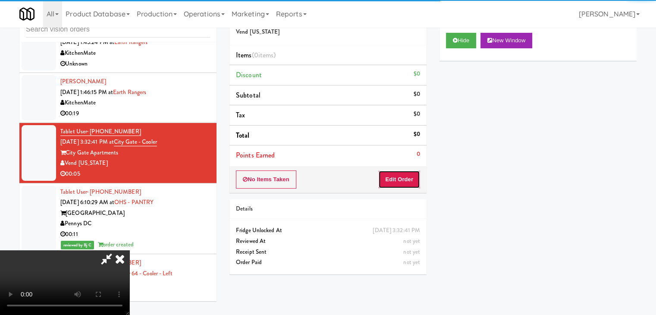
click at [403, 179] on button "Edit Order" at bounding box center [399, 179] width 42 height 18
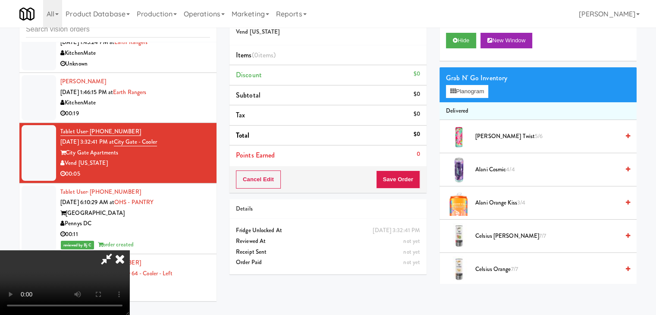
scroll to position [121, 0]
drag, startPoint x: 298, startPoint y: 143, endPoint x: 322, endPoint y: 101, distance: 48.7
click at [129, 250] on video at bounding box center [64, 282] width 129 height 65
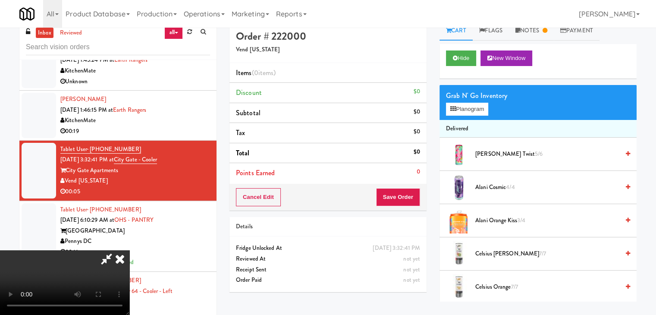
scroll to position [0, 0]
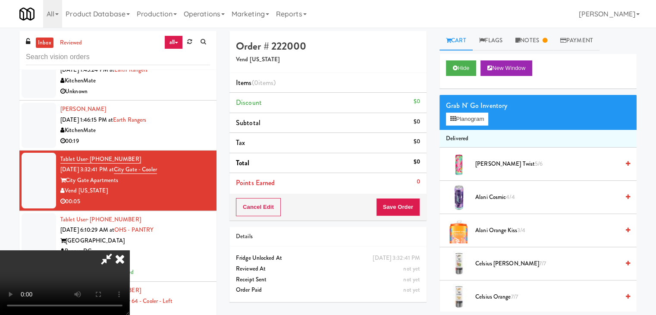
click at [129, 250] on icon at bounding box center [119, 258] width 19 height 17
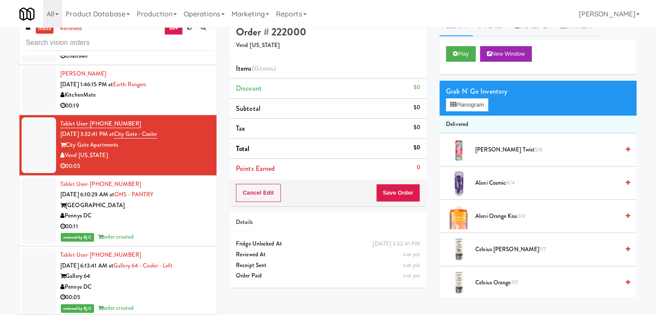
scroll to position [28, 0]
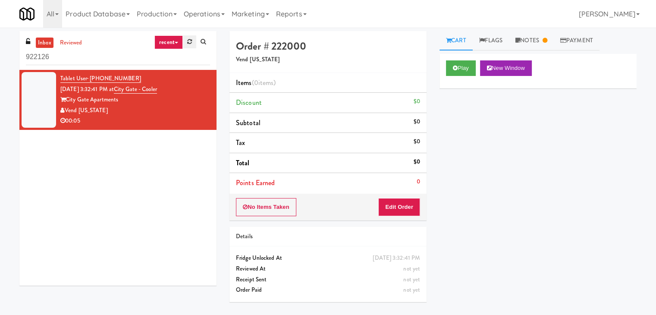
click at [190, 39] on icon at bounding box center [189, 42] width 5 height 6
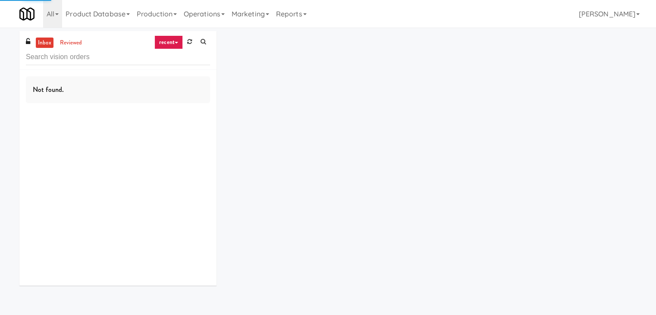
click at [177, 41] on link "recent" at bounding box center [168, 42] width 28 height 14
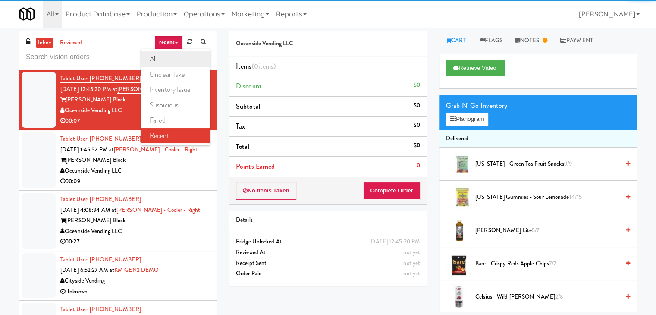
click at [172, 56] on link "all" at bounding box center [175, 59] width 69 height 16
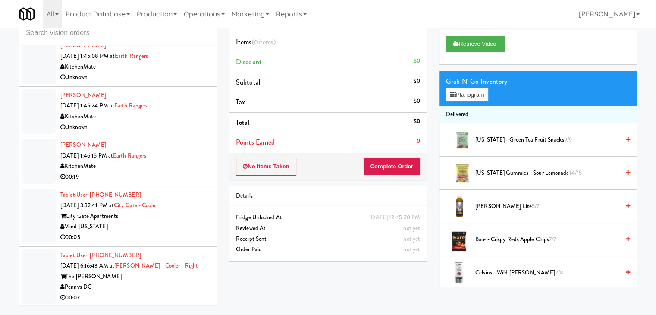
scroll to position [28, 0]
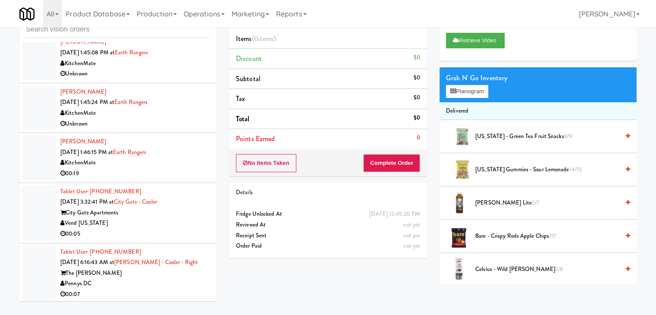
click at [158, 278] on div "Pennys DC" at bounding box center [135, 283] width 150 height 11
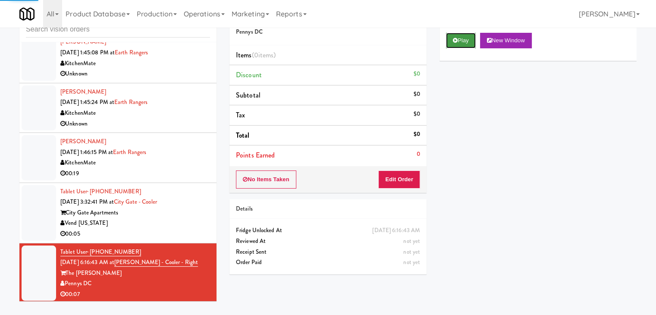
click at [470, 44] on button "Play" at bounding box center [461, 41] width 30 height 16
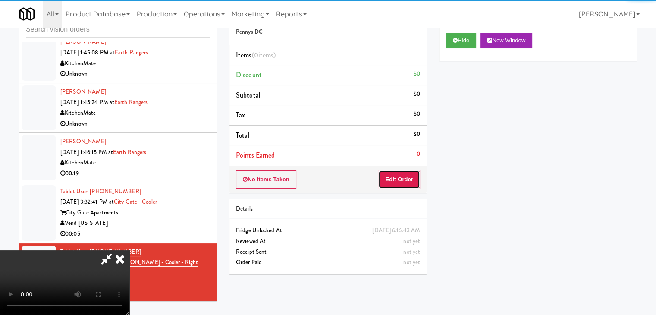
click at [409, 172] on button "Edit Order" at bounding box center [399, 179] width 42 height 18
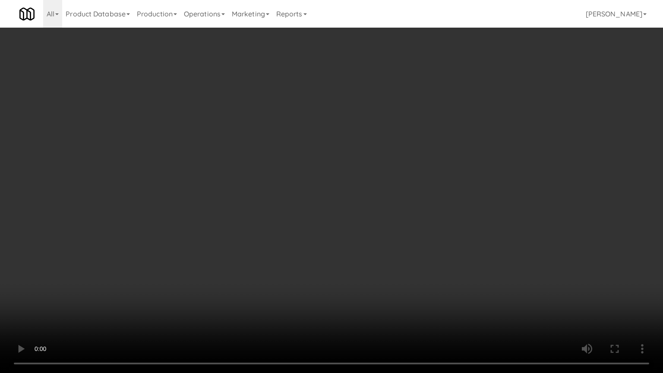
click at [396, 267] on video at bounding box center [331, 186] width 663 height 373
drag, startPoint x: 396, startPoint y: 267, endPoint x: 383, endPoint y: 276, distance: 16.8
click at [395, 267] on video at bounding box center [331, 186] width 663 height 373
click at [381, 271] on video at bounding box center [331, 186] width 663 height 373
click at [383, 270] on video at bounding box center [331, 186] width 663 height 373
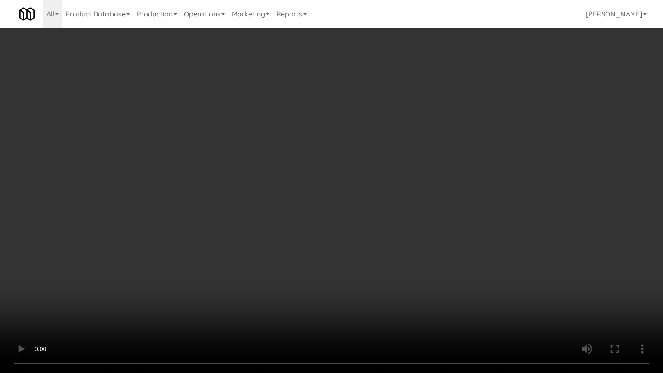
click at [409, 247] on video at bounding box center [331, 186] width 663 height 373
click at [406, 242] on video at bounding box center [331, 186] width 663 height 373
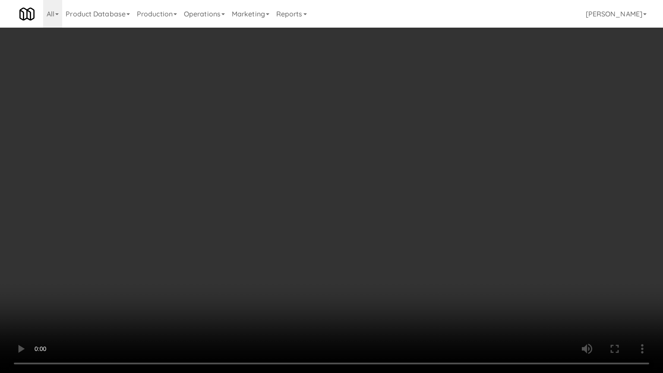
click at [406, 242] on video at bounding box center [331, 186] width 663 height 373
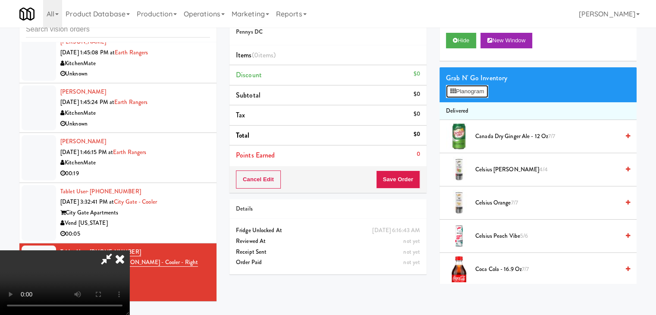
click at [483, 88] on button "Planogram" at bounding box center [467, 91] width 42 height 13
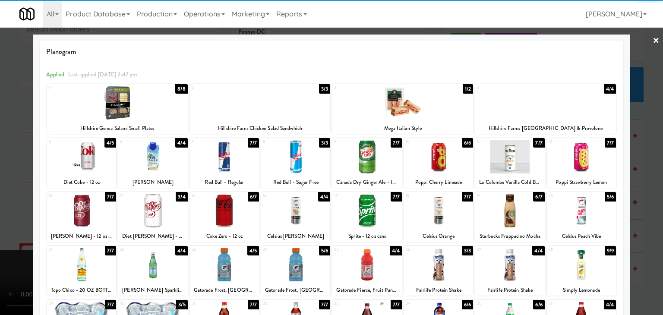
click at [509, 162] on div at bounding box center [509, 156] width 69 height 33
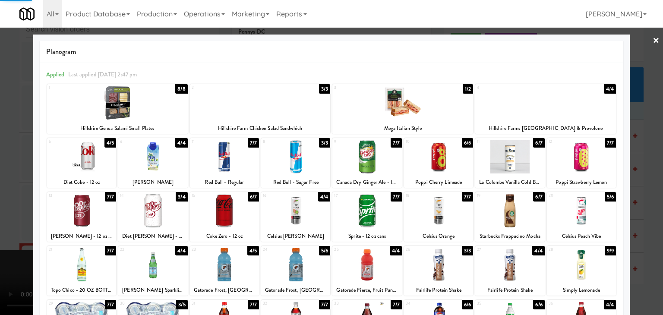
drag, startPoint x: 371, startPoint y: 264, endPoint x: 289, endPoint y: 264, distance: 82.4
click at [371, 264] on div at bounding box center [366, 264] width 69 height 33
drag, startPoint x: 0, startPoint y: 218, endPoint x: 281, endPoint y: 220, distance: 281.3
click at [5, 217] on div at bounding box center [331, 157] width 663 height 315
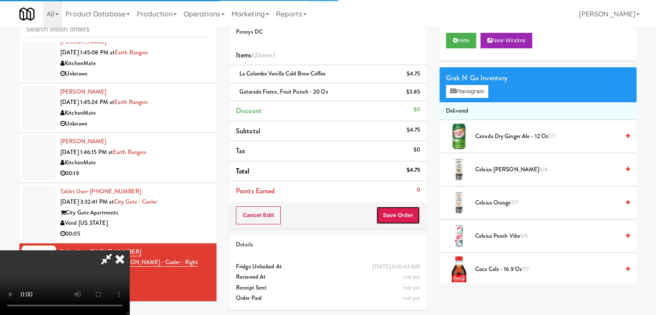
click at [402, 220] on button "Save Order" at bounding box center [398, 215] width 44 height 18
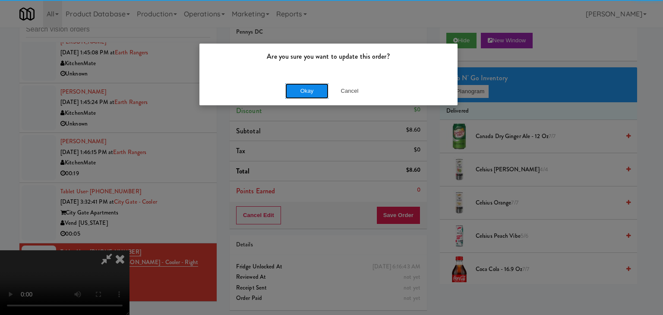
click at [305, 84] on button "Okay" at bounding box center [306, 91] width 43 height 16
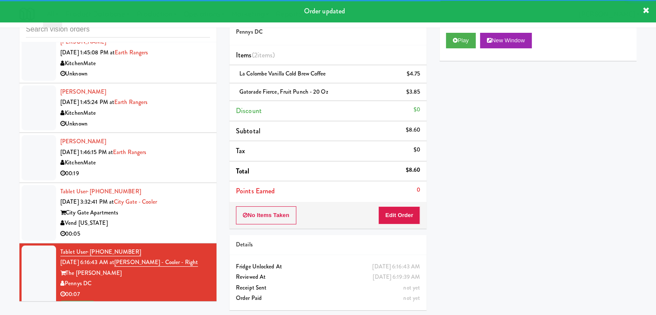
drag, startPoint x: 180, startPoint y: 232, endPoint x: 193, endPoint y: 221, distance: 17.2
click at [180, 231] on div "00:05" at bounding box center [135, 234] width 150 height 11
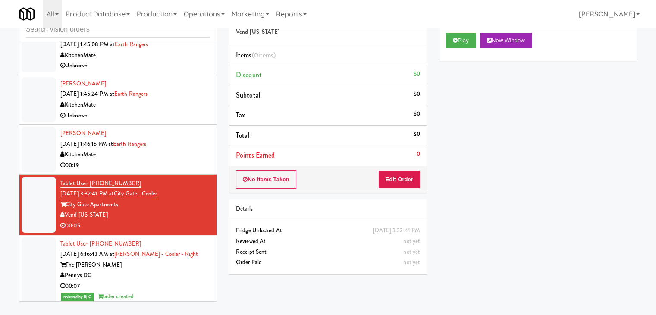
scroll to position [1917, 0]
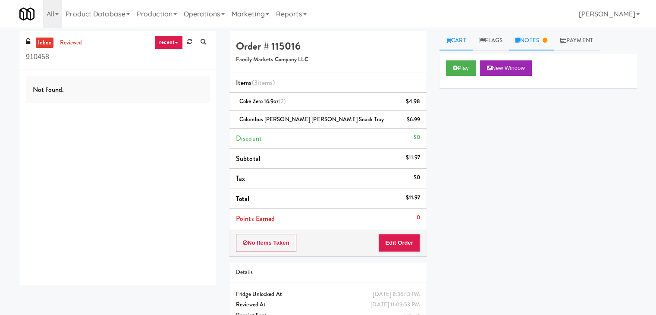
click at [532, 37] on link "Notes" at bounding box center [531, 40] width 45 height 19
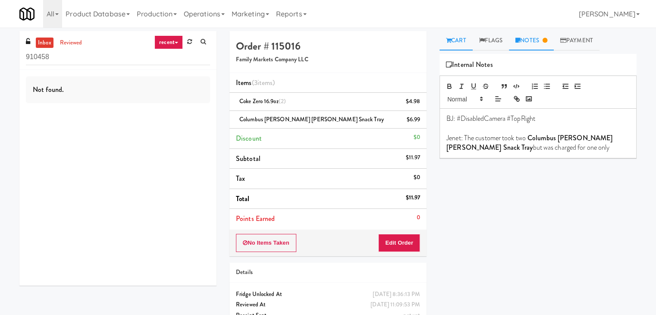
click at [449, 38] on icon at bounding box center [448, 41] width 5 height 6
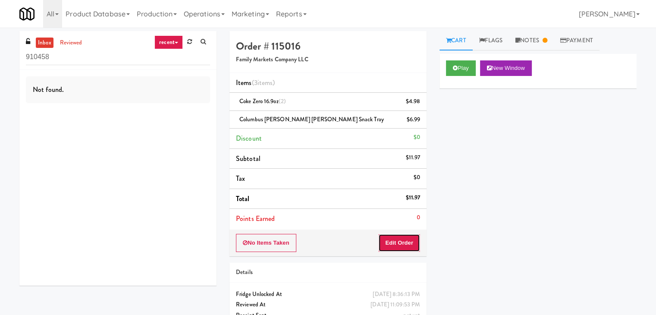
click at [396, 237] on button "Edit Order" at bounding box center [399, 243] width 42 height 18
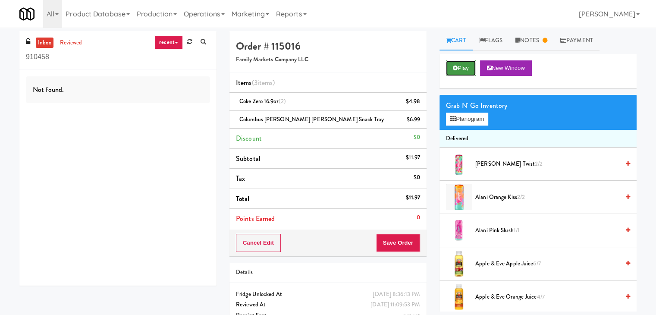
click at [464, 69] on button "Play" at bounding box center [461, 68] width 30 height 16
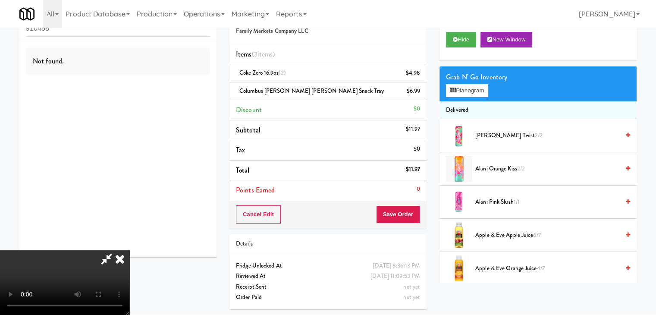
scroll to position [28, 0]
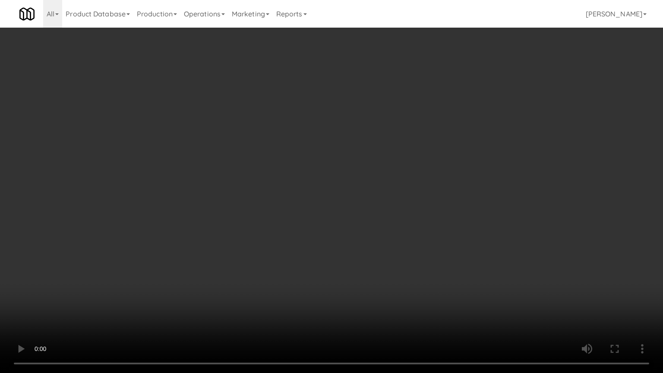
click at [362, 256] on video at bounding box center [331, 186] width 663 height 373
click at [363, 257] on video at bounding box center [331, 186] width 663 height 373
click at [364, 256] on video at bounding box center [331, 186] width 663 height 373
click at [366, 255] on video at bounding box center [331, 186] width 663 height 373
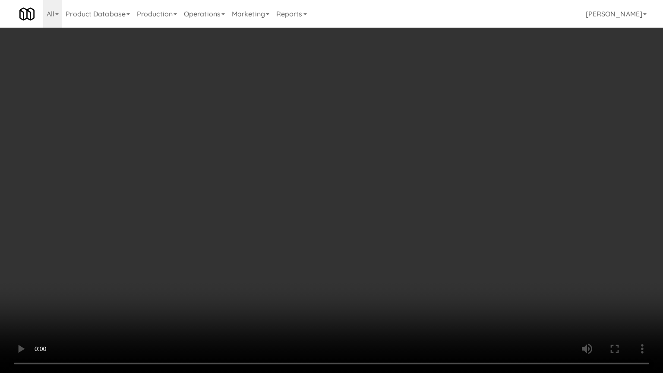
click at [366, 255] on video at bounding box center [331, 186] width 663 height 373
click at [371, 247] on video at bounding box center [331, 186] width 663 height 373
drag, startPoint x: 371, startPoint y: 247, endPoint x: 404, endPoint y: 126, distance: 124.7
click at [372, 245] on video at bounding box center [331, 186] width 663 height 373
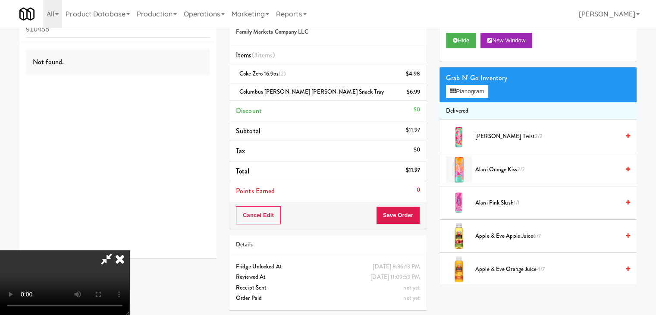
click at [129, 250] on icon at bounding box center [119, 258] width 19 height 17
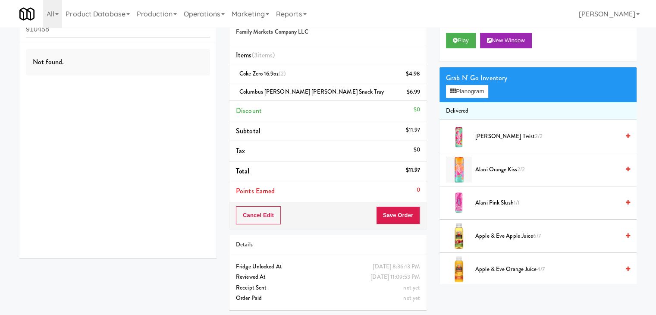
scroll to position [0, 0]
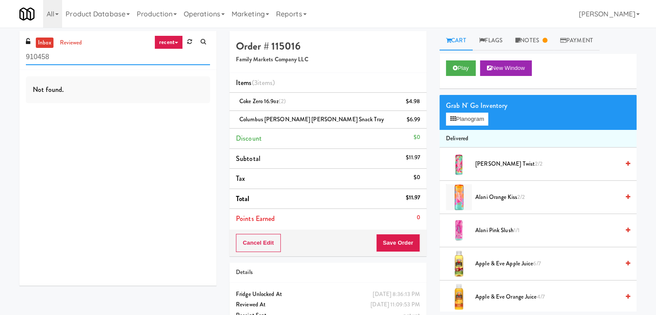
click at [0, 59] on div "inbox reviewed recent all unclear take inventory issue suspicious failed recent…" at bounding box center [328, 187] width 656 height 313
paste input "Cooler"
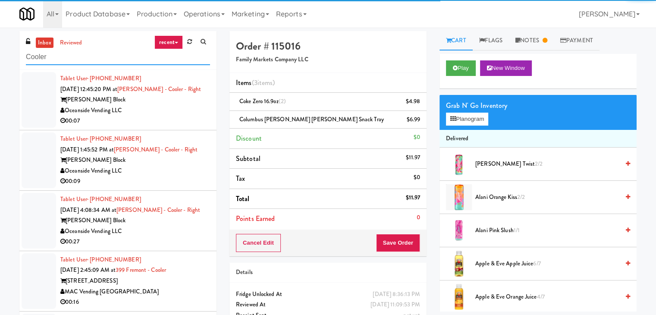
type input "Cooler"
drag, startPoint x: 162, startPoint y: 121, endPoint x: 178, endPoint y: 121, distance: 16.0
click at [162, 121] on div "00:07" at bounding box center [135, 121] width 150 height 11
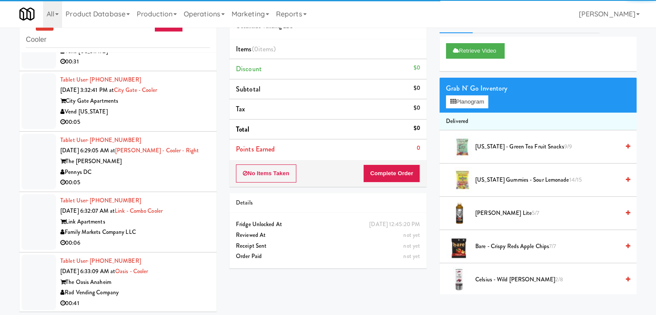
scroll to position [28, 0]
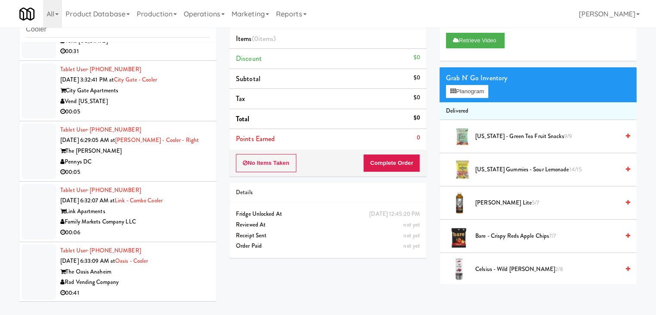
click at [174, 276] on div "The Oasis Anaheim" at bounding box center [135, 272] width 150 height 11
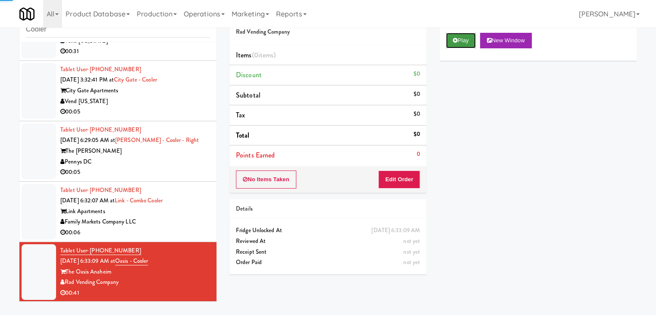
click at [456, 44] on button "Play" at bounding box center [461, 41] width 30 height 16
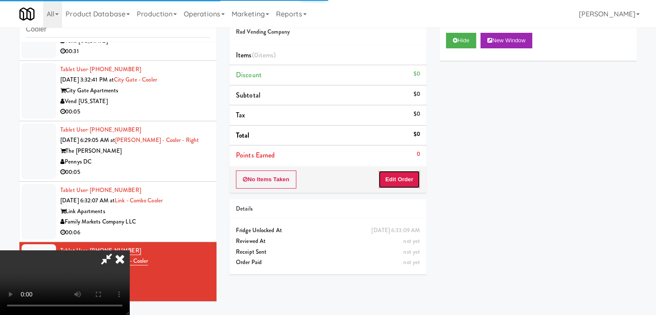
click at [402, 179] on button "Edit Order" at bounding box center [399, 179] width 42 height 18
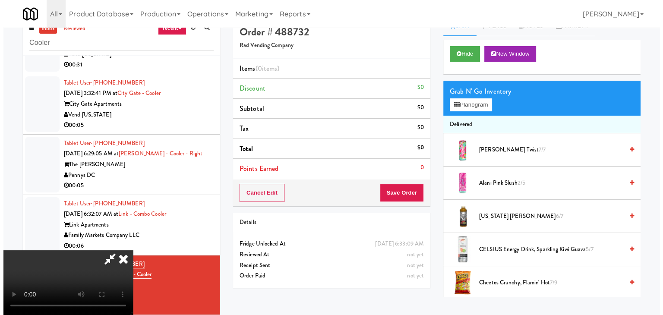
scroll to position [28, 0]
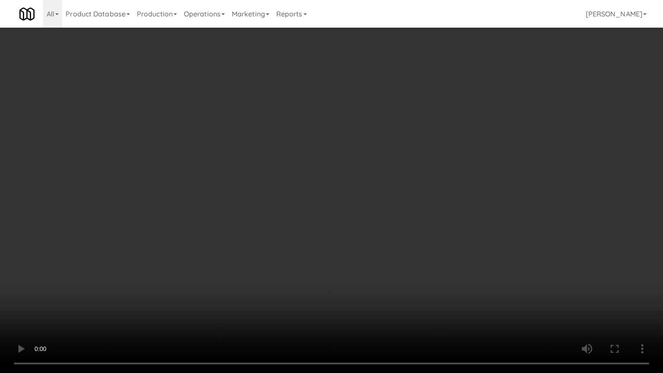
click at [418, 252] on video at bounding box center [331, 186] width 663 height 373
click at [422, 251] on video at bounding box center [331, 186] width 663 height 373
click at [421, 251] on video at bounding box center [331, 186] width 663 height 373
click at [425, 252] on video at bounding box center [331, 186] width 663 height 373
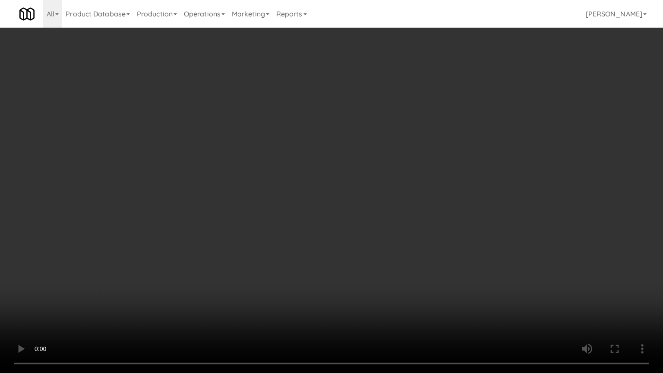
click at [425, 252] on video at bounding box center [331, 186] width 663 height 373
click at [423, 250] on video at bounding box center [331, 186] width 663 height 373
click at [412, 243] on video at bounding box center [331, 186] width 663 height 373
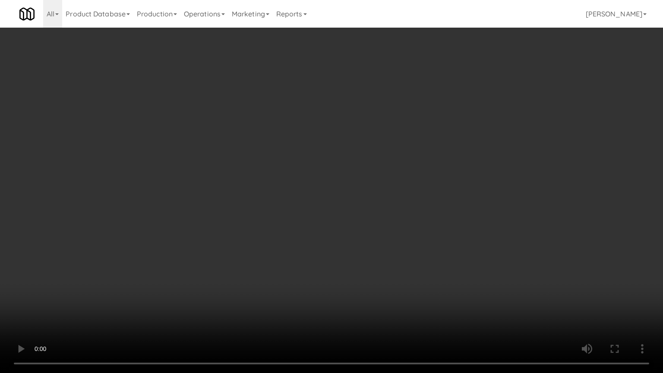
click at [412, 243] on video at bounding box center [331, 186] width 663 height 373
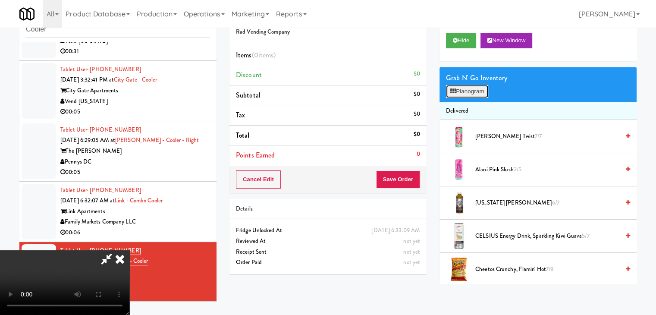
click at [472, 92] on button "Planogram" at bounding box center [467, 91] width 42 height 13
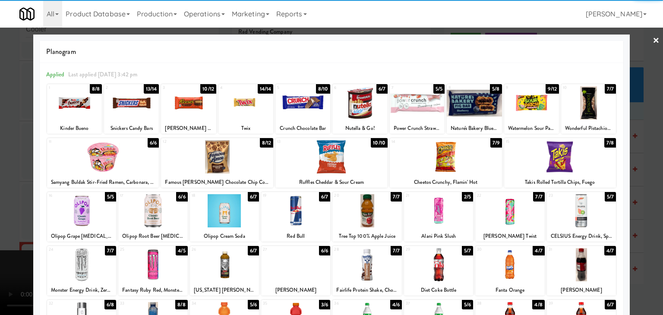
click at [160, 204] on div at bounding box center [152, 210] width 69 height 33
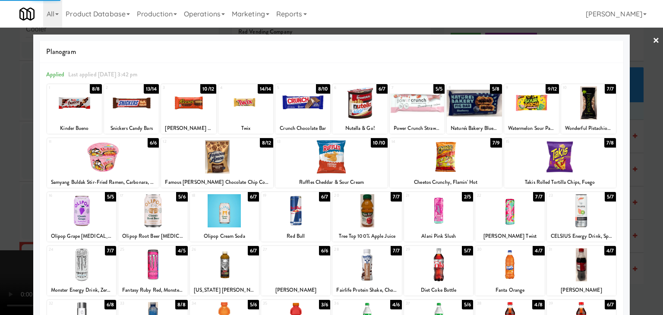
click at [225, 258] on div at bounding box center [224, 264] width 69 height 33
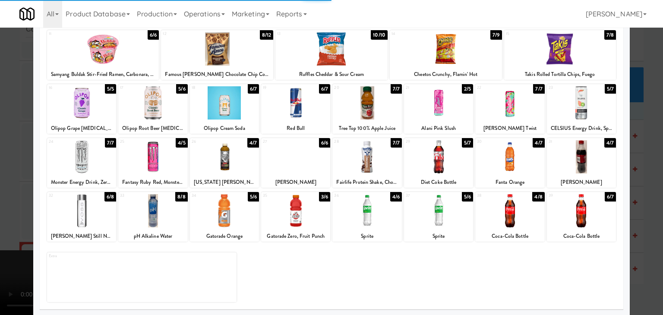
scroll to position [109, 0]
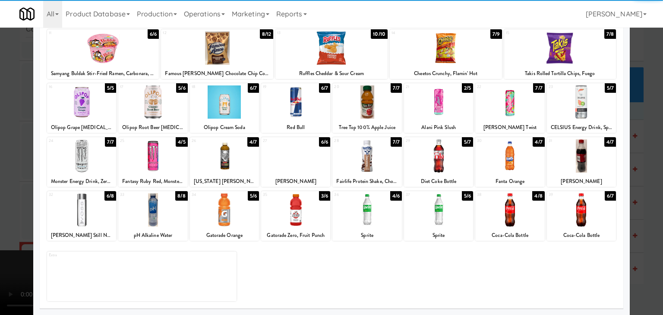
click at [487, 222] on div at bounding box center [509, 209] width 69 height 33
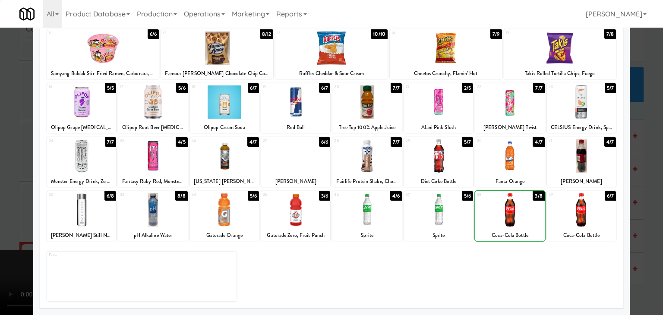
drag, startPoint x: 0, startPoint y: 211, endPoint x: 45, endPoint y: 210, distance: 44.9
click at [2, 211] on div at bounding box center [331, 157] width 663 height 315
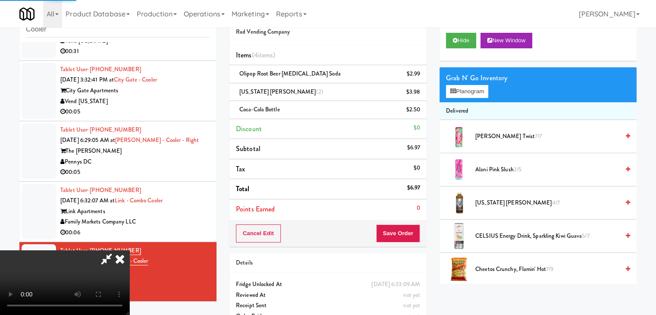
click at [129, 250] on video at bounding box center [64, 282] width 129 height 65
click at [464, 94] on button "Planogram" at bounding box center [467, 91] width 42 height 13
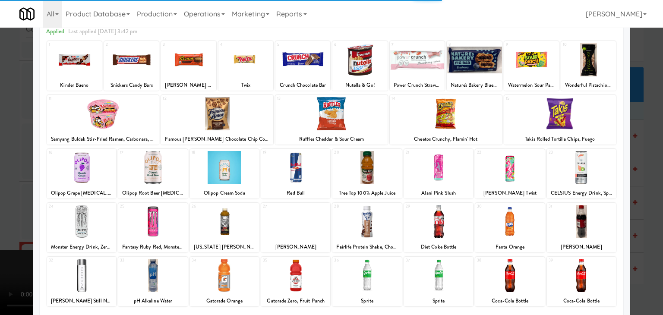
scroll to position [86, 0]
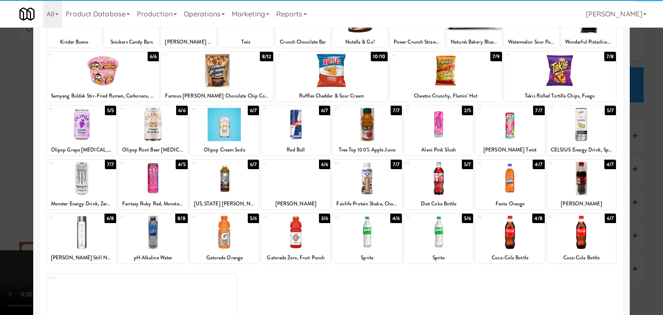
click at [585, 233] on div at bounding box center [581, 232] width 69 height 33
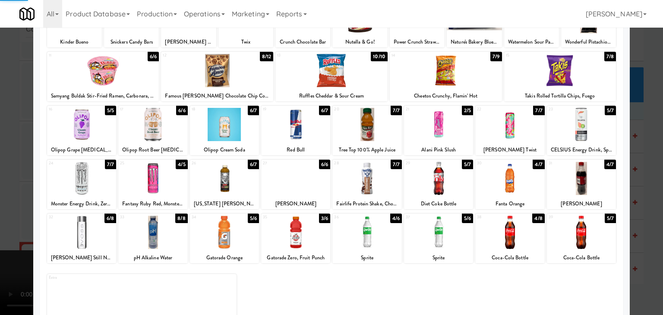
click at [0, 160] on div at bounding box center [331, 157] width 663 height 315
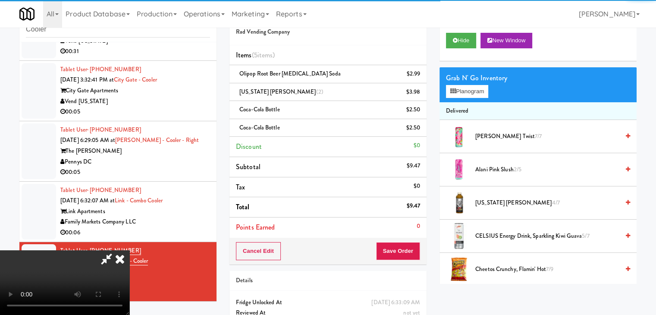
click at [129, 250] on video at bounding box center [64, 282] width 129 height 65
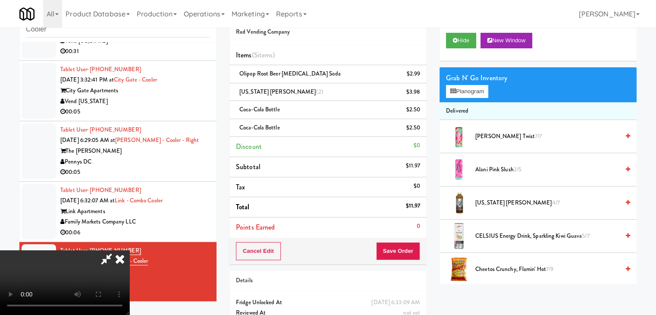
click at [129, 250] on video at bounding box center [64, 282] width 129 height 65
click at [477, 91] on button "Planogram" at bounding box center [467, 91] width 42 height 13
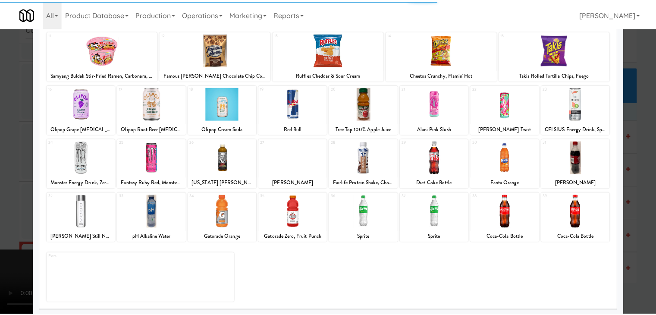
scroll to position [109, 0]
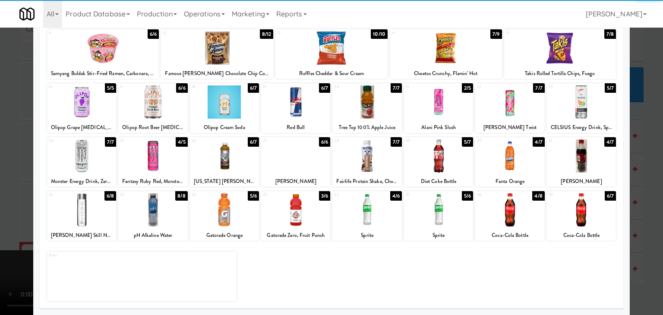
click at [221, 216] on div at bounding box center [224, 209] width 69 height 33
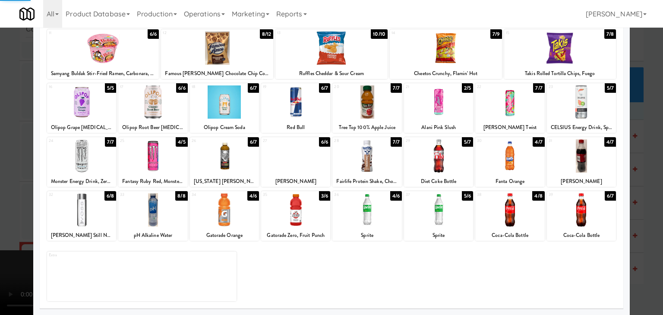
click at [0, 205] on div at bounding box center [331, 157] width 663 height 315
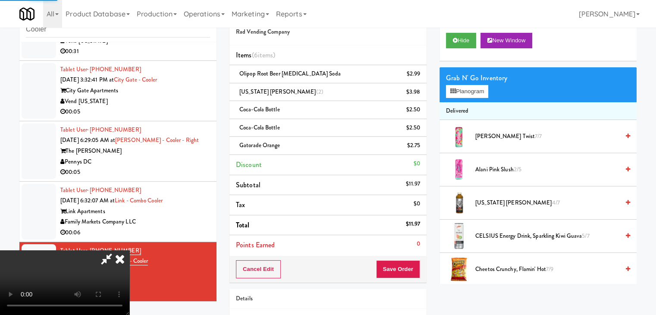
click at [129, 250] on video at bounding box center [64, 282] width 129 height 65
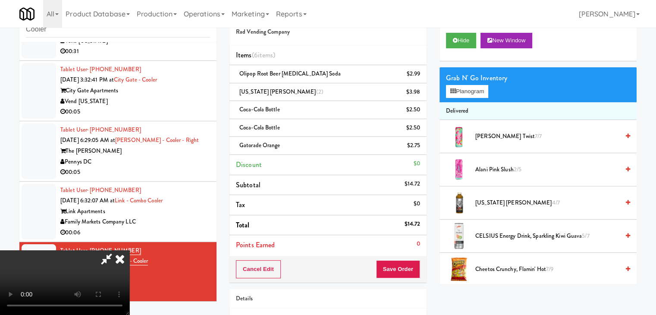
click at [129, 250] on video at bounding box center [64, 282] width 129 height 65
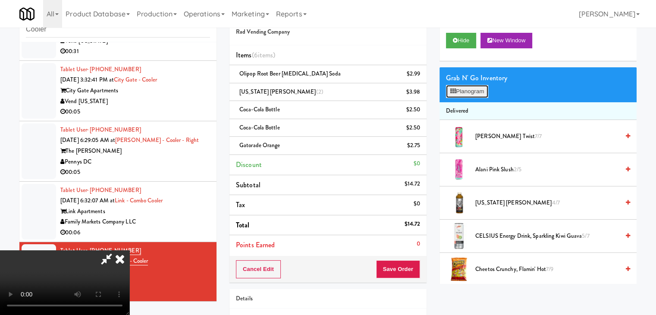
click at [466, 92] on button "Planogram" at bounding box center [467, 91] width 42 height 13
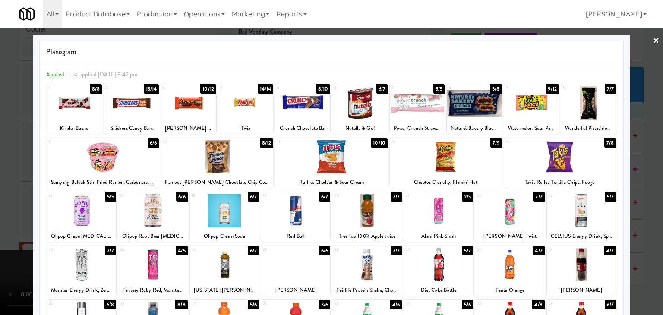
click at [371, 220] on div at bounding box center [366, 210] width 69 height 33
click at [0, 236] on div at bounding box center [331, 157] width 663 height 315
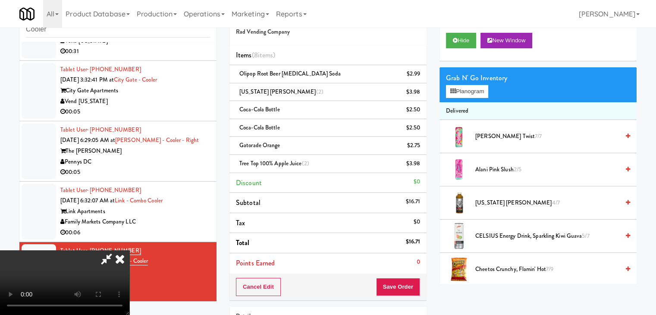
click at [129, 250] on video at bounding box center [64, 282] width 129 height 65
click at [411, 289] on button "Save Order" at bounding box center [398, 287] width 44 height 18
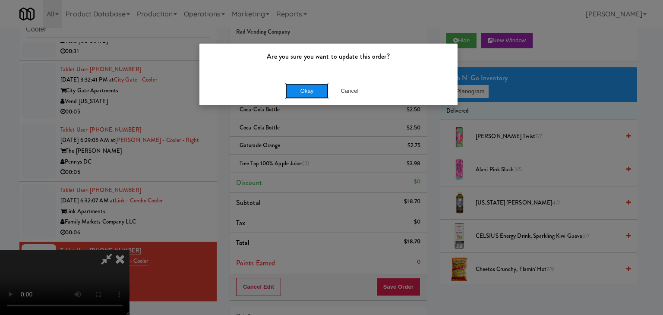
click at [314, 85] on button "Okay" at bounding box center [306, 91] width 43 height 16
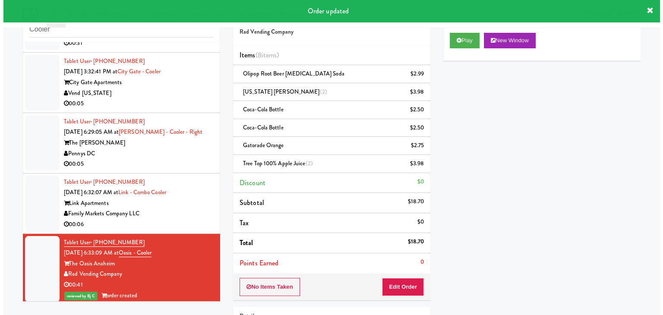
scroll to position [415, 0]
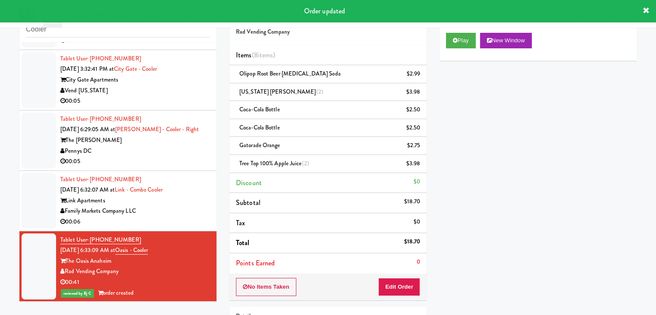
click at [195, 213] on div "Family Markets Company LLC" at bounding box center [135, 211] width 150 height 11
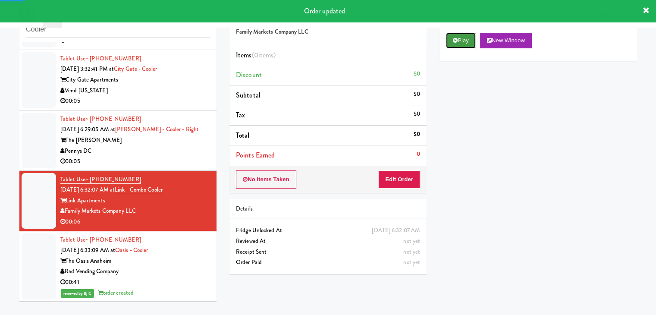
click at [466, 46] on button "Play" at bounding box center [461, 41] width 30 height 16
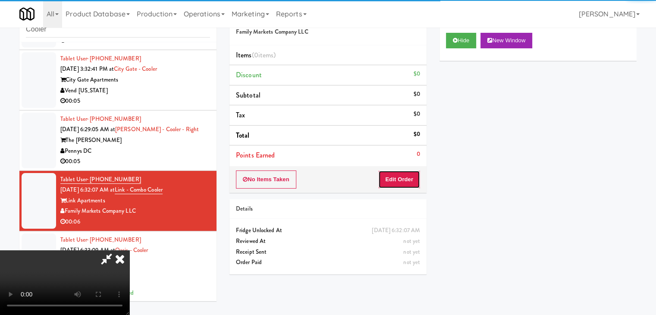
click at [408, 180] on button "Edit Order" at bounding box center [399, 179] width 42 height 18
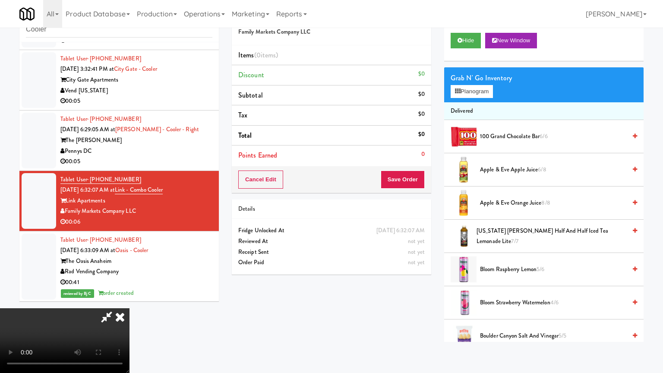
click at [129, 308] on video at bounding box center [64, 340] width 129 height 65
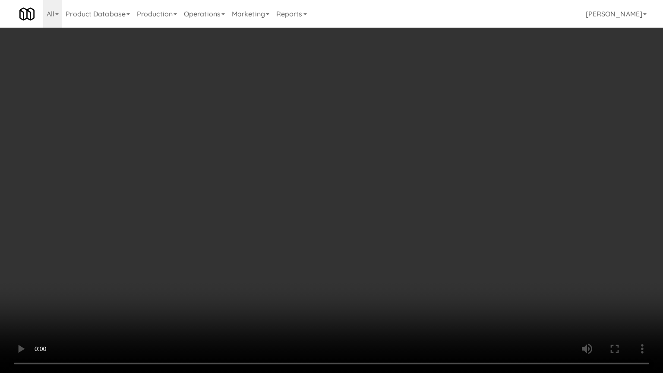
drag, startPoint x: 370, startPoint y: 262, endPoint x: 373, endPoint y: 266, distance: 4.7
click at [370, 262] on video at bounding box center [331, 186] width 663 height 373
click at [374, 262] on video at bounding box center [331, 186] width 663 height 373
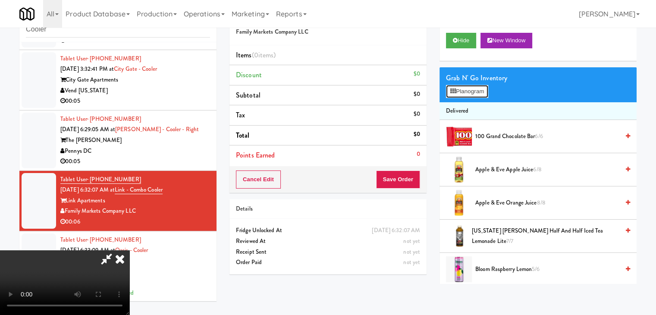
click at [468, 94] on button "Planogram" at bounding box center [467, 91] width 42 height 13
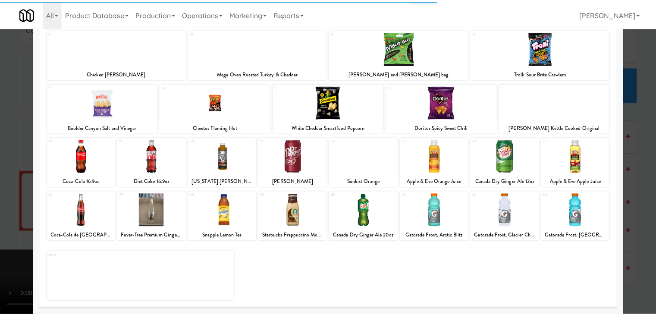
scroll to position [109, 0]
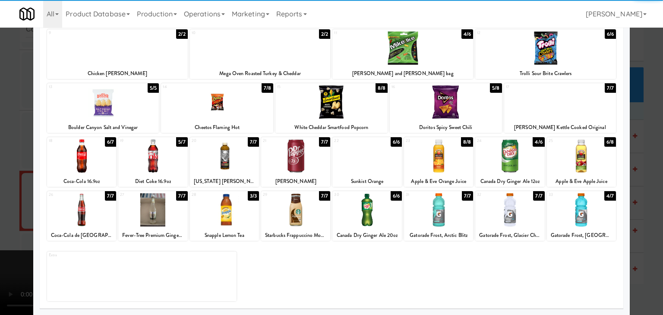
drag, startPoint x: 593, startPoint y: 217, endPoint x: 644, endPoint y: 215, distance: 51.4
click at [593, 217] on div at bounding box center [581, 209] width 69 height 33
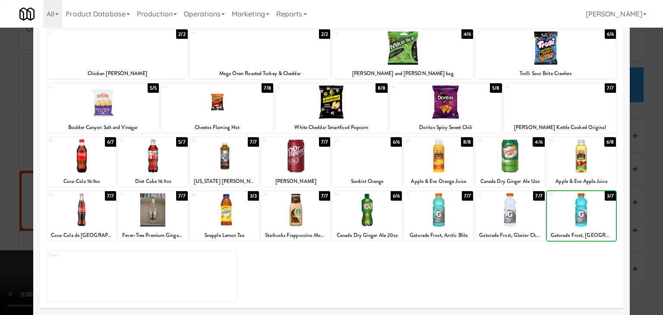
click at [647, 214] on div at bounding box center [331, 157] width 663 height 315
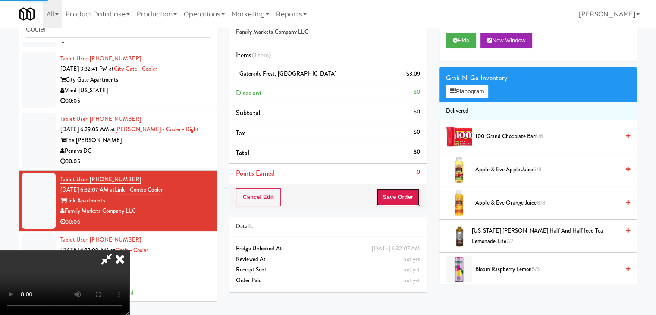
click at [401, 194] on button "Save Order" at bounding box center [398, 197] width 44 height 18
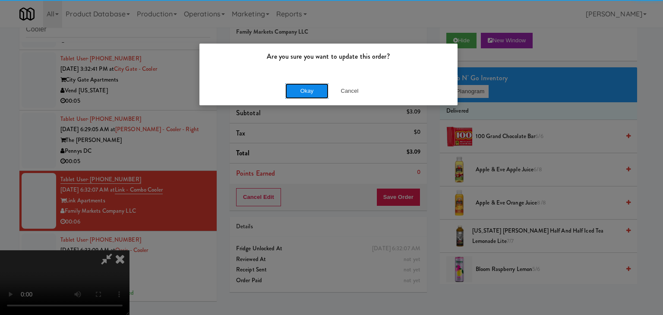
click at [316, 85] on button "Okay" at bounding box center [306, 91] width 43 height 16
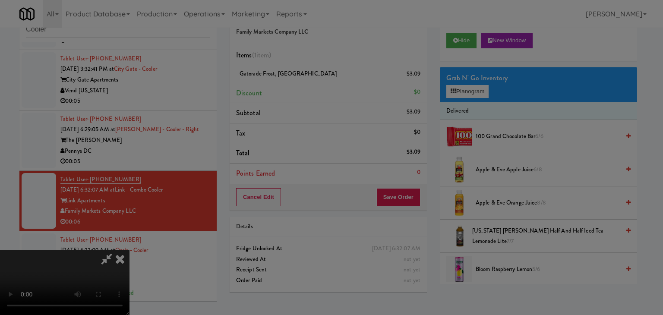
click at [316, 83] on button "Okay" at bounding box center [306, 75] width 43 height 16
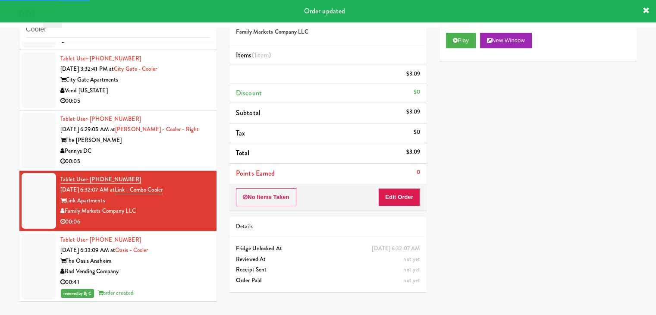
drag, startPoint x: 196, startPoint y: 159, endPoint x: 192, endPoint y: 162, distance: 4.9
click at [197, 159] on div "00:05" at bounding box center [135, 161] width 150 height 11
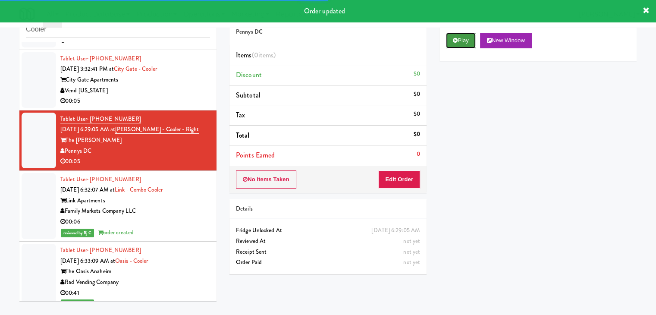
click at [473, 35] on button "Play" at bounding box center [461, 41] width 30 height 16
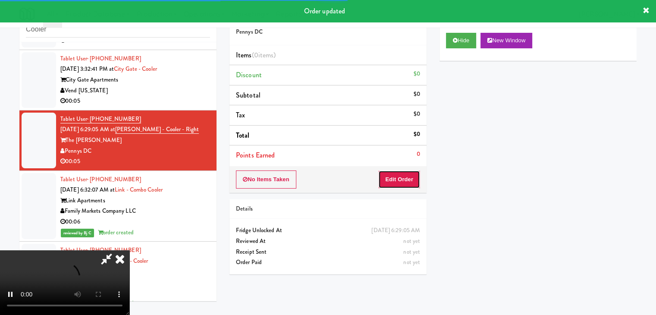
click at [407, 181] on button "Edit Order" at bounding box center [399, 179] width 42 height 18
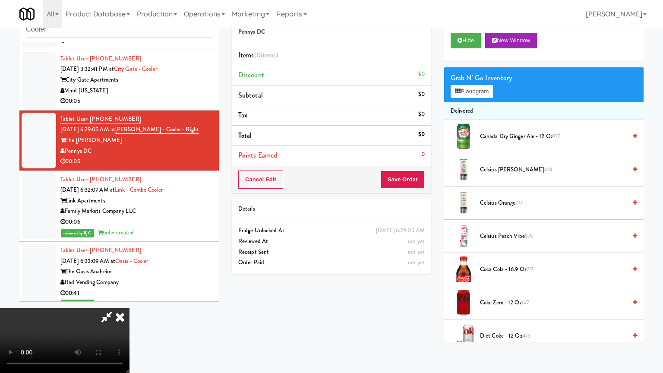
click at [129, 308] on video at bounding box center [64, 340] width 129 height 65
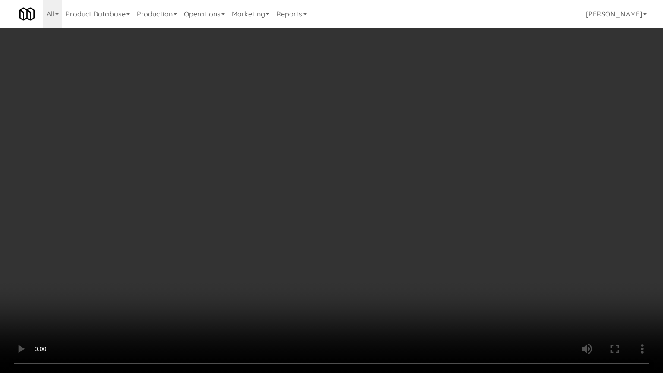
click at [408, 257] on video at bounding box center [331, 186] width 663 height 373
click at [404, 253] on video at bounding box center [331, 186] width 663 height 373
click at [404, 252] on video at bounding box center [331, 186] width 663 height 373
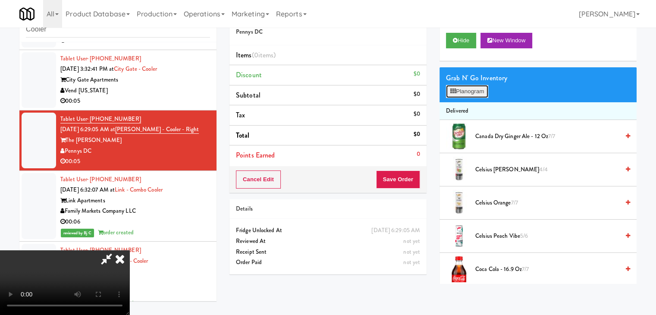
click at [471, 91] on button "Planogram" at bounding box center [467, 91] width 42 height 13
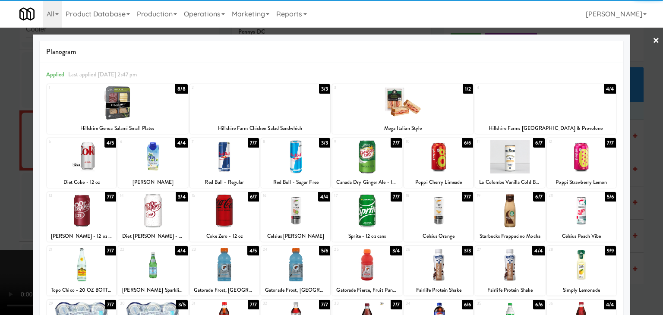
click at [585, 212] on div at bounding box center [581, 210] width 69 height 33
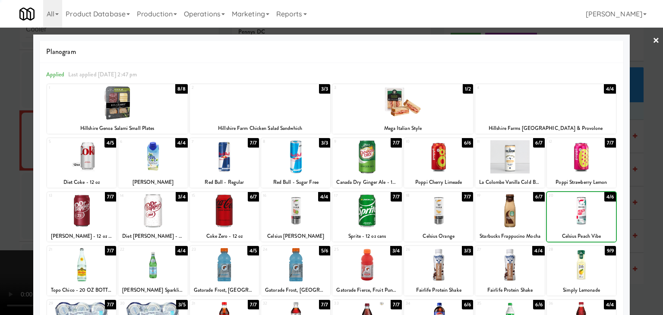
click at [648, 214] on div at bounding box center [331, 157] width 663 height 315
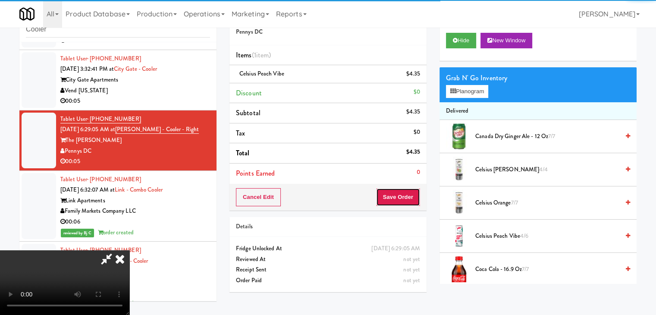
click at [404, 190] on button "Save Order" at bounding box center [398, 197] width 44 height 18
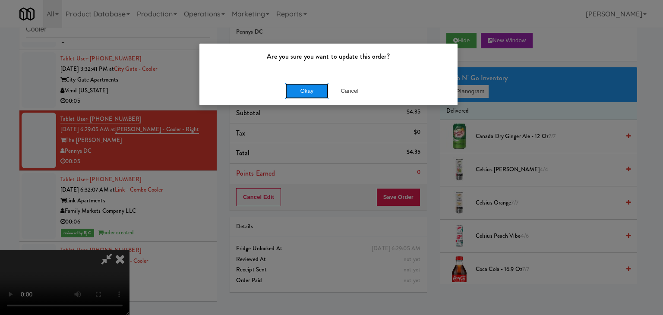
click at [310, 85] on button "Okay" at bounding box center [306, 91] width 43 height 16
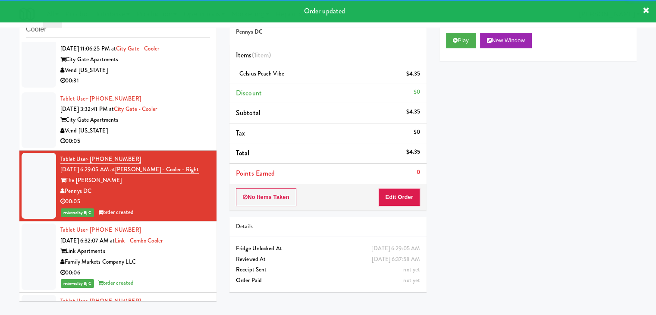
scroll to position [329, 0]
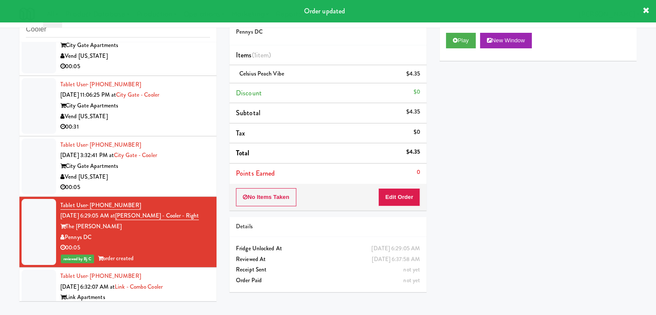
click at [185, 177] on div "Vend [US_STATE]" at bounding box center [135, 177] width 150 height 11
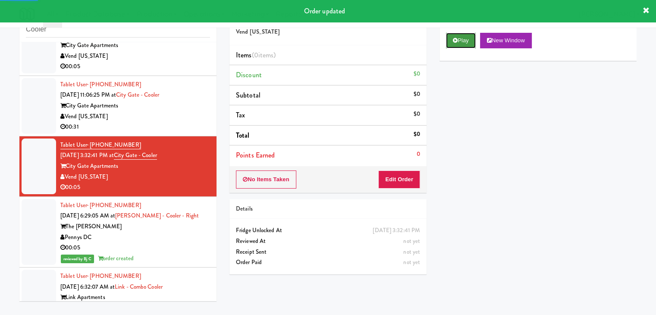
click at [462, 41] on button "Play" at bounding box center [461, 41] width 30 height 16
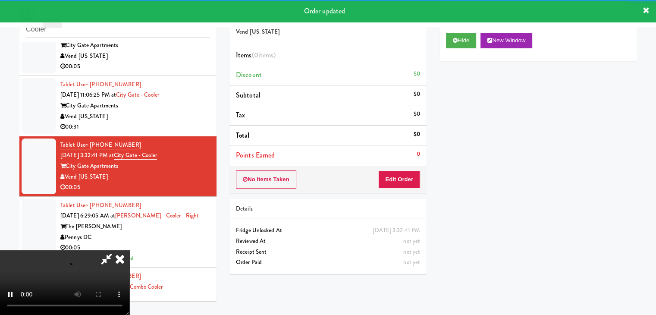
click at [403, 169] on div "No Items Taken Edit Order" at bounding box center [327, 179] width 197 height 27
click at [401, 173] on button "Edit Order" at bounding box center [399, 179] width 42 height 18
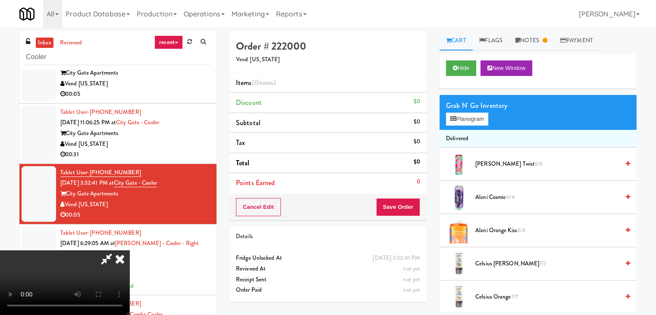
click at [129, 250] on icon at bounding box center [119, 258] width 19 height 17
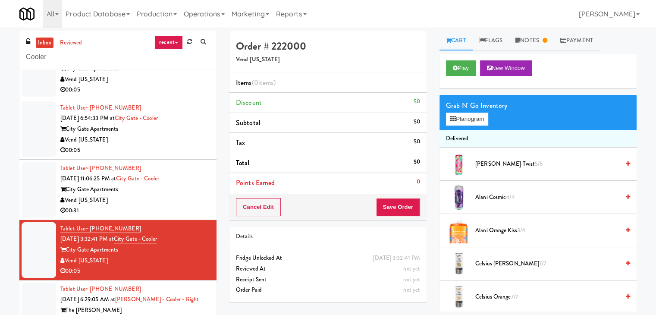
scroll to position [199, 0]
